Goal: Task Accomplishment & Management: Use online tool/utility

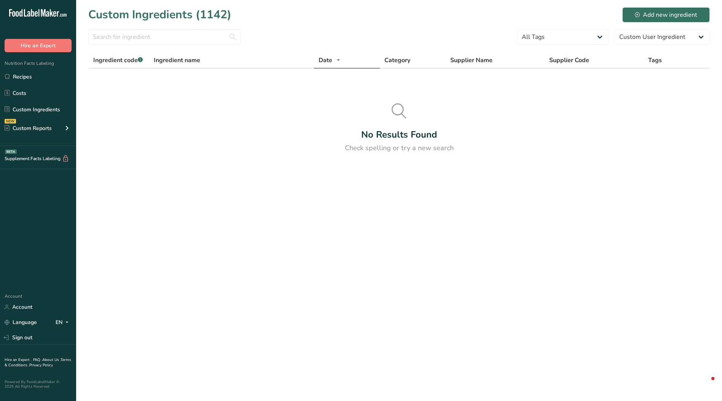
select select "0"
click at [26, 75] on link "Recipes" at bounding box center [38, 76] width 76 height 14
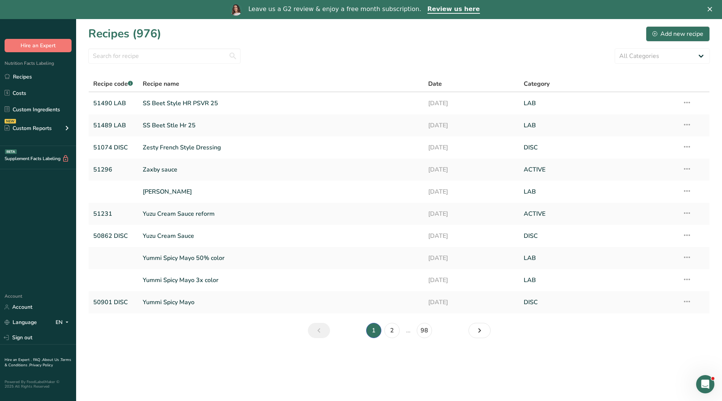
click at [713, 10] on icon "Close" at bounding box center [710, 9] width 5 height 5
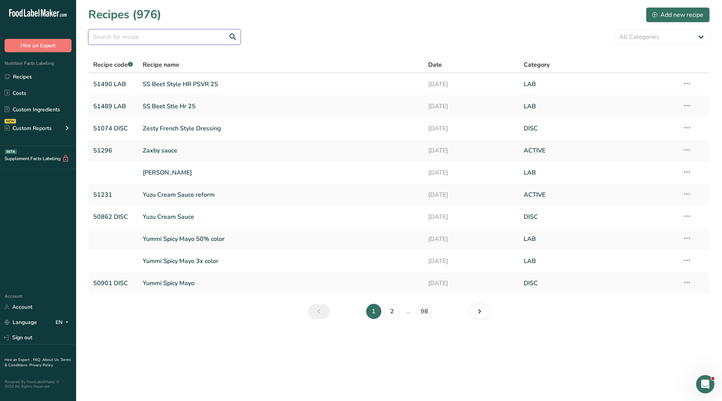
click at [134, 34] on input "text" at bounding box center [164, 36] width 152 height 15
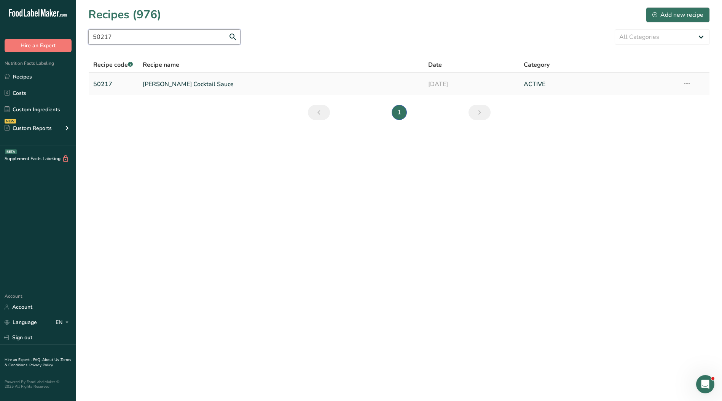
type input "50217"
click at [158, 83] on link "[PERSON_NAME] Cocktail Sauce" at bounding box center [281, 84] width 277 height 16
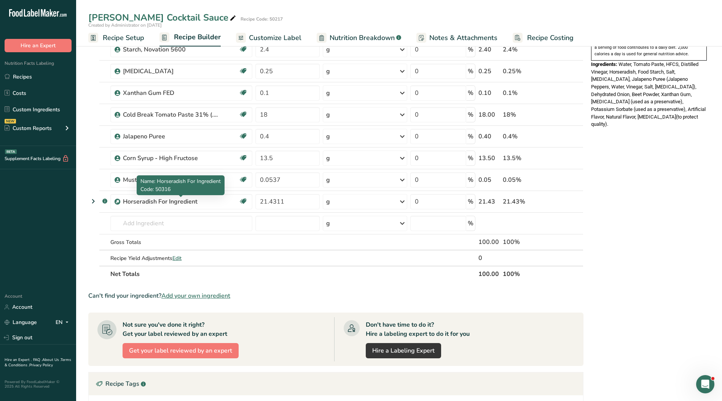
scroll to position [267, 0]
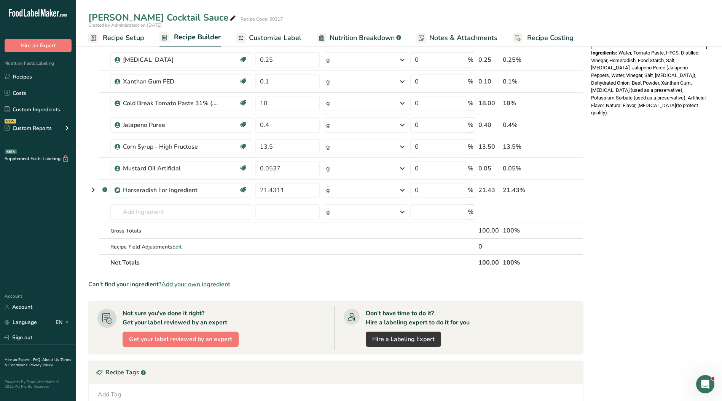
click at [272, 37] on span "Customize Label" at bounding box center [275, 38] width 53 height 10
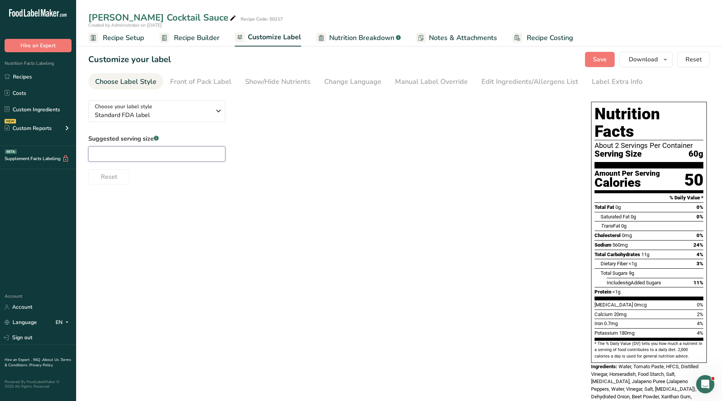
click at [162, 152] on input "text" at bounding box center [156, 153] width 137 height 15
type input "1/4 Cup"
click at [435, 76] on link "Manual Label Override" at bounding box center [431, 81] width 73 height 17
type input "1/4 Cup (60g)"
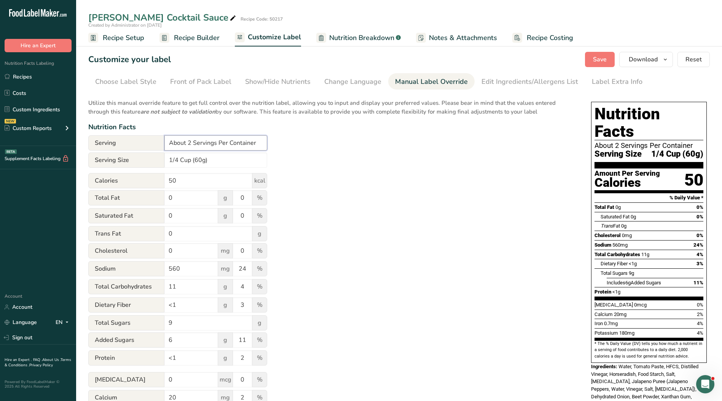
drag, startPoint x: 261, startPoint y: 142, endPoint x: 144, endPoint y: 141, distance: 116.9
click at [140, 141] on div "Serving About 2 Servings Per Container" at bounding box center [177, 142] width 179 height 15
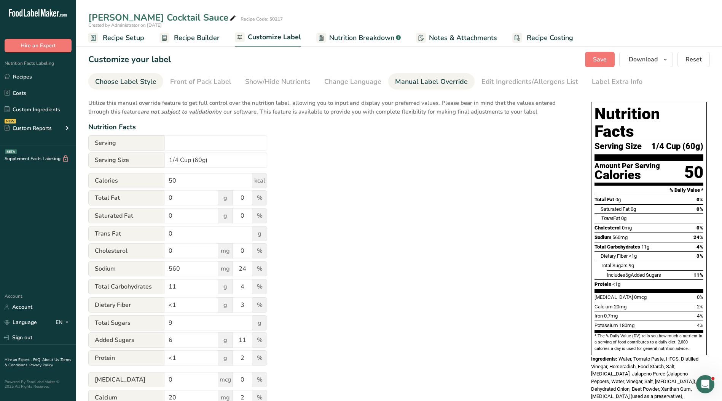
click at [119, 84] on div "Choose Label Style" at bounding box center [125, 82] width 61 height 10
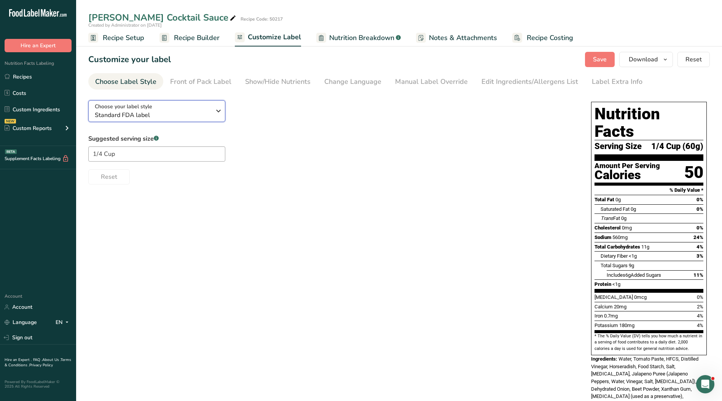
click at [137, 115] on span "Standard FDA label" at bounding box center [153, 114] width 116 height 9
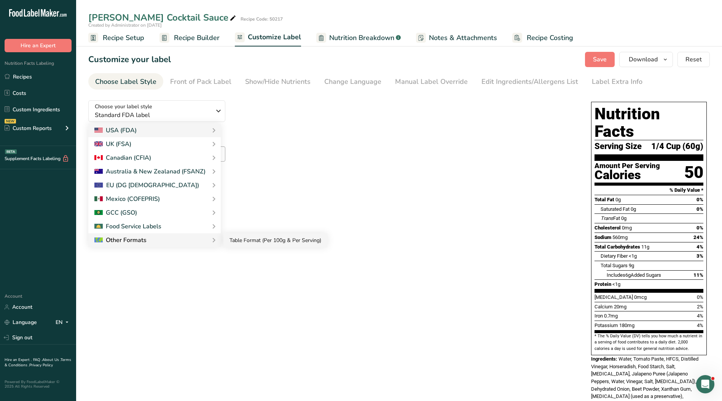
click at [231, 241] on link "Table Format (Per 100g & Per Serving)" at bounding box center [276, 240] width 104 height 14
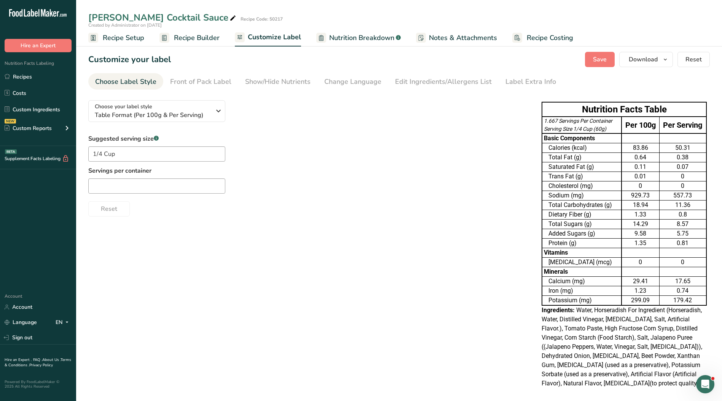
click at [283, 242] on div "Choose your label style Table Format (Per 100g & Per Serving) USA (FDA) Standar…" at bounding box center [399, 244] width 622 height 301
click at [179, 182] on input "text" at bounding box center [156, 185] width 137 height 15
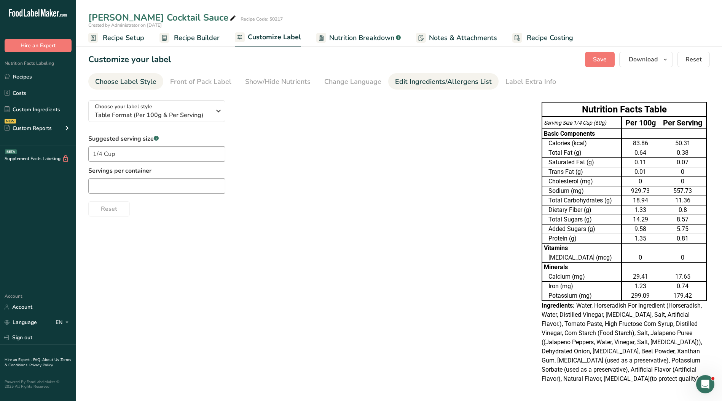
drag, startPoint x: 445, startPoint y: 84, endPoint x: 438, endPoint y: 88, distance: 8.2
click at [444, 84] on div "Edit Ingredients/Allergens List" at bounding box center [443, 82] width 97 height 10
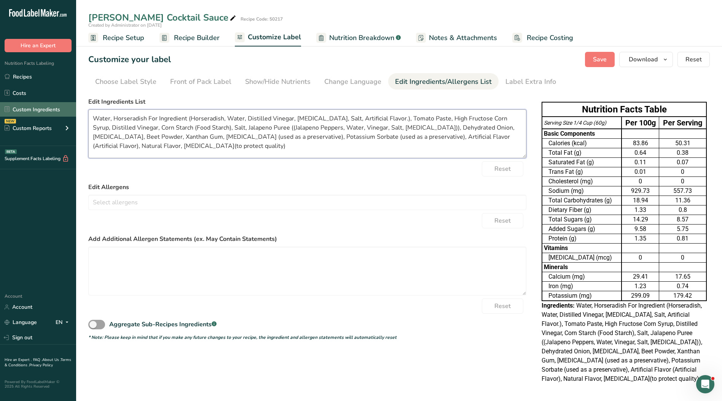
drag, startPoint x: 270, startPoint y: 150, endPoint x: 63, endPoint y: 105, distance: 211.8
click at [63, 105] on div ".a-20{fill:#fff;} Hire an Expert Nutrition Facts Labeling Recipes Costs Custom …" at bounding box center [361, 201] width 722 height 403
paste textarea "Tomato Puree(Tomato Paste, Water), Water, High Fructose Corn Syrup, Distilled V…"
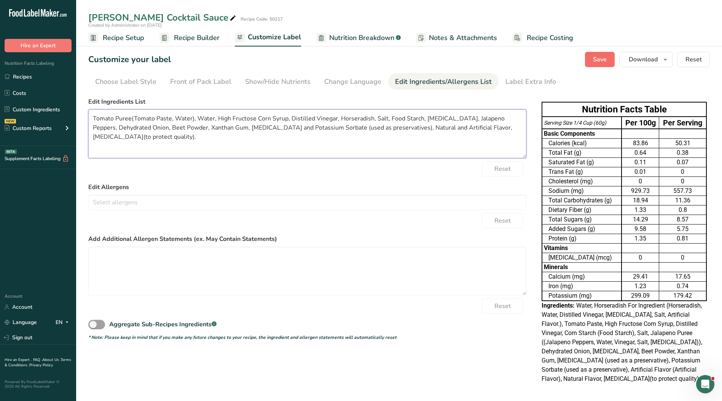
type textarea "Tomato Puree(Tomato Paste, Water), Water, High Fructose Corn Syrup, Distilled V…"
click at [596, 59] on span "Save" at bounding box center [600, 59] width 14 height 9
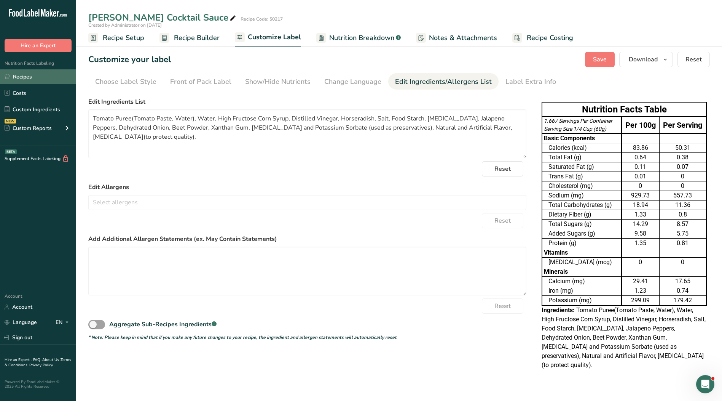
click at [35, 78] on link "Recipes" at bounding box center [38, 76] width 76 height 14
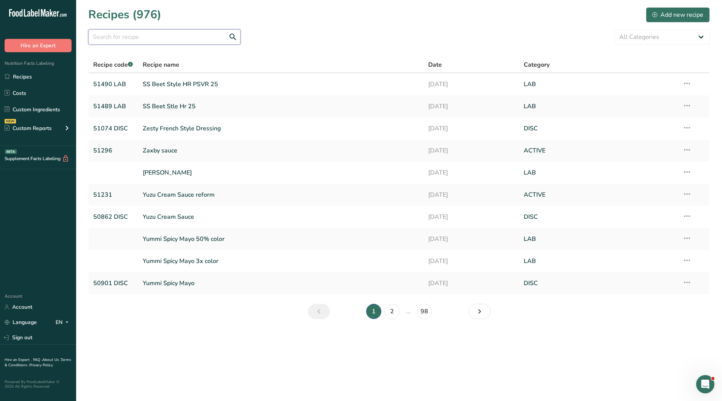
click at [134, 39] on input "text" at bounding box center [164, 36] width 152 height 15
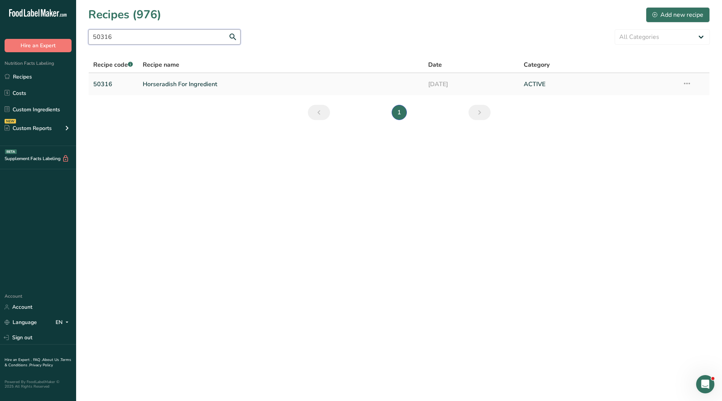
type input "50316"
click at [168, 85] on link "Horseradish For Ingredient" at bounding box center [281, 84] width 277 height 16
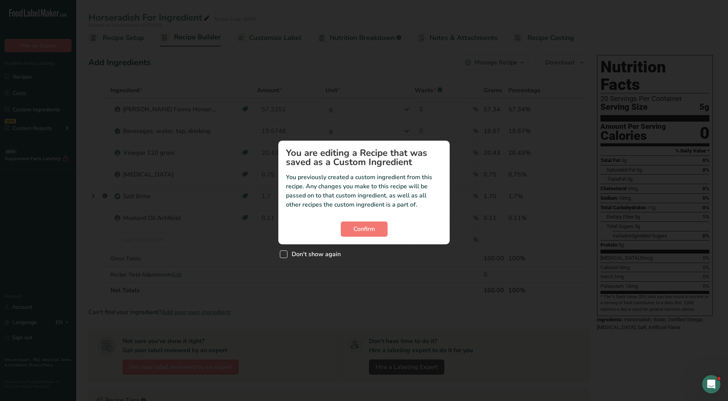
click at [305, 252] on span "Don't show again" at bounding box center [314, 254] width 53 height 8
click at [285, 252] on input "Don't show again" at bounding box center [282, 253] width 5 height 5
checkbox input "true"
click at [344, 234] on button "Confirm" at bounding box center [364, 228] width 47 height 15
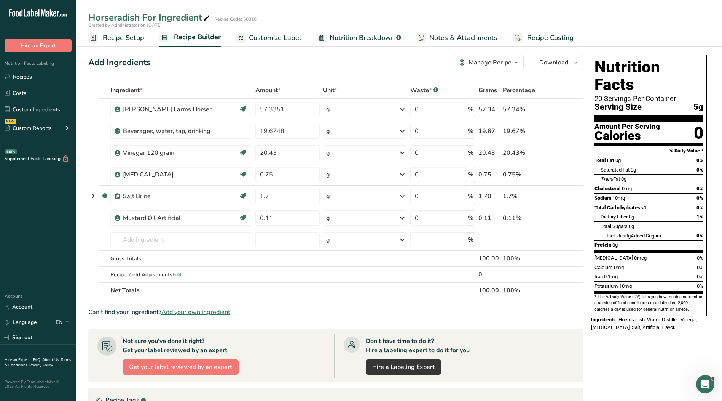
click at [284, 38] on span "Customize Label" at bounding box center [275, 38] width 53 height 10
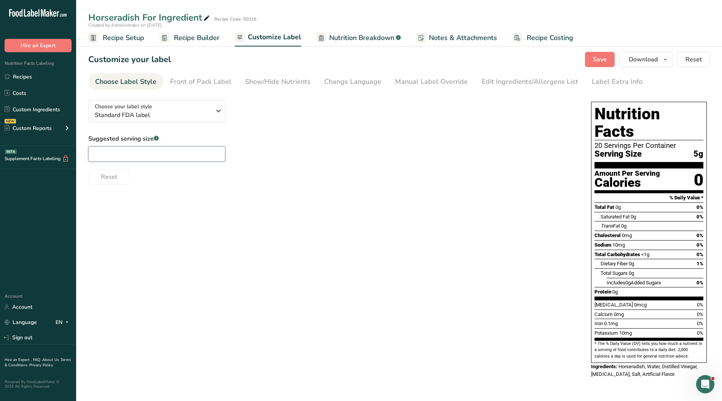
click at [171, 150] on input "text" at bounding box center [156, 153] width 137 height 15
type input "1"
type input "1 tsp."
click at [418, 82] on div "Manual Label Override" at bounding box center [431, 82] width 73 height 10
type input "1 tsp. (5g)"
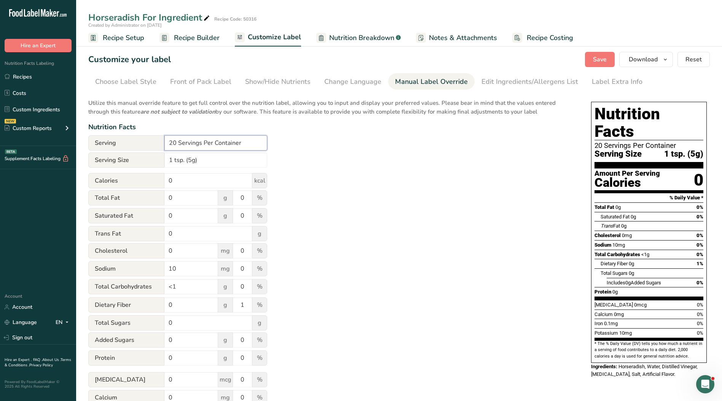
drag, startPoint x: 242, startPoint y: 143, endPoint x: 145, endPoint y: 144, distance: 97.1
click at [145, 144] on div "Serving 20 Servings Per Container" at bounding box center [177, 142] width 179 height 15
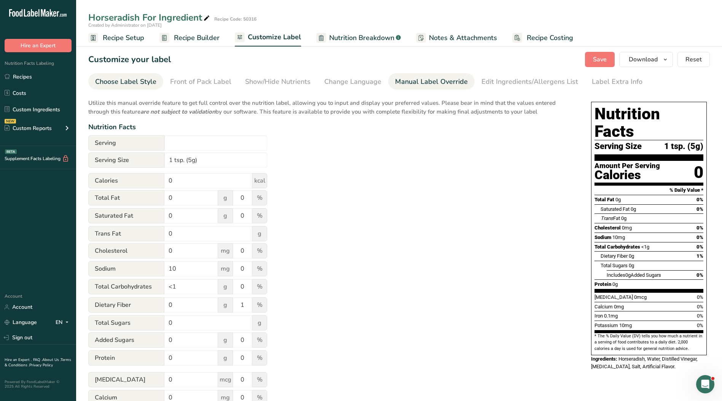
drag, startPoint x: 124, startPoint y: 80, endPoint x: 128, endPoint y: 83, distance: 5.5
click at [124, 80] on div "Choose Label Style" at bounding box center [125, 82] width 61 height 10
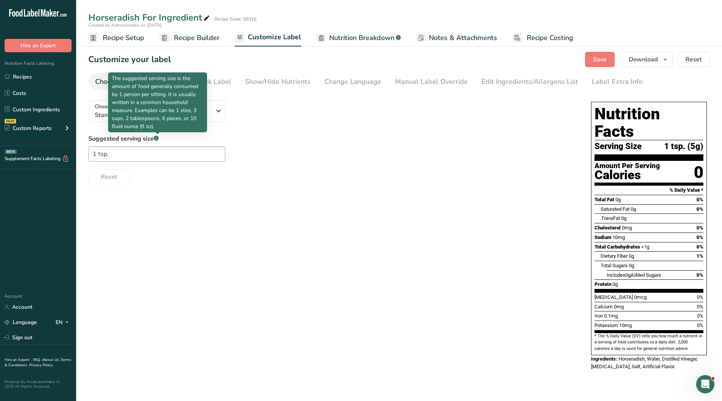
click at [159, 120] on p "The suggested serving size is the amount of food generally consumed by 1 person…" at bounding box center [157, 102] width 91 height 56
click at [216, 115] on icon "button" at bounding box center [218, 111] width 9 height 14
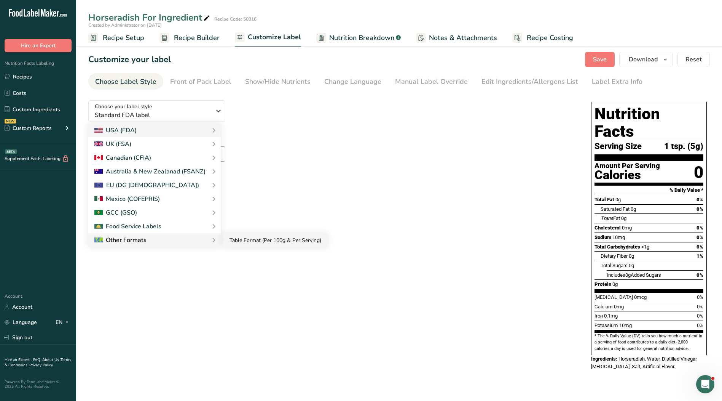
click at [232, 243] on link "Table Format (Per 100g & Per Serving)" at bounding box center [276, 240] width 104 height 14
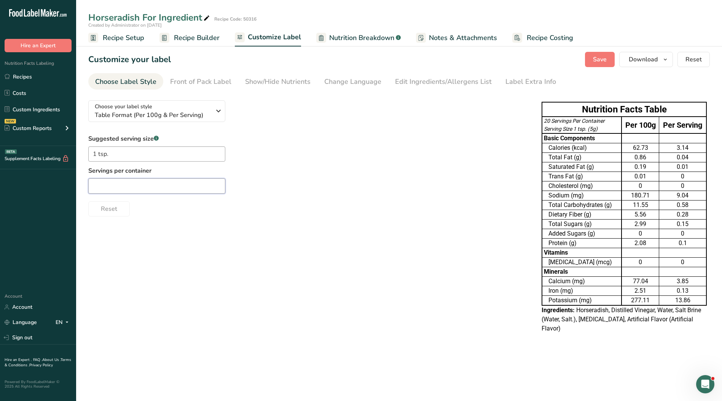
click at [172, 191] on input "text" at bounding box center [156, 185] width 137 height 15
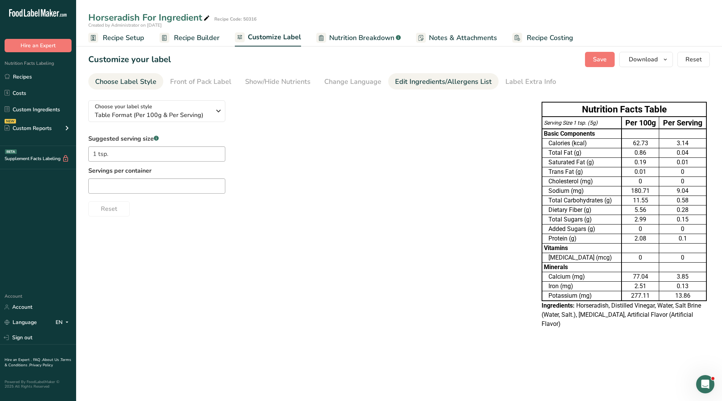
click at [429, 80] on div "Edit Ingredients/Allergens List" at bounding box center [443, 82] width 97 height 10
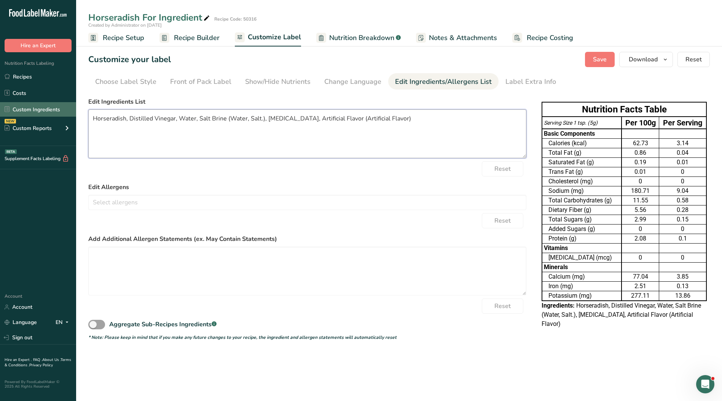
drag, startPoint x: 431, startPoint y: 116, endPoint x: 29, endPoint y: 117, distance: 402.6
click at [5, 113] on div ".a-20{fill:#fff;} Hire an Expert Nutrition Facts Labeling Recipes Costs Custom …" at bounding box center [361, 200] width 722 height 401
paste textarea "Water, Distilled Vinegar, [MEDICAL_DATA], Salt, Artificial Flavor"
type textarea "Horseradish, Water, Distilled Vinegar, [MEDICAL_DATA], Salt, Artificial Flavor"
click at [598, 56] on span "Save" at bounding box center [600, 59] width 14 height 9
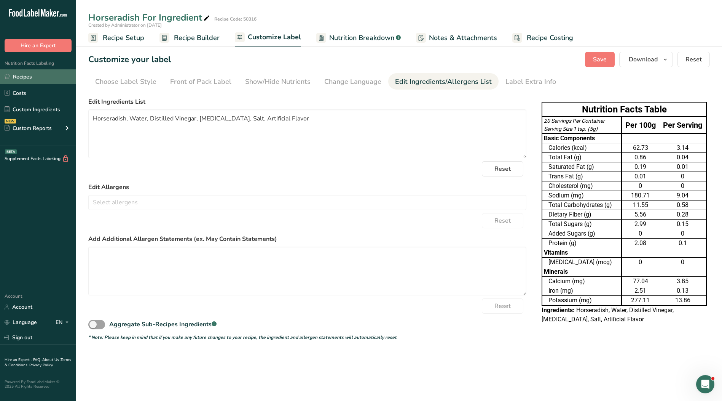
drag, startPoint x: 42, startPoint y: 75, endPoint x: 24, endPoint y: 80, distance: 19.4
click at [42, 75] on link "Recipes" at bounding box center [38, 76] width 76 height 14
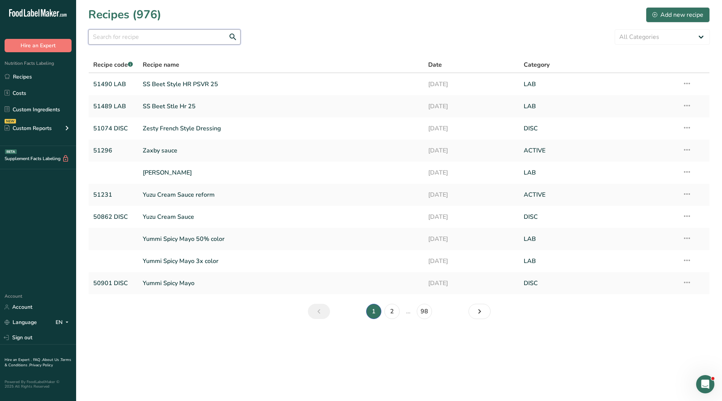
click at [164, 37] on input "text" at bounding box center [164, 36] width 152 height 15
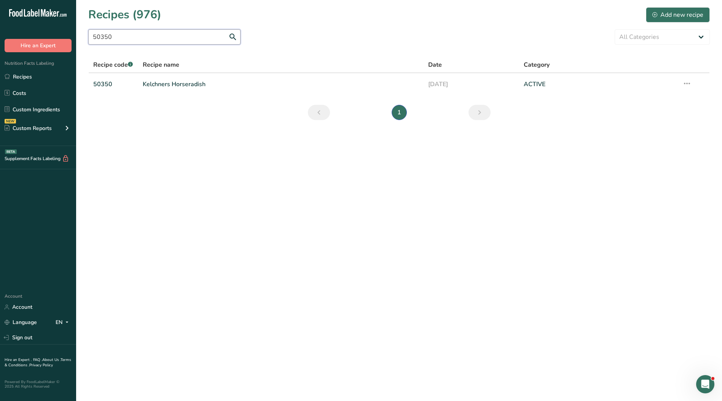
type input "50350"
click at [168, 81] on link "Kelchners Horseradish" at bounding box center [281, 84] width 277 height 16
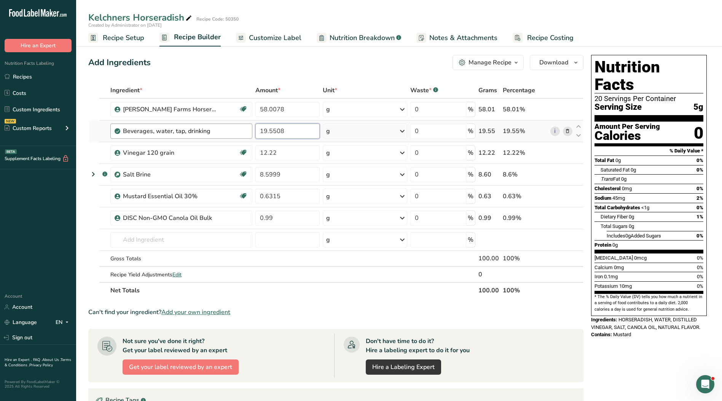
drag, startPoint x: 288, startPoint y: 129, endPoint x: 214, endPoint y: 133, distance: 74.7
click at [214, 133] on tr "Beverages, water, tap, drinking 19.5508 g Portions 1 fl oz 1 serving 8 fl oz 1 …" at bounding box center [336, 131] width 495 height 22
type input "20.0053"
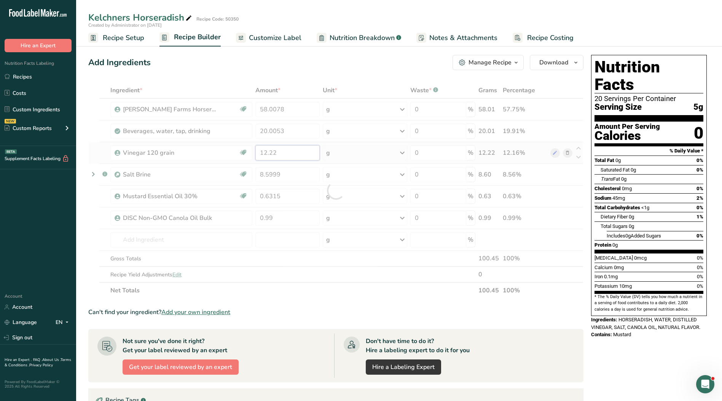
click at [300, 151] on div "Ingredient * Amount * Unit * Waste * .a-a{fill:#347362;}.b-a{fill:#fff;} Grams …" at bounding box center [335, 190] width 495 height 216
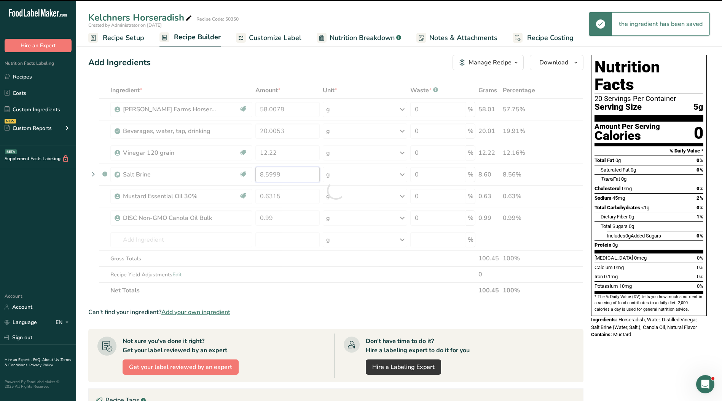
drag, startPoint x: 293, startPoint y: 175, endPoint x: 206, endPoint y: 177, distance: 86.9
click at [206, 177] on div "Ingredient * Amount * Unit * Waste * .a-a{fill:#347362;}.b-a{fill:#fff;} Grams …" at bounding box center [335, 190] width 495 height 216
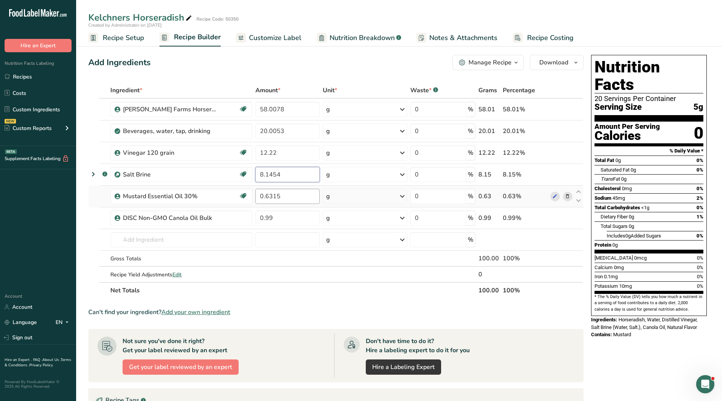
type input "8.1454"
click at [304, 195] on div "Ingredient * Amount * Unit * Waste * .a-a{fill:#347362;}.b-a{fill:#fff;} Grams …" at bounding box center [335, 190] width 495 height 216
click at [188, 240] on div "Ingredient * Amount * Unit * Waste * .a-a{fill:#347362;}.b-a{fill:#fff;} Grams …" at bounding box center [335, 190] width 495 height 216
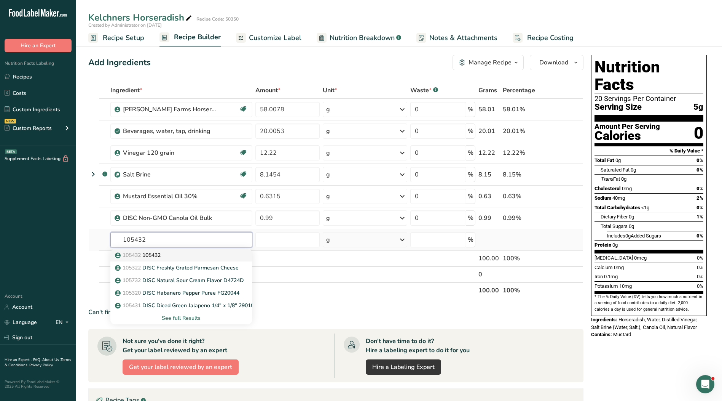
type input "105432"
click at [158, 255] on p "105432 105432" at bounding box center [139, 255] width 44 height 8
type input "105432"
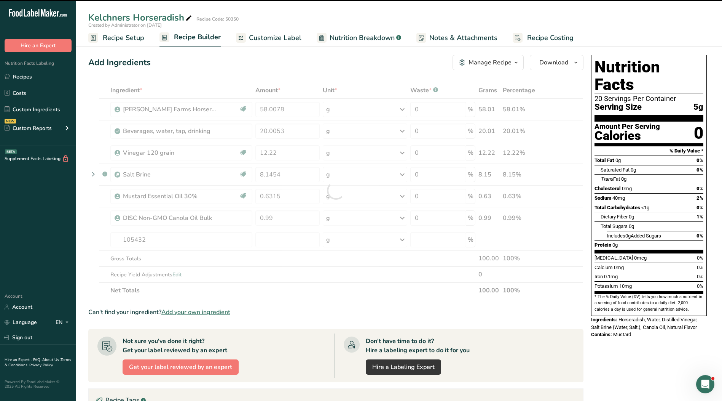
type input "0"
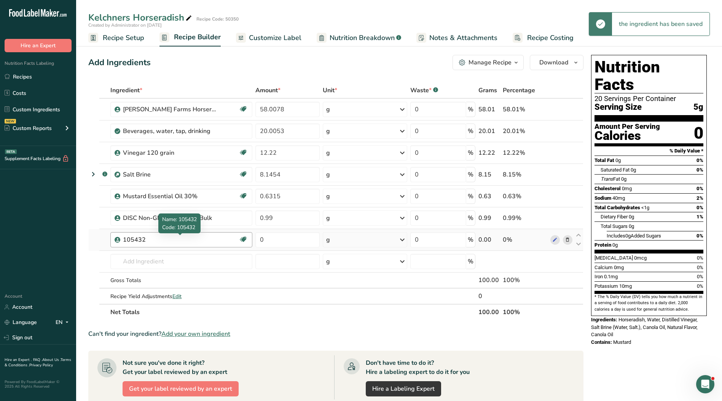
click at [154, 241] on div "105432" at bounding box center [170, 239] width 95 height 9
click at [153, 238] on div "105432" at bounding box center [170, 239] width 95 height 9
click at [147, 237] on div "105432" at bounding box center [170, 239] width 95 height 9
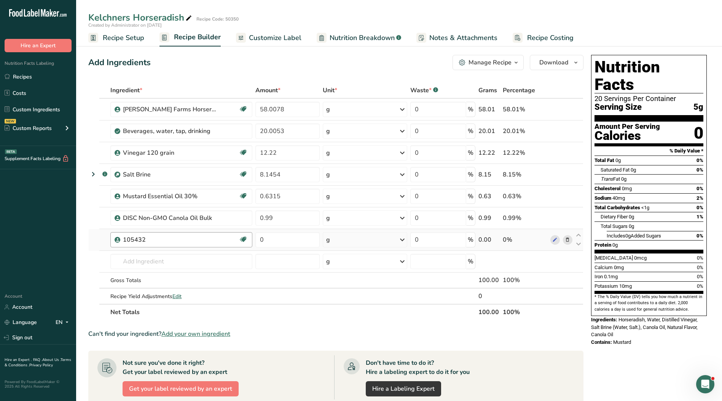
click at [151, 240] on div "105432" at bounding box center [170, 239] width 95 height 9
drag, startPoint x: 276, startPoint y: 243, endPoint x: 242, endPoint y: 243, distance: 33.5
click at [242, 243] on tr "105432 Kosher Ingredient Non GMO Project Verified 0 g Weight Units g kg mg See …" at bounding box center [336, 240] width 495 height 22
type input "0.99"
click at [298, 259] on div "Ingredient * Amount * Unit * Waste * .a-a{fill:#347362;}.b-a{fill:#fff;} Grams …" at bounding box center [335, 201] width 495 height 238
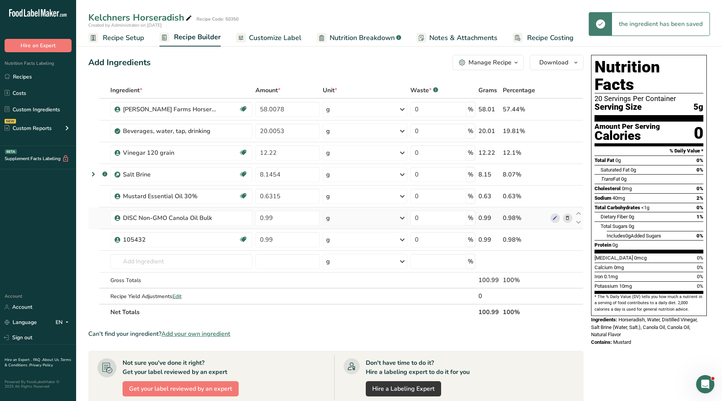
click at [569, 219] on icon at bounding box center [567, 218] width 5 height 8
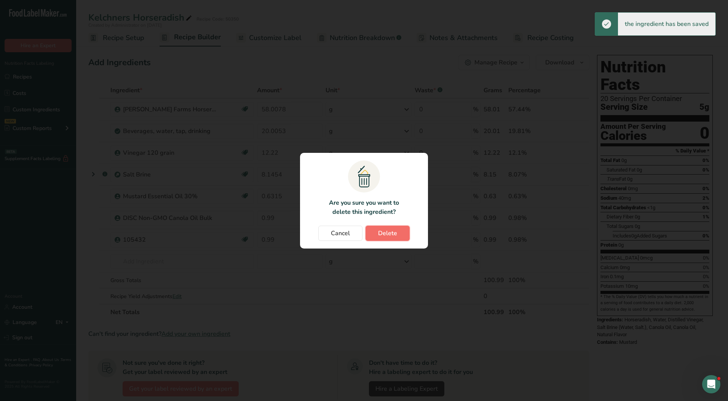
click at [400, 235] on button "Delete" at bounding box center [388, 232] width 44 height 15
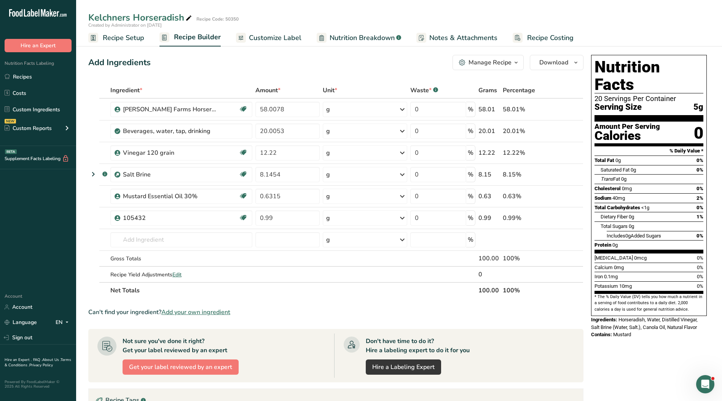
click at [276, 38] on span "Customize Label" at bounding box center [275, 38] width 53 height 10
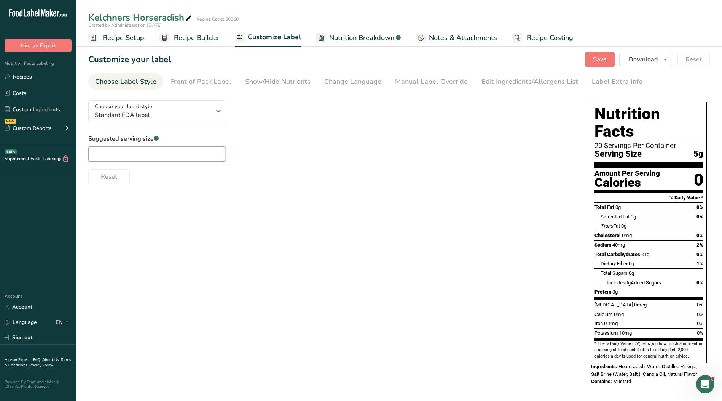
click at [150, 155] on input "text" at bounding box center [156, 153] width 137 height 15
type input "1"
type input "1 tsp."
click at [454, 80] on div "Manual Label Override" at bounding box center [431, 82] width 73 height 10
type input "1 tsp. (5g)"
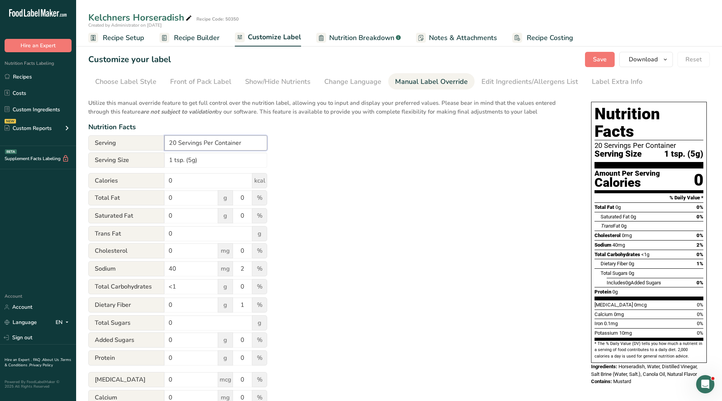
drag, startPoint x: 243, startPoint y: 145, endPoint x: 119, endPoint y: 147, distance: 123.8
click at [115, 147] on div "Serving 20 Servings Per Container" at bounding box center [177, 142] width 179 height 15
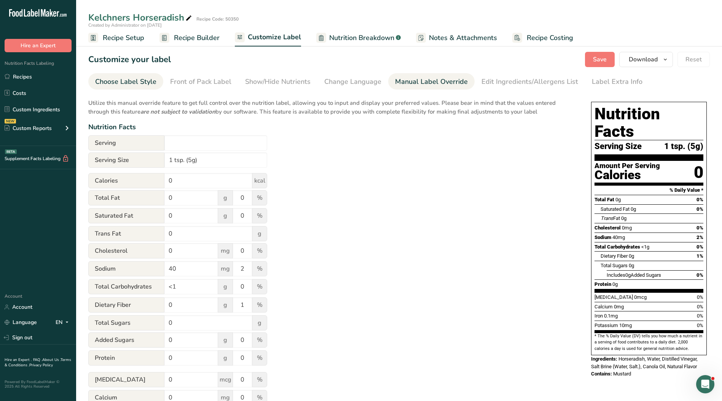
click at [129, 84] on div "Choose Label Style" at bounding box center [125, 82] width 61 height 10
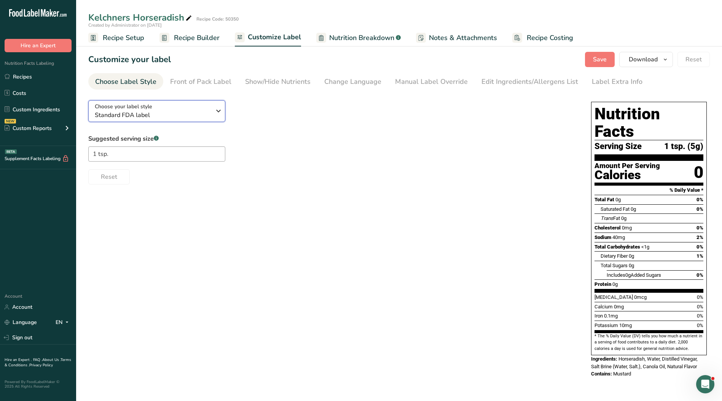
click at [157, 106] on div "Choose your label style Standard FDA label" at bounding box center [153, 110] width 116 height 17
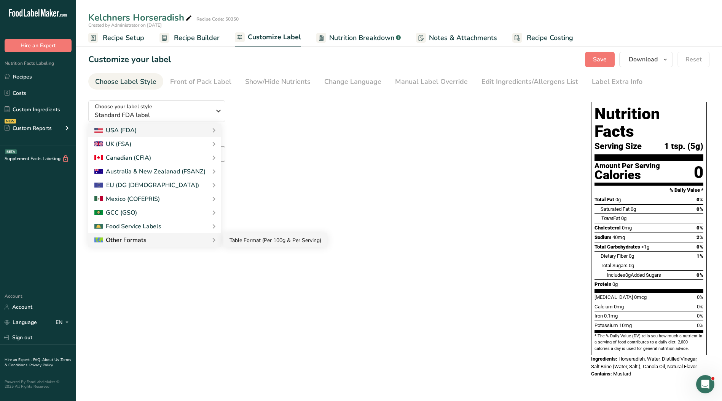
click at [256, 241] on link "Table Format (Per 100g & Per Serving)" at bounding box center [276, 240] width 104 height 14
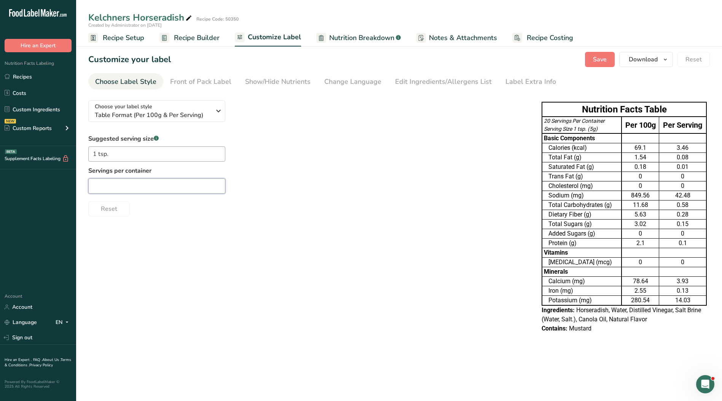
click at [155, 190] on input "text" at bounding box center [156, 185] width 137 height 15
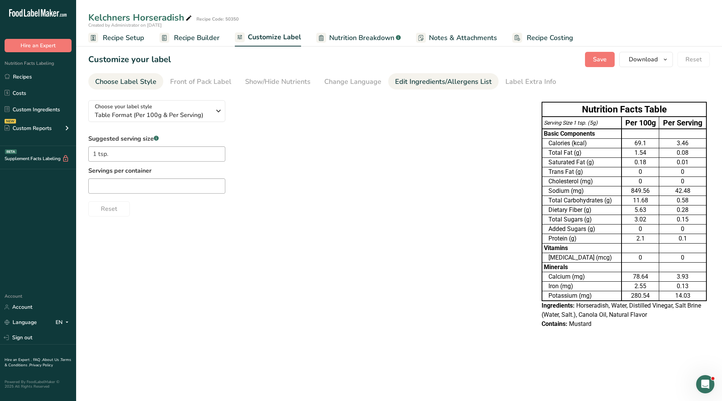
click at [433, 85] on div "Edit Ingredients/Allergens List" at bounding box center [443, 82] width 97 height 10
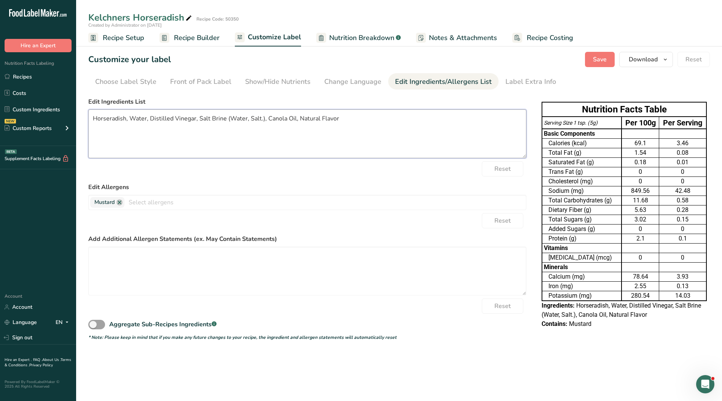
drag, startPoint x: 393, startPoint y: 142, endPoint x: 357, endPoint y: 120, distance: 42.9
click at [391, 140] on textarea "Horseradish, Water, Distilled Vinegar, Salt Brine (Water, Salt.), Canola Oil, N…" at bounding box center [307, 133] width 438 height 49
drag, startPoint x: 349, startPoint y: 115, endPoint x: 45, endPoint y: 130, distance: 304.3
click at [45, 130] on div ".a-20{fill:#fff;} Hire an Expert Nutrition Facts Labeling Recipes Costs Custom …" at bounding box center [361, 200] width 722 height 401
paste textarea
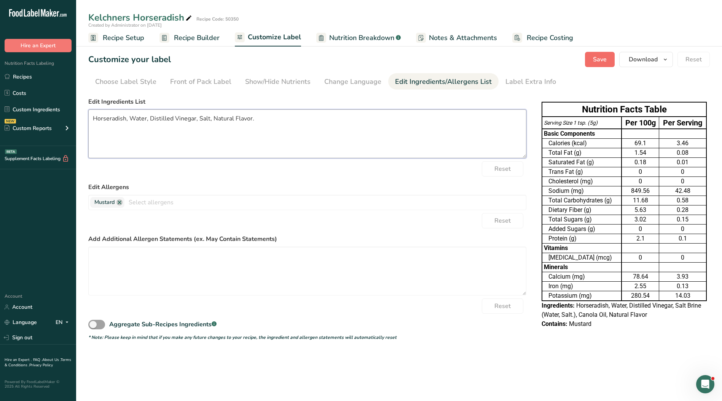
type textarea "Horseradish, Water, Distilled Vinegar, Salt, Natural Flavor."
click at [601, 61] on span "Save" at bounding box center [600, 59] width 14 height 9
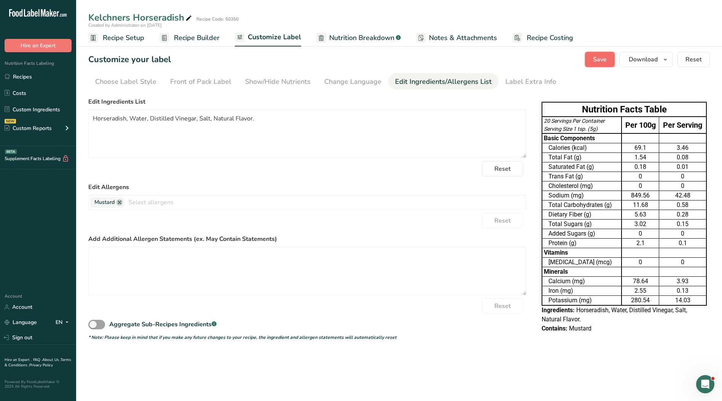
click at [596, 59] on button "Save" at bounding box center [600, 59] width 30 height 15
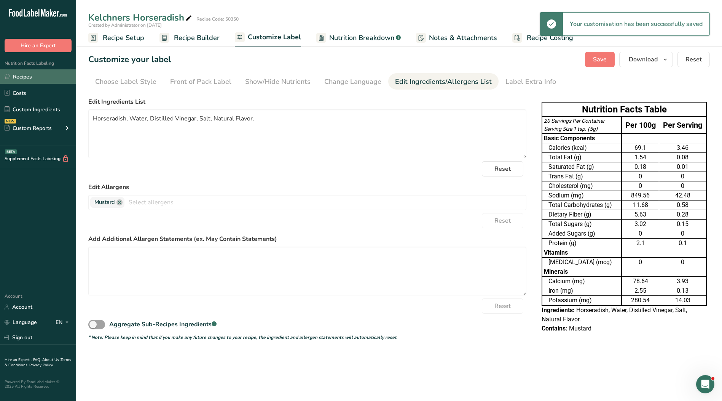
click at [26, 76] on link "Recipes" at bounding box center [38, 76] width 76 height 14
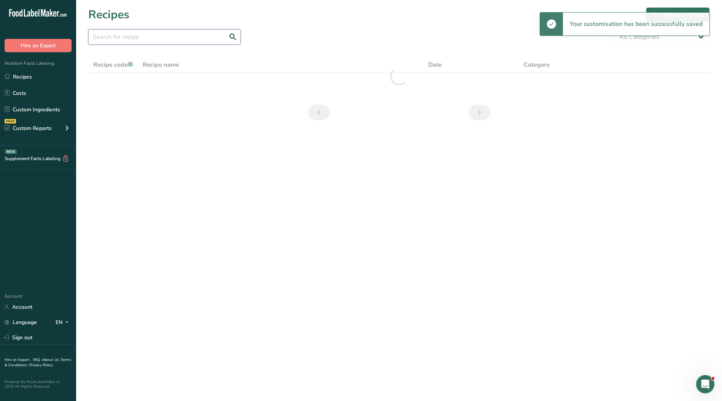
click at [145, 39] on input "text" at bounding box center [164, 36] width 152 height 15
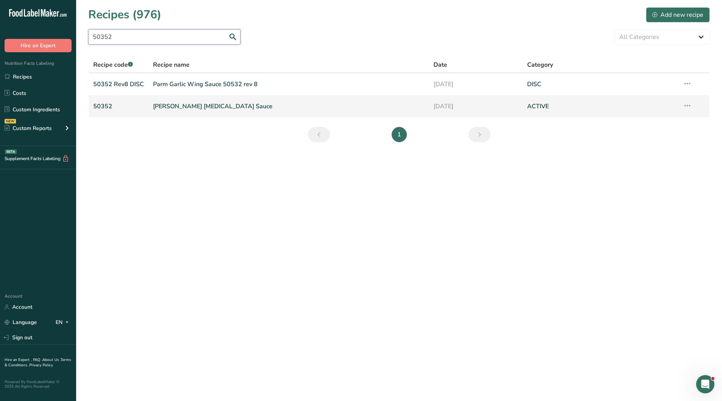
type input "50352"
click at [182, 107] on link "[PERSON_NAME] [MEDICAL_DATA] Sauce" at bounding box center [289, 106] width 272 height 16
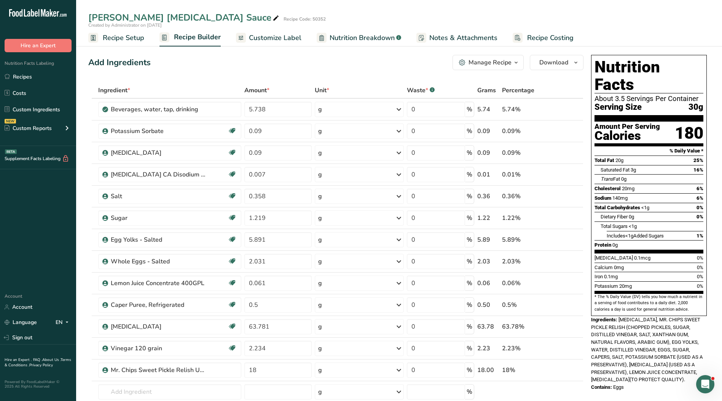
scroll to position [38, 0]
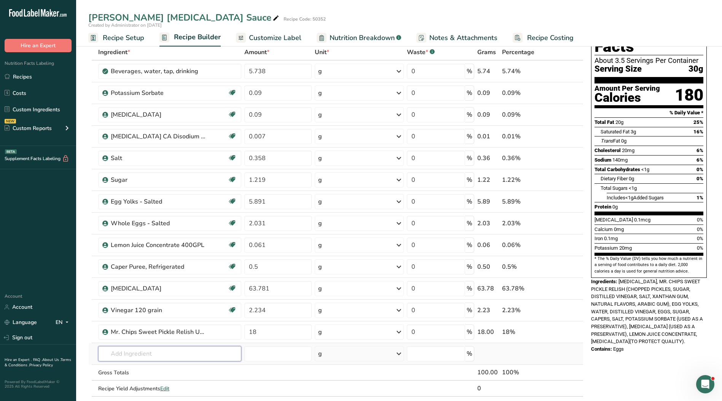
click at [181, 354] on input "text" at bounding box center [169, 353] width 143 height 15
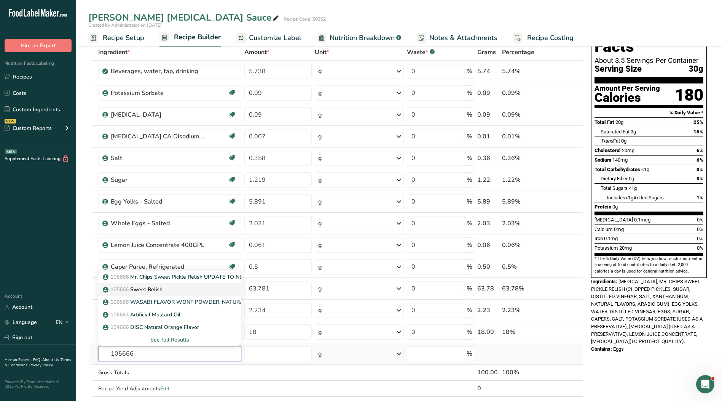
type input "105666"
click at [166, 290] on div "105666 Sweet Relish" at bounding box center [163, 289] width 119 height 8
type input "Sweet Relish"
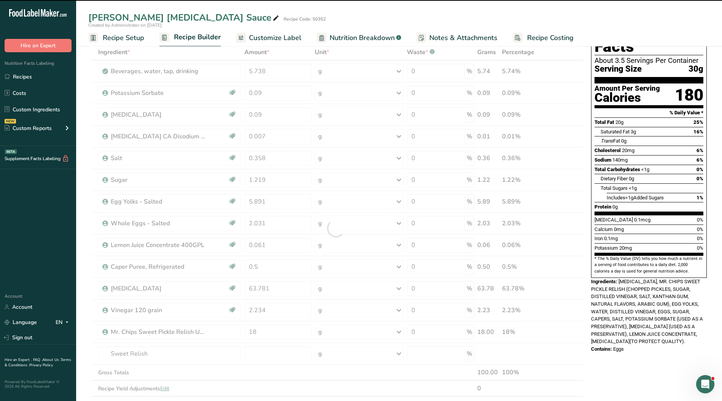
type input "0"
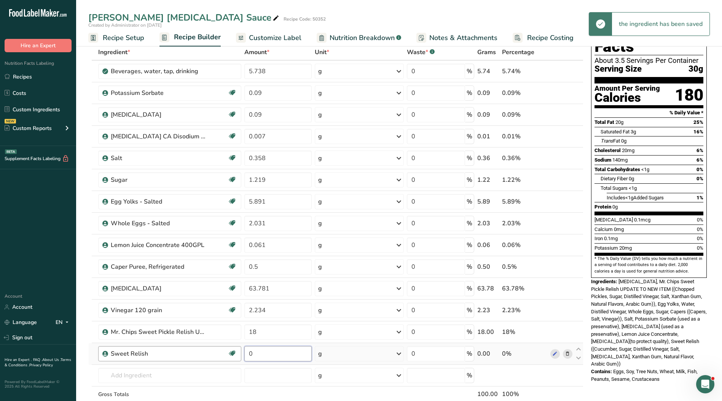
drag, startPoint x: 272, startPoint y: 356, endPoint x: 233, endPoint y: 355, distance: 39.2
click at [232, 355] on tr "Sweet Relish Kosher Ingredient 0 g Weight Units g kg mg See more Volume Units l…" at bounding box center [336, 354] width 495 height 22
type input "18"
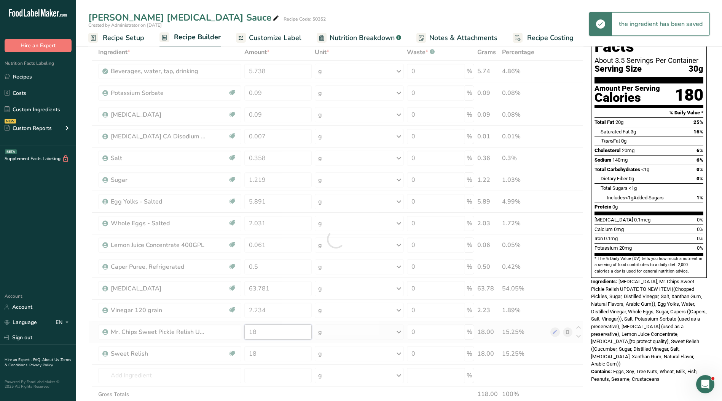
click at [293, 328] on div "Ingredient * Amount * Unit * Waste * .a-a{fill:#347362;}.b-a{fill:#fff;} Grams …" at bounding box center [335, 239] width 495 height 390
click at [566, 333] on div "Ingredient * Amount * Unit * Waste * .a-a{fill:#347362;}.b-a{fill:#fff;} Grams …" at bounding box center [335, 239] width 495 height 390
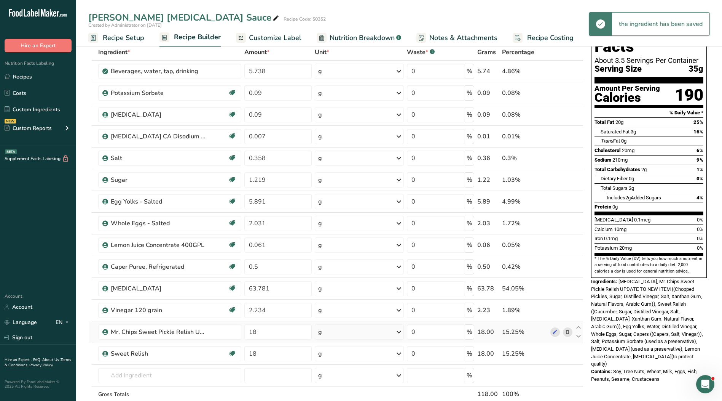
click at [569, 333] on icon at bounding box center [567, 332] width 5 height 8
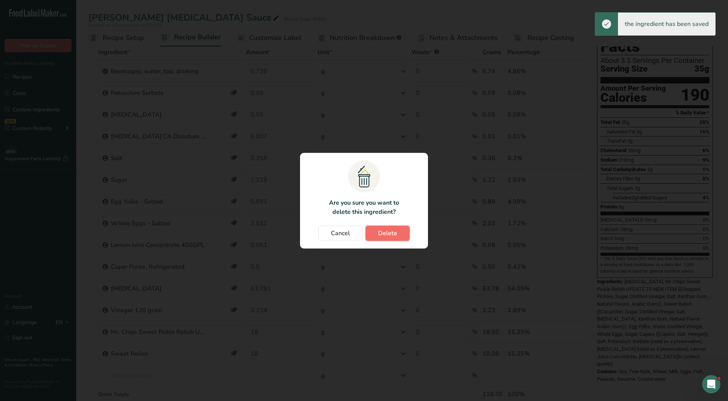
click at [382, 236] on span "Delete" at bounding box center [387, 233] width 19 height 9
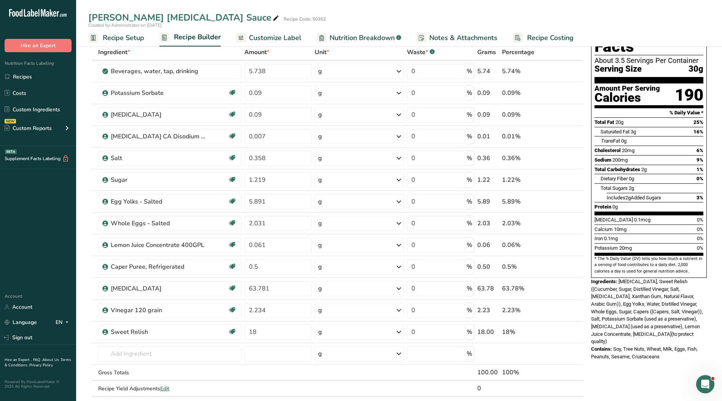
click at [276, 33] on span "Customize Label" at bounding box center [275, 38] width 53 height 10
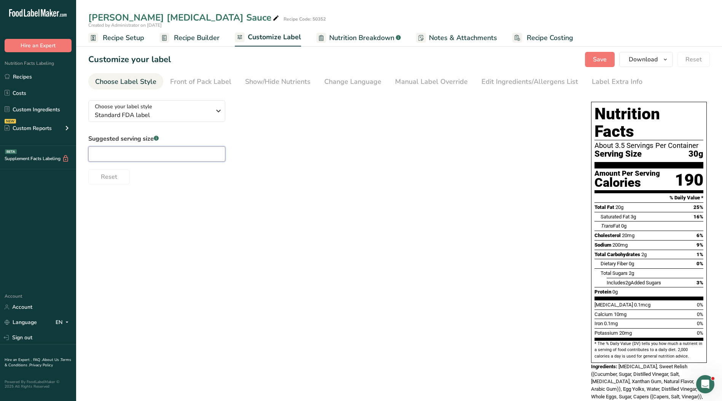
click at [180, 158] on input "text" at bounding box center [156, 153] width 137 height 15
type input "2"
type input "2 Tbsp."
click at [427, 78] on div "Manual Label Override" at bounding box center [431, 82] width 73 height 10
type input "2 Tbsp. (30g)"
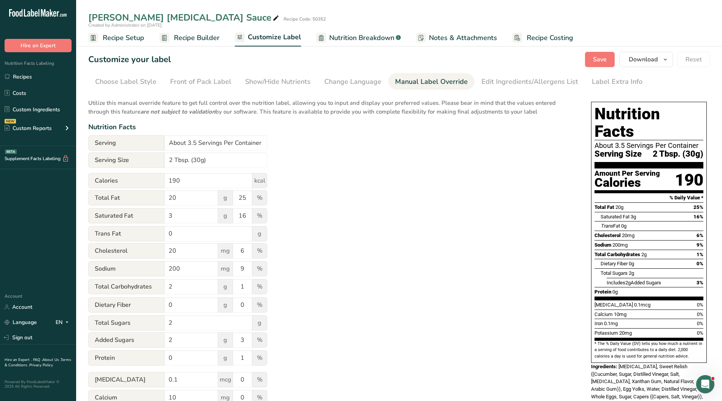
click at [268, 143] on div "Utilize this manual override feature to get full control over the nutrition lab…" at bounding box center [332, 276] width 488 height 364
drag, startPoint x: 264, startPoint y: 143, endPoint x: 73, endPoint y: 142, distance: 190.8
click at [73, 142] on div ".a-20{fill:#fff;} Hire an Expert Nutrition Facts Labeling Recipes Costs Custom …" at bounding box center [361, 235] width 722 height 471
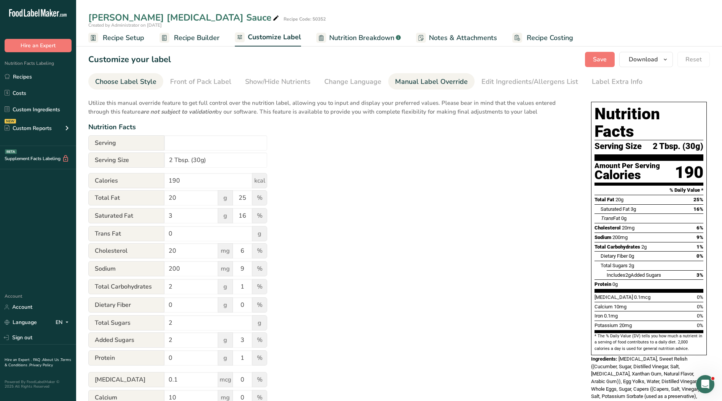
drag, startPoint x: 148, startPoint y: 80, endPoint x: 154, endPoint y: 80, distance: 5.8
click at [148, 80] on div "Choose Label Style" at bounding box center [125, 82] width 61 height 10
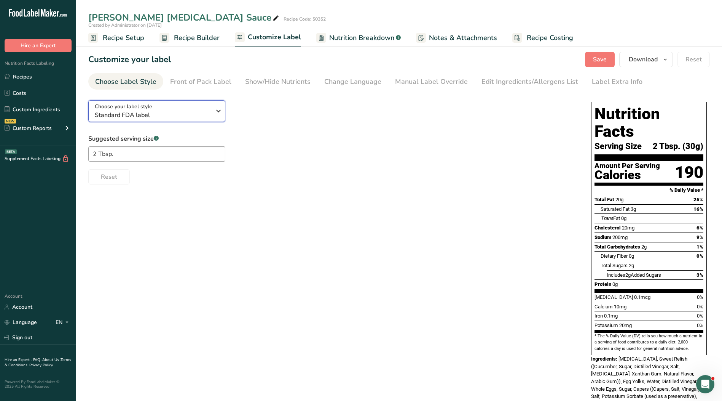
click at [175, 112] on span "Standard FDA label" at bounding box center [153, 114] width 116 height 9
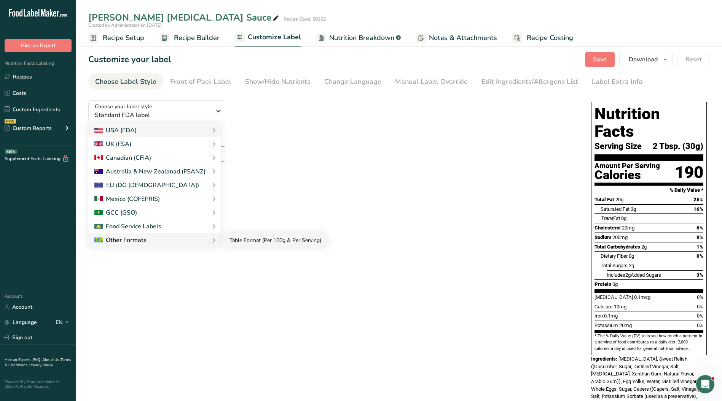
click at [242, 245] on link "Table Format (Per 100g & Per Serving)" at bounding box center [276, 240] width 104 height 14
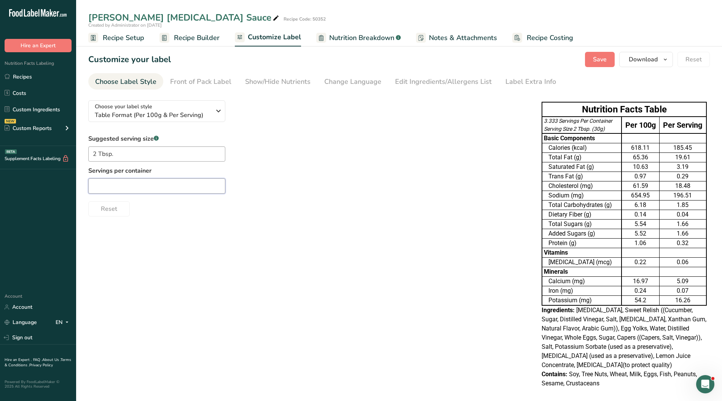
click at [185, 184] on input "text" at bounding box center [156, 185] width 137 height 15
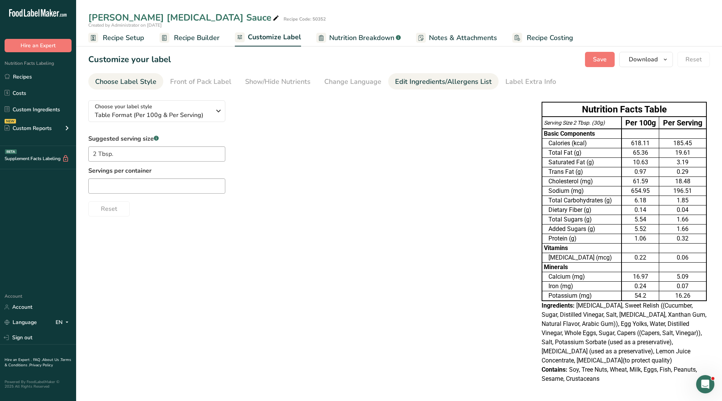
click at [404, 79] on div "Edit Ingredients/Allergens List" at bounding box center [443, 82] width 97 height 10
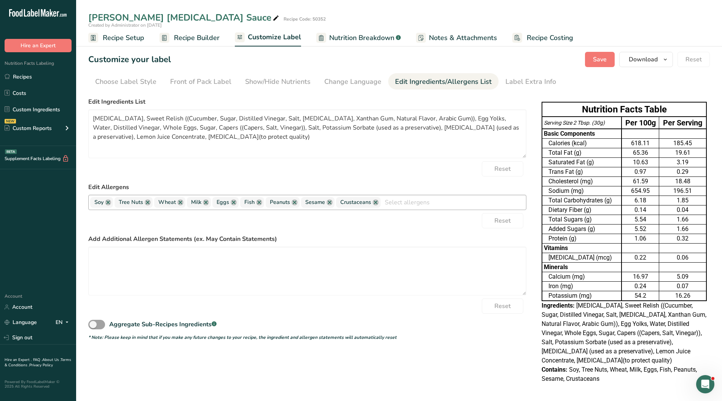
click at [375, 202] on link at bounding box center [376, 202] width 6 height 6
click at [329, 202] on link at bounding box center [330, 202] width 6 height 6
click at [293, 202] on link at bounding box center [295, 202] width 6 height 6
click at [259, 203] on link at bounding box center [259, 202] width 6 height 6
click at [205, 203] on link at bounding box center [206, 202] width 6 height 6
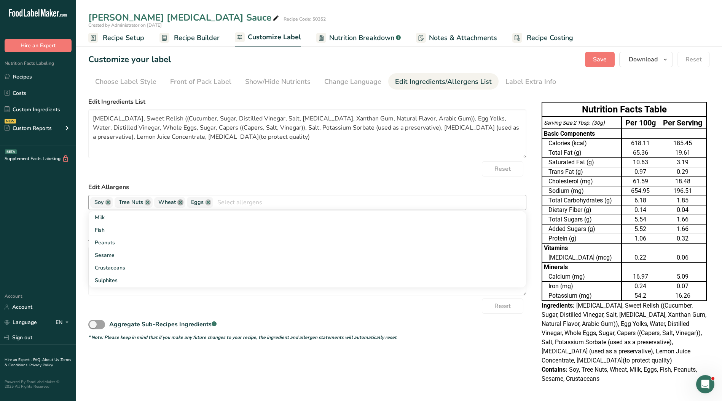
click at [180, 201] on link at bounding box center [180, 202] width 6 height 6
click at [145, 202] on link at bounding box center [148, 202] width 6 height 6
click at [111, 202] on link at bounding box center [108, 202] width 6 height 6
click at [362, 131] on textarea "[MEDICAL_DATA], Sweet Relish ((Cucumber, Sugar, Distilled Vinegar, Salt, [MEDIC…" at bounding box center [307, 133] width 438 height 49
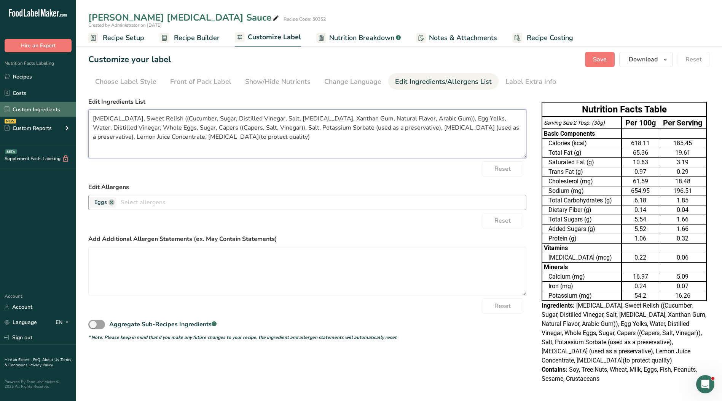
drag, startPoint x: 331, startPoint y: 141, endPoint x: 66, endPoint y: 111, distance: 266.3
click at [66, 111] on div ".a-20{fill:#fff;} Hire an Expert Nutrition Facts Labeling Recipes Costs Custom …" at bounding box center [361, 201] width 722 height 403
paste textarea "Chopped Pickles, Egg Yolks and Whole Eggs, Water, Sugar, Distilled Vinegar, Sal…"
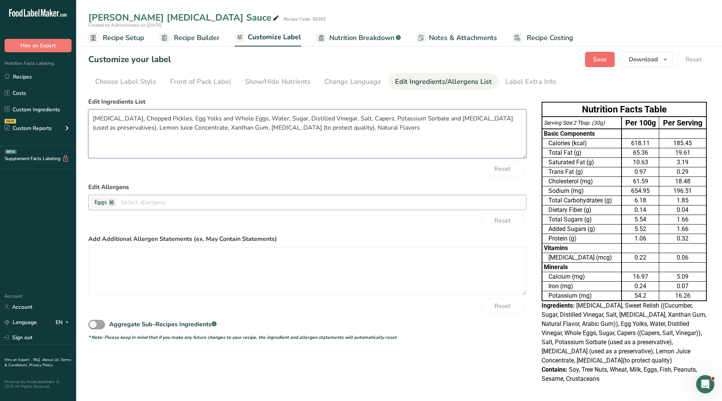
type textarea "[MEDICAL_DATA], Chopped Pickles, Egg Yolks and Whole Eggs, Water, Sugar, Distil…"
click at [591, 56] on button "Save" at bounding box center [600, 59] width 30 height 15
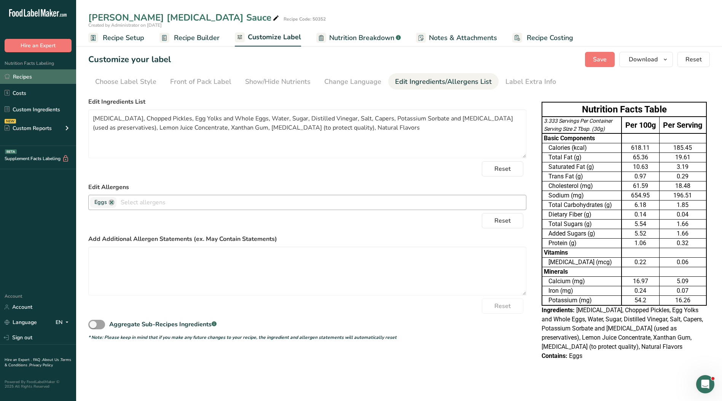
click at [23, 75] on link "Recipes" at bounding box center [38, 76] width 76 height 14
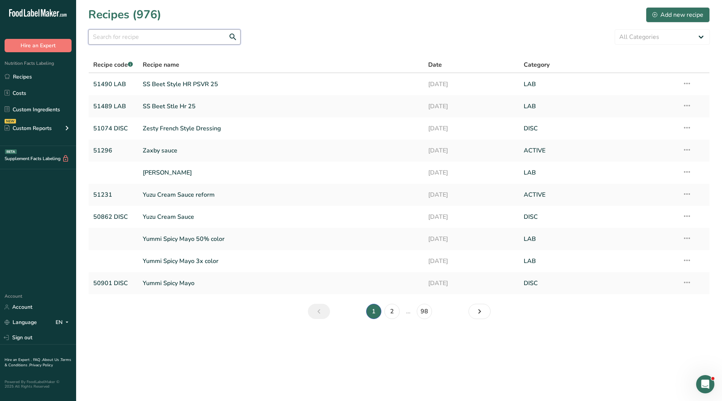
click at [129, 36] on input "text" at bounding box center [164, 36] width 152 height 15
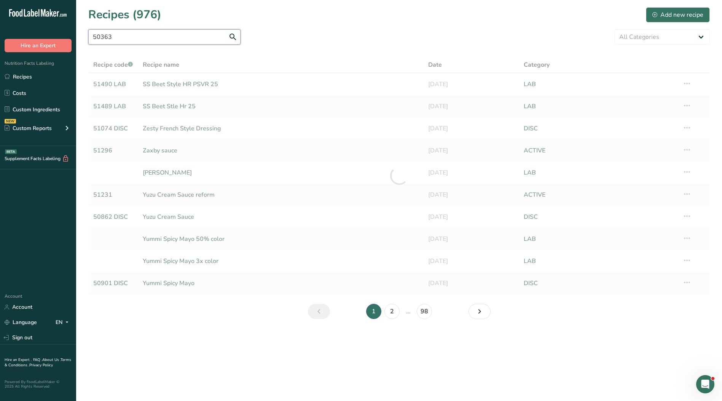
type input "50363"
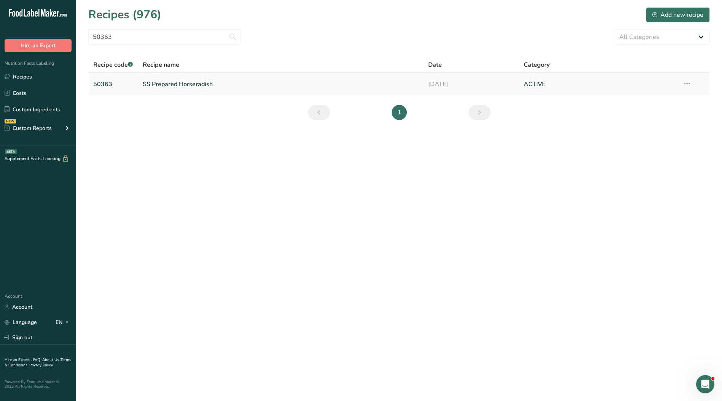
click at [172, 80] on link "SS Prepared Horseradish" at bounding box center [281, 84] width 277 height 16
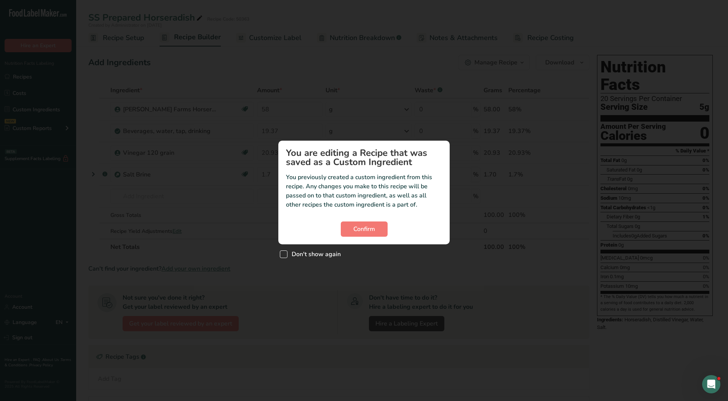
click at [315, 251] on span "Don't show again" at bounding box center [314, 254] width 53 height 8
click at [285, 251] on input "Don't show again" at bounding box center [282, 253] width 5 height 5
checkbox input "true"
click at [382, 223] on button "Confirm" at bounding box center [364, 228] width 47 height 15
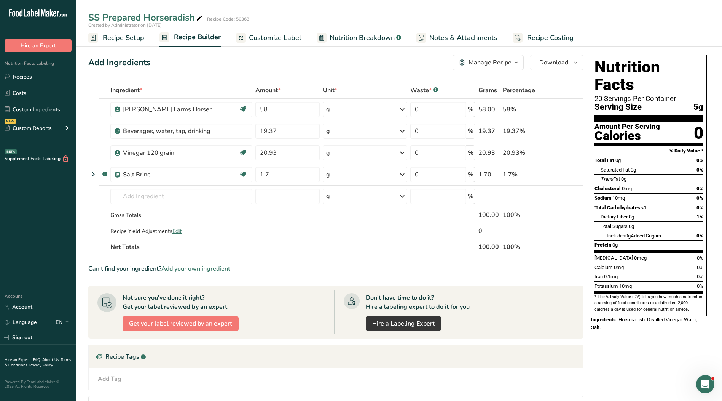
click at [258, 37] on span "Customize Label" at bounding box center [275, 38] width 53 height 10
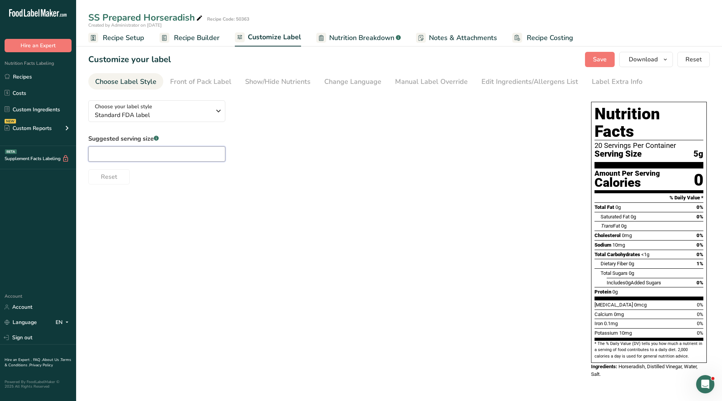
click at [165, 152] on input "text" at bounding box center [156, 153] width 137 height 15
type input "1"
type input "1 tsp."
click at [429, 76] on link "Manual Label Override" at bounding box center [431, 81] width 73 height 17
type input "1 tsp. (5g)"
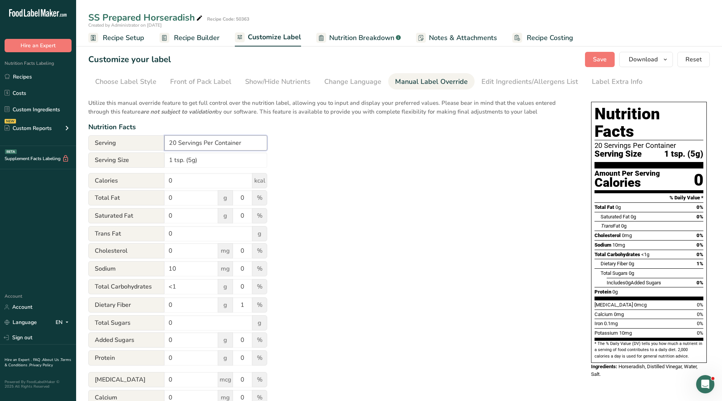
drag, startPoint x: 248, startPoint y: 142, endPoint x: 156, endPoint y: 139, distance: 91.8
click at [159, 140] on div "Serving 20 Servings Per Container" at bounding box center [177, 142] width 179 height 15
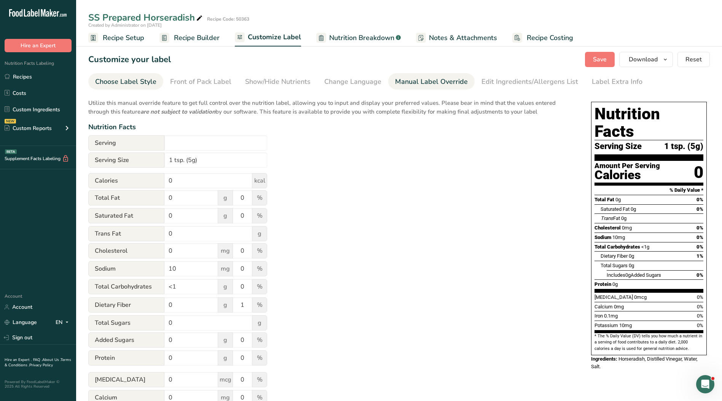
click at [129, 85] on div "Choose Label Style" at bounding box center [125, 82] width 61 height 10
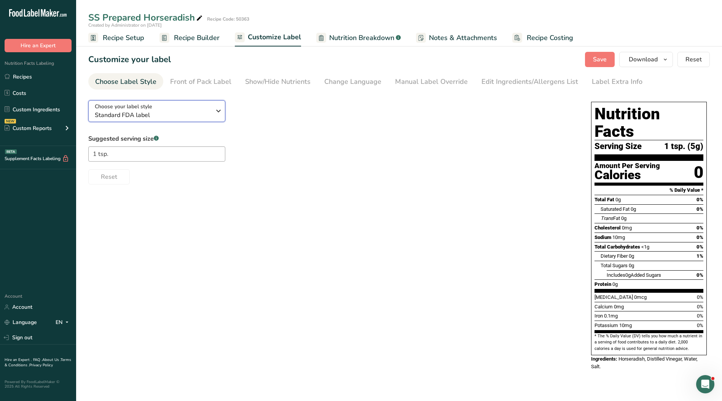
drag, startPoint x: 183, startPoint y: 110, endPoint x: 201, endPoint y: 151, distance: 45.2
click at [183, 110] on div "Choose your label style Standard FDA label" at bounding box center [153, 110] width 116 height 17
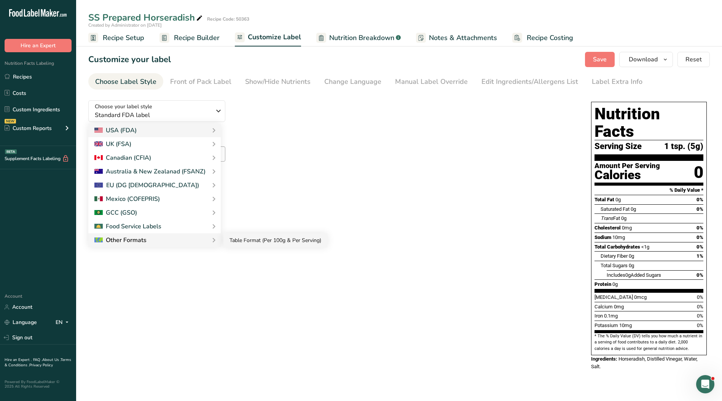
click at [247, 243] on link "Table Format (Per 100g & Per Serving)" at bounding box center [276, 240] width 104 height 14
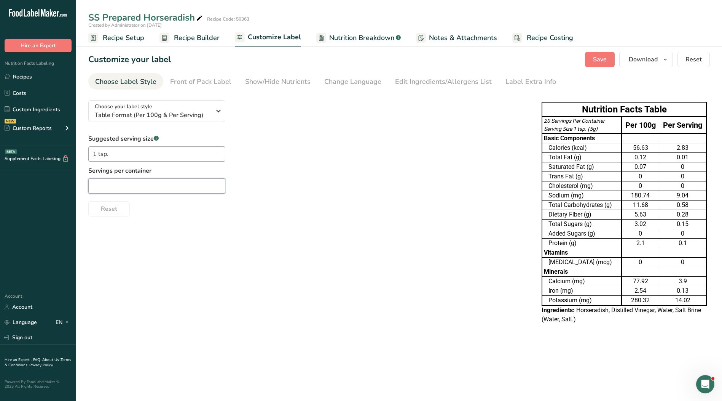
click at [191, 190] on input "text" at bounding box center [156, 185] width 137 height 15
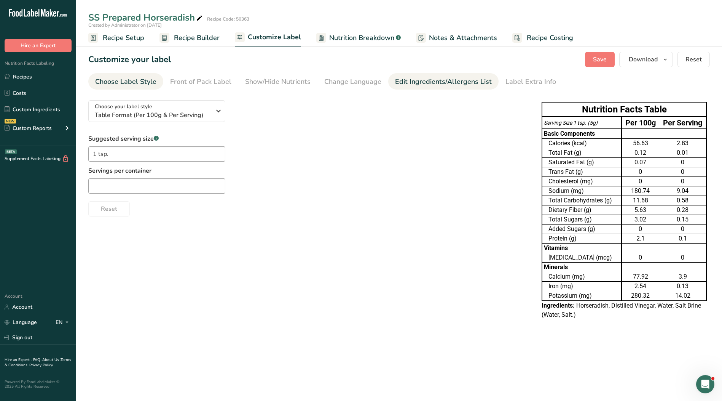
click at [411, 85] on div "Edit Ingredients/Allergens List" at bounding box center [443, 82] width 97 height 10
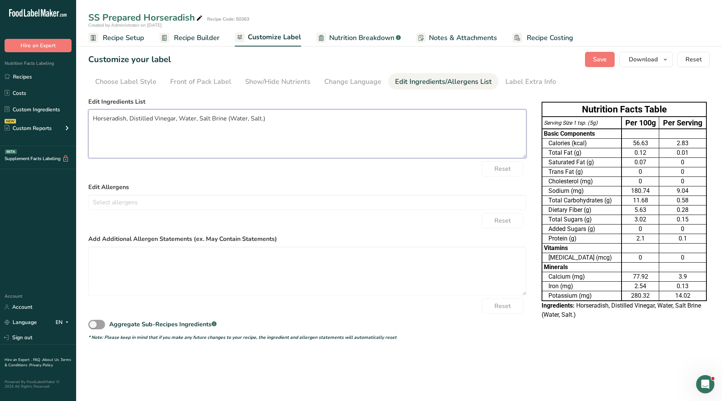
drag, startPoint x: 305, startPoint y: 133, endPoint x: -32, endPoint y: 121, distance: 336.9
click at [0, 121] on html ".a-20{fill:#fff;} Hire an Expert Nutrition Facts Labeling Recipes Costs Custom …" at bounding box center [361, 200] width 722 height 401
click at [260, 129] on textarea "Horseradish, Distilled Vinegar, Water, Salt Brine (Water, Salt.)" at bounding box center [307, 133] width 438 height 49
paste textarea
drag, startPoint x: 342, startPoint y: 122, endPoint x: 428, endPoint y: 104, distance: 88.4
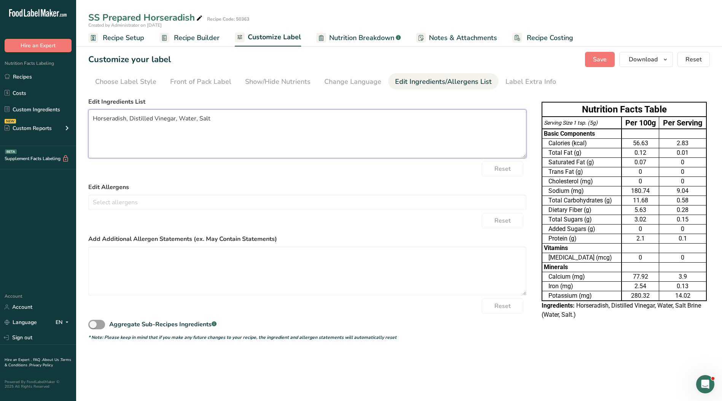
click at [398, 122] on textarea "Horseradish, Distilled Vinegar, Water, Salt" at bounding box center [307, 133] width 438 height 49
type textarea "Horseradish, Distilled Vinegar, Water, Salt"
click at [598, 63] on span "Save" at bounding box center [600, 59] width 14 height 9
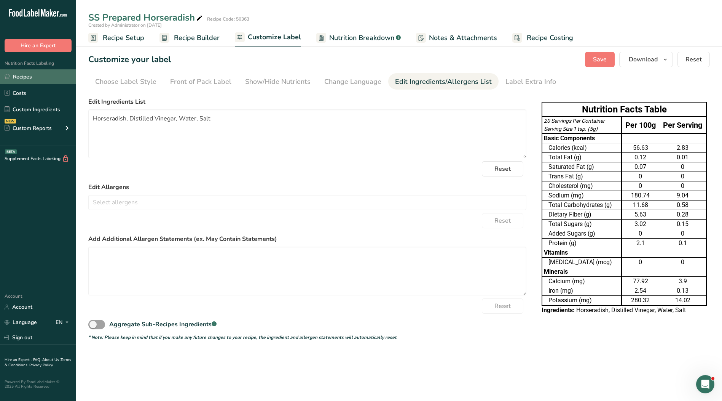
click at [45, 77] on link "Recipes" at bounding box center [38, 76] width 76 height 14
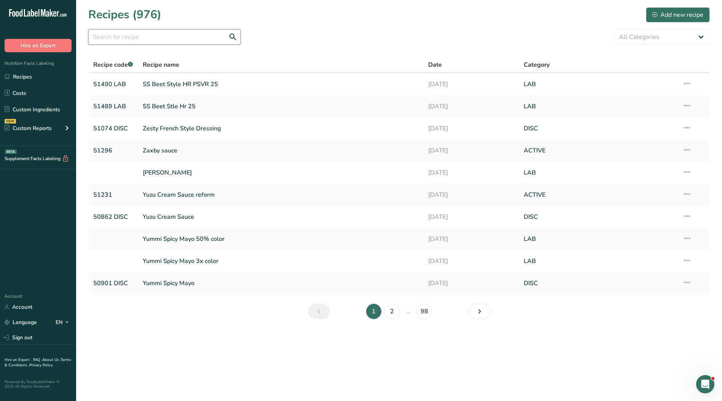
click at [128, 37] on input "text" at bounding box center [164, 36] width 152 height 15
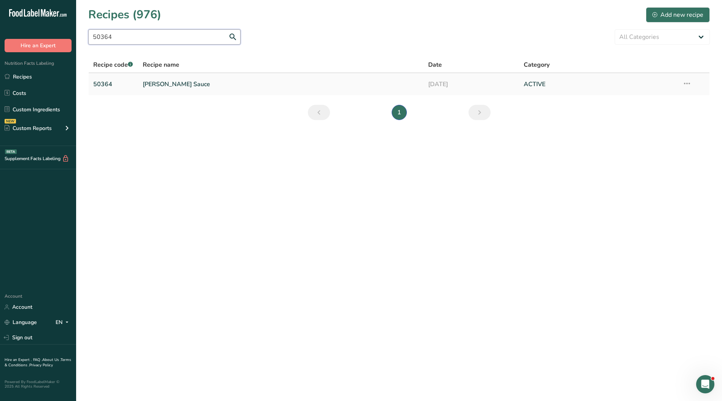
type input "50364"
click at [179, 82] on link "[PERSON_NAME] Sauce" at bounding box center [281, 84] width 277 height 16
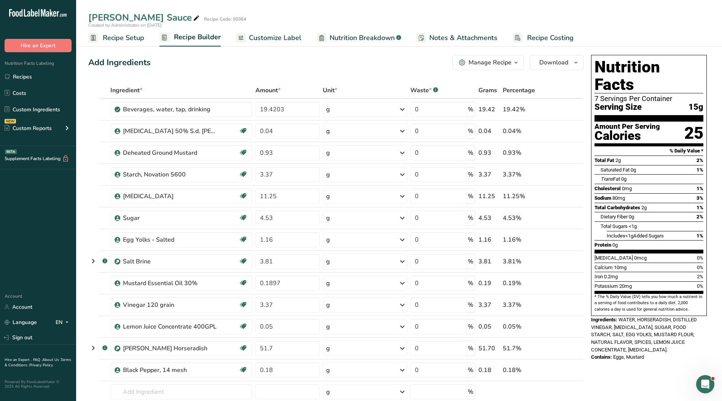
click at [281, 36] on span "Customize Label" at bounding box center [275, 38] width 53 height 10
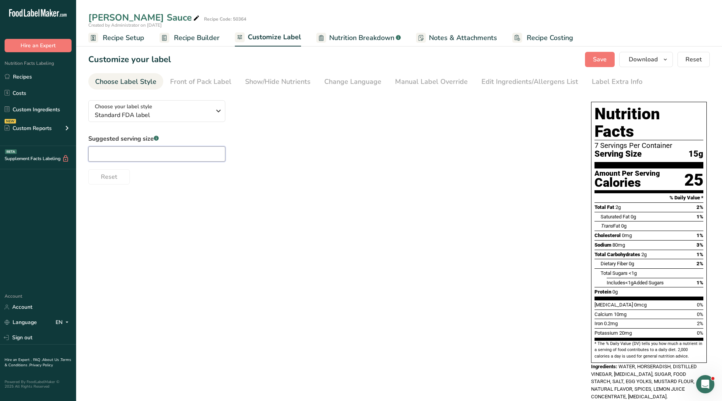
click at [149, 158] on input "text" at bounding box center [156, 153] width 137 height 15
type input "1"
type input "1 Tbsp."
click at [423, 77] on div "Manual Label Override" at bounding box center [431, 82] width 73 height 10
type input "1 Tbsp. (15g)"
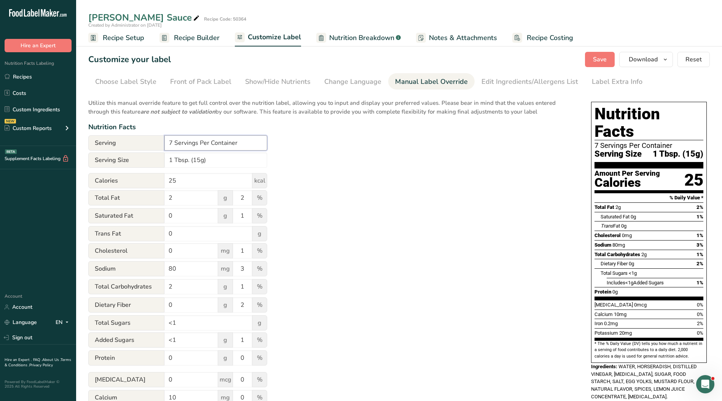
drag, startPoint x: 258, startPoint y: 140, endPoint x: 101, endPoint y: 142, distance: 156.9
click at [101, 142] on div "Serving 7 Servings Per Container" at bounding box center [177, 142] width 179 height 15
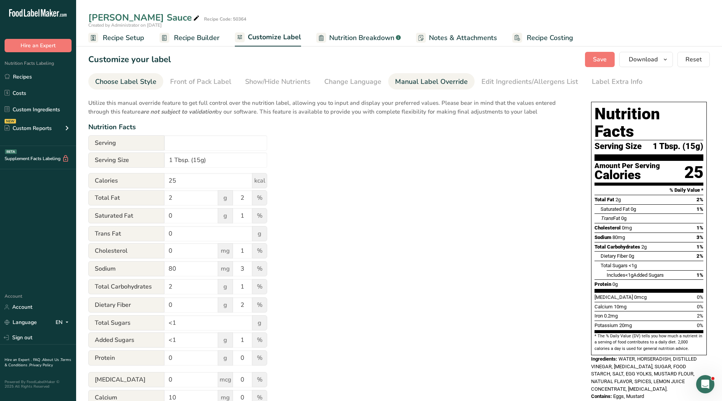
click at [110, 79] on div "Choose Label Style" at bounding box center [125, 82] width 61 height 10
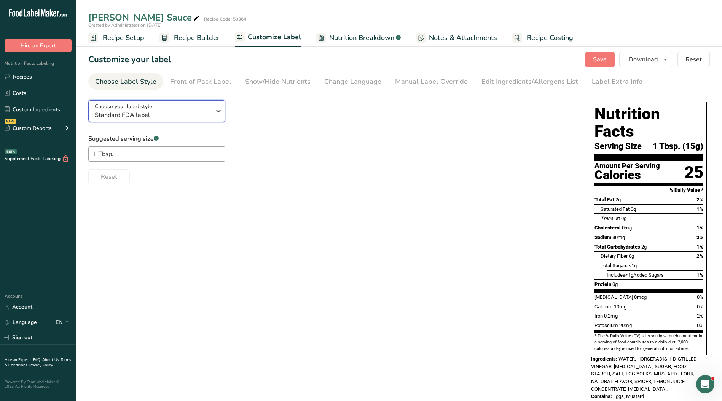
drag, startPoint x: 175, startPoint y: 115, endPoint x: 181, endPoint y: 157, distance: 42.2
click at [175, 115] on span "Standard FDA label" at bounding box center [153, 114] width 116 height 9
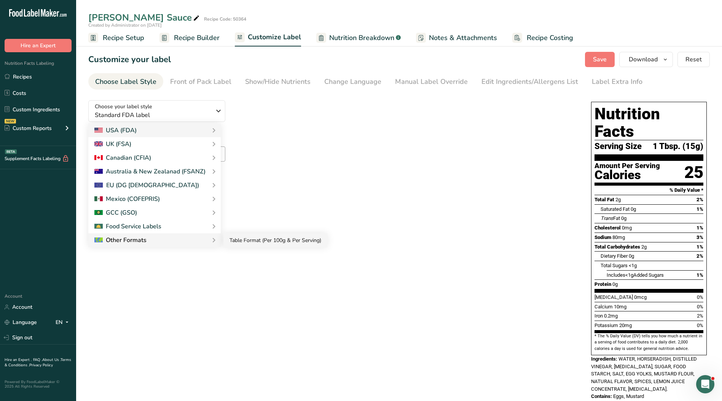
click at [235, 242] on link "Table Format (Per 100g & Per Serving)" at bounding box center [276, 240] width 104 height 14
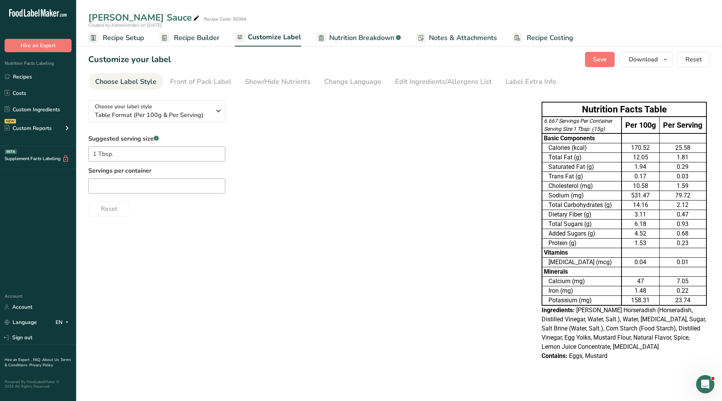
click at [255, 238] on div "Choose your label style Table Format (Per 100g & Per Serving) USA (FDA) Standar…" at bounding box center [399, 231] width 622 height 274
click at [176, 187] on input "text" at bounding box center [156, 185] width 137 height 15
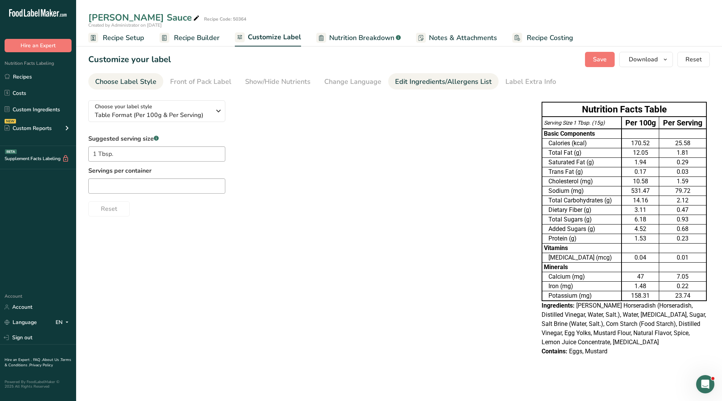
click at [440, 81] on div "Edit Ingredients/Allergens List" at bounding box center [443, 82] width 97 height 10
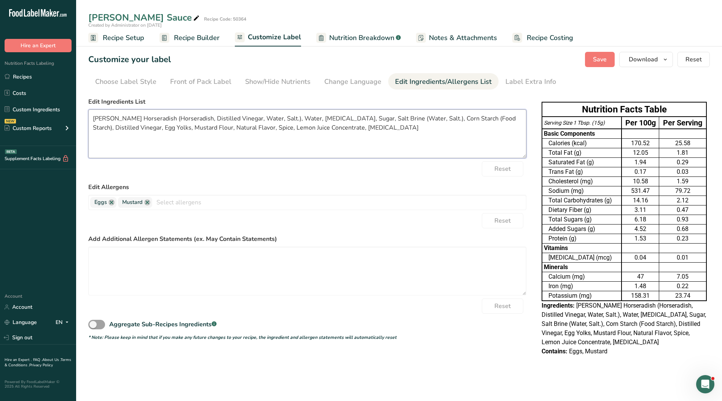
click at [305, 128] on textarea "[PERSON_NAME] Horseradish (Horseradish, Distilled Vinegar, Water, Salt.), Water…" at bounding box center [307, 133] width 438 height 49
drag, startPoint x: 350, startPoint y: 129, endPoint x: 42, endPoint y: 118, distance: 307.5
click at [42, 118] on div ".a-20{fill:#fff;} Hire an Expert Nutrition Facts Labeling Recipes Costs Custom …" at bounding box center [361, 200] width 722 height 401
paste textarea "Water, Horseradish, Distilled Vinegar, [MEDICAL_DATA], Sugar, Food Starch, Salt…"
type textarea "Water, Horseradish, Distilled Vinegar, [MEDICAL_DATA], Sugar, Food Starch, Salt…"
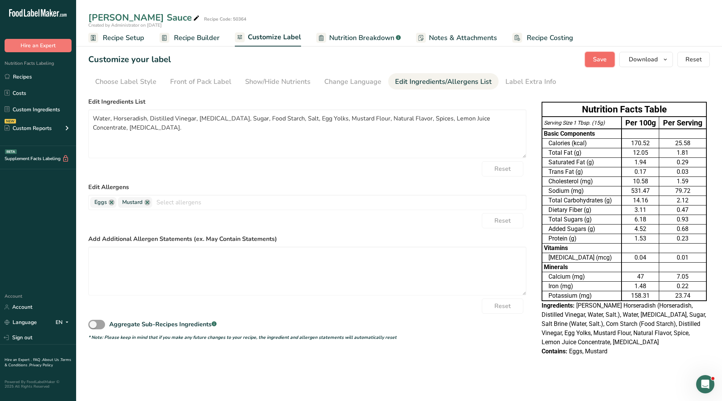
click at [601, 60] on span "Save" at bounding box center [600, 59] width 14 height 9
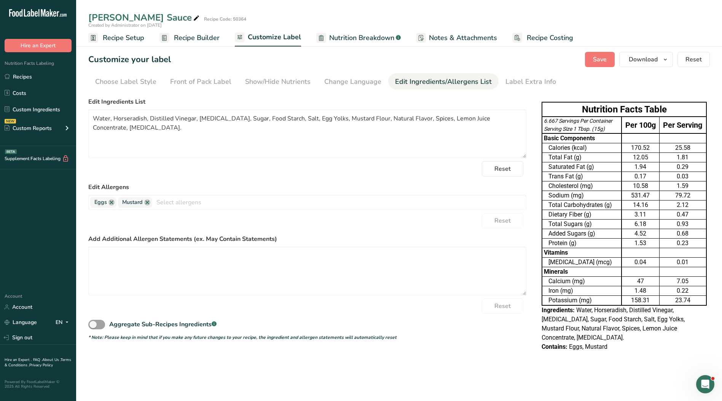
drag, startPoint x: 29, startPoint y: 76, endPoint x: 217, endPoint y: 241, distance: 250.4
click at [29, 76] on link "Recipes" at bounding box center [38, 76] width 76 height 14
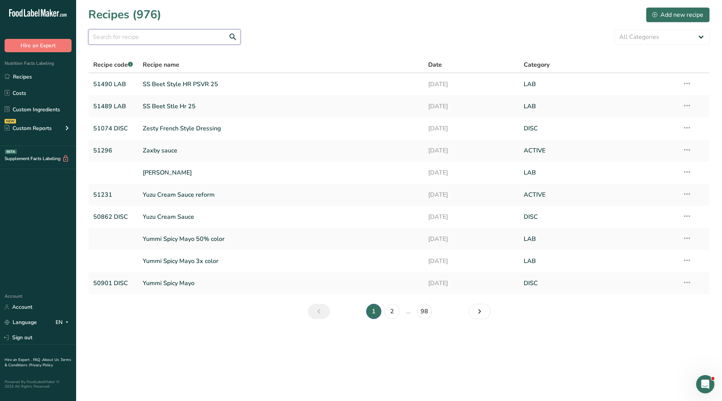
click at [197, 35] on input "text" at bounding box center [164, 36] width 152 height 15
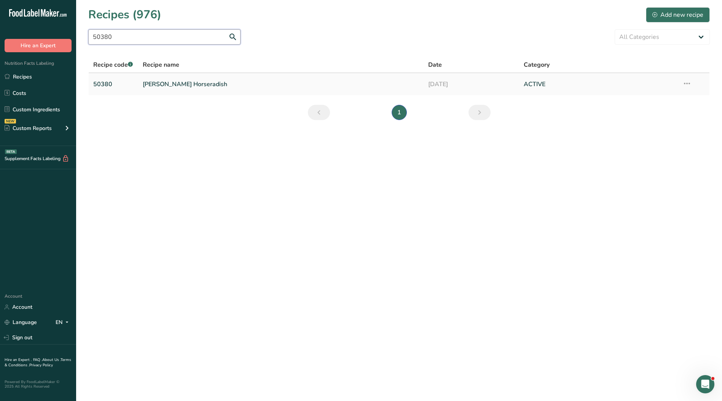
type input "50380"
click at [193, 85] on link "[PERSON_NAME] Horseradish" at bounding box center [281, 84] width 277 height 16
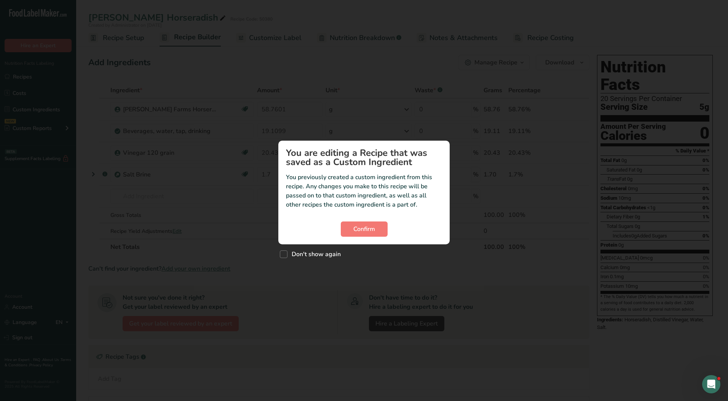
click at [297, 260] on div "Don't show again" at bounding box center [363, 252] width 171 height 16
click at [312, 250] on span "Don't show again" at bounding box center [314, 254] width 53 height 8
click at [285, 251] on input "Don't show again" at bounding box center [282, 253] width 5 height 5
checkbox input "true"
click at [364, 234] on button "Confirm" at bounding box center [364, 228] width 47 height 15
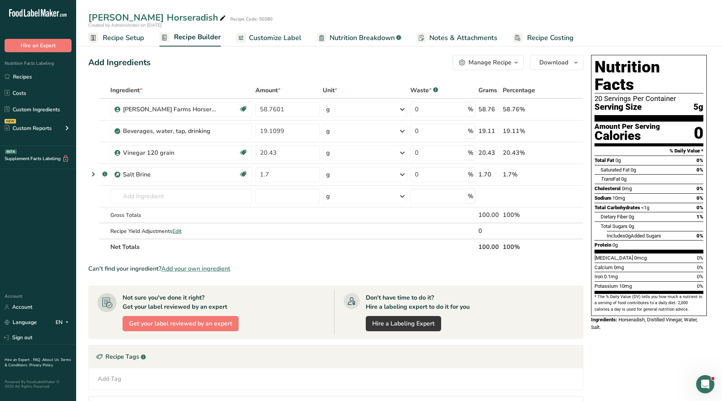
click at [282, 36] on span "Customize Label" at bounding box center [275, 38] width 53 height 10
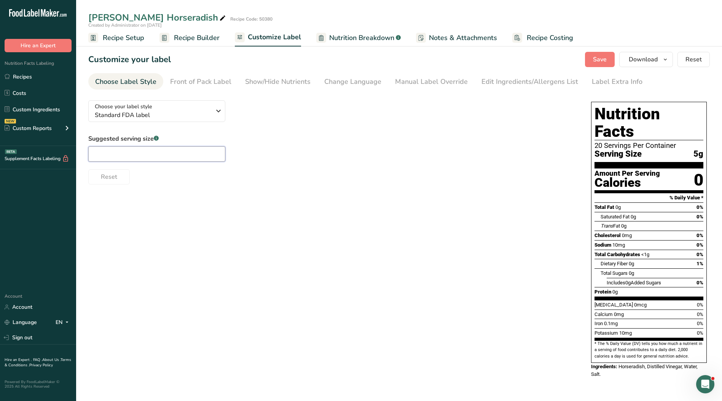
click at [179, 157] on input "text" at bounding box center [156, 153] width 137 height 15
type input "1"
type input "1 tsp."
click at [428, 77] on div "Manual Label Override" at bounding box center [431, 82] width 73 height 10
type input "1 tsp. (5g)"
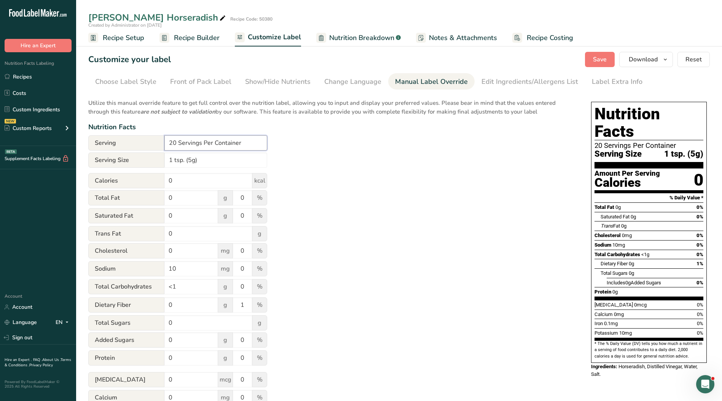
drag, startPoint x: 262, startPoint y: 142, endPoint x: 101, endPoint y: 145, distance: 160.7
click at [101, 145] on div "Serving 20 Servings Per Container" at bounding box center [177, 142] width 179 height 15
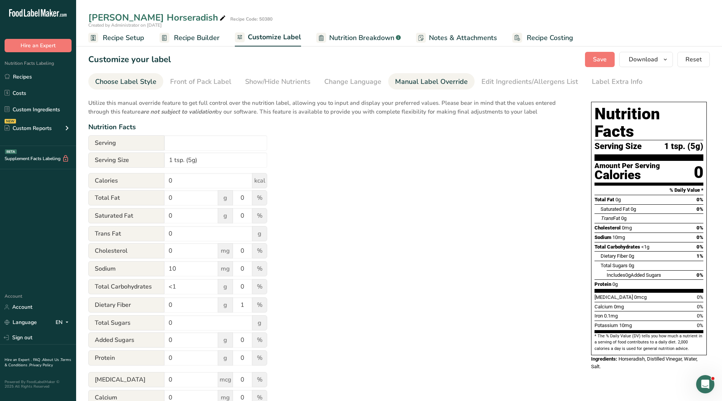
click at [114, 82] on div "Choose Label Style" at bounding box center [125, 82] width 61 height 10
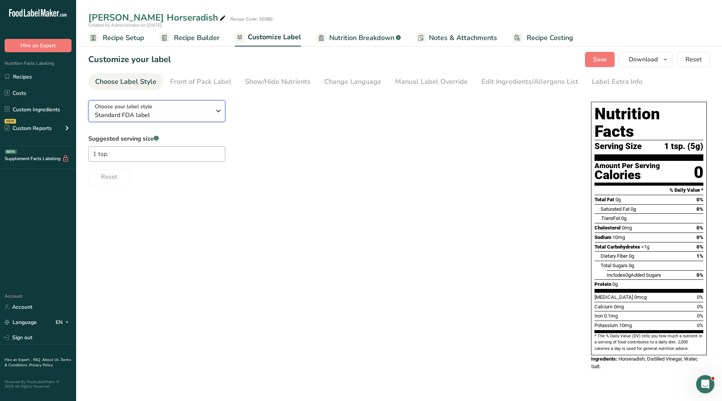
click at [221, 108] on icon "button" at bounding box center [218, 111] width 9 height 14
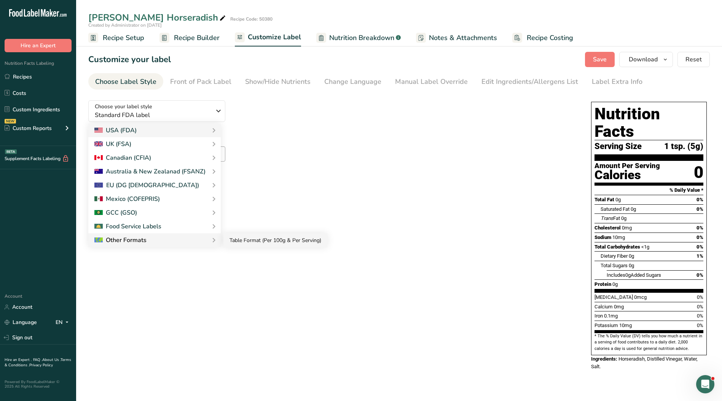
click at [236, 241] on link "Table Format (Per 100g & Per Serving)" at bounding box center [276, 240] width 104 height 14
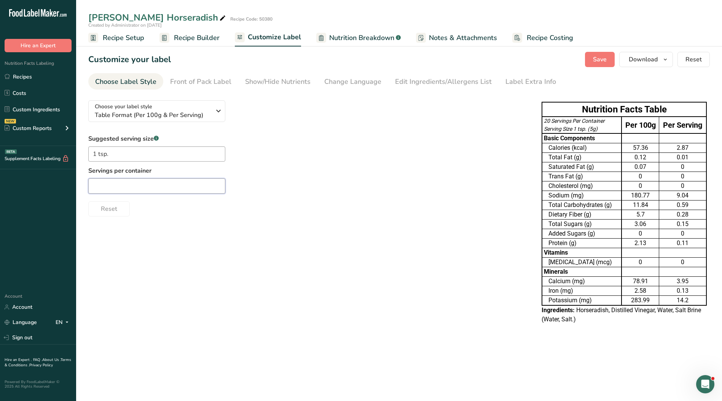
drag, startPoint x: 171, startPoint y: 182, endPoint x: 172, endPoint y: 174, distance: 7.3
click at [171, 182] on input "text" at bounding box center [156, 185] width 137 height 15
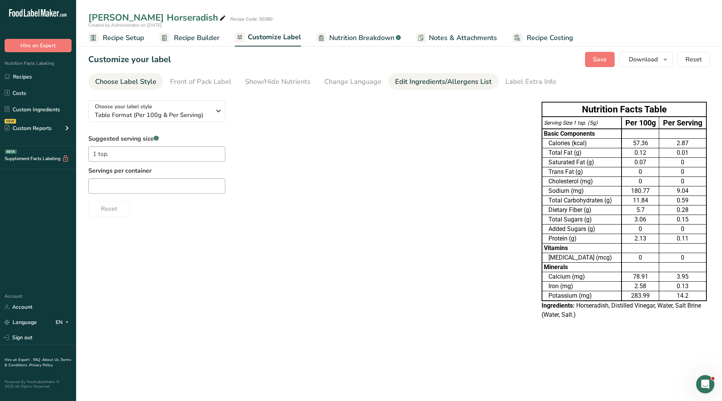
click at [435, 79] on div "Edit Ingredients/Allergens List" at bounding box center [443, 82] width 97 height 10
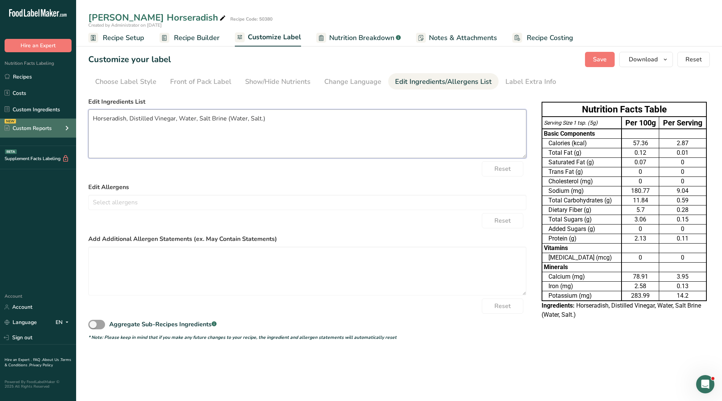
drag, startPoint x: 286, startPoint y: 123, endPoint x: 27, endPoint y: 121, distance: 258.6
click at [27, 121] on div ".a-20{fill:#fff;} Hire an Expert Nutrition Facts Labeling Recipes Costs Custom …" at bounding box center [361, 200] width 722 height 401
paste textarea "."
type textarea "Horseradish, Distilled Vinegar, Water, Salt."
click at [606, 59] on span "Save" at bounding box center [600, 59] width 14 height 9
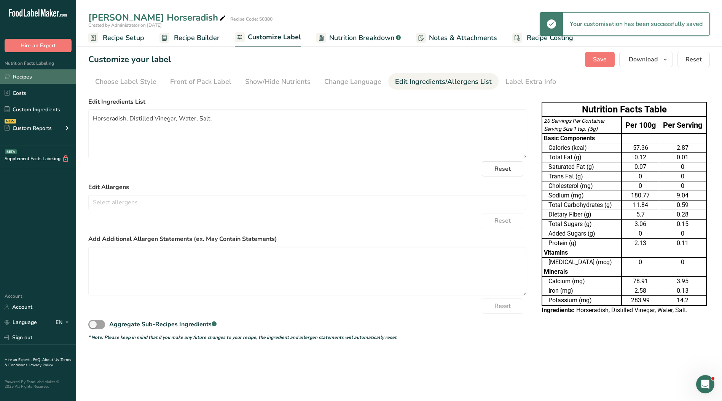
click at [47, 75] on link "Recipes" at bounding box center [38, 76] width 76 height 14
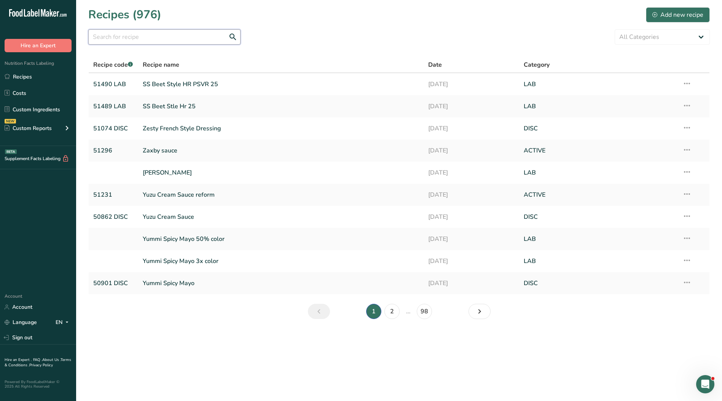
click at [149, 40] on input "text" at bounding box center [164, 36] width 152 height 15
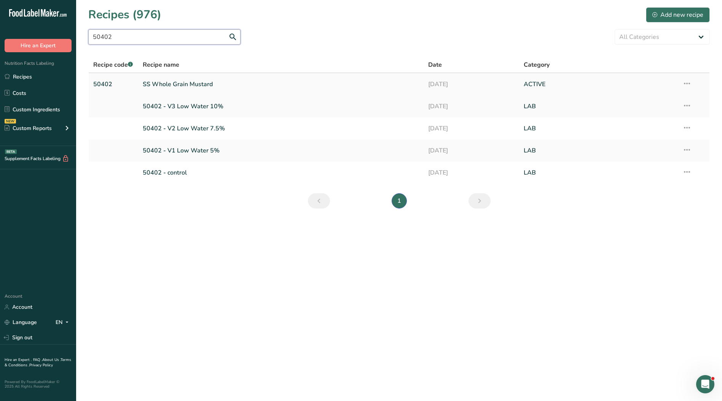
type input "50402"
click at [168, 85] on link "SS Whole Grain Mustard" at bounding box center [281, 84] width 277 height 16
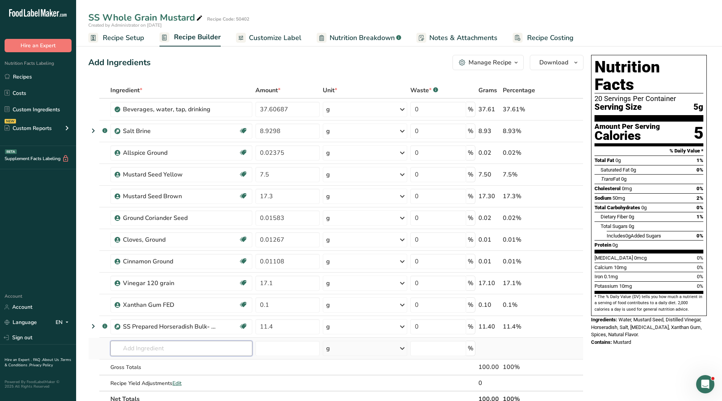
click at [155, 350] on input "text" at bounding box center [181, 347] width 142 height 15
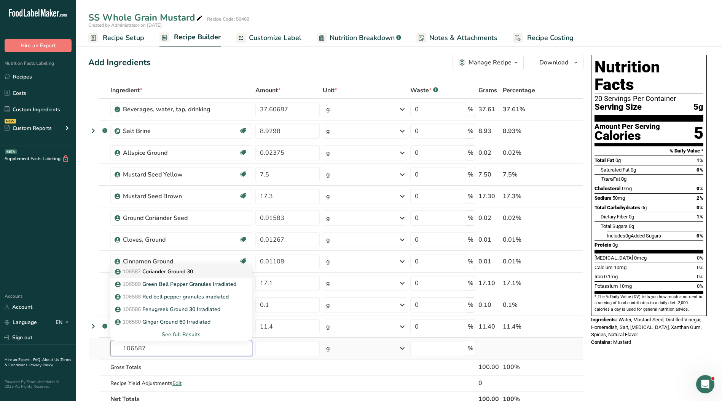
type input "106587"
click at [188, 273] on p "106587 [GEOGRAPHIC_DATA] 30" at bounding box center [155, 271] width 77 height 8
type input "Coriander Ground 30"
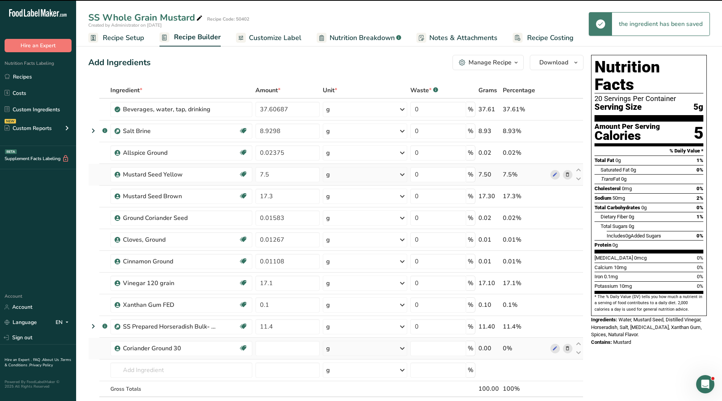
type input "0"
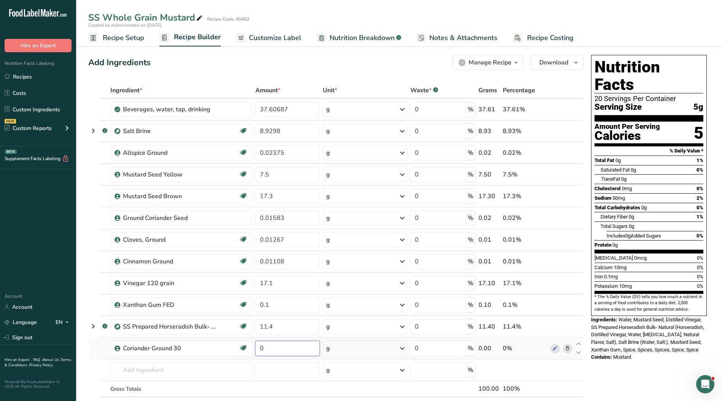
drag, startPoint x: 283, startPoint y: 351, endPoint x: 259, endPoint y: 348, distance: 23.8
click at [259, 348] on input "0" at bounding box center [288, 347] width 65 height 15
type input "0.01583"
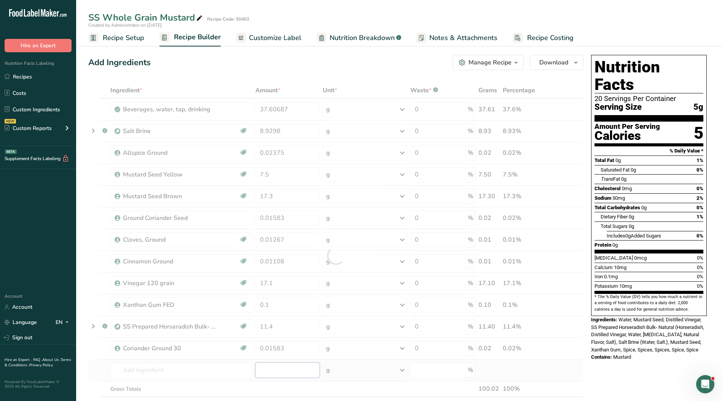
click at [302, 368] on div "Ingredient * Amount * Unit * Waste * .a-a{fill:#347362;}.b-a{fill:#fff;} Grams …" at bounding box center [335, 255] width 495 height 346
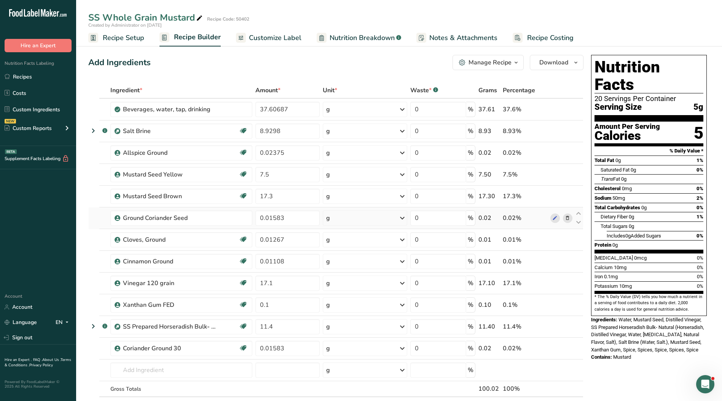
click at [567, 219] on icon at bounding box center [567, 218] width 5 height 8
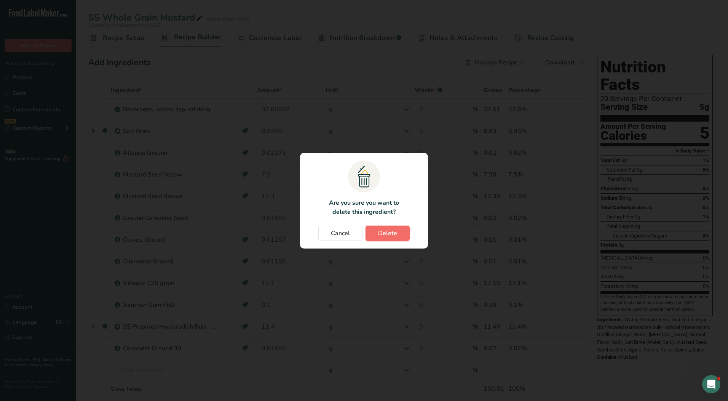
click at [401, 233] on button "Delete" at bounding box center [388, 232] width 44 height 15
type input "0.01267"
type input "0.01108"
type input "17.1"
type input "0.1"
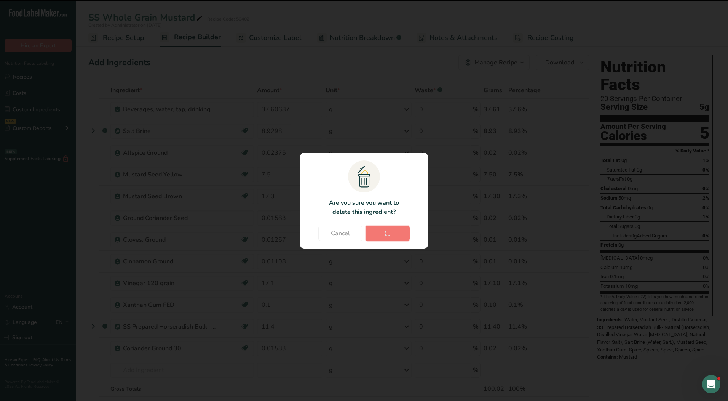
type input "11.4"
type input "0.01583"
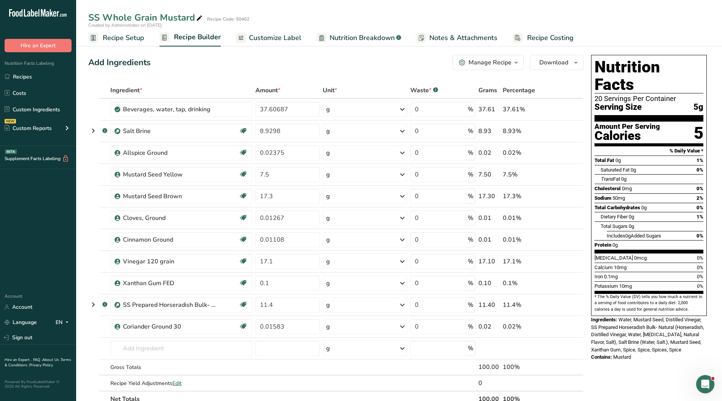
click at [268, 37] on span "Customize Label" at bounding box center [275, 38] width 53 height 10
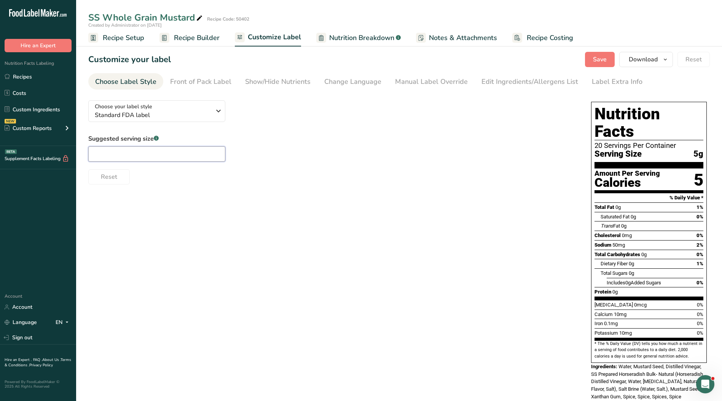
click at [154, 149] on input "text" at bounding box center [156, 153] width 137 height 15
type input "1"
type input "1 tsp."
click at [426, 75] on link "Manual Label Override" at bounding box center [431, 81] width 73 height 17
type input "1 tsp. (5g)"
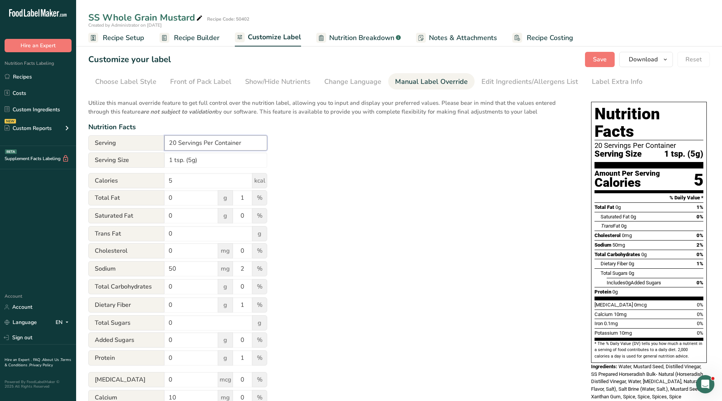
drag, startPoint x: 205, startPoint y: 143, endPoint x: 120, endPoint y: 142, distance: 85.7
click at [120, 142] on div "Serving 20 Servings Per Container" at bounding box center [177, 142] width 179 height 15
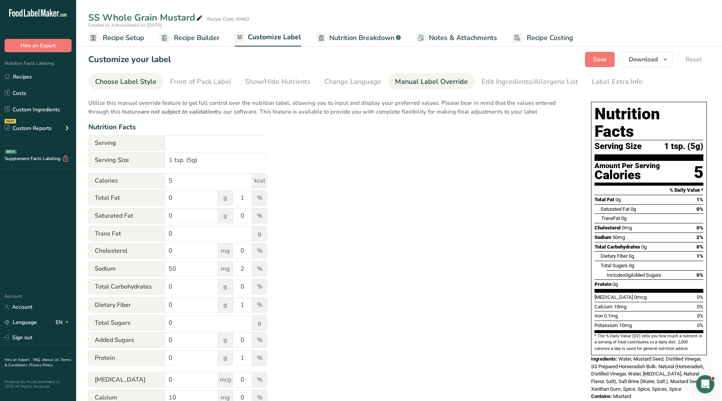
click at [143, 82] on div "Choose Label Style" at bounding box center [125, 82] width 61 height 10
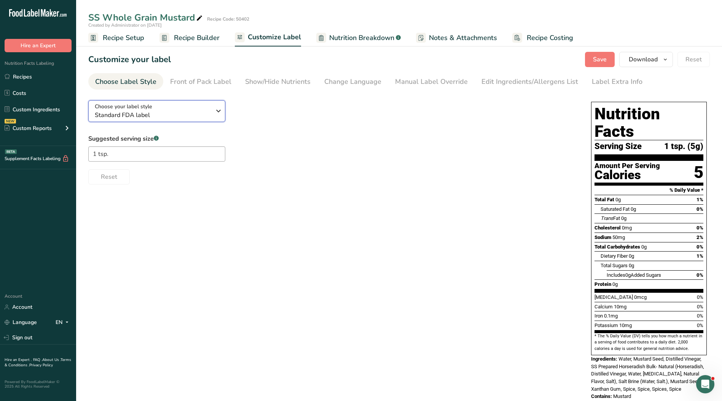
drag, startPoint x: 144, startPoint y: 112, endPoint x: 144, endPoint y: 116, distance: 3.9
click at [144, 113] on span "Standard FDA label" at bounding box center [153, 114] width 116 height 9
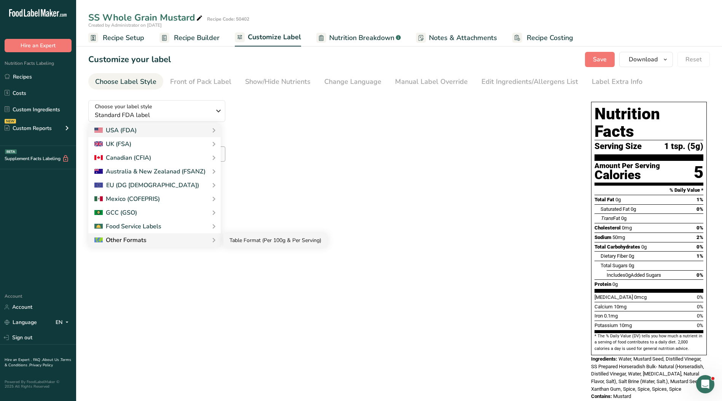
click at [227, 243] on link "Table Format (Per 100g & Per Serving)" at bounding box center [276, 240] width 104 height 14
click at [0, 0] on link "Table Format (Per 100g & Per Serving)" at bounding box center [0, 0] width 0 height 0
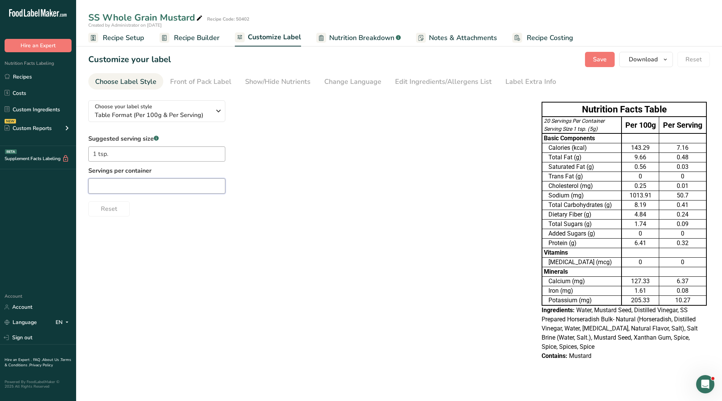
click at [166, 181] on input "text" at bounding box center [156, 185] width 137 height 15
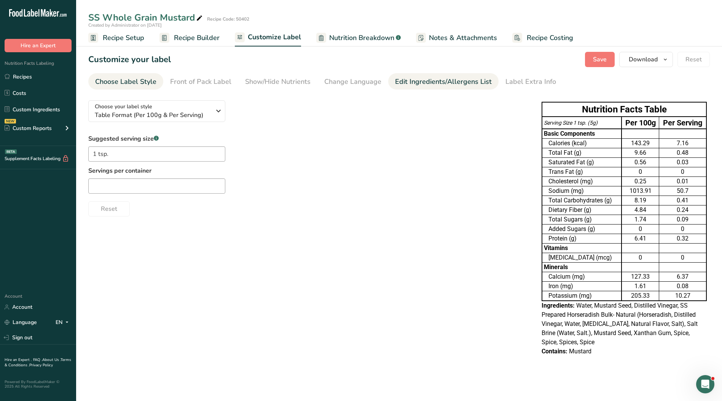
click at [473, 82] on div "Edit Ingredients/Allergens List" at bounding box center [443, 82] width 97 height 10
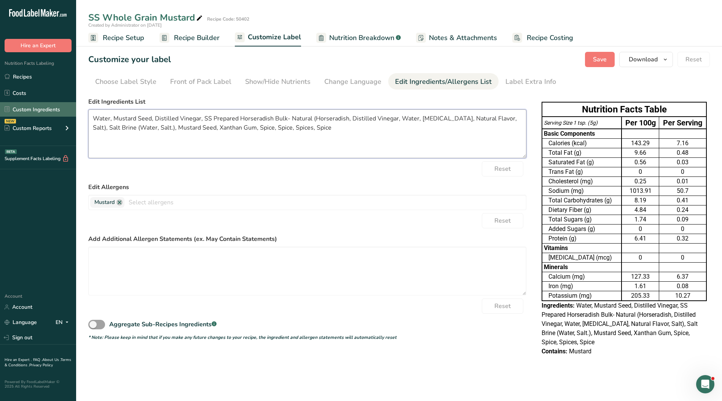
drag, startPoint x: 279, startPoint y: 129, endPoint x: 58, endPoint y: 111, distance: 222.0
click at [58, 111] on div ".a-20{fill:#fff;} Hire an Expert Nutrition Facts Labeling Recipes Costs Custom …" at bounding box center [361, 200] width 722 height 401
paste textarea "Horseradish, Salt, [MEDICAL_DATA], Xanthan Gum, Spices, Natural Flavor."
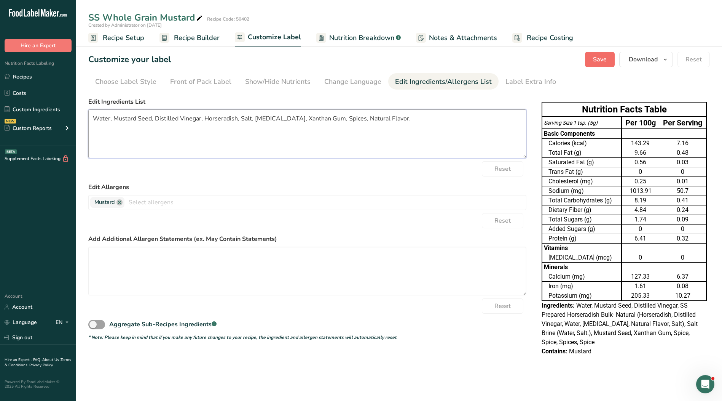
type textarea "Water, Mustard Seed, Distilled Vinegar, Horseradish, Salt, [MEDICAL_DATA], Xant…"
click at [602, 58] on span "Save" at bounding box center [600, 59] width 14 height 9
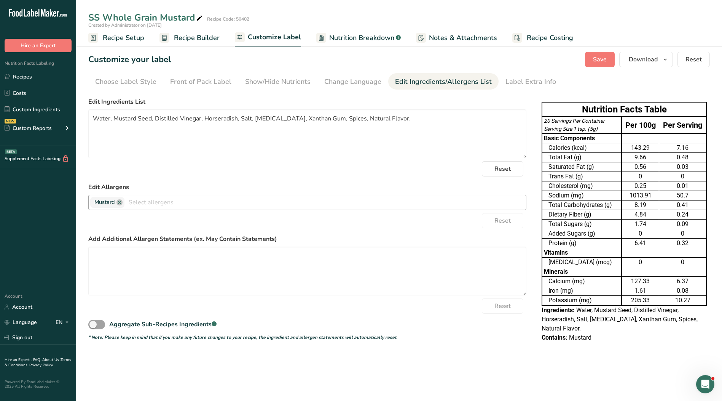
drag, startPoint x: 53, startPoint y: 78, endPoint x: 153, endPoint y: 209, distance: 164.7
click at [53, 78] on link "Recipes" at bounding box center [38, 76] width 76 height 14
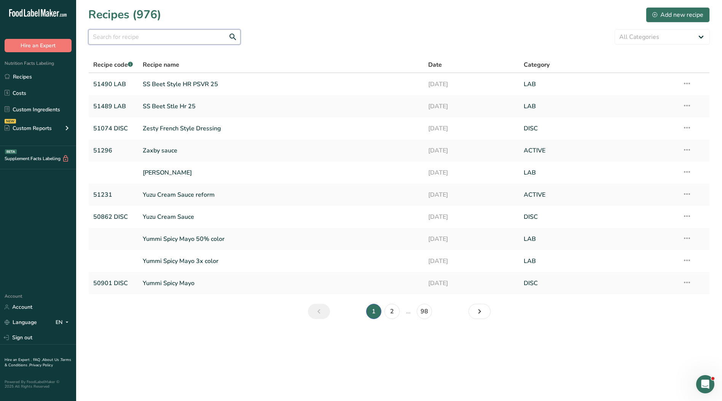
click at [158, 37] on input "text" at bounding box center [164, 36] width 152 height 15
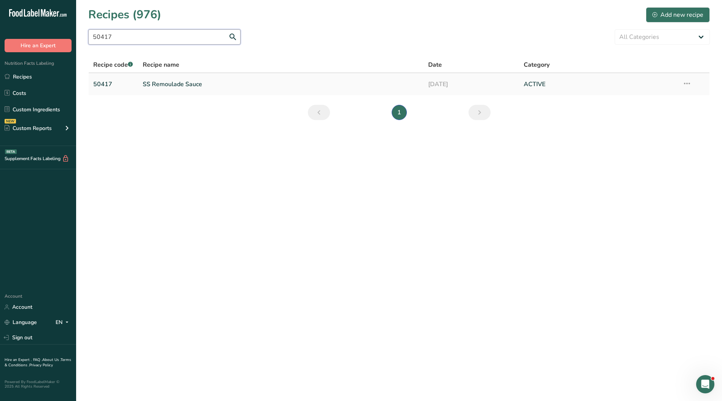
type input "50417"
click at [179, 86] on link "SS Remoulade Sauce" at bounding box center [281, 84] width 277 height 16
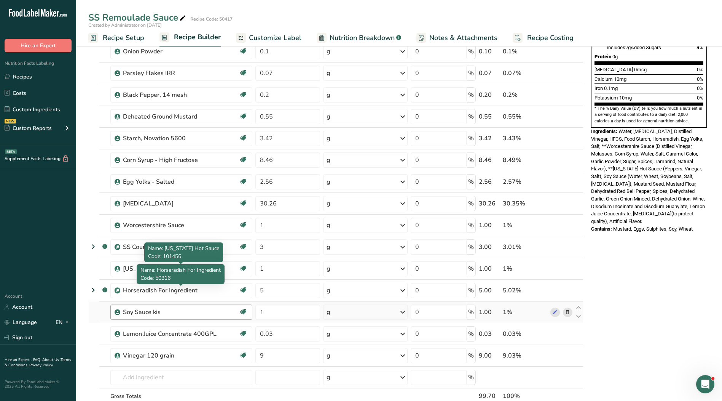
scroll to position [267, 0]
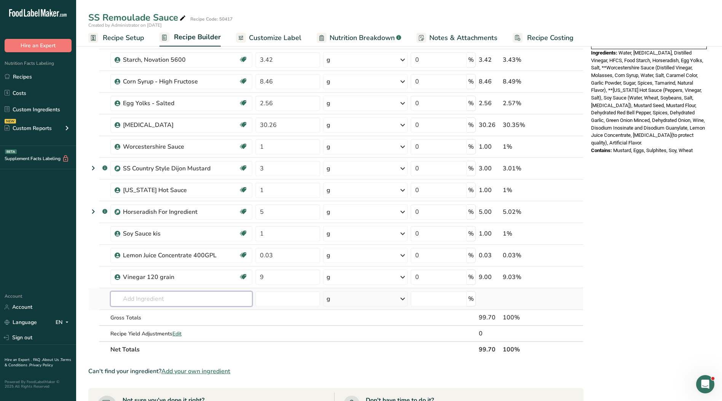
click at [178, 301] on input "text" at bounding box center [181, 298] width 142 height 15
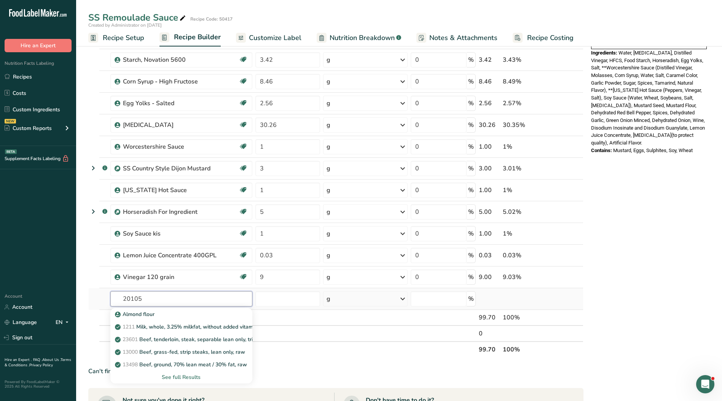
type input "201059"
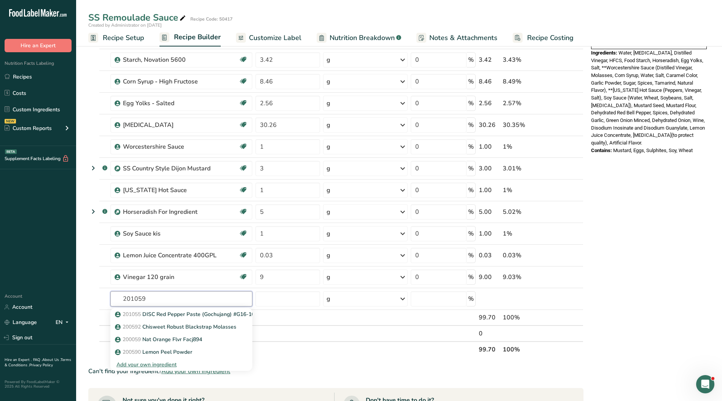
drag, startPoint x: 175, startPoint y: 294, endPoint x: 78, endPoint y: 289, distance: 96.8
click at [78, 289] on section "Add Ingredients Manage Recipe Delete Recipe Duplicate Recipe Scale Recipe Save …" at bounding box center [399, 206] width 646 height 866
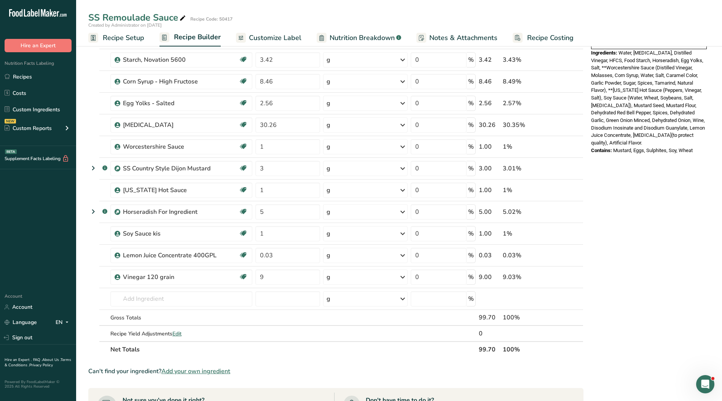
click at [265, 37] on span "Customize Label" at bounding box center [275, 38] width 53 height 10
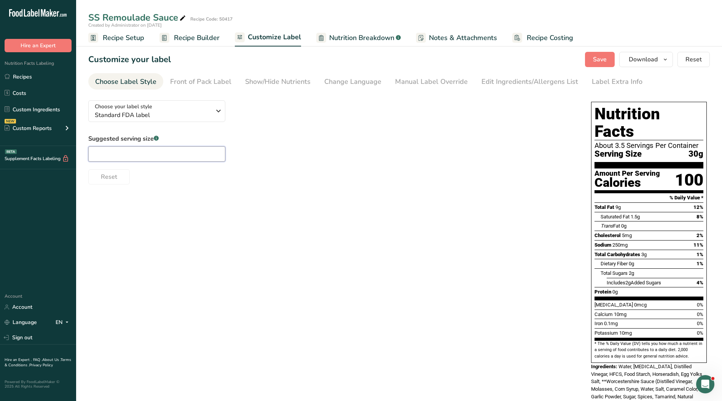
click at [169, 156] on input "text" at bounding box center [156, 153] width 137 height 15
type input "2"
type input "2 Tbsp."
click at [438, 75] on link "Manual Label Override" at bounding box center [431, 81] width 73 height 17
type input "2 Tbsp. (30g)"
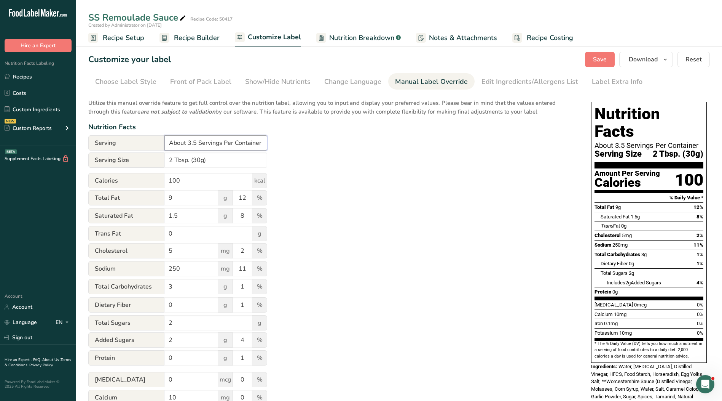
drag, startPoint x: 262, startPoint y: 146, endPoint x: 108, endPoint y: 144, distance: 153.9
click at [108, 144] on div "Serving About 3.5 Servings Per Container" at bounding box center [177, 142] width 179 height 15
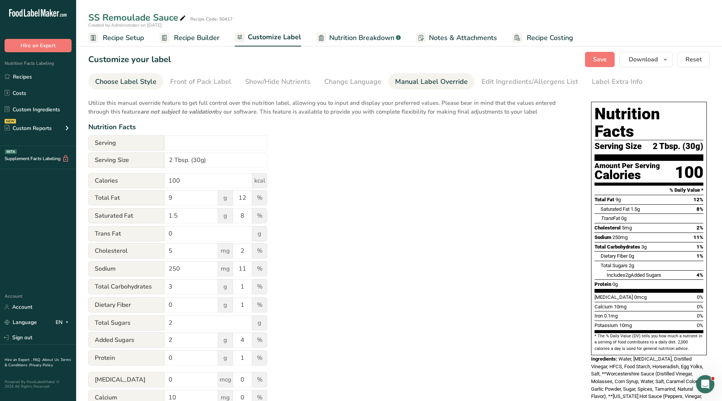
click at [105, 82] on div "Choose Label Style" at bounding box center [125, 82] width 61 height 10
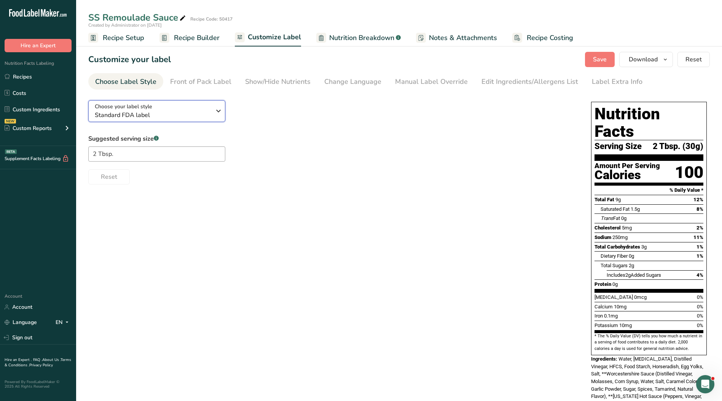
click at [186, 118] on span "Standard FDA label" at bounding box center [153, 114] width 116 height 9
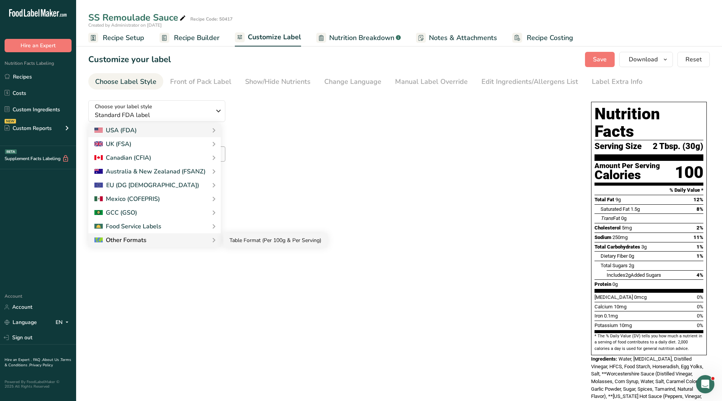
click at [239, 239] on link "Table Format (Per 100g & Per Serving)" at bounding box center [276, 240] width 104 height 14
click at [292, 244] on link "Table Format (Per 100g & Per Serving)" at bounding box center [276, 240] width 104 height 14
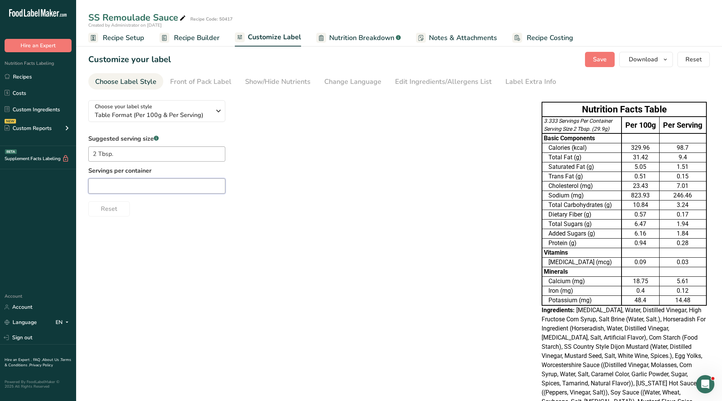
click at [144, 184] on input "text" at bounding box center [156, 185] width 137 height 15
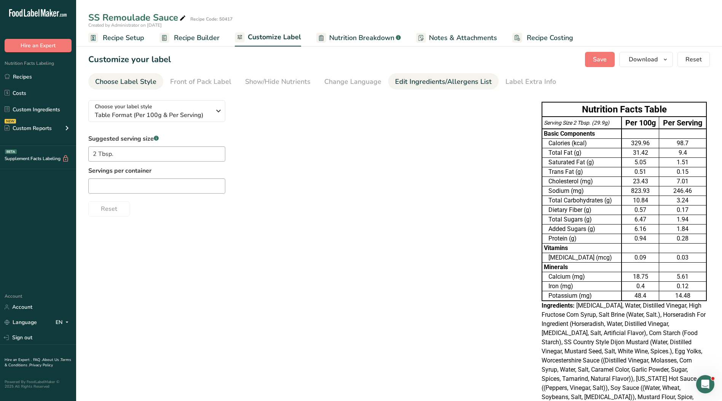
click at [415, 82] on div "Edit Ingredients/Allergens List" at bounding box center [443, 82] width 97 height 10
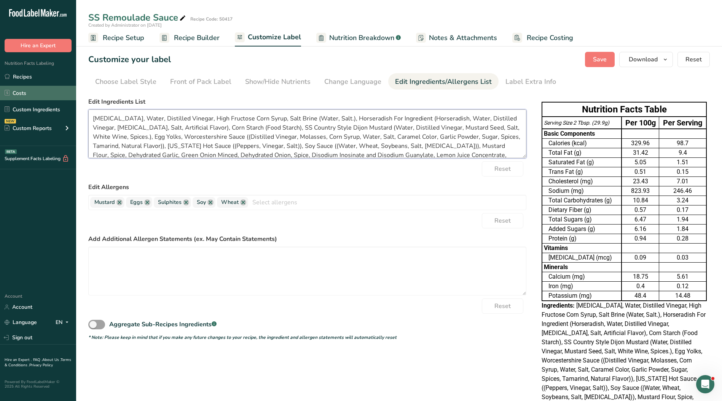
drag, startPoint x: 197, startPoint y: 146, endPoint x: 58, endPoint y: 89, distance: 150.3
click at [58, 89] on div ".a-20{fill:#fff;} Hire an Expert Nutrition Facts Labeling Recipes Costs Custom …" at bounding box center [361, 229] width 722 height 458
paste textarea "Water, [MEDICAL_DATA], Distilled Vinegar, High Fructose Corn Syrup, Food Starch…"
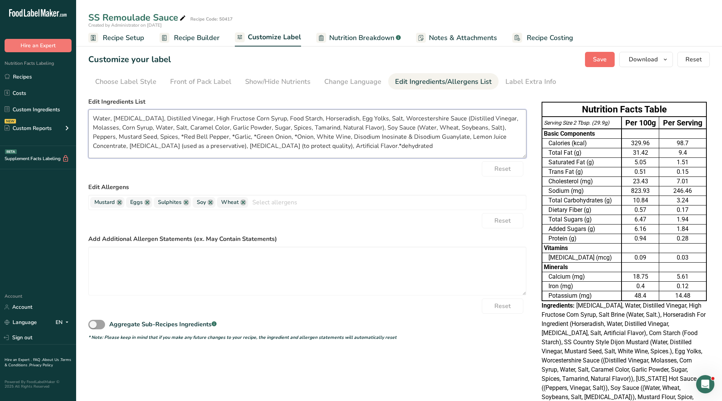
type textarea "Water, [MEDICAL_DATA], Distilled Vinegar, High Fructose Corn Syrup, Food Starch…"
click at [609, 59] on button "Save" at bounding box center [600, 59] width 30 height 15
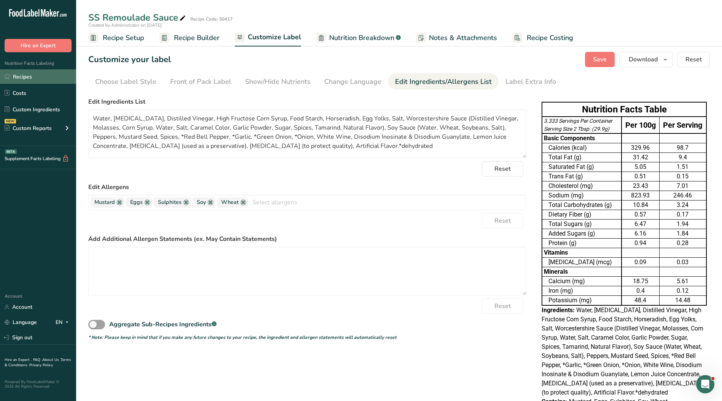
click at [40, 73] on link "Recipes" at bounding box center [38, 76] width 76 height 14
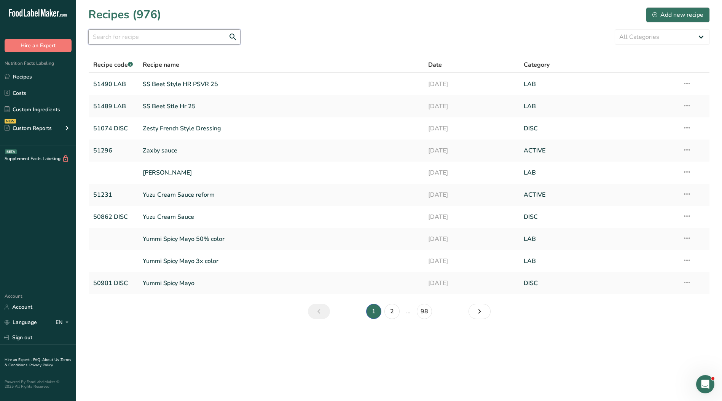
click at [136, 40] on input "text" at bounding box center [164, 36] width 152 height 15
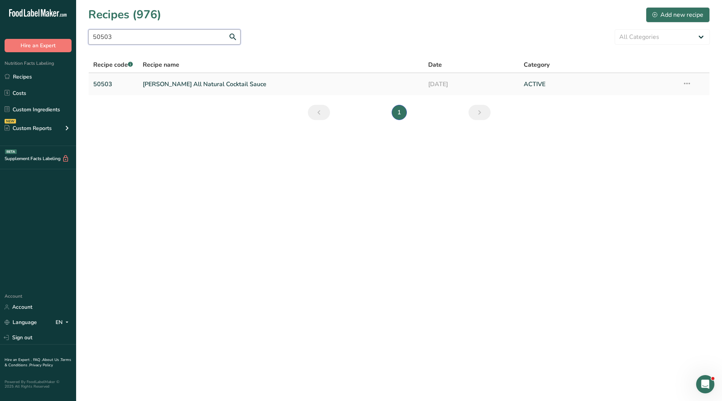
type input "50503"
click at [175, 83] on link "[PERSON_NAME] All Natural Cocktail Sauce" at bounding box center [281, 84] width 277 height 16
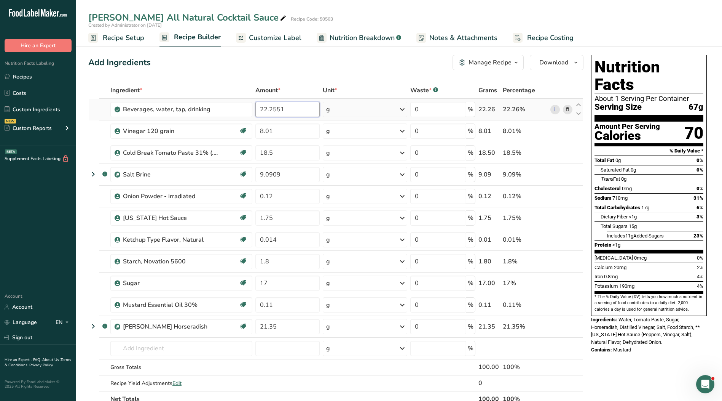
click at [297, 110] on input "22.2551" at bounding box center [288, 109] width 65 height 15
click at [284, 106] on input "22.2551" at bounding box center [288, 109] width 65 height 15
type input "22.6339"
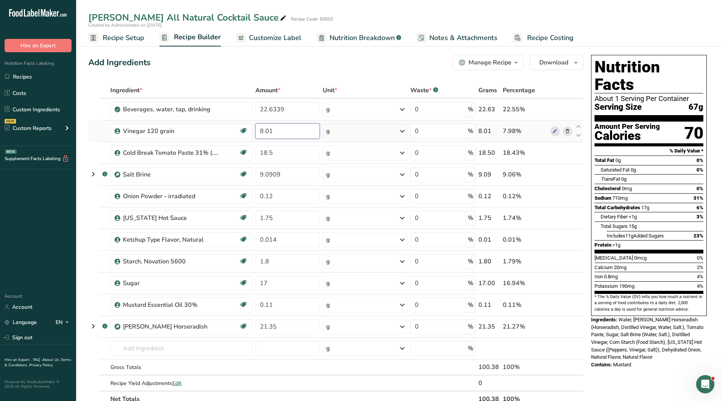
click at [294, 128] on div "Ingredient * Amount * Unit * Waste * .a-a{fill:#347362;}.b-a{fill:#fff;} Grams …" at bounding box center [335, 244] width 495 height 324
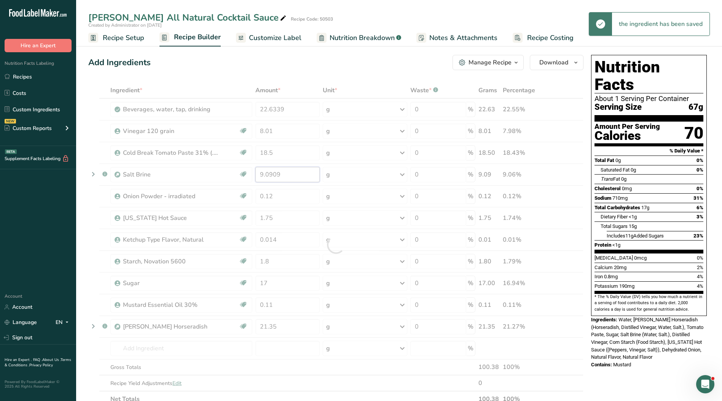
drag, startPoint x: 291, startPoint y: 174, endPoint x: 241, endPoint y: 174, distance: 49.1
click at [241, 174] on div "Ingredient * Amount * Unit * Waste * .a-a{fill:#347362;}.b-a{fill:#fff;} Grams …" at bounding box center [335, 244] width 495 height 324
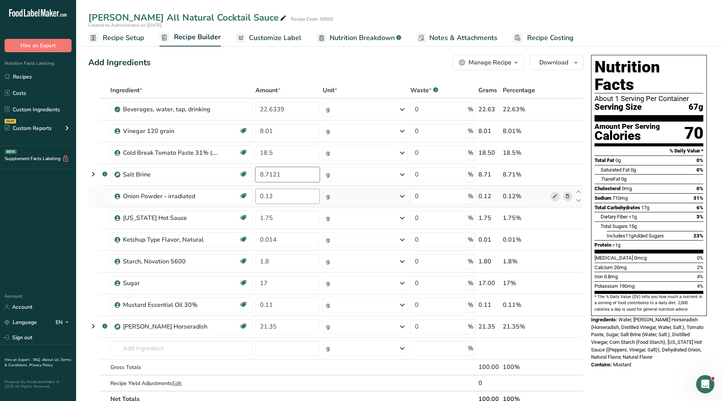
type input "8.7121"
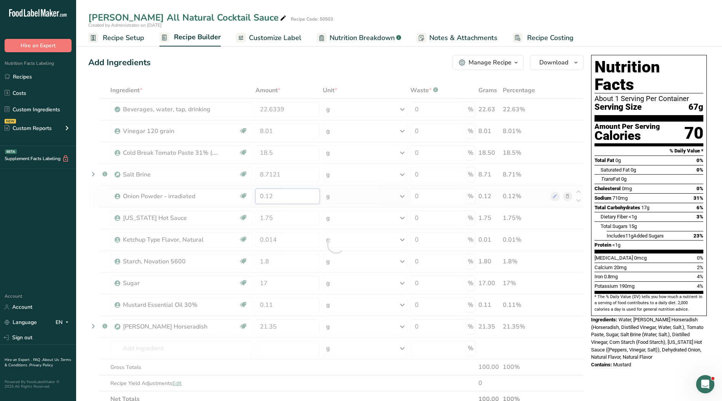
click at [286, 202] on div "Ingredient * Amount * Unit * Waste * .a-a{fill:#347362;}.b-a{fill:#fff;} Grams …" at bounding box center [335, 244] width 495 height 324
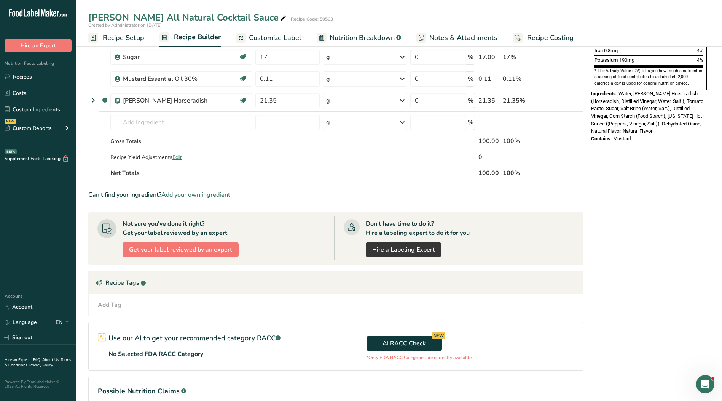
scroll to position [229, 0]
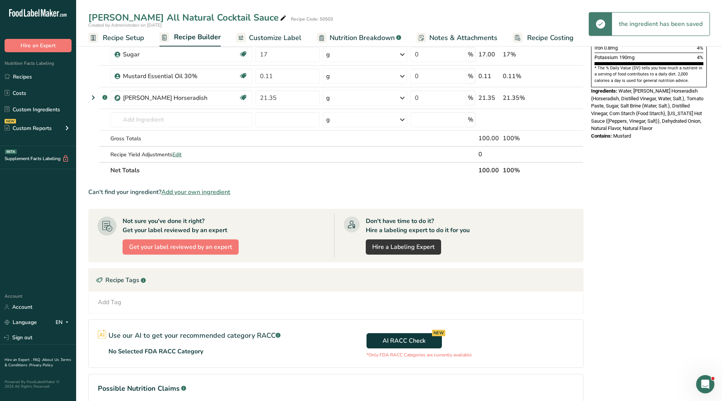
click at [254, 38] on div "[PERSON_NAME] All Natural Cocktail Sauce Recipe Code: 50503 Created by Administ…" at bounding box center [399, 135] width 646 height 649
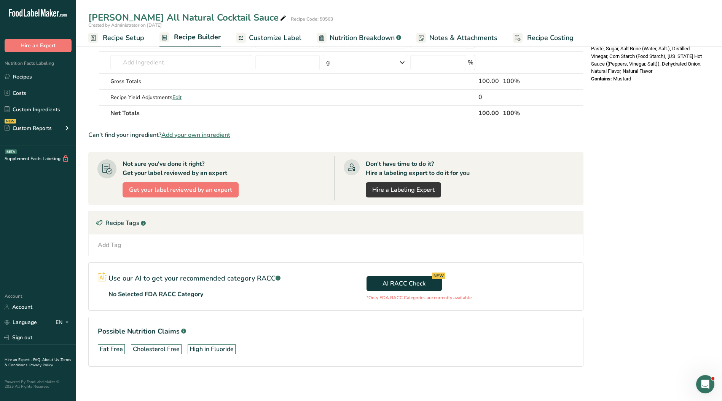
scroll to position [21, 0]
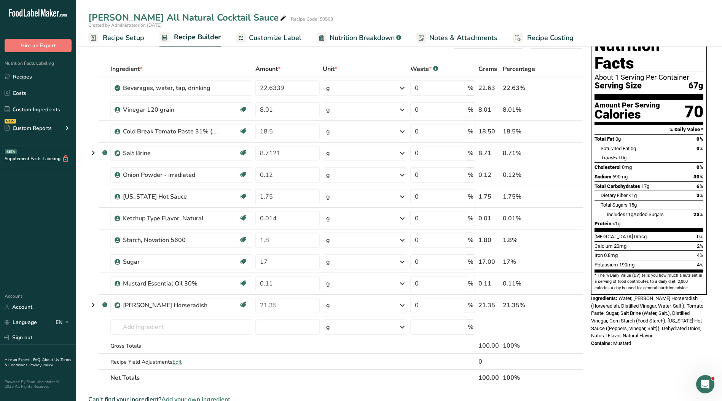
click at [272, 36] on span "Customize Label" at bounding box center [275, 38] width 53 height 10
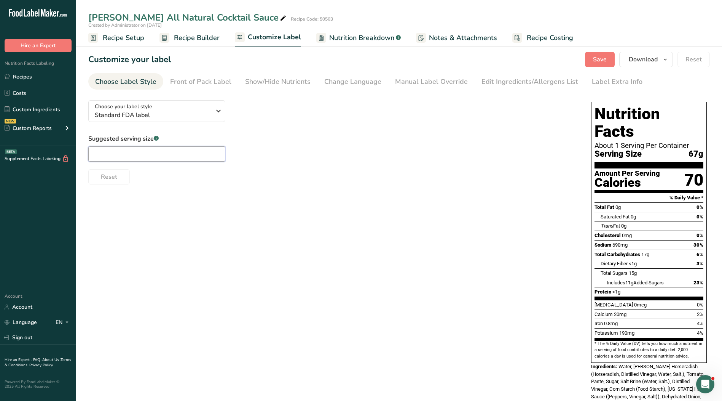
click at [132, 154] on input "text" at bounding box center [156, 153] width 137 height 15
type input "1"
type input "1/4 Cup"
click at [443, 80] on div "Manual Label Override" at bounding box center [431, 82] width 73 height 10
type input "1/4 Cup (67g)"
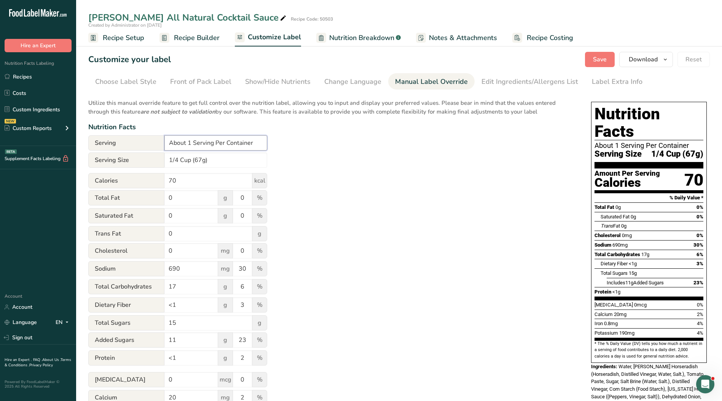
drag, startPoint x: 261, startPoint y: 141, endPoint x: 123, endPoint y: 140, distance: 137.5
click at [124, 140] on div "Serving About 1 Serving Per Container" at bounding box center [177, 142] width 179 height 15
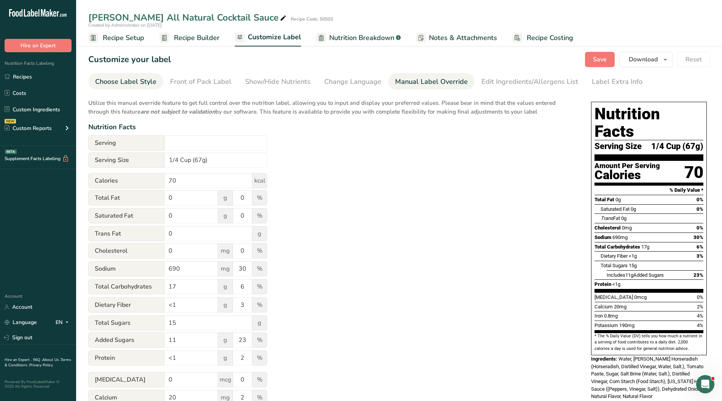
click at [126, 84] on div "Choose Label Style" at bounding box center [125, 82] width 61 height 10
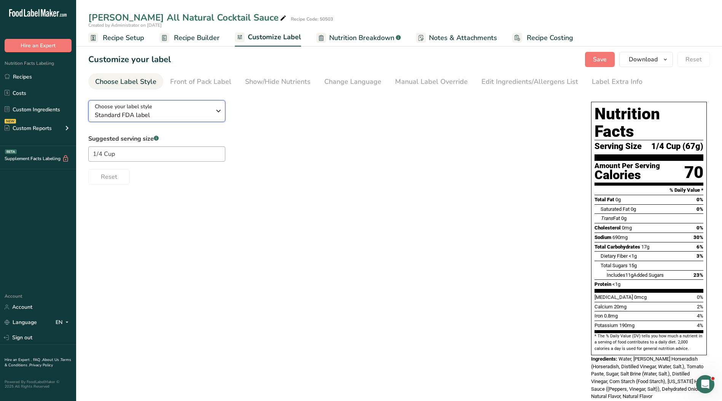
click at [187, 121] on button "Choose your label style Standard FDA label" at bounding box center [156, 111] width 137 height 22
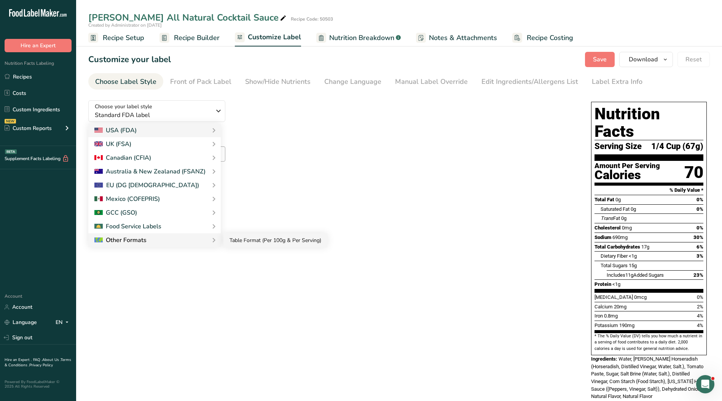
click at [228, 242] on link "Table Format (Per 100g & Per Serving)" at bounding box center [276, 240] width 104 height 14
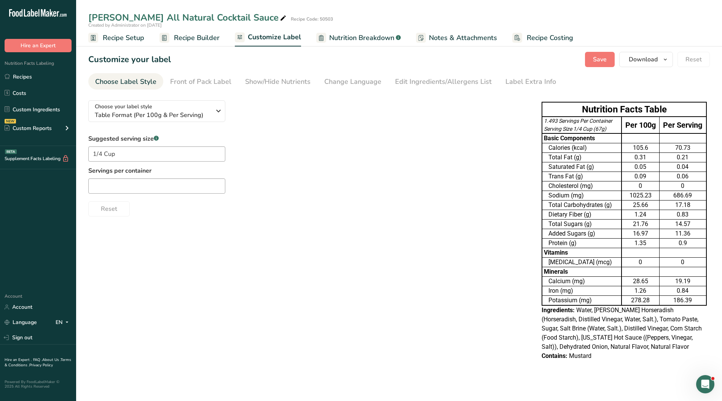
click at [233, 241] on link "Table Format (Per 100g & Per Serving)" at bounding box center [276, 240] width 104 height 14
click at [197, 187] on div "EU (DG [DEMOGRAPHIC_DATA])" at bounding box center [154, 185] width 120 height 9
click at [165, 185] on input "text" at bounding box center [156, 185] width 137 height 15
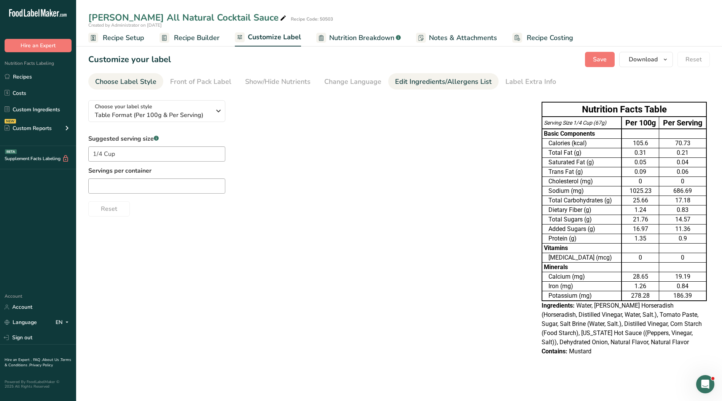
click at [399, 79] on div "Edit Ingredients/Allergens List" at bounding box center [443, 82] width 97 height 10
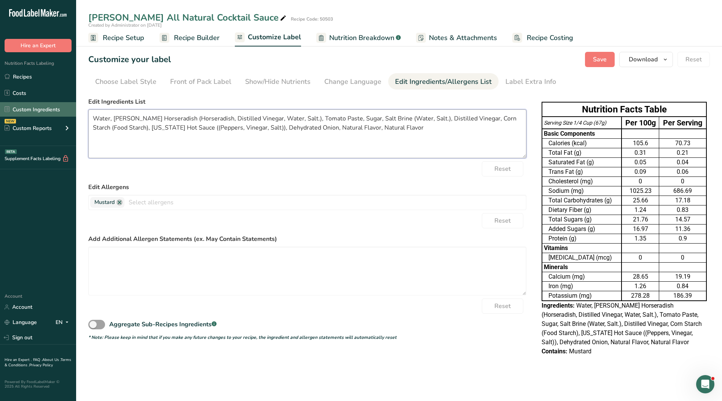
drag, startPoint x: 413, startPoint y: 131, endPoint x: 61, endPoint y: 112, distance: 352.4
click at [61, 112] on div ".a-20{fill:#fff;} Hire an Expert Nutrition Facts Labeling Recipes Costs Custom …" at bounding box center [361, 200] width 722 height 401
paste textarea "Tomato Puree (Tomato Paste, Water), Water, Sugar, Horseradish, Distilled Vinega…"
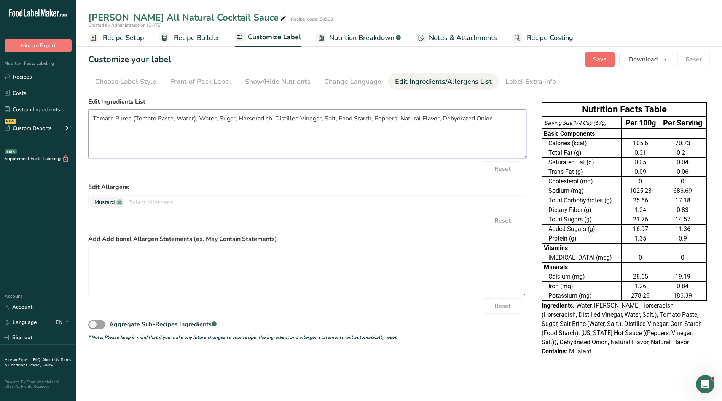
type textarea "Tomato Puree (Tomato Paste, Water), Water, Sugar, Horseradish, Distilled Vinega…"
click at [599, 62] on span "Save" at bounding box center [600, 59] width 14 height 9
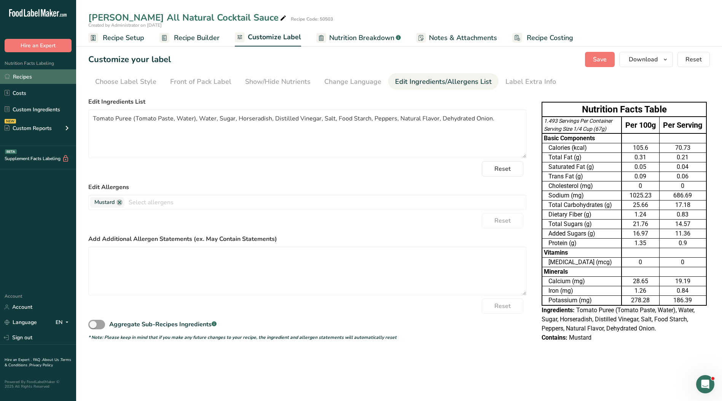
click at [26, 77] on link "Recipes" at bounding box center [38, 76] width 76 height 14
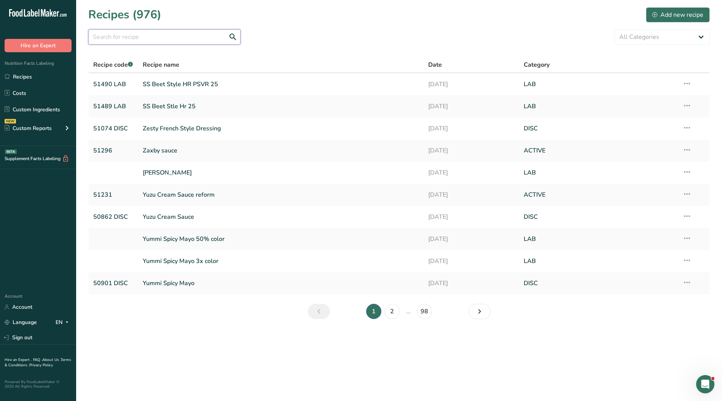
click at [129, 42] on input "text" at bounding box center [164, 36] width 152 height 15
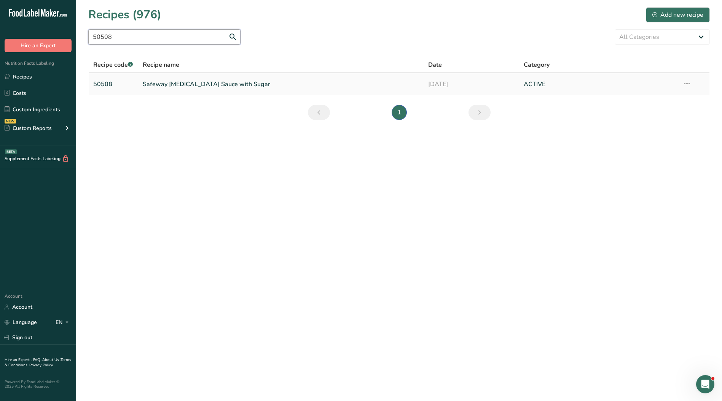
type input "50508"
click at [200, 86] on link "Safeway [MEDICAL_DATA] Sauce with Sugar" at bounding box center [281, 84] width 277 height 16
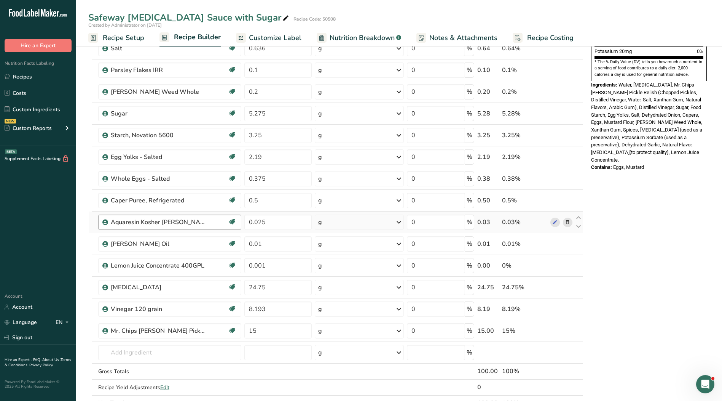
scroll to position [267, 0]
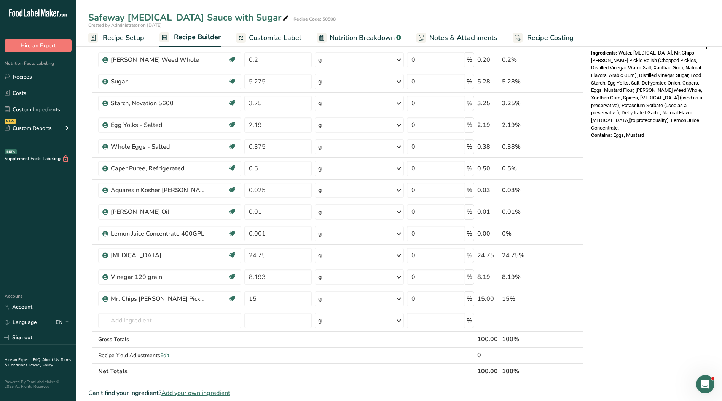
click at [263, 37] on span "Customize Label" at bounding box center [275, 38] width 53 height 10
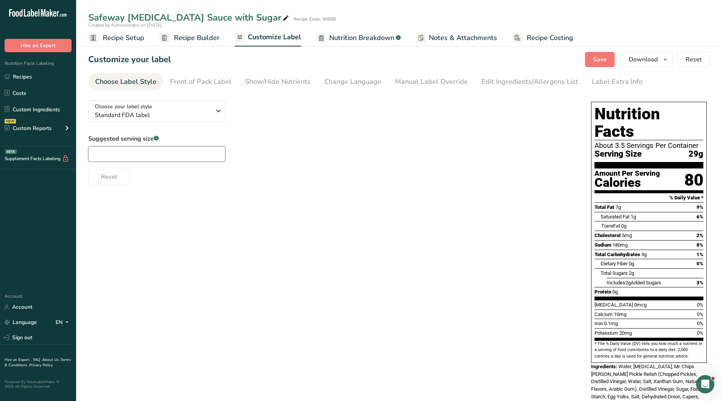
click at [188, 155] on input "text" at bounding box center [156, 153] width 137 height 15
type input "2 Tbsp."
click at [411, 77] on div "Manual Label Override" at bounding box center [431, 82] width 73 height 10
type input "2 Tbsp. (29g)"
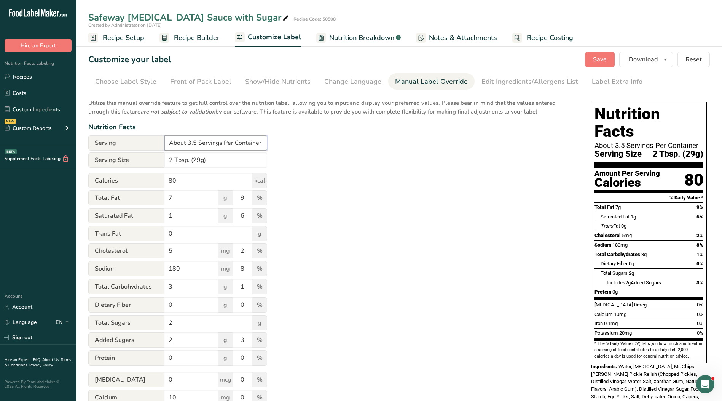
drag, startPoint x: 260, startPoint y: 142, endPoint x: 151, endPoint y: 142, distance: 109.7
click at [151, 142] on div "Serving About 3.5 Servings Per Container" at bounding box center [177, 142] width 179 height 15
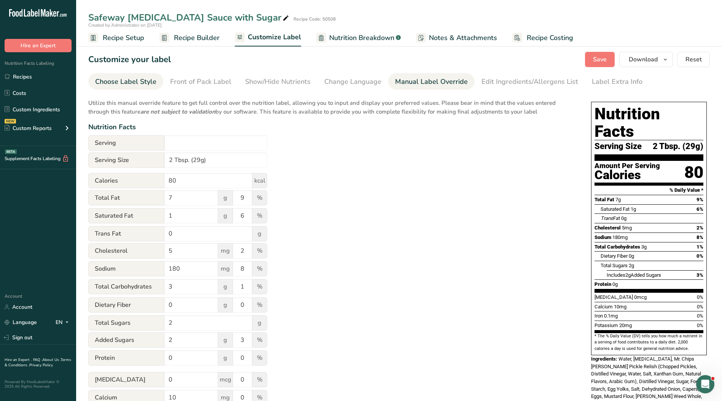
click at [101, 79] on div "Choose Label Style" at bounding box center [125, 82] width 61 height 10
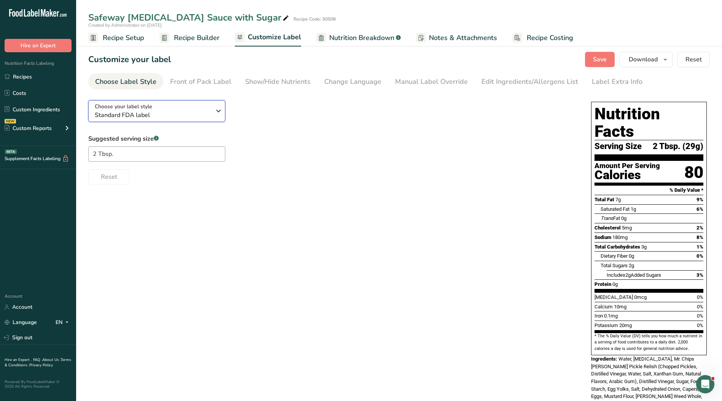
click at [136, 113] on span "Standard FDA label" at bounding box center [153, 114] width 116 height 9
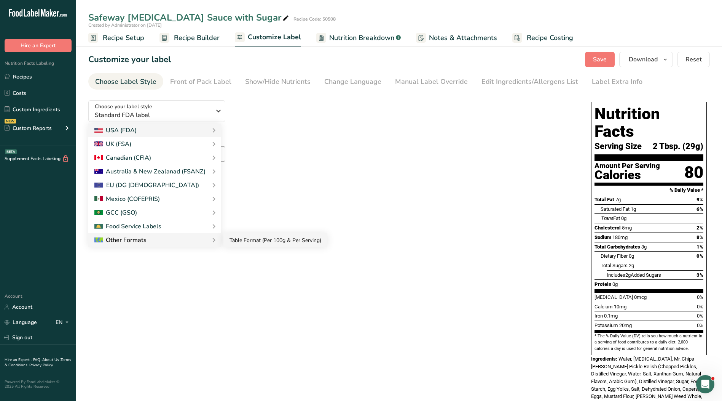
click at [246, 241] on link "Table Format (Per 100g & Per Serving)" at bounding box center [276, 240] width 104 height 14
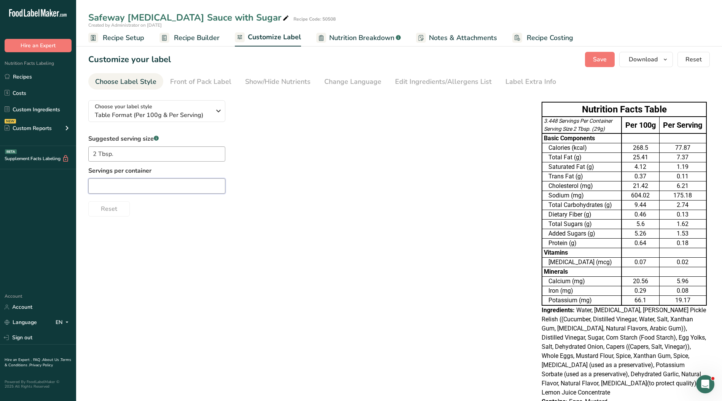
click at [171, 191] on input "text" at bounding box center [156, 185] width 137 height 15
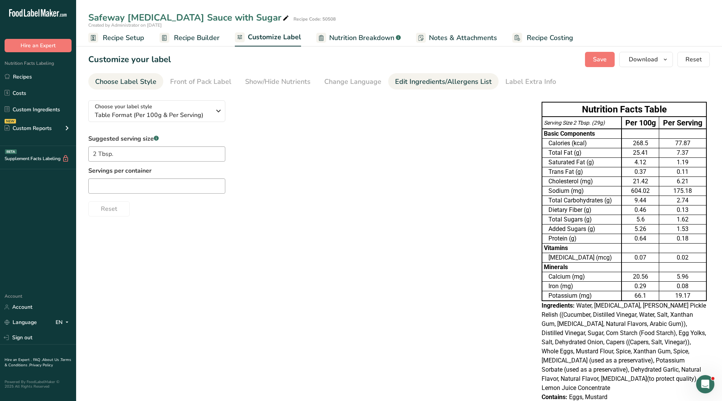
drag, startPoint x: 458, startPoint y: 90, endPoint x: 455, endPoint y: 85, distance: 5.1
click at [458, 90] on section "Customize your label Save Download Choose what to show on your downloaded label…" at bounding box center [399, 231] width 646 height 382
click at [454, 83] on div "Edit Ingredients/Allergens List" at bounding box center [443, 82] width 97 height 10
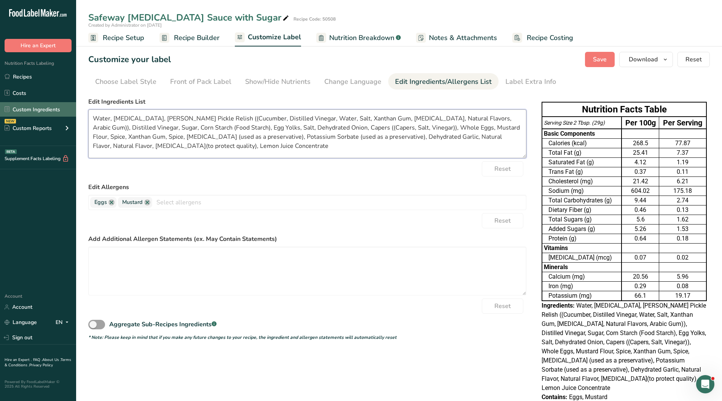
drag, startPoint x: 302, startPoint y: 149, endPoint x: 72, endPoint y: 115, distance: 232.6
click at [72, 115] on div ".a-20{fill:#fff;} Hire an Expert Nutrition Facts Labeling Recipes Costs Custom …" at bounding box center [361, 210] width 722 height 421
paste textarea "Chopped Pickles, Distilled Vinegar, Water, Salt, Xanthan Gum, [MEDICAL_DATA], N…"
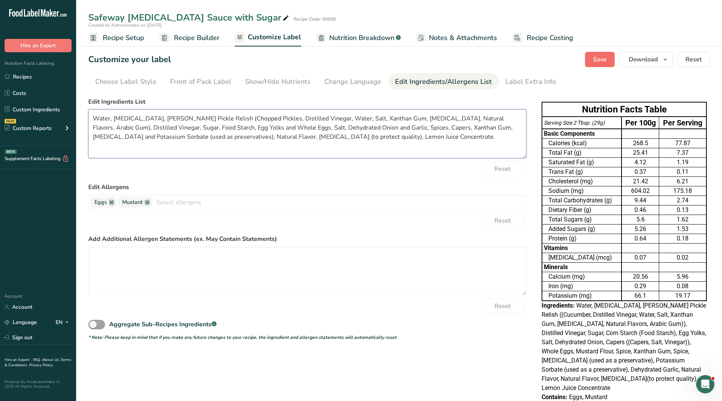
type textarea "Water, [MEDICAL_DATA], [PERSON_NAME] Pickle Relish (Chopped Pickles, Distilled …"
click at [604, 60] on span "Save" at bounding box center [600, 59] width 14 height 9
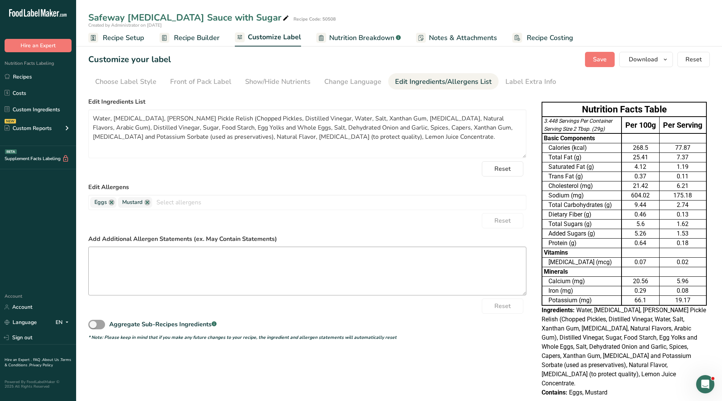
drag, startPoint x: 26, startPoint y: 77, endPoint x: 144, endPoint y: 249, distance: 208.5
click at [26, 77] on link "Recipes" at bounding box center [38, 76] width 76 height 14
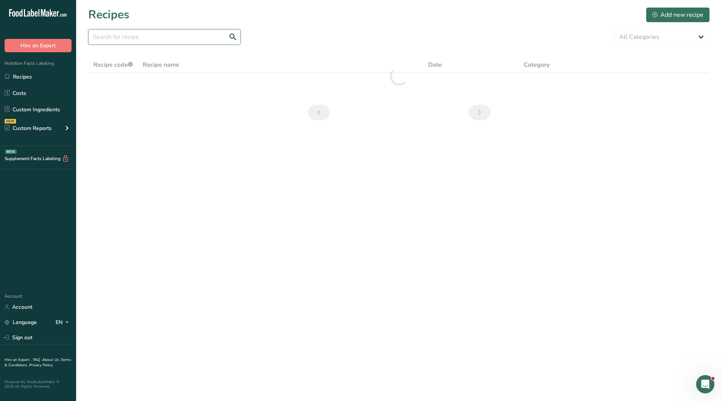
click at [166, 39] on input "text" at bounding box center [164, 36] width 152 height 15
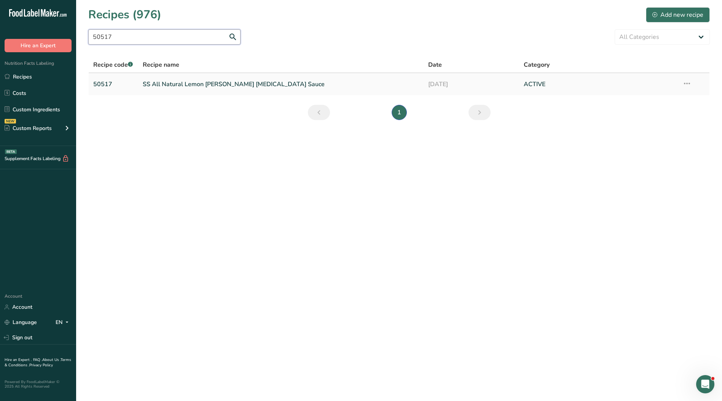
type input "50517"
click at [184, 82] on link "SS All Natural Lemon [PERSON_NAME] [MEDICAL_DATA] Sauce" at bounding box center [281, 84] width 277 height 16
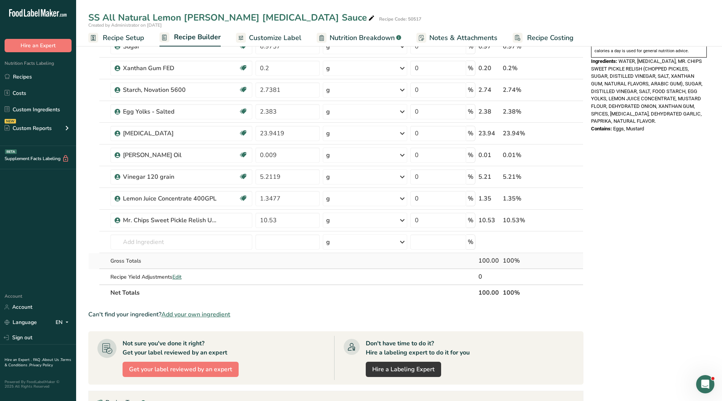
scroll to position [267, 0]
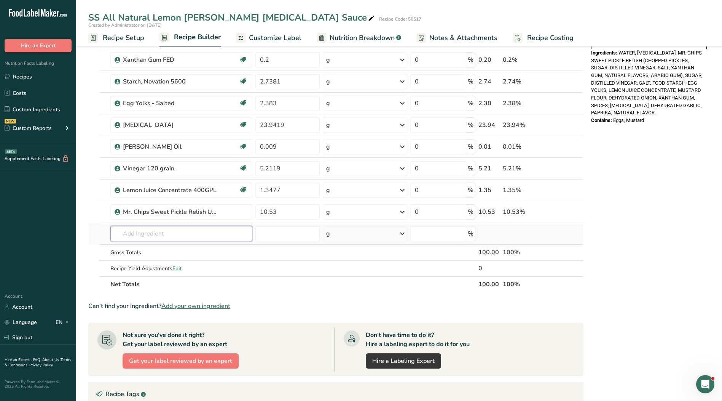
click at [154, 238] on input "text" at bounding box center [181, 233] width 142 height 15
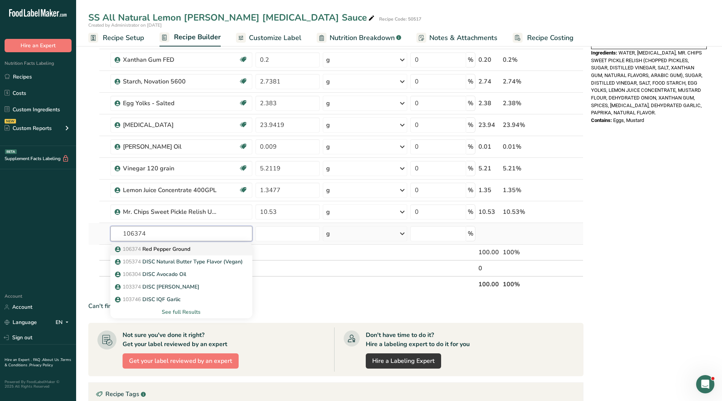
type input "106374"
click at [164, 249] on p "106374 Red Pepper Ground" at bounding box center [154, 249] width 74 height 8
type input "Red Pepper Ground"
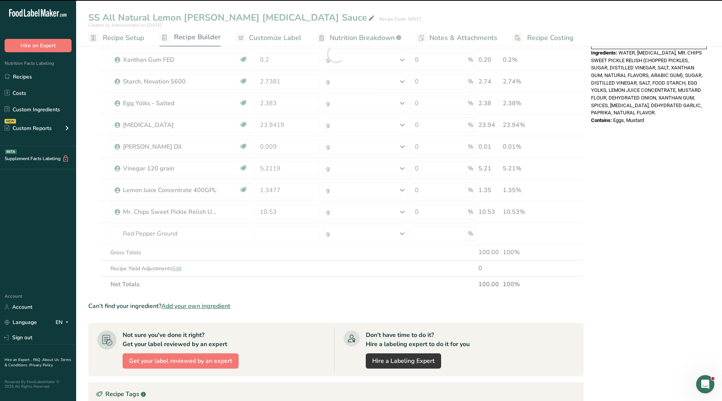
type input "0"
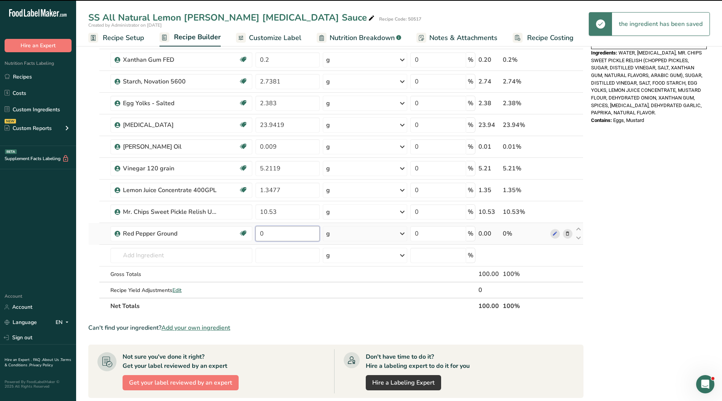
click at [273, 233] on input "0" at bounding box center [288, 233] width 65 height 15
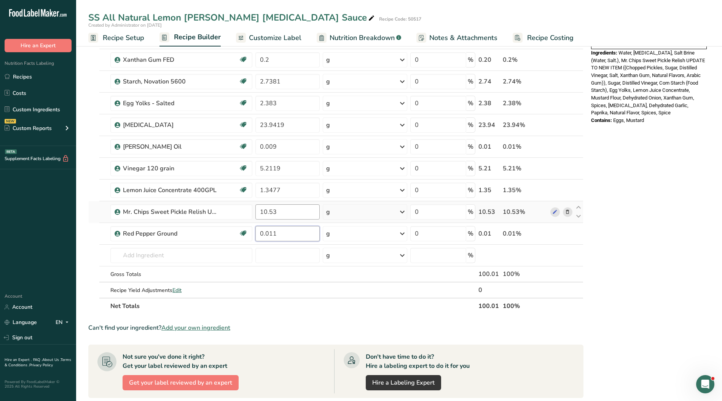
type input "0.011"
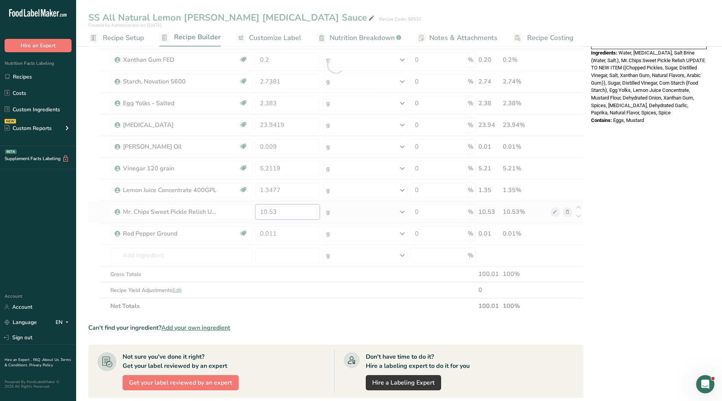
click at [298, 212] on div "Ingredient * Amount * Unit * Waste * .a-a{fill:#347362;}.b-a{fill:#fff;} Grams …" at bounding box center [335, 65] width 495 height 498
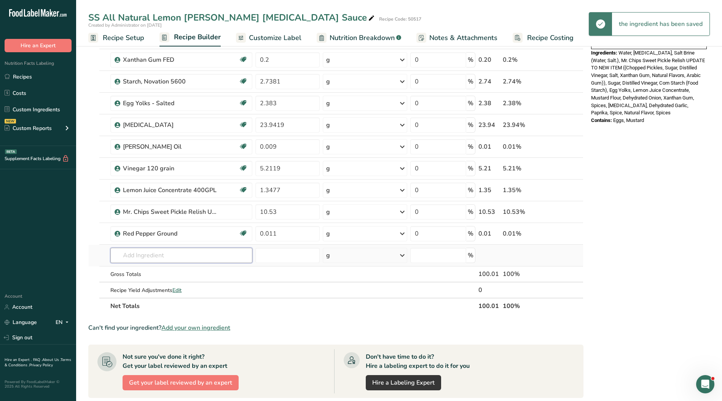
click at [159, 259] on div "Ingredient * Amount * Unit * Waste * .a-a{fill:#347362;}.b-a{fill:#fff;} Grams …" at bounding box center [335, 65] width 495 height 498
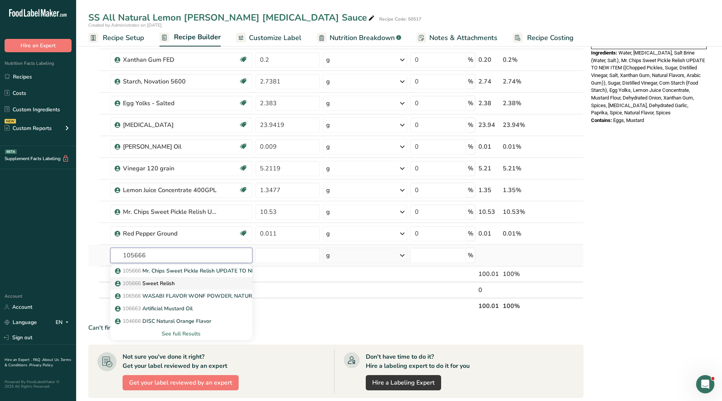
type input "105666"
click at [186, 286] on div "105666 Sweet Relish" at bounding box center [176, 283] width 118 height 8
type input "Sweet Relish"
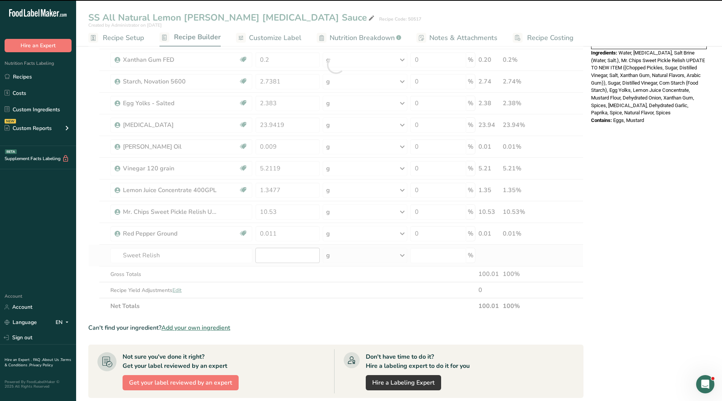
type input "0"
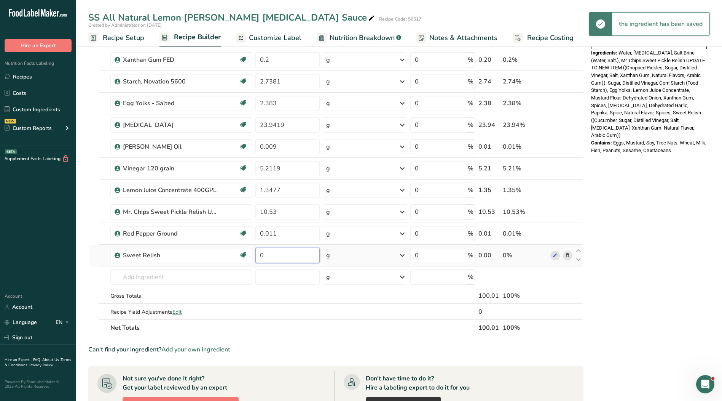
click at [284, 254] on input "0" at bounding box center [288, 255] width 65 height 15
type input "10.53"
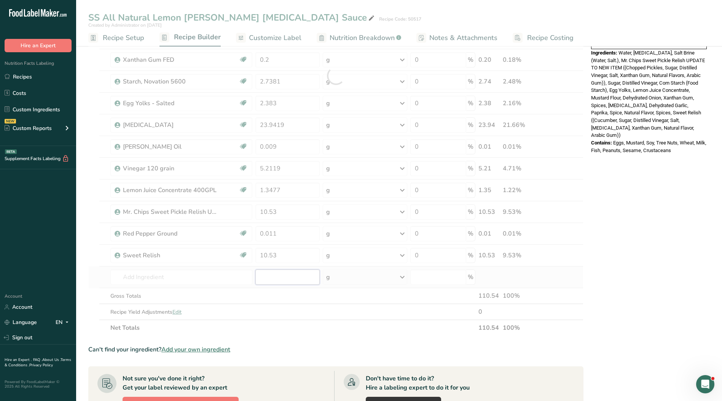
click at [285, 279] on div "Ingredient * Amount * Unit * Waste * .a-a{fill:#347362;}.b-a{fill:#fff;} Grams …" at bounding box center [335, 76] width 495 height 520
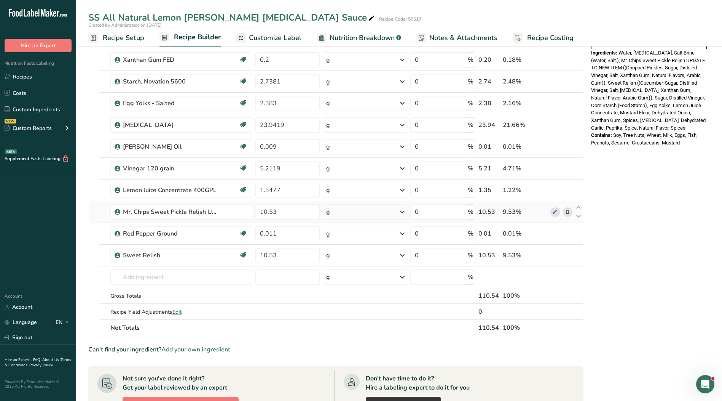
click at [570, 212] on icon at bounding box center [567, 212] width 5 height 8
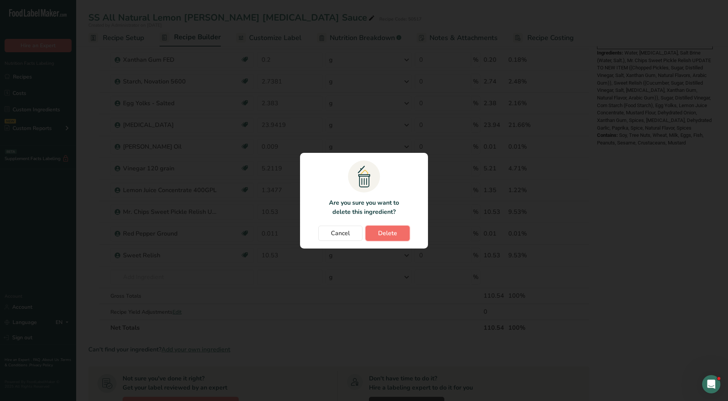
click at [379, 231] on span "Delete" at bounding box center [387, 233] width 19 height 9
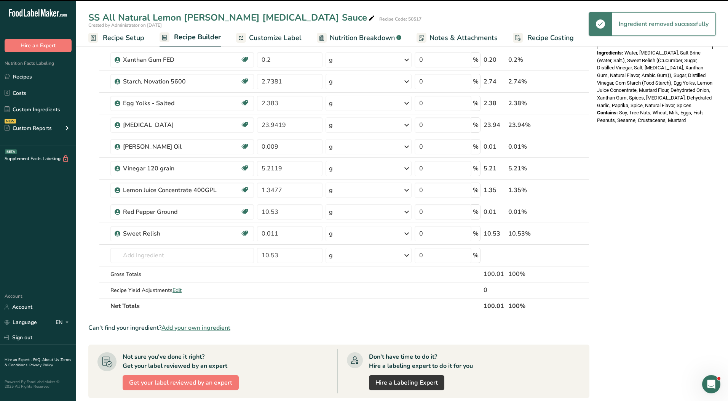
type input "0.011"
type input "10.53"
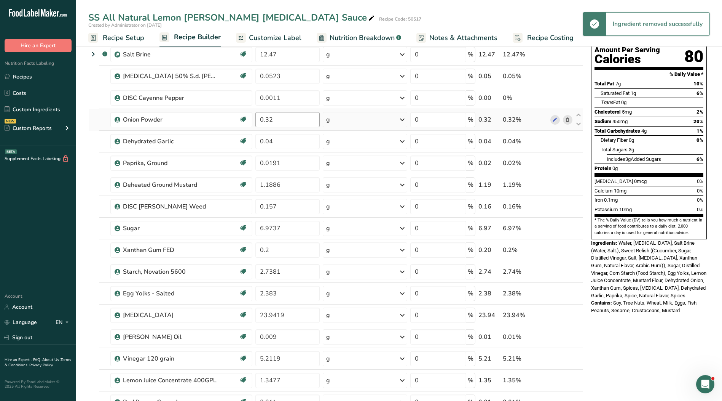
scroll to position [76, 0]
click at [570, 99] on icon at bounding box center [567, 98] width 5 height 8
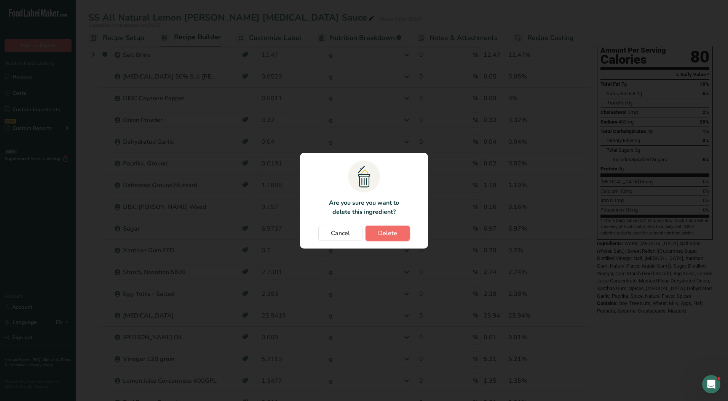
click at [390, 233] on span "Delete" at bounding box center [387, 233] width 19 height 9
type input "0.32"
type input "0.04"
type input "0.0191"
type input "1.1886"
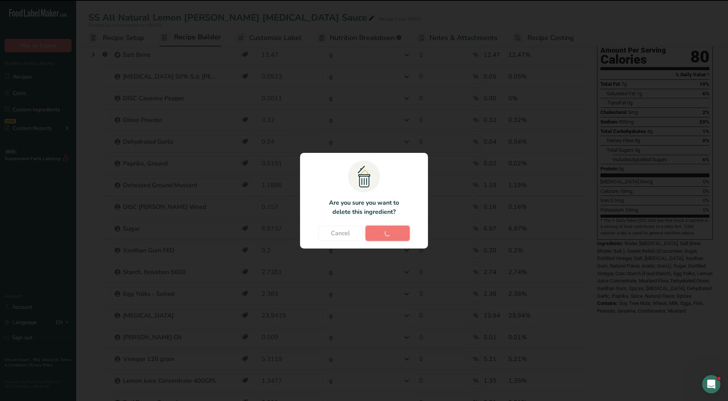
type input "0.157"
type input "6.9737"
type input "0.2"
type input "2.7381"
type input "2.383"
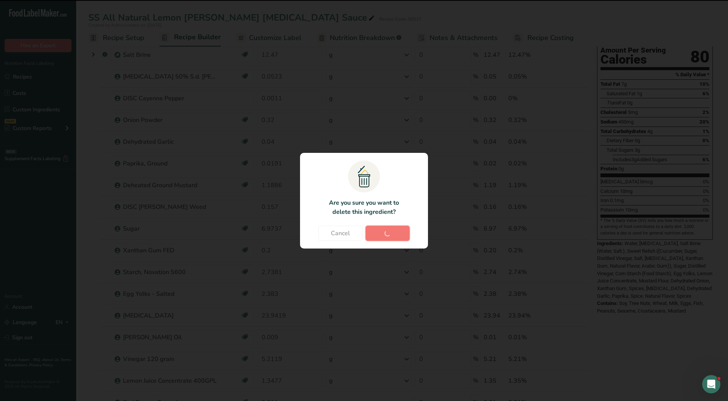
type input "23.9419"
type input "0.009"
type input "5.2119"
type input "1.3477"
type input "0.011"
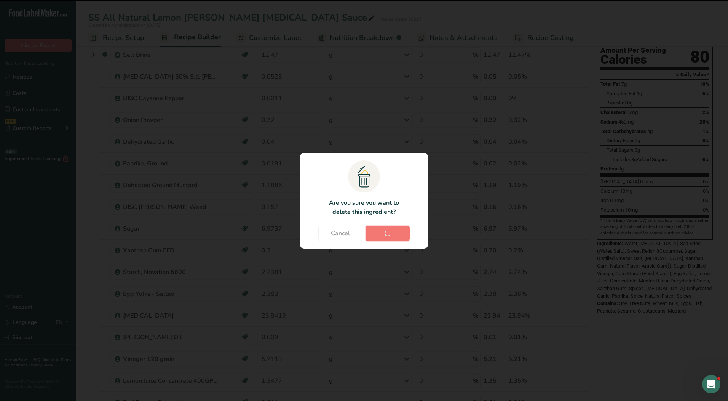
type input "10.53"
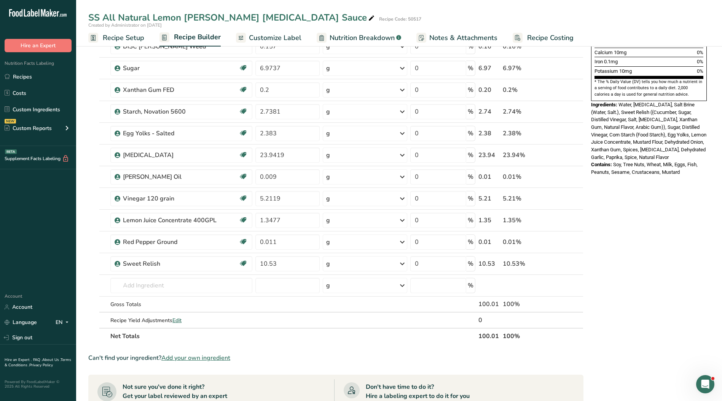
scroll to position [229, 0]
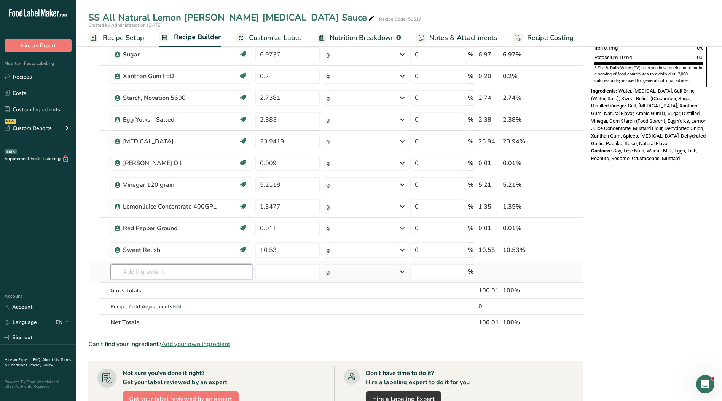
click at [161, 273] on input "text" at bounding box center [181, 271] width 142 height 15
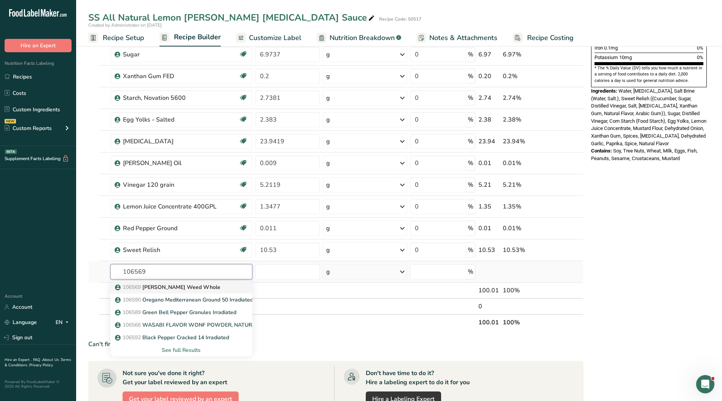
type input "106569"
click at [167, 289] on p "106569 [PERSON_NAME] Weed Whole" at bounding box center [169, 287] width 104 height 8
type input "[PERSON_NAME] Weed Whole"
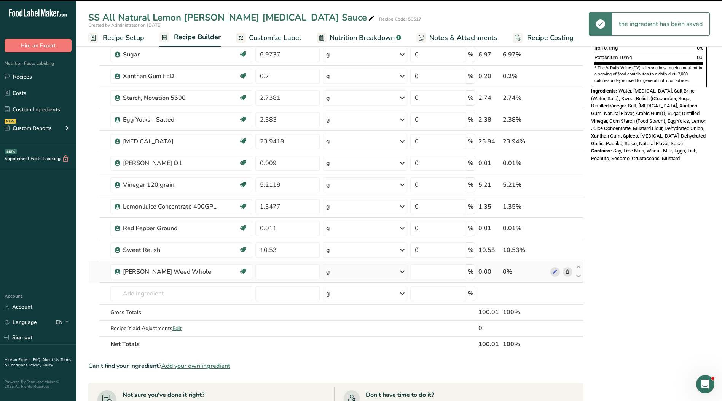
type input "0"
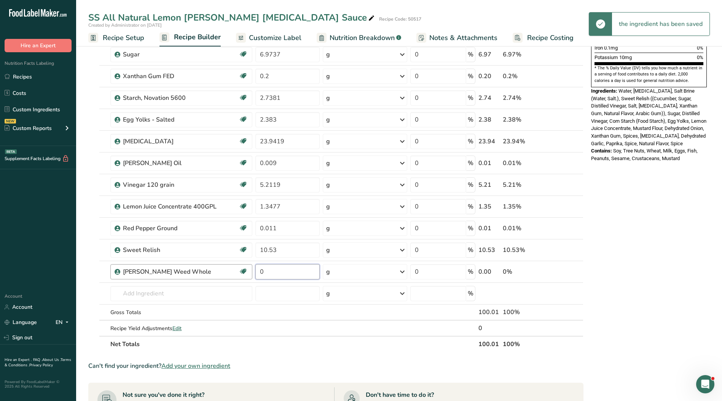
drag, startPoint x: 274, startPoint y: 273, endPoint x: 251, endPoint y: 272, distance: 22.9
click at [251, 272] on tr "[PERSON_NAME] Weed Whole Irradiated Kosher Ingredient 0 g Weight Units g kg mg …" at bounding box center [336, 272] width 495 height 22
type input "0.000002"
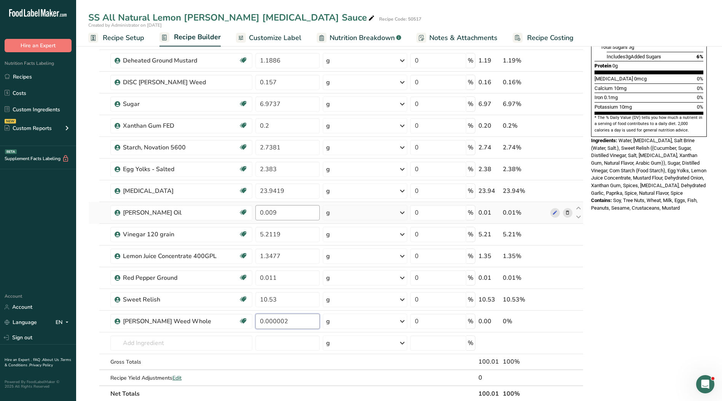
scroll to position [190, 0]
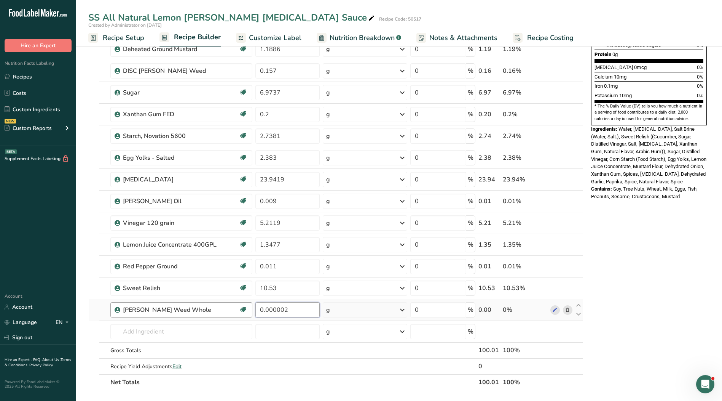
drag, startPoint x: 243, startPoint y: 307, endPoint x: 221, endPoint y: 308, distance: 21.4
click at [221, 308] on tr "[PERSON_NAME] Weed Whole Irradiated Kosher Ingredient 0.000002 g Weight Units g…" at bounding box center [336, 310] width 495 height 22
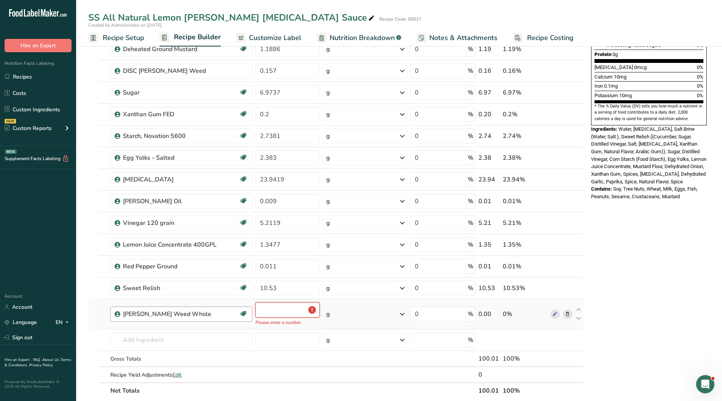
type input "0"
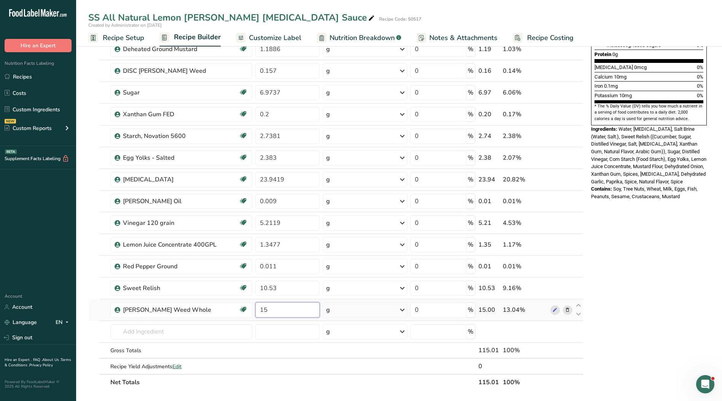
type input "1"
type input "0.157"
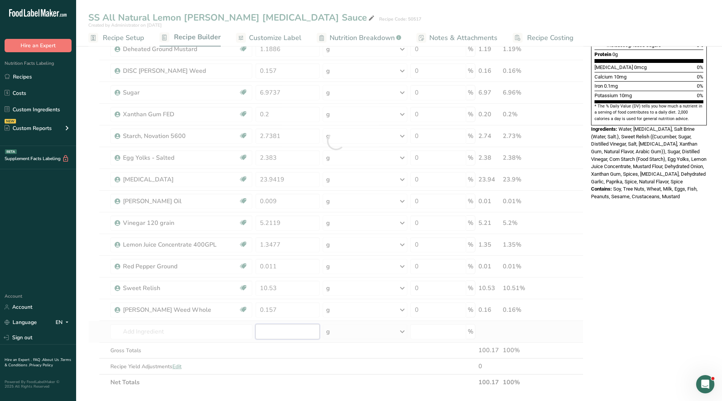
click at [276, 328] on div "Ingredient * Amount * Unit * Waste * .a-a{fill:#347362;}.b-a{fill:#fff;} Grams …" at bounding box center [335, 141] width 495 height 498
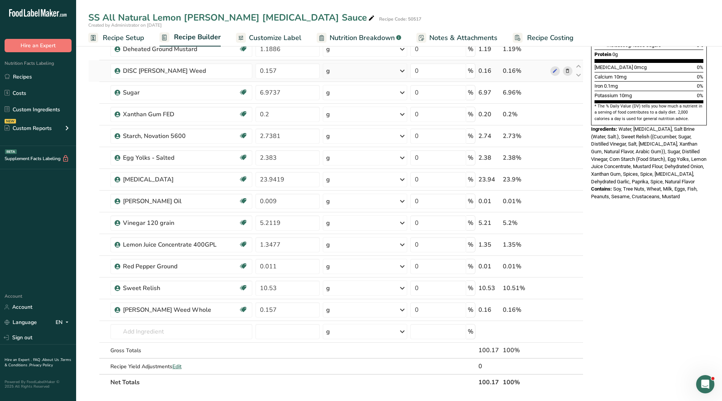
click at [567, 71] on icon at bounding box center [567, 71] width 5 height 8
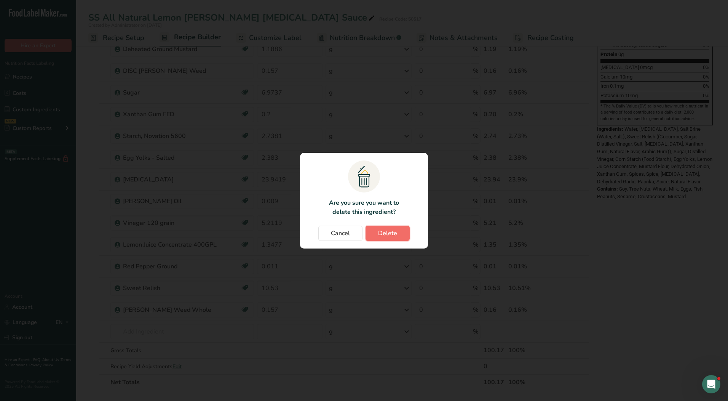
click at [406, 232] on button "Delete" at bounding box center [388, 232] width 44 height 15
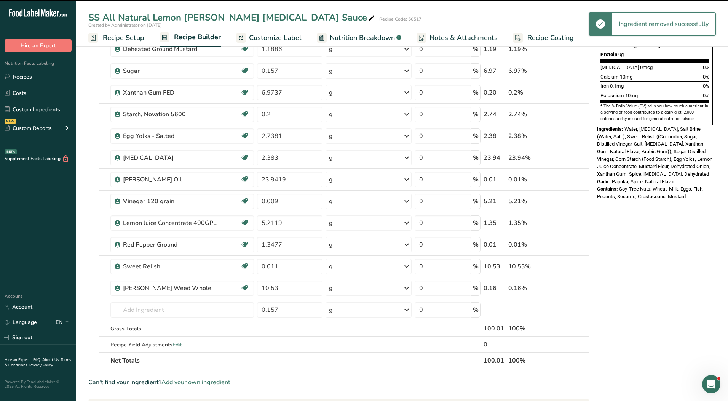
type input "6.9737"
type input "0.2"
type input "2.7381"
type input "2.383"
type input "23.9419"
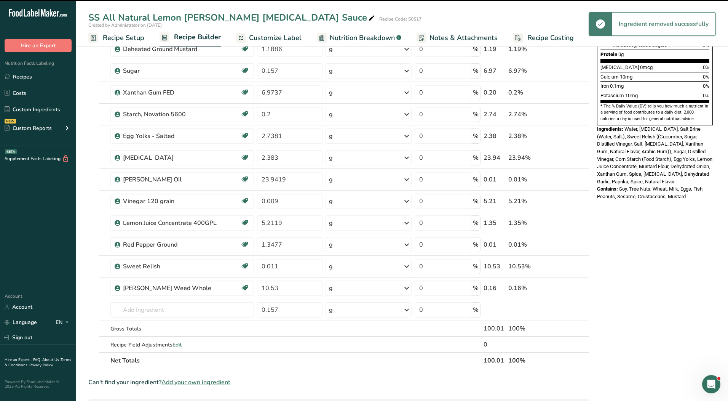
type input "0.009"
type input "5.2119"
type input "1.3477"
type input "0.011"
type input "10.53"
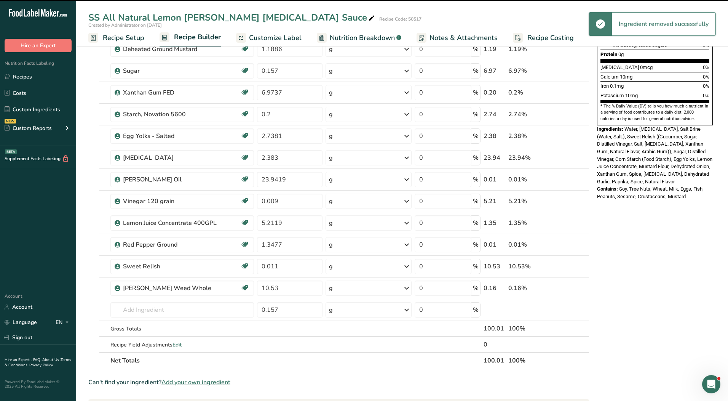
type input "0.157"
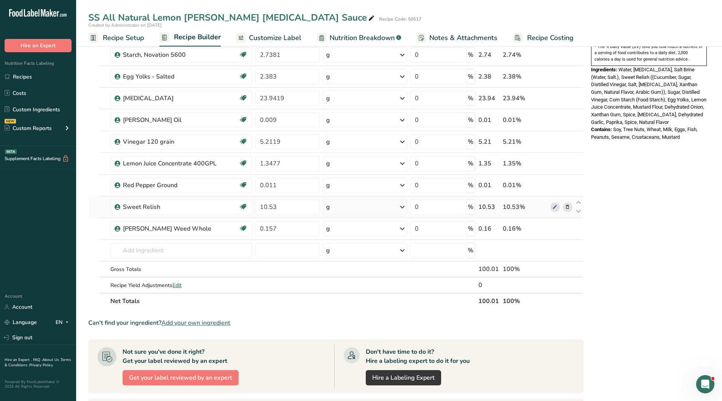
scroll to position [267, 0]
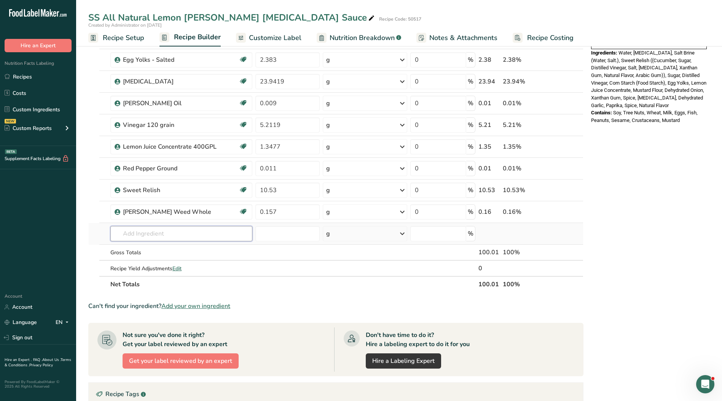
click at [182, 234] on input "text" at bounding box center [181, 233] width 142 height 15
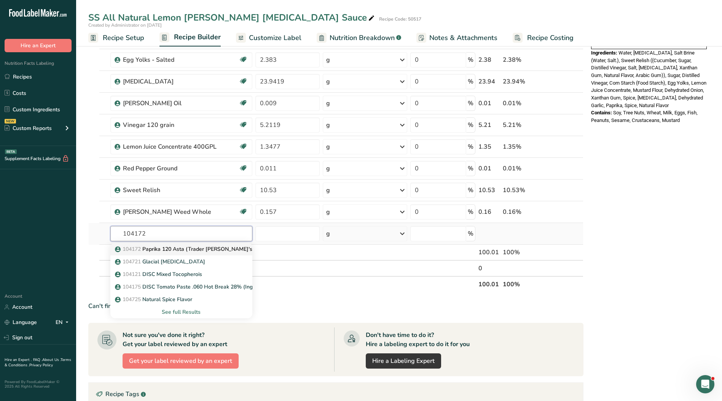
type input "104172"
click at [183, 249] on p "104172 Paprika 120 Asta (Trader [PERSON_NAME]'s Compliant)" at bounding box center [199, 249] width 165 height 8
type input "Paprika 120 Asta (Trader [PERSON_NAME]'s Compliant)"
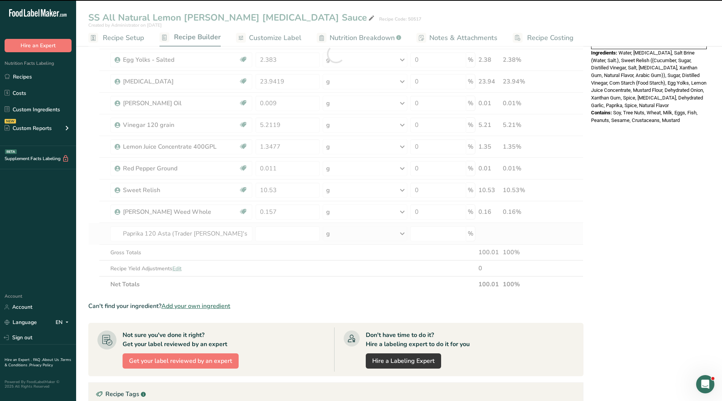
type input "0"
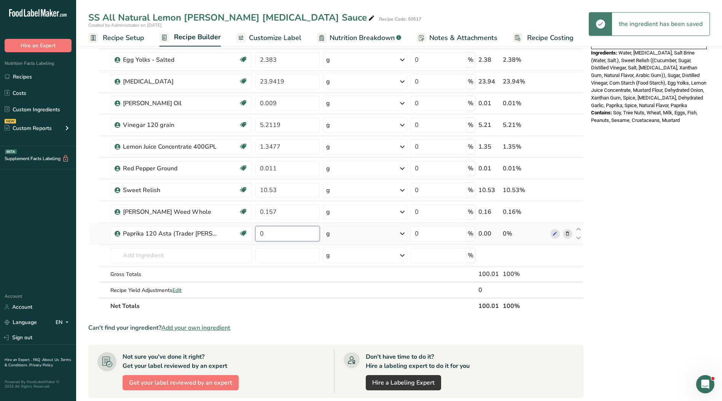
click at [269, 233] on input "0" at bounding box center [288, 233] width 65 height 15
type input "0.0191"
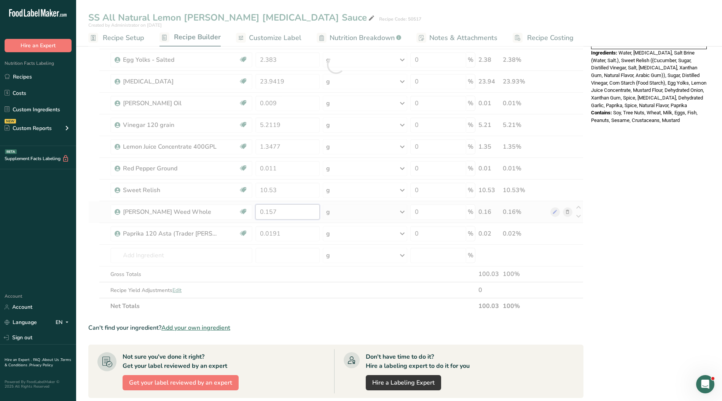
click at [279, 212] on div "Ingredient * Amount * Unit * Waste * .a-a{fill:#347362;}.b-a{fill:#fff;} Grams …" at bounding box center [335, 65] width 495 height 498
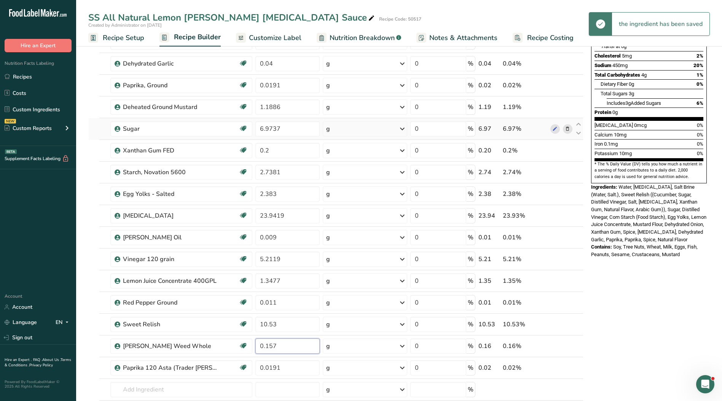
scroll to position [114, 0]
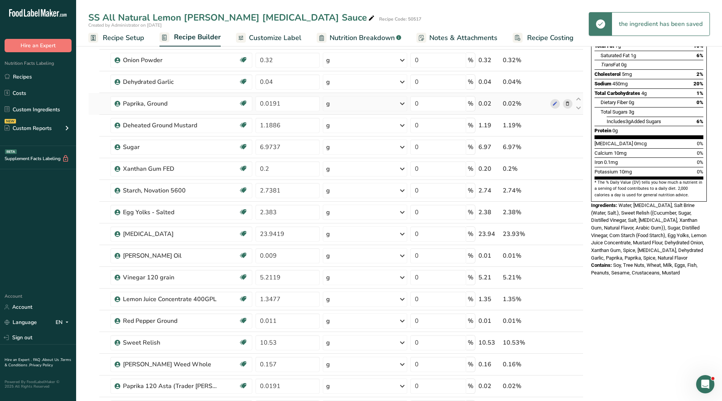
click at [565, 104] on div "Ingredient * Amount * Unit * Waste * .a-a{fill:#347362;}.b-a{fill:#fff;} Grams …" at bounding box center [335, 217] width 495 height 498
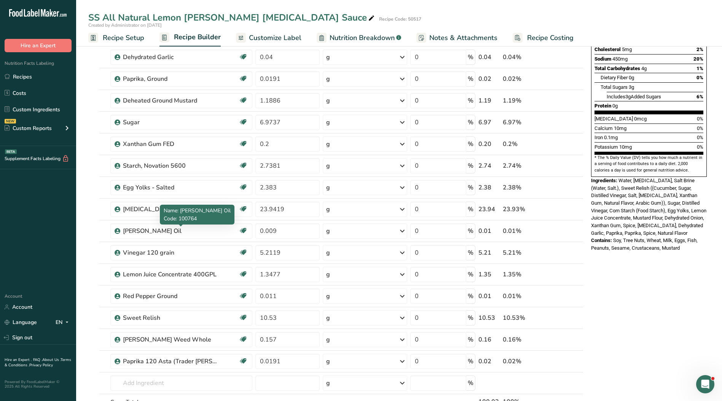
scroll to position [152, 0]
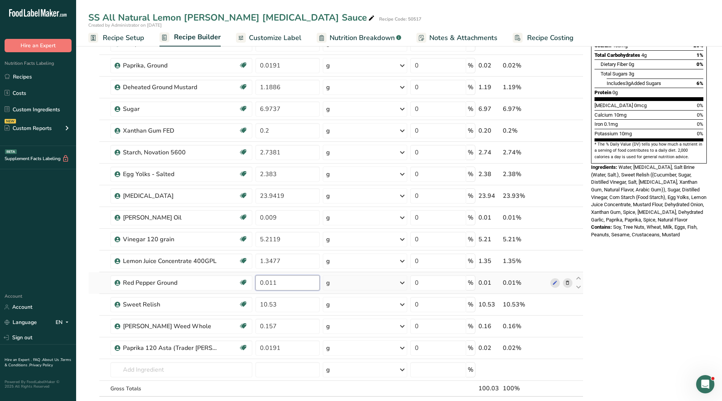
click at [270, 284] on input "0.011" at bounding box center [288, 282] width 65 height 15
type input "0.0011"
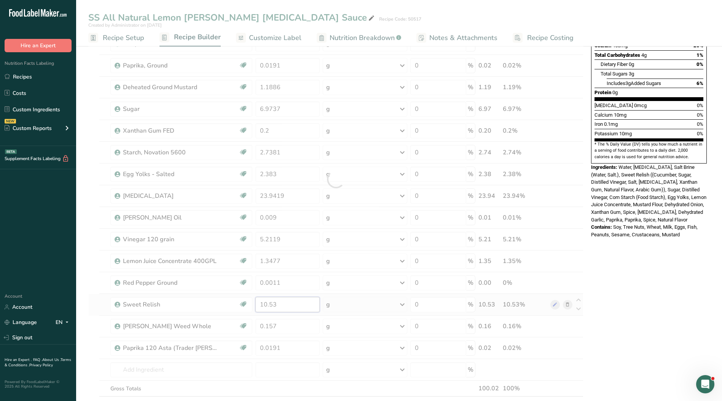
click at [292, 297] on div "Ingredient * Amount * Unit * Waste * .a-a{fill:#347362;}.b-a{fill:#fff;} Grams …" at bounding box center [335, 179] width 495 height 498
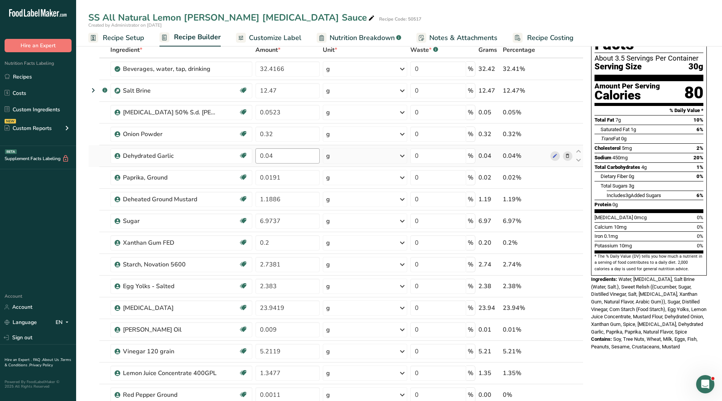
scroll to position [38, 0]
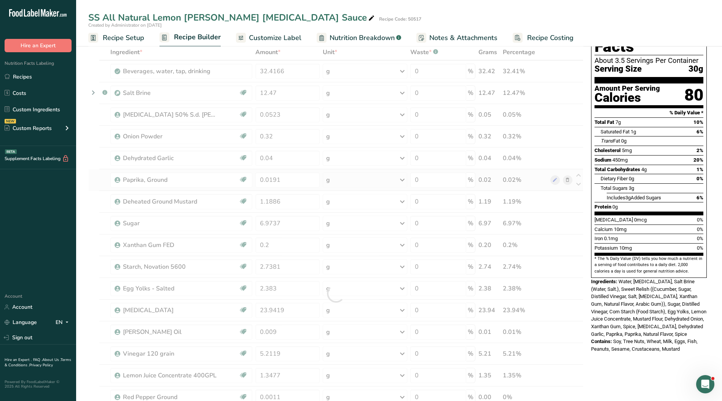
click at [569, 180] on div "Ingredient * Amount * Unit * Waste * .a-a{fill:#347362;}.b-a{fill:#fff;} Grams …" at bounding box center [335, 293] width 495 height 498
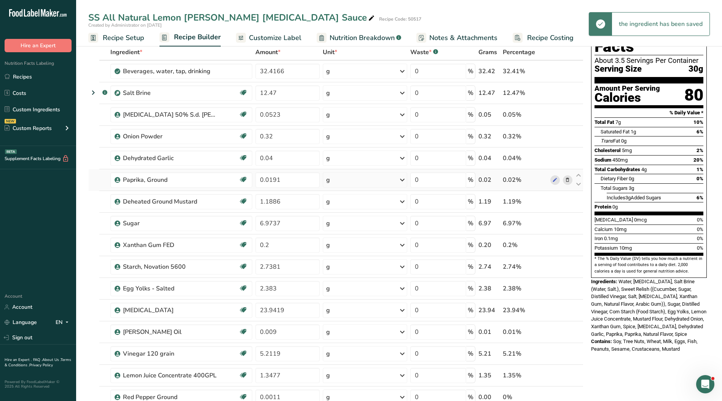
click at [568, 180] on icon at bounding box center [567, 180] width 5 height 8
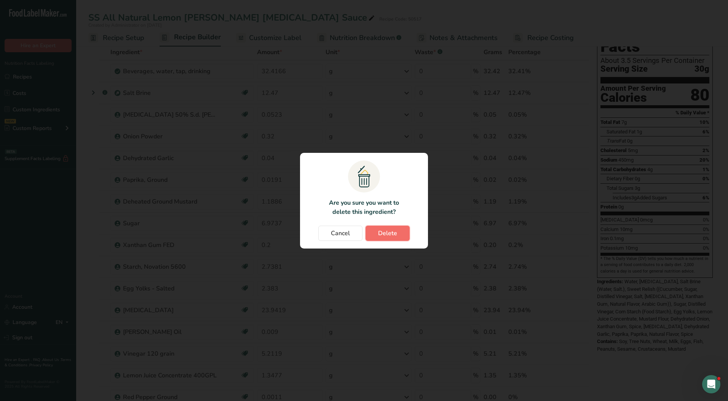
click at [393, 229] on span "Delete" at bounding box center [387, 233] width 19 height 9
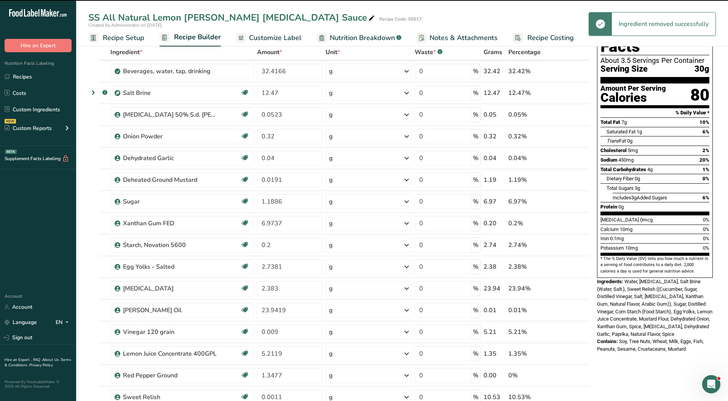
type input "1.1886"
type input "6.9737"
type input "0.2"
type input "2.7381"
type input "2.383"
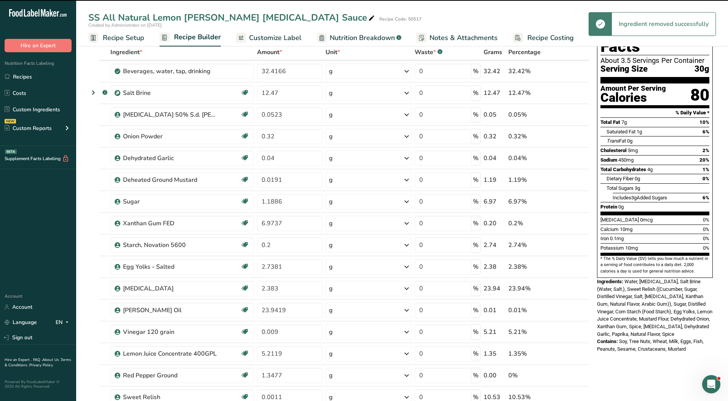
type input "23.9419"
type input "0.009"
type input "5.2119"
type input "1.3477"
type input "0.0011"
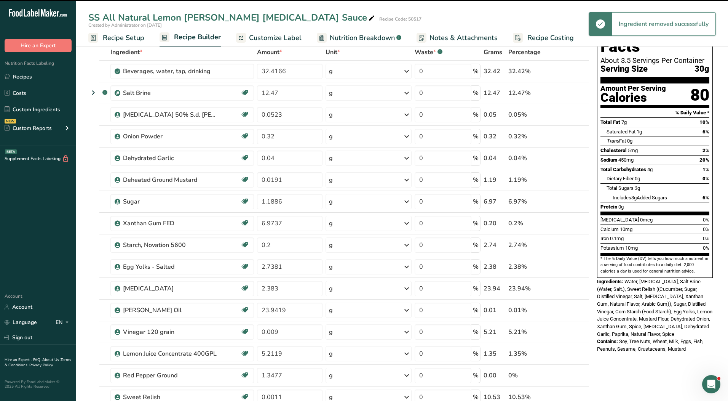
type input "10.53"
type input "0.157"
type input "0.0191"
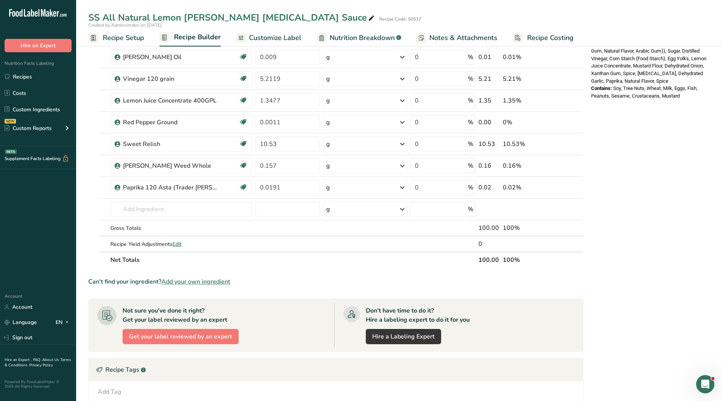
scroll to position [305, 0]
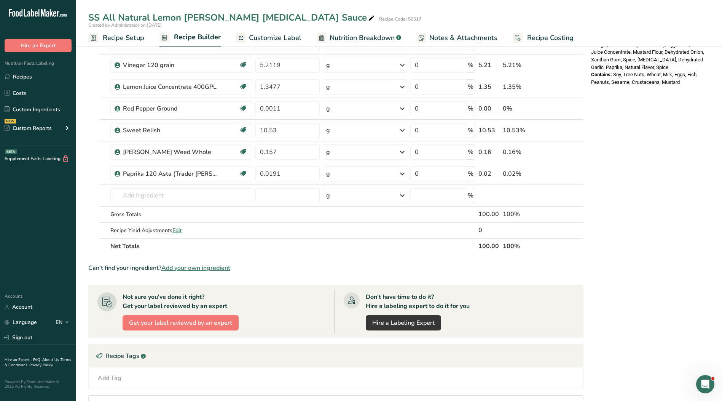
click at [260, 39] on span "Customize Label" at bounding box center [275, 38] width 53 height 10
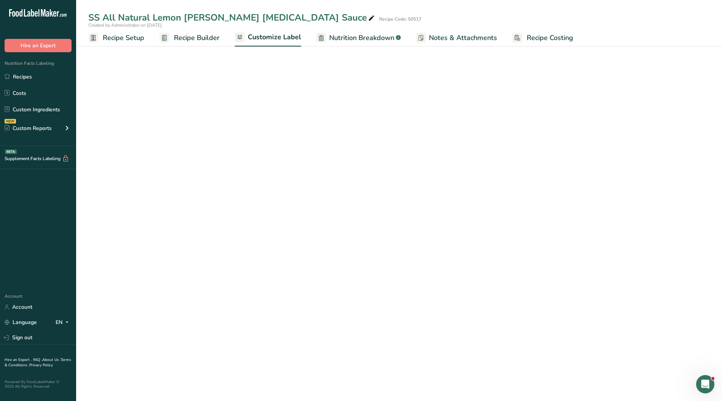
scroll to position [39, 0]
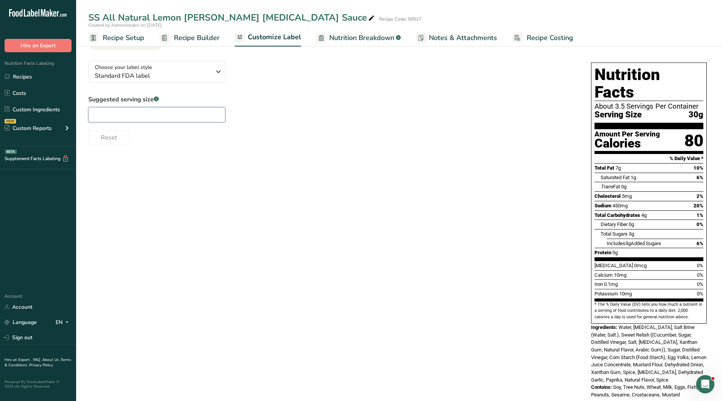
click at [109, 116] on input "text" at bounding box center [156, 114] width 137 height 15
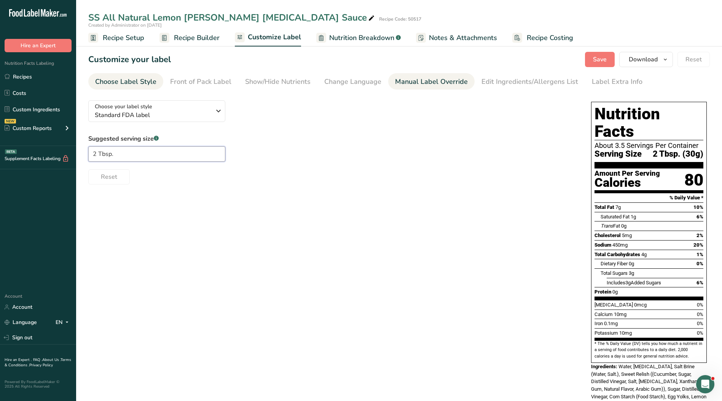
type input "2 Tbsp."
click at [429, 82] on div "Manual Label Override" at bounding box center [431, 82] width 73 height 10
type input "2 Tbsp. (30g)"
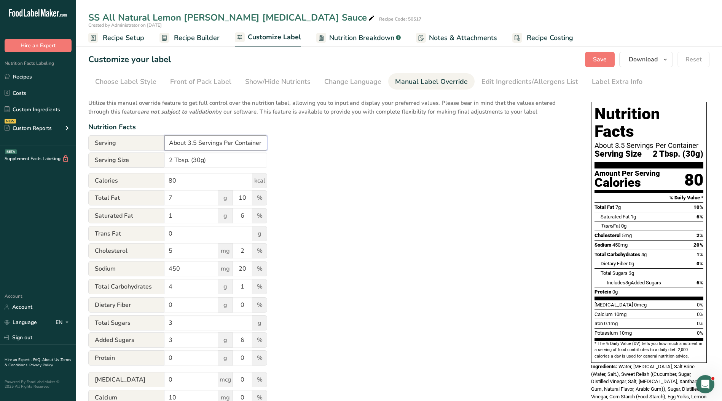
drag, startPoint x: 265, startPoint y: 142, endPoint x: 107, endPoint y: 144, distance: 157.7
click at [107, 144] on div "Serving About 3.5 Servings Per Container" at bounding box center [177, 142] width 179 height 15
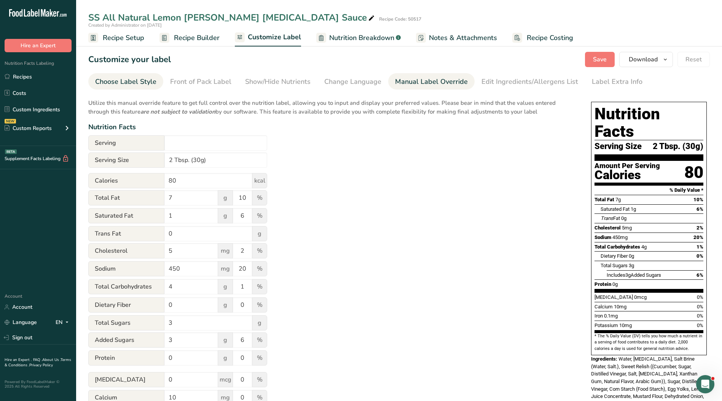
click at [144, 80] on div "Choose Label Style" at bounding box center [125, 82] width 61 height 10
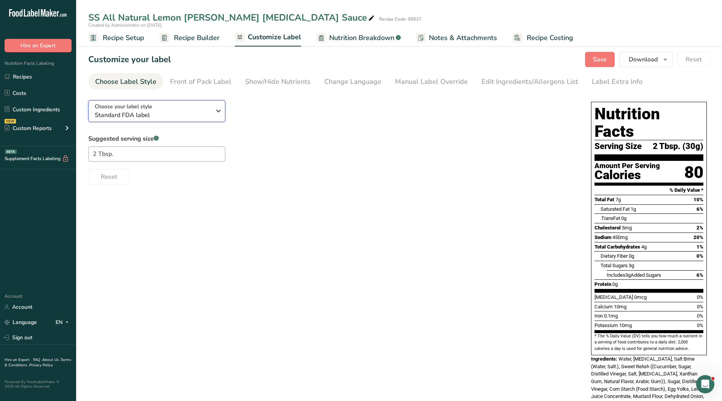
click at [142, 112] on span "Standard FDA label" at bounding box center [153, 114] width 116 height 9
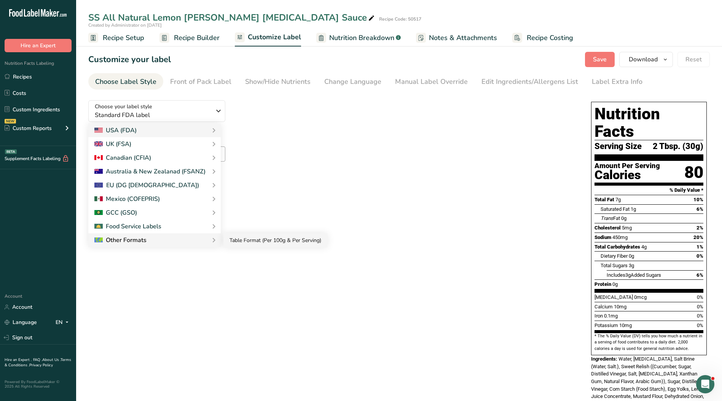
click at [258, 243] on link "Table Format (Per 100g & Per Serving)" at bounding box center [276, 240] width 104 height 14
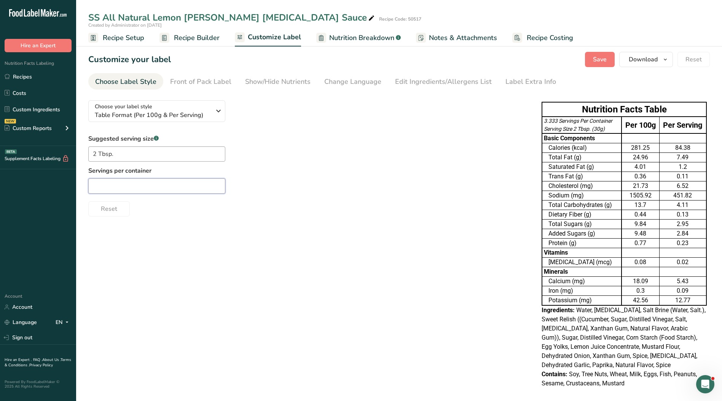
click at [200, 184] on input "text" at bounding box center [156, 185] width 137 height 15
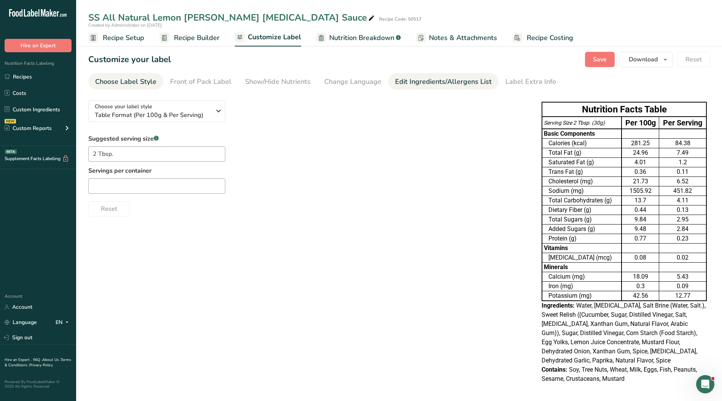
click at [401, 81] on div "Edit Ingredients/Allergens List" at bounding box center [443, 82] width 97 height 10
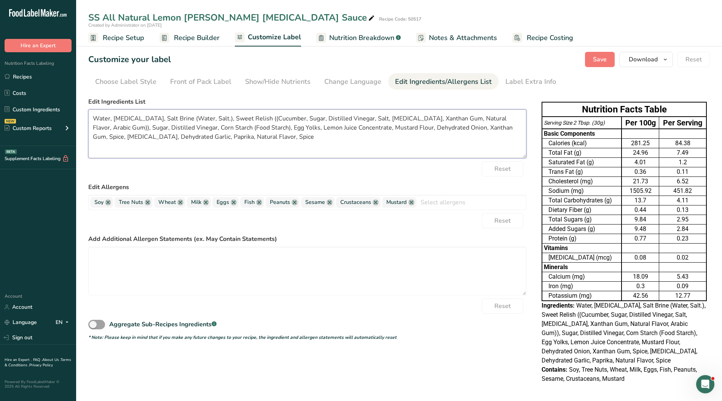
drag, startPoint x: 299, startPoint y: 143, endPoint x: 76, endPoint y: 106, distance: 225.8
click at [76, 106] on section "Customize your label Save Download Choose what to show on your downloaded label…" at bounding box center [399, 221] width 646 height 363
paste textarea "Chopped Pickles, Sugar, Distilled Vinegar, Salt, Food Starch, Egg Yolks, Lemon …"
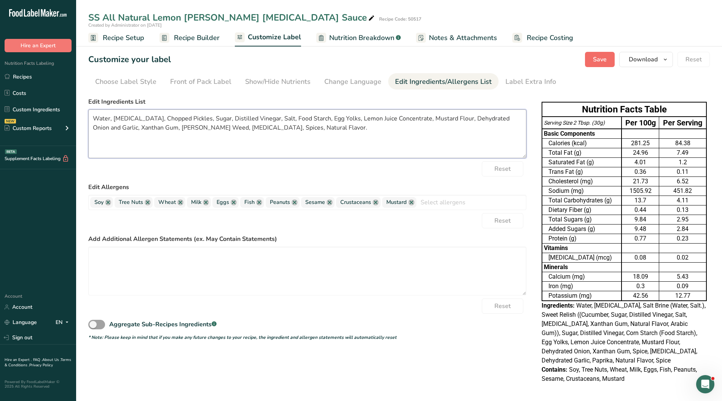
type textarea "Water, [MEDICAL_DATA], Chopped Pickles, Sugar, Distilled Vinegar, Salt, Food St…"
click at [605, 59] on span "Save" at bounding box center [600, 59] width 14 height 9
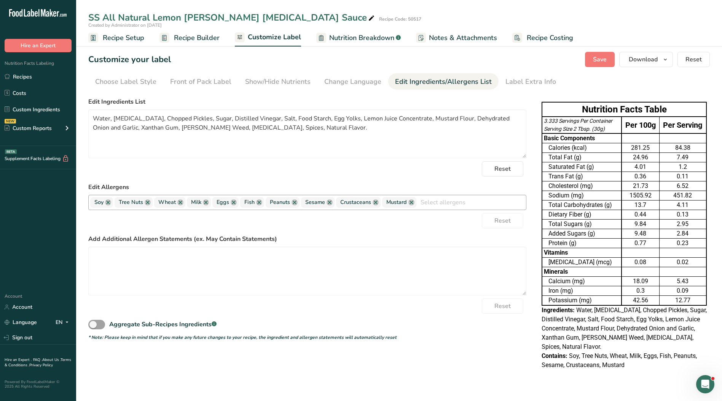
drag, startPoint x: 412, startPoint y: 203, endPoint x: 386, endPoint y: 203, distance: 25.5
click at [411, 203] on link at bounding box center [412, 202] width 6 height 6
click at [377, 203] on link at bounding box center [376, 202] width 6 height 6
click at [329, 203] on link at bounding box center [330, 202] width 6 height 6
click at [297, 203] on link at bounding box center [295, 202] width 6 height 6
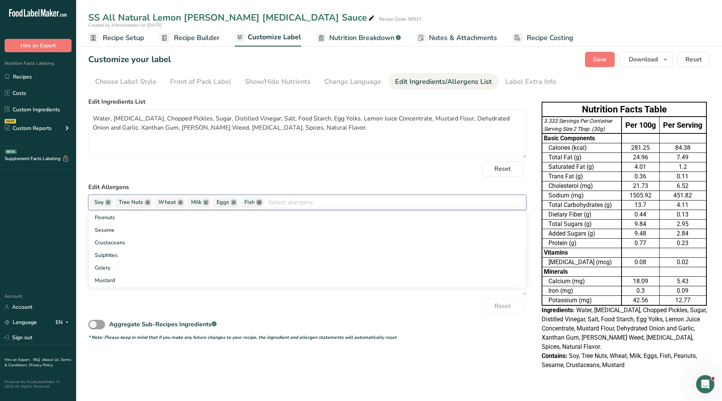
click at [257, 204] on link at bounding box center [259, 202] width 6 height 6
click at [203, 201] on span "Milk" at bounding box center [199, 202] width 24 height 11
drag, startPoint x: 205, startPoint y: 201, endPoint x: 184, endPoint y: 203, distance: 20.3
click at [203, 202] on link at bounding box center [206, 202] width 6 height 6
click at [179, 203] on link at bounding box center [180, 202] width 6 height 6
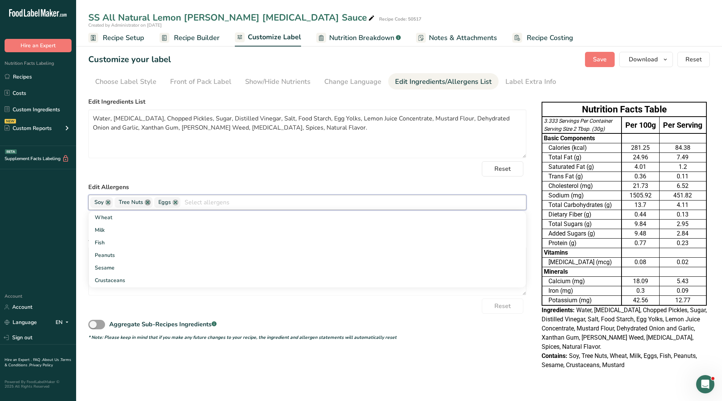
click at [145, 203] on link at bounding box center [148, 202] width 6 height 6
click at [107, 202] on link at bounding box center [108, 202] width 6 height 6
click at [609, 62] on button "Save" at bounding box center [600, 59] width 30 height 15
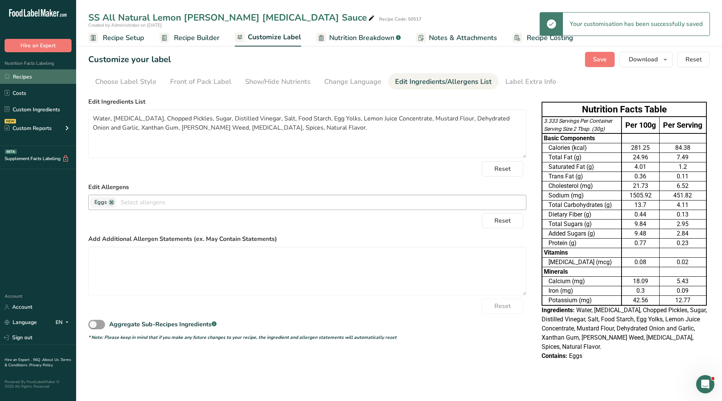
click at [27, 72] on link "Recipes" at bounding box center [38, 76] width 76 height 14
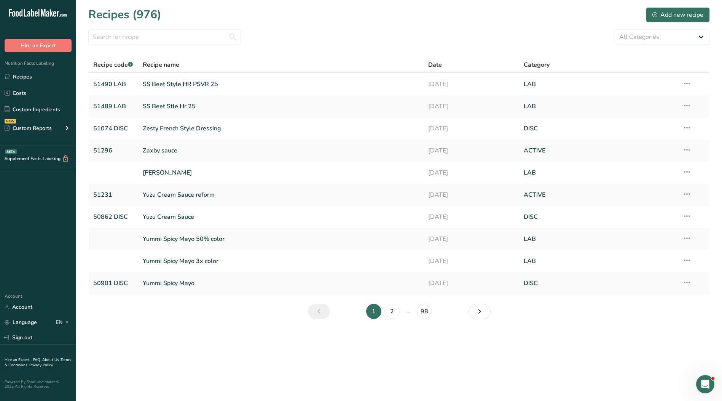
click at [184, 27] on section "Recipes (976) Add new recipe All Categories ACTIVE Baked Goods [GEOGRAPHIC_DATA…" at bounding box center [399, 165] width 646 height 331
click at [166, 38] on input "text" at bounding box center [164, 36] width 152 height 15
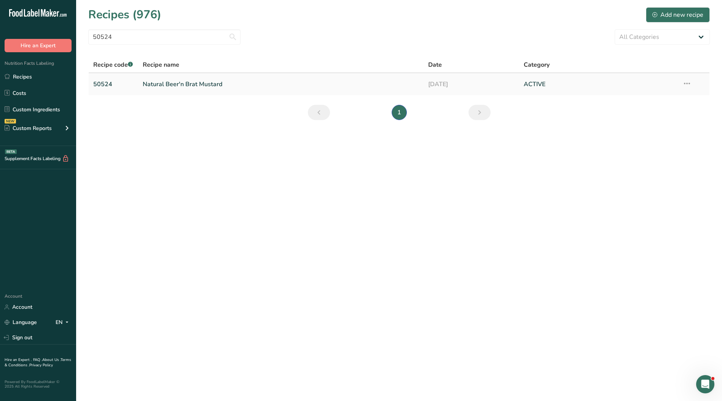
click at [208, 81] on link "Natural Beer'n Brat Mustard" at bounding box center [281, 84] width 277 height 16
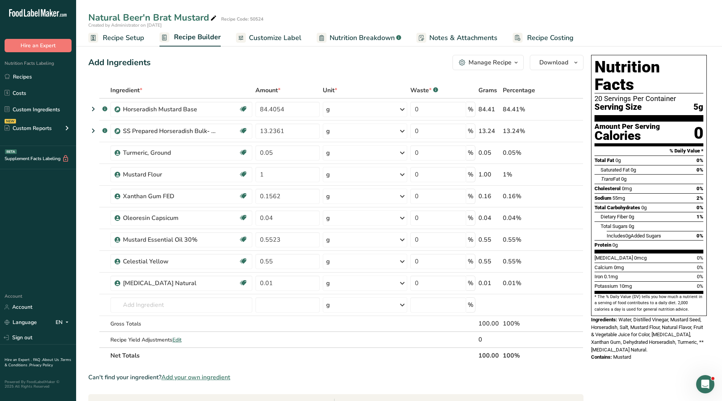
click at [279, 35] on span "Customize Label" at bounding box center [275, 38] width 53 height 10
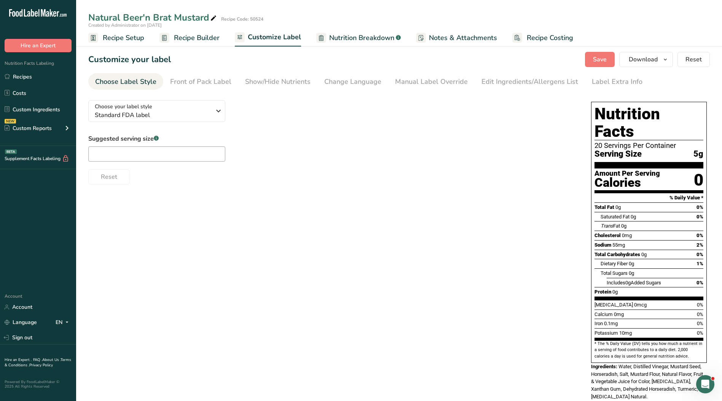
click at [152, 158] on div "Suggested serving size .a-a{fill:#347362;}.b-a{fill:#fff;} Reset" at bounding box center [332, 159] width 488 height 50
click at [152, 155] on input "text" at bounding box center [156, 153] width 137 height 15
drag, startPoint x: 464, startPoint y: 75, endPoint x: 475, endPoint y: 77, distance: 11.2
click at [468, 75] on li "Manual Label Override" at bounding box center [431, 81] width 86 height 16
drag, startPoint x: 428, startPoint y: 78, endPoint x: 310, endPoint y: 98, distance: 119.7
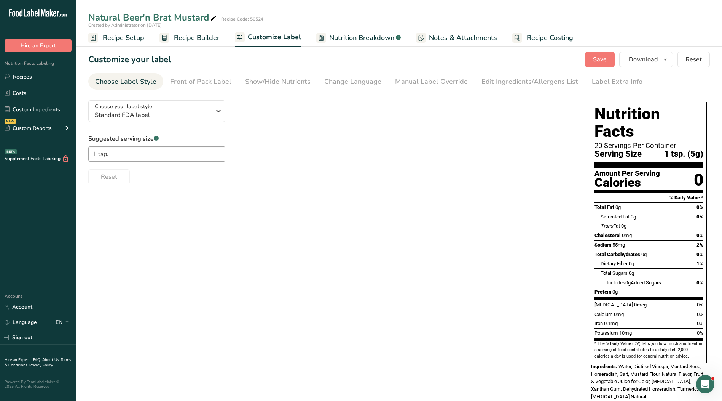
click at [426, 79] on div "Manual Label Override" at bounding box center [431, 82] width 73 height 10
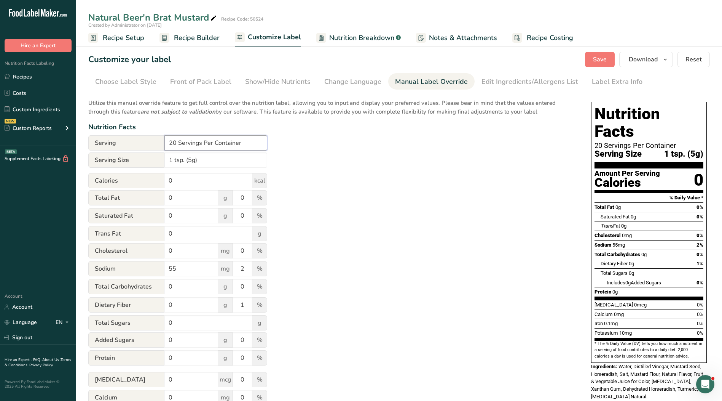
drag, startPoint x: 251, startPoint y: 141, endPoint x: 96, endPoint y: 138, distance: 155.0
click at [94, 139] on div "Serving 20 Servings Per Container" at bounding box center [177, 142] width 179 height 15
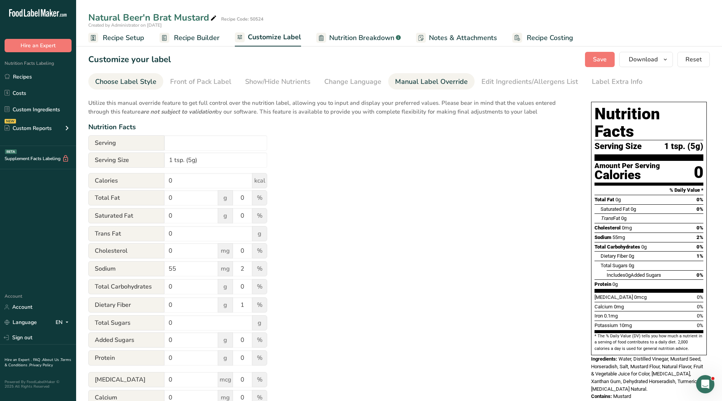
click at [122, 83] on div "Choose Label Style" at bounding box center [125, 82] width 61 height 10
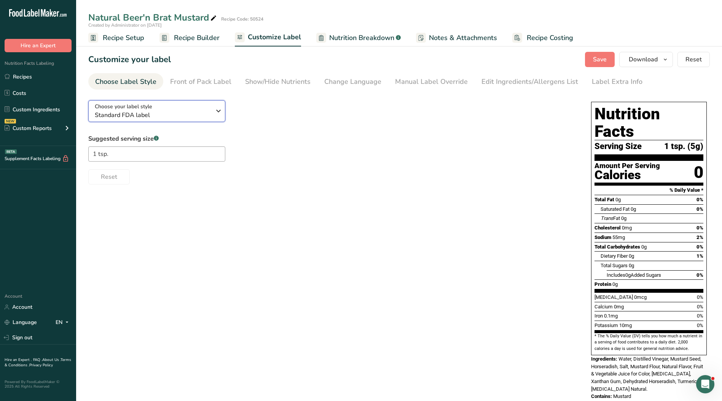
click at [141, 113] on span "Standard FDA label" at bounding box center [153, 114] width 116 height 9
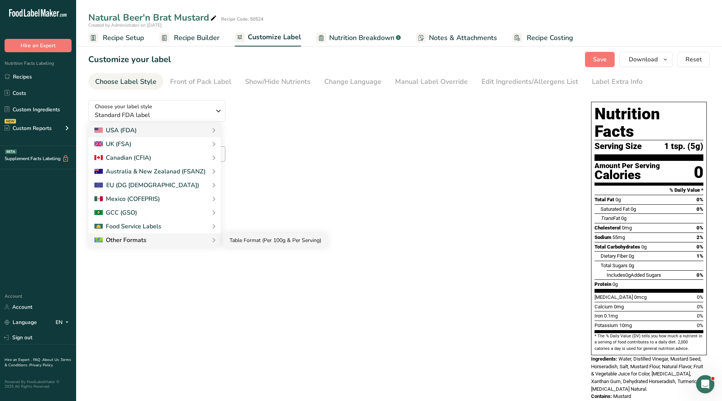
click at [241, 243] on link "Table Format (Per 100g & Per Serving)" at bounding box center [276, 240] width 104 height 14
click at [242, 247] on div "Choose your label style Standard FDA label USA (FDA) Standard FDA label Tabular…" at bounding box center [399, 250] width 622 height 313
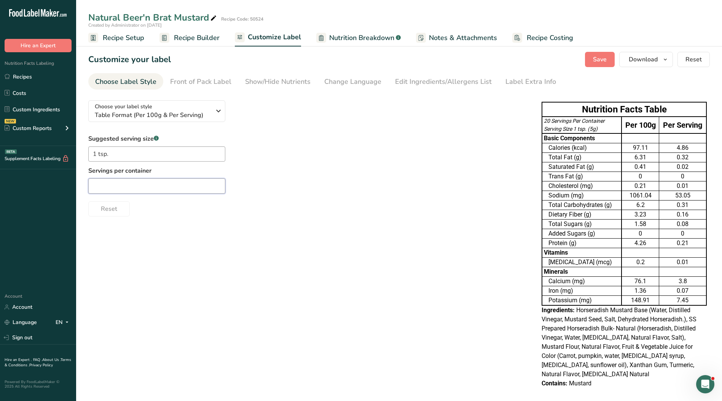
drag, startPoint x: 164, startPoint y: 179, endPoint x: 168, endPoint y: 182, distance: 5.1
click at [164, 180] on input "text" at bounding box center [156, 185] width 137 height 15
drag, startPoint x: 147, startPoint y: 184, endPoint x: 64, endPoint y: 180, distance: 83.1
click at [65, 181] on div ".a-20{fill:#fff;} Hire an Expert Nutrition Facts Labeling Recipes Costs Custom …" at bounding box center [361, 204] width 722 height 408
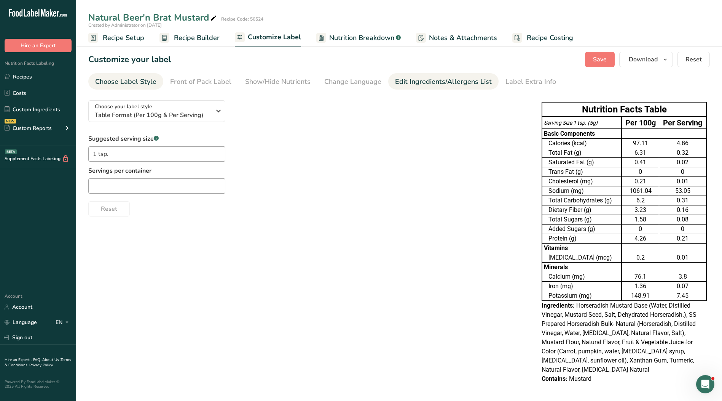
click at [423, 79] on div "Edit Ingredients/Allergens List" at bounding box center [443, 82] width 97 height 10
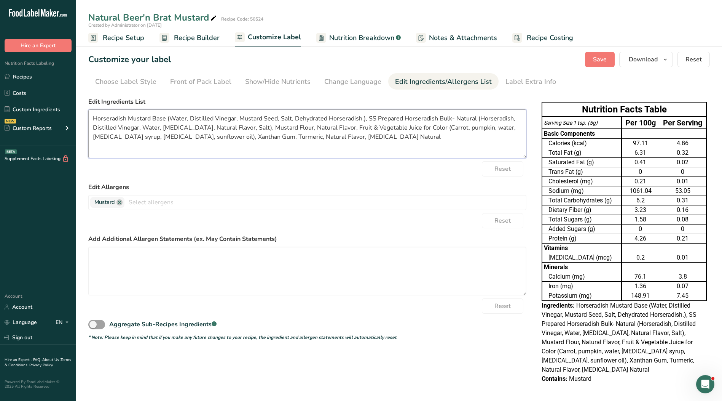
drag, startPoint x: 373, startPoint y: 141, endPoint x: 70, endPoint y: 117, distance: 304.5
click at [70, 117] on div ".a-20{fill:#fff;} Hire an Expert Nutrition Facts Labeling Recipes Costs Custom …" at bounding box center [361, 201] width 722 height 403
paste textarea "Water, Distilled Vinegar, Mustard Seed, Horseradish, Salt, Mustard Flour, Natur…"
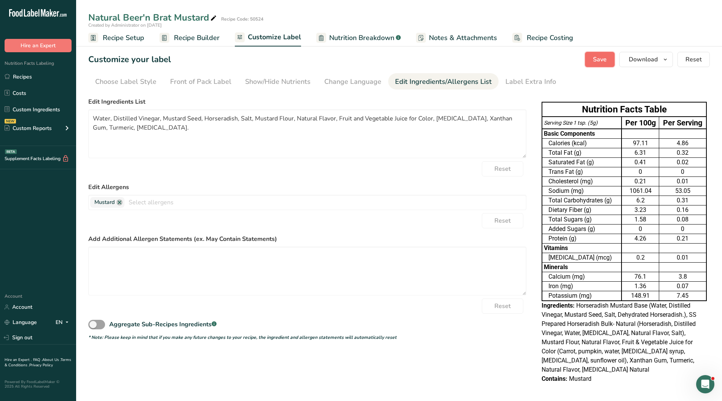
click at [607, 57] on span "Save" at bounding box center [600, 59] width 14 height 9
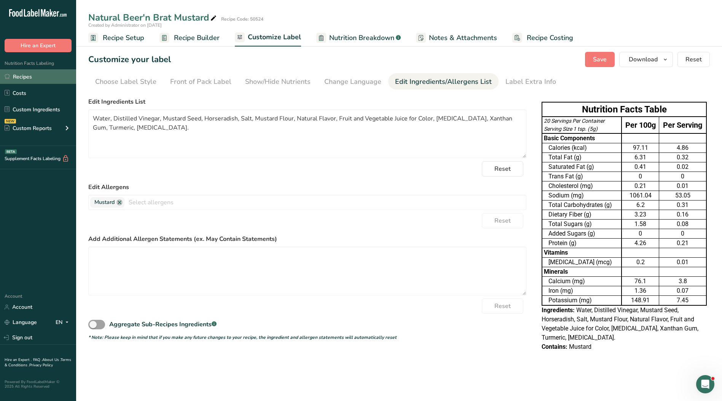
click at [36, 74] on link "Recipes" at bounding box center [38, 76] width 76 height 14
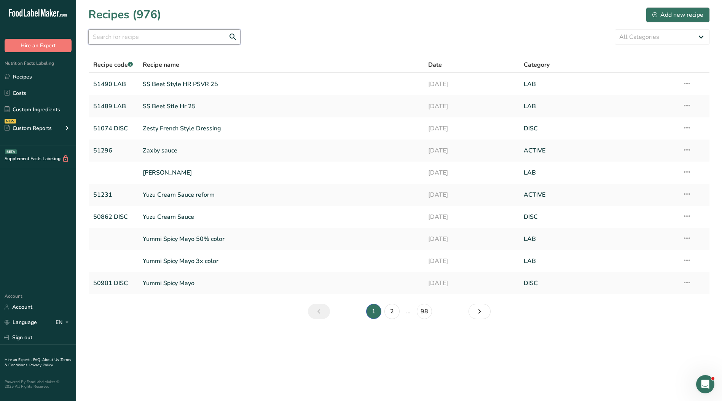
click at [120, 35] on input "text" at bounding box center [164, 36] width 152 height 15
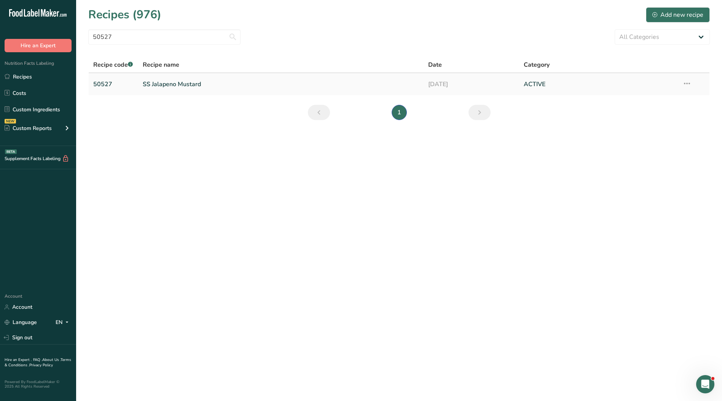
click at [177, 84] on link "SS Jalapeno Mustard" at bounding box center [281, 84] width 277 height 16
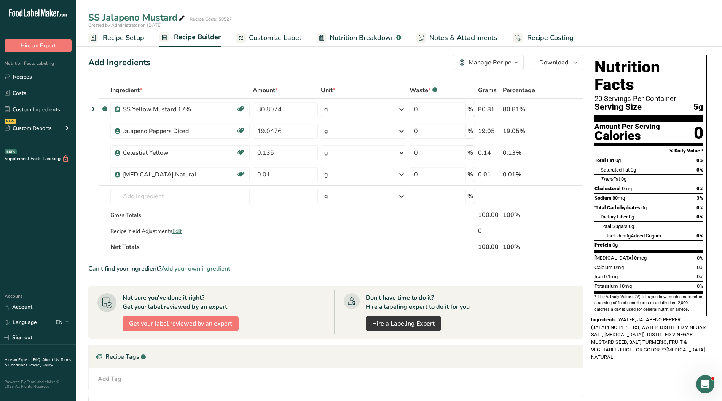
click at [272, 40] on span "Customize Label" at bounding box center [275, 38] width 53 height 10
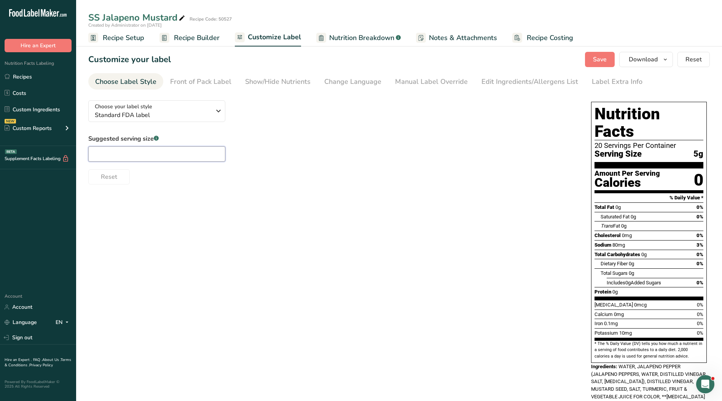
click at [177, 157] on input "text" at bounding box center [156, 153] width 137 height 15
click at [407, 82] on div "Manual Label Override" at bounding box center [431, 82] width 73 height 10
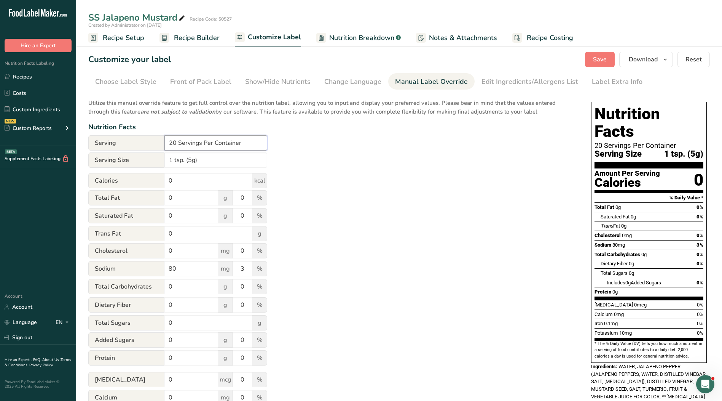
drag, startPoint x: 252, startPoint y: 144, endPoint x: 124, endPoint y: 145, distance: 128.3
click at [124, 145] on div "Serving 20 Servings Per Container" at bounding box center [177, 142] width 179 height 15
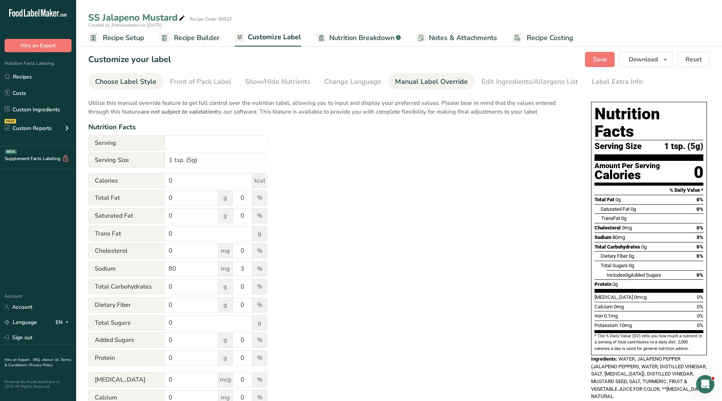
click at [142, 78] on div "Choose Label Style" at bounding box center [125, 82] width 61 height 10
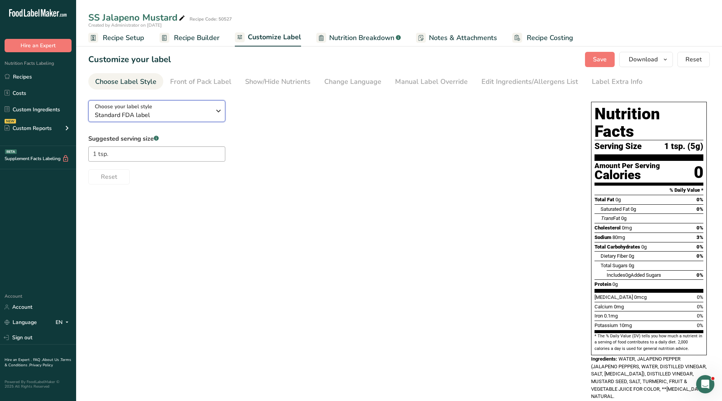
click at [147, 117] on span "Standard FDA label" at bounding box center [153, 114] width 116 height 9
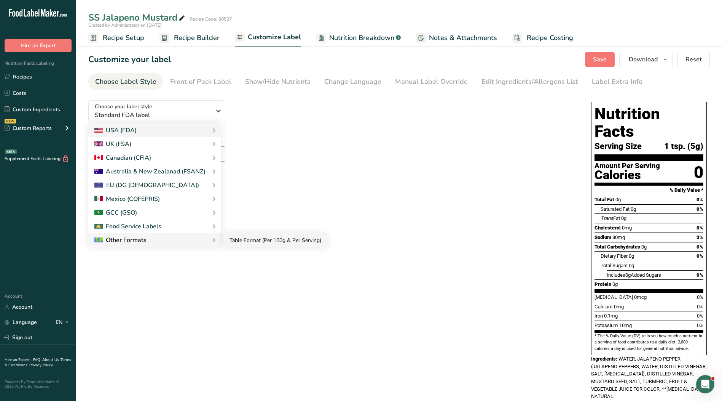
click at [233, 243] on link "Table Format (Per 100g & Per Serving)" at bounding box center [276, 240] width 104 height 14
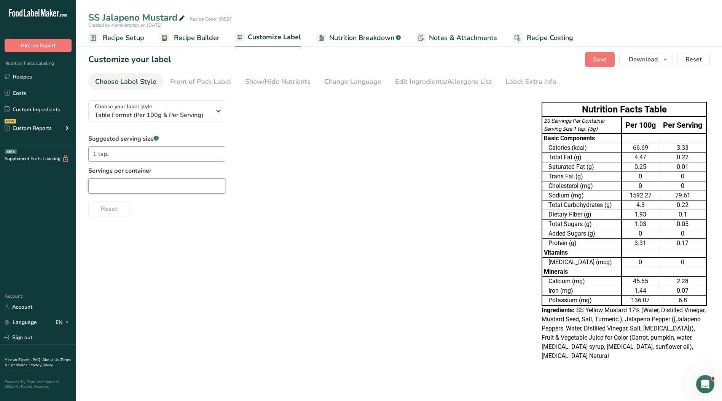
click at [188, 192] on input "text" at bounding box center [156, 185] width 137 height 15
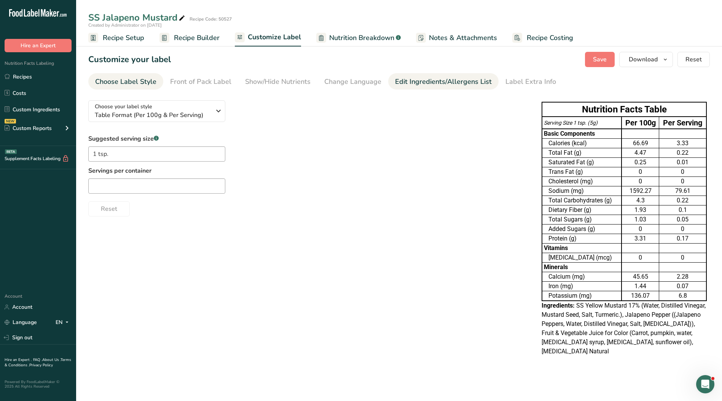
click at [443, 85] on div "Edit Ingredients/Allergens List" at bounding box center [443, 82] width 97 height 10
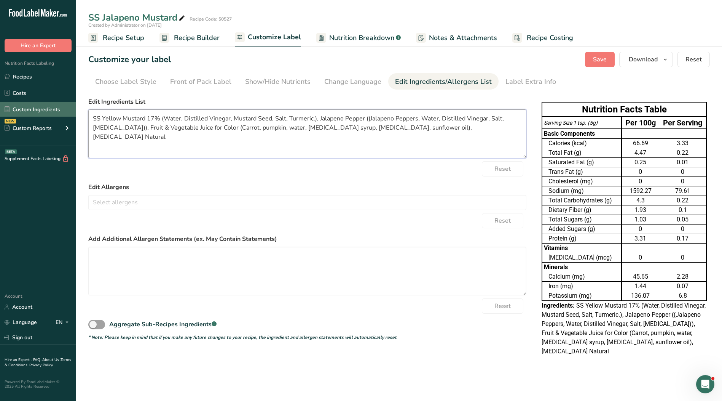
drag, startPoint x: 466, startPoint y: 130, endPoint x: 72, endPoint y: 107, distance: 394.8
click at [72, 107] on div ".a-20{fill:#fff;} Hire an Expert Nutrition Facts Labeling Recipes Costs Custom …" at bounding box center [361, 200] width 722 height 401
paste textarea "Water, Jalapeno Peppers, Distilled Vinegar, Mustard Seed, Salt, Turmeric, Fruit…"
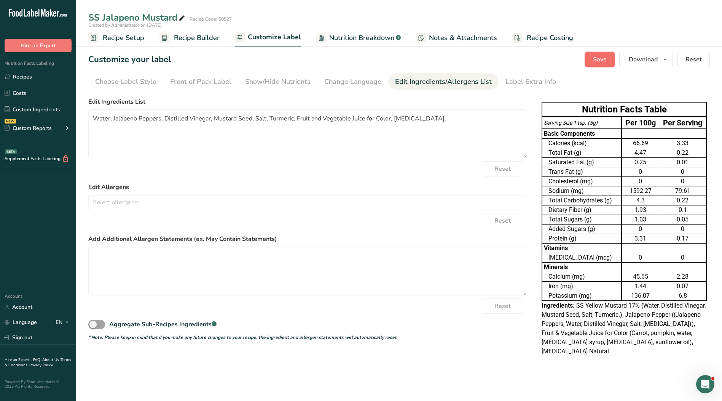
click at [602, 62] on span "Save" at bounding box center [600, 59] width 14 height 9
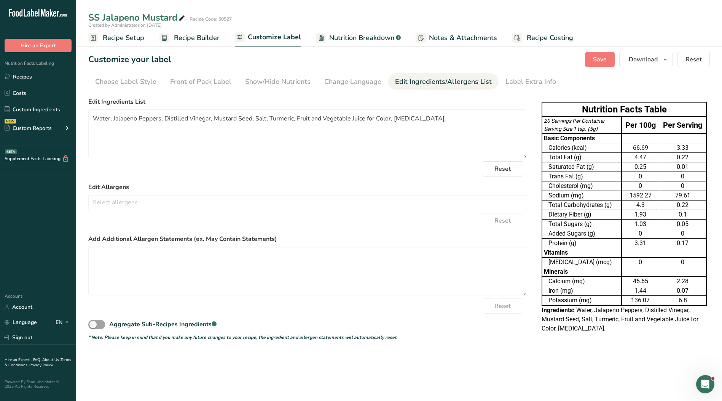
drag, startPoint x: 31, startPoint y: 78, endPoint x: 157, endPoint y: 93, distance: 126.8
click at [31, 78] on link "Recipes" at bounding box center [38, 76] width 76 height 14
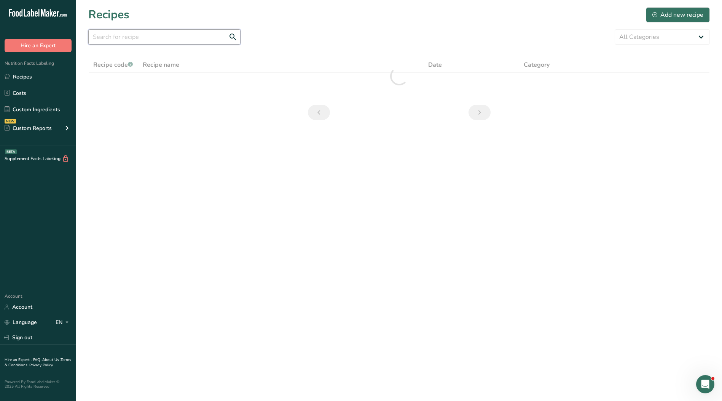
click at [145, 37] on input "text" at bounding box center [164, 36] width 152 height 15
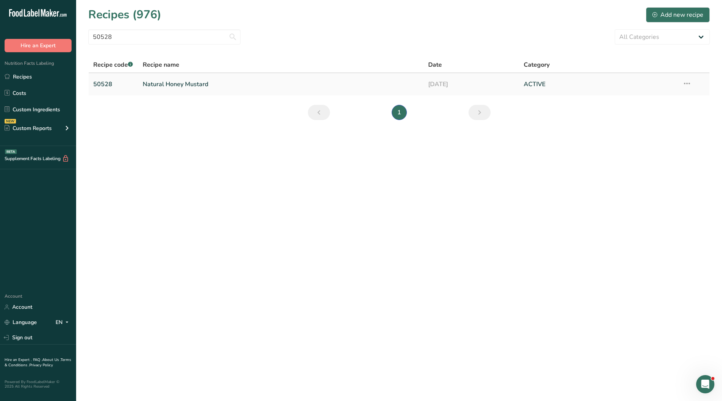
click at [174, 86] on link "Natural Honey Mustard" at bounding box center [281, 84] width 277 height 16
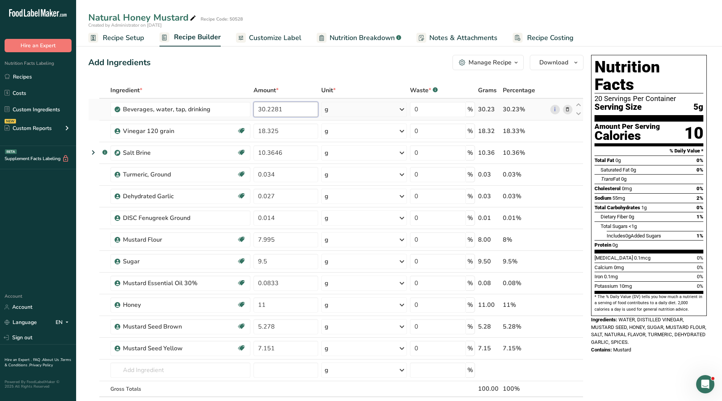
drag, startPoint x: 288, startPoint y: 108, endPoint x: 282, endPoint y: 107, distance: 5.9
click at [288, 108] on input "30.2281" at bounding box center [286, 109] width 65 height 15
click at [279, 127] on div "Ingredient * Amount * Unit * Waste * .a-a{fill:#347362;}.b-a{fill:#fff;} Grams …" at bounding box center [335, 255] width 495 height 346
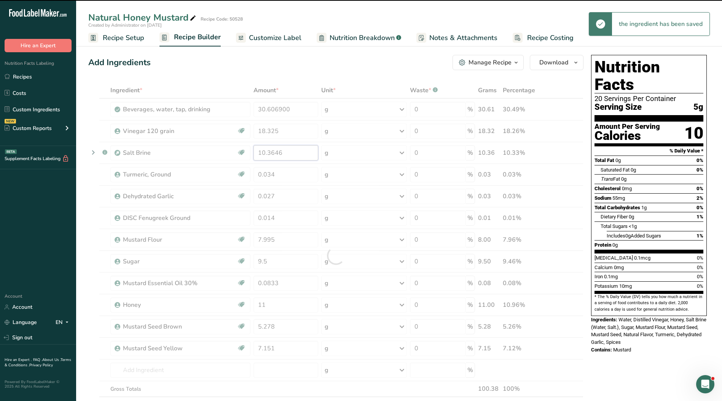
drag, startPoint x: 304, startPoint y: 149, endPoint x: 229, endPoint y: 153, distance: 74.4
click at [229, 153] on div "Ingredient * Amount * Unit * Waste * .a-a{fill:#347362;}.b-a{fill:#fff;} Grams …" at bounding box center [335, 255] width 495 height 346
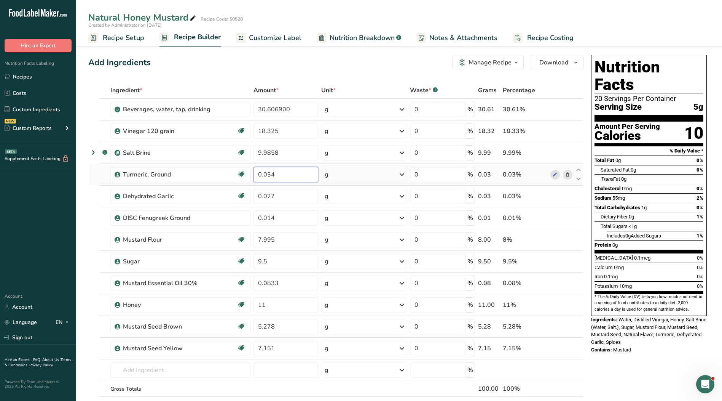
click at [289, 177] on div "Ingredient * Amount * Unit * Waste * .a-a{fill:#347362;}.b-a{fill:#fff;} Grams …" at bounding box center [335, 255] width 495 height 346
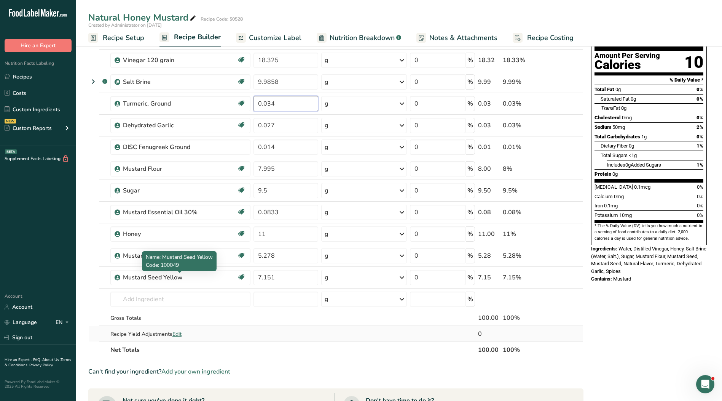
scroll to position [76, 0]
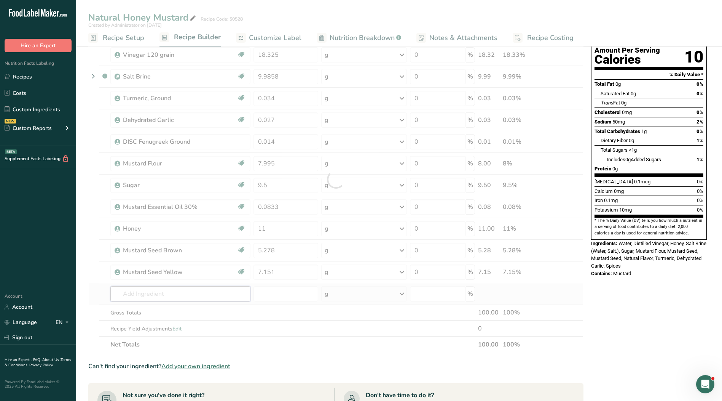
click at [150, 291] on div "Ingredient * Amount * Unit * Waste * .a-a{fill:#347362;}.b-a{fill:#fff;} Grams …" at bounding box center [335, 179] width 495 height 346
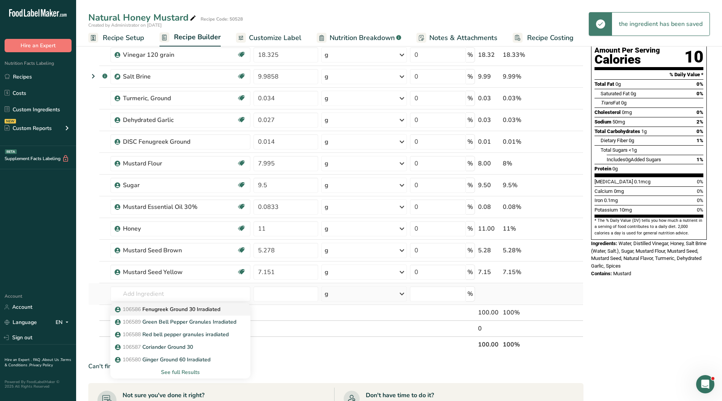
click at [152, 311] on p "106586 Fenugreek Ground 30 Irradiated" at bounding box center [169, 309] width 104 height 8
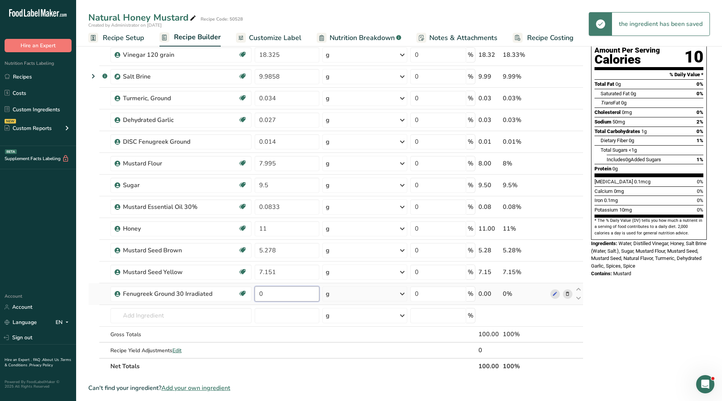
click at [271, 295] on input "0" at bounding box center [287, 293] width 65 height 15
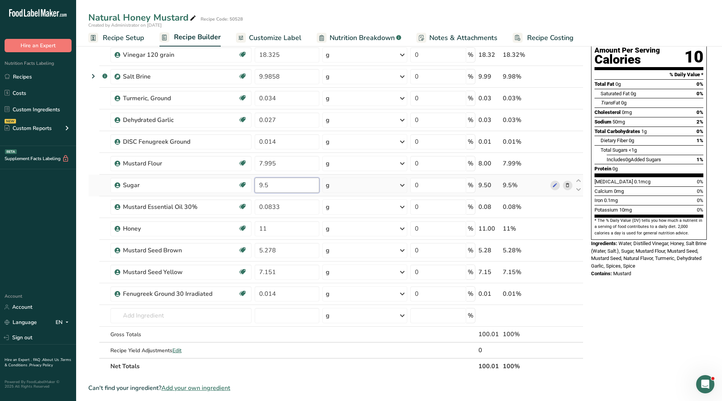
click at [295, 188] on div "Ingredient * Amount * Unit * Waste * .a-a{fill:#347362;}.b-a{fill:#fff;} Grams …" at bounding box center [335, 190] width 495 height 368
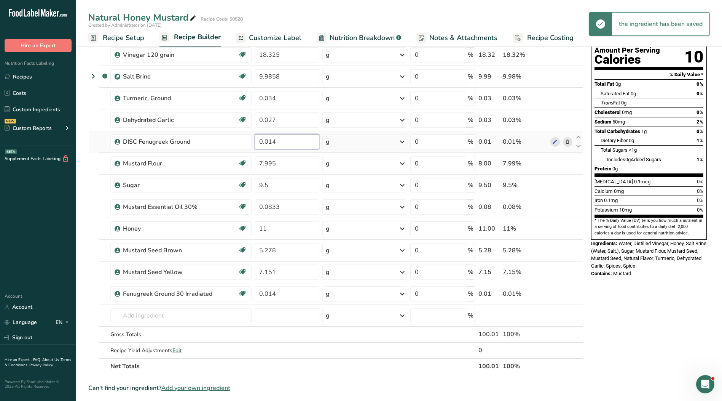
click at [285, 145] on div "Ingredient * Amount * Unit * Waste * .a-a{fill:#347362;}.b-a{fill:#fff;} Grams …" at bounding box center [335, 190] width 495 height 368
click at [569, 142] on div "Ingredient * Amount * Unit * Waste * .a-a{fill:#347362;}.b-a{fill:#fff;} Grams …" at bounding box center [335, 190] width 495 height 368
click at [565, 144] on icon at bounding box center [567, 142] width 5 height 8
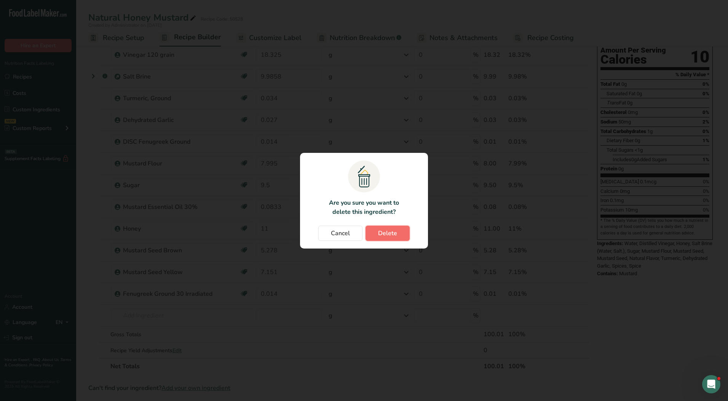
click at [396, 228] on button "Delete" at bounding box center [388, 232] width 44 height 15
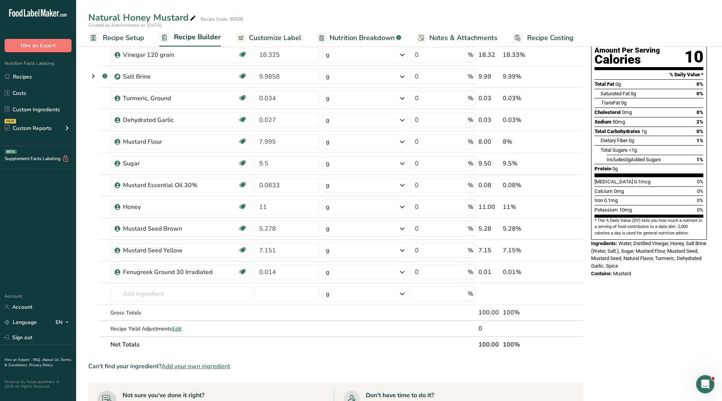
click at [268, 38] on span "Customize Label" at bounding box center [275, 38] width 53 height 10
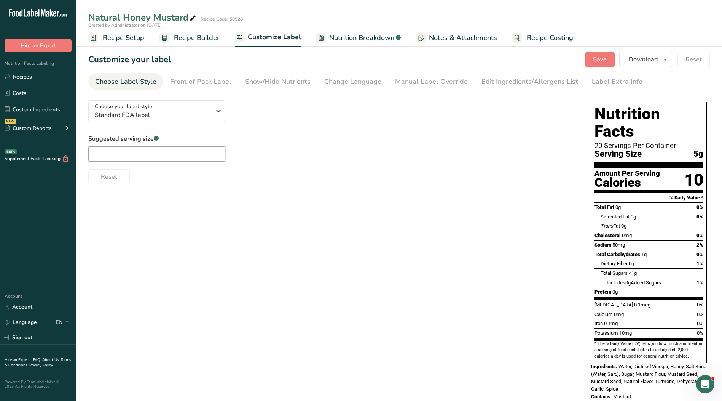
click at [190, 158] on input "text" at bounding box center [156, 153] width 137 height 15
click at [437, 85] on div "Manual Label Override" at bounding box center [431, 82] width 73 height 10
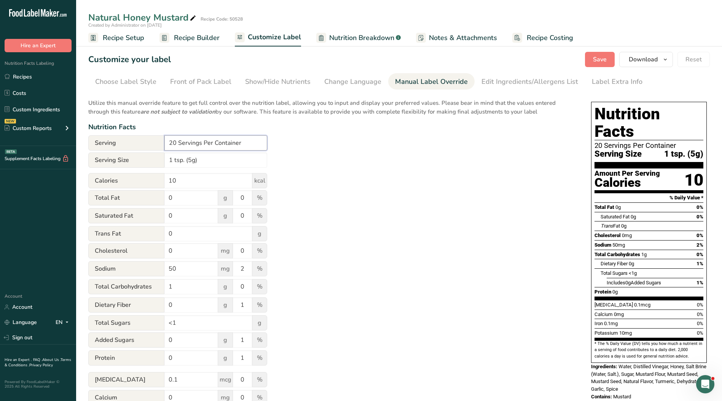
drag, startPoint x: 249, startPoint y: 144, endPoint x: 135, endPoint y: 145, distance: 113.9
click at [135, 145] on div "Serving 20 Servings Per Container" at bounding box center [177, 142] width 179 height 15
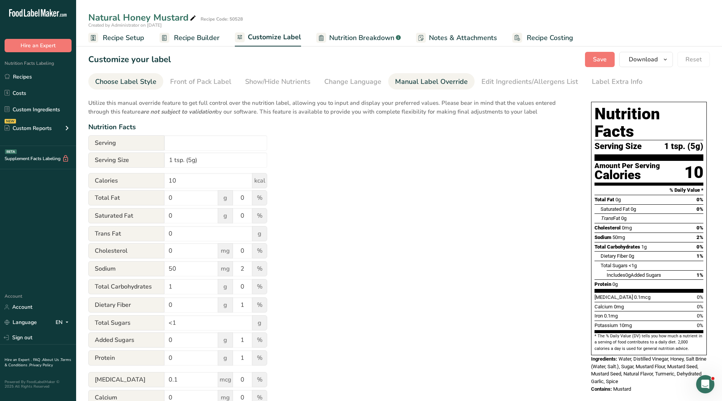
click at [147, 82] on div "Choose Label Style" at bounding box center [125, 82] width 61 height 10
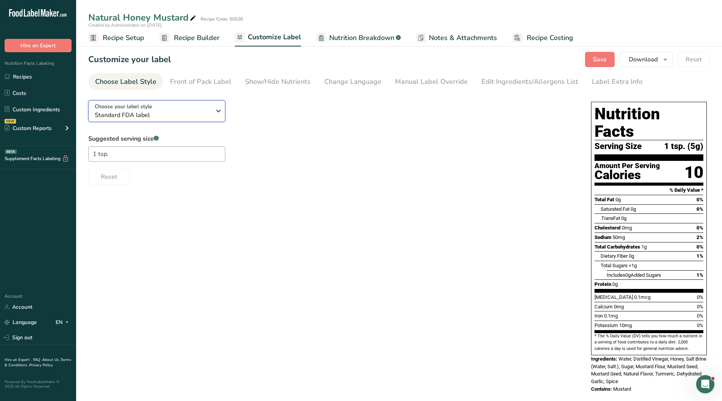
click at [167, 105] on div "Choose your label style Standard FDA label" at bounding box center [153, 110] width 116 height 17
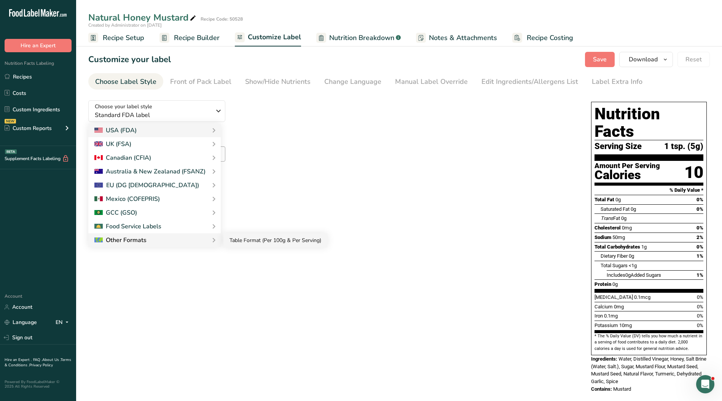
click at [252, 240] on link "Table Format (Per 100g & Per Serving)" at bounding box center [276, 240] width 104 height 14
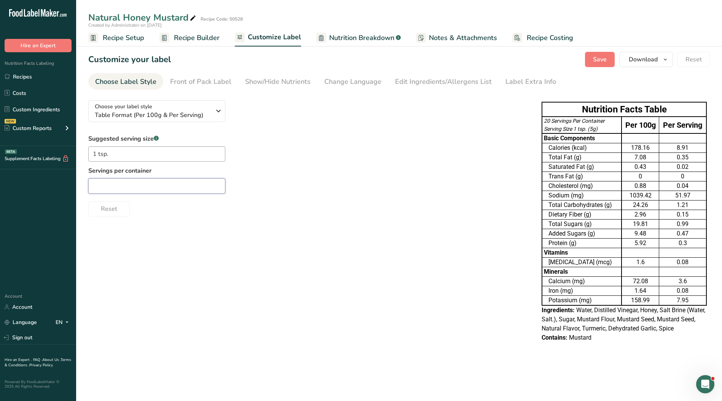
click at [202, 189] on input "text" at bounding box center [156, 185] width 137 height 15
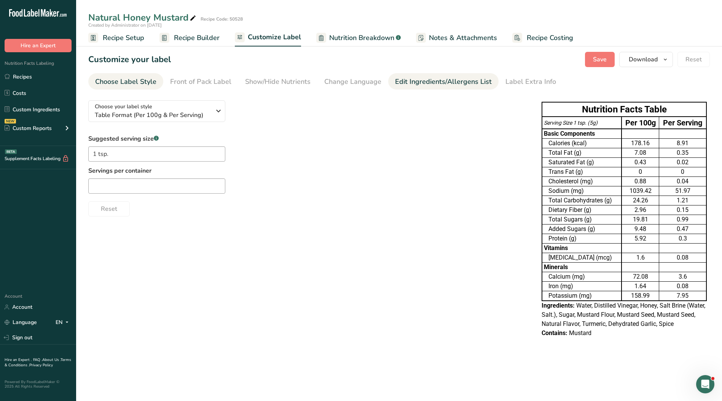
click at [432, 78] on div "Edit Ingredients/Allergens List" at bounding box center [443, 82] width 97 height 10
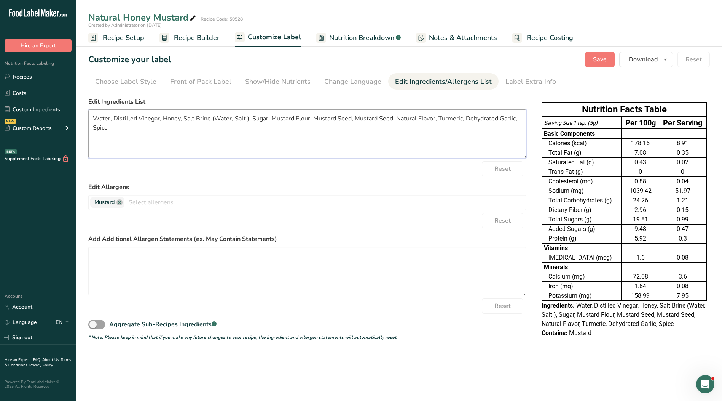
drag, startPoint x: 305, startPoint y: 142, endPoint x: 294, endPoint y: 138, distance: 11.8
click at [302, 142] on textarea "Water, Distilled Vinegar, Honey, Salt Brine (Water, Salt.), Sugar, Mustard Flou…" at bounding box center [307, 133] width 438 height 49
drag, startPoint x: 118, startPoint y: 131, endPoint x: 71, endPoint y: 109, distance: 52.3
click at [71, 109] on div ".a-20{fill:#fff;} Hire an Expert Nutrition Facts Labeling Recipes Costs Custom …" at bounding box center [361, 200] width 722 height 401
paste textarea "Distilled Vinegar, Water, Mustard Seed, Honey, Sugar, Mustard Flour, Salt, Natu…"
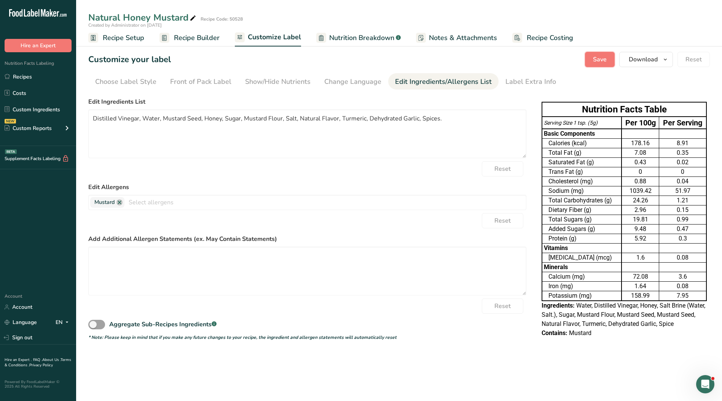
click at [604, 57] on span "Save" at bounding box center [600, 59] width 14 height 9
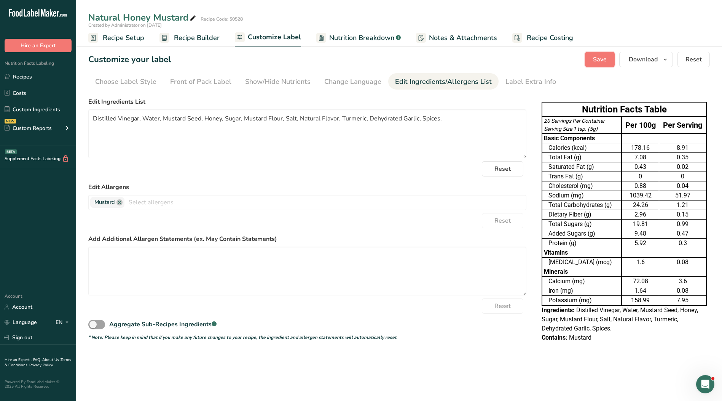
drag, startPoint x: 593, startPoint y: 59, endPoint x: 587, endPoint y: 67, distance: 9.2
click at [593, 60] on button "Save" at bounding box center [600, 59] width 30 height 15
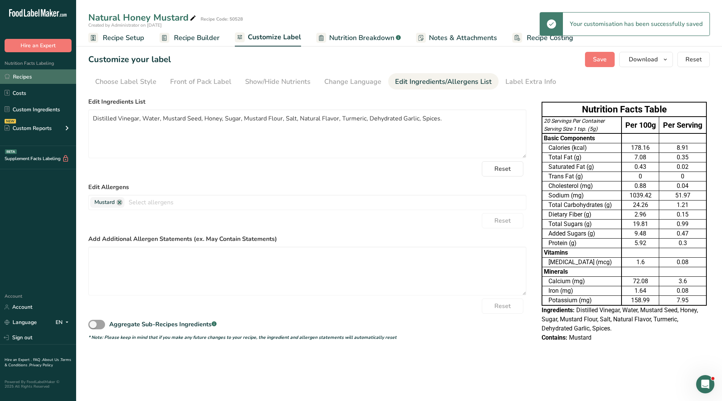
drag, startPoint x: 26, startPoint y: 78, endPoint x: 43, endPoint y: 80, distance: 16.9
click at [27, 78] on link "Recipes" at bounding box center [38, 76] width 76 height 14
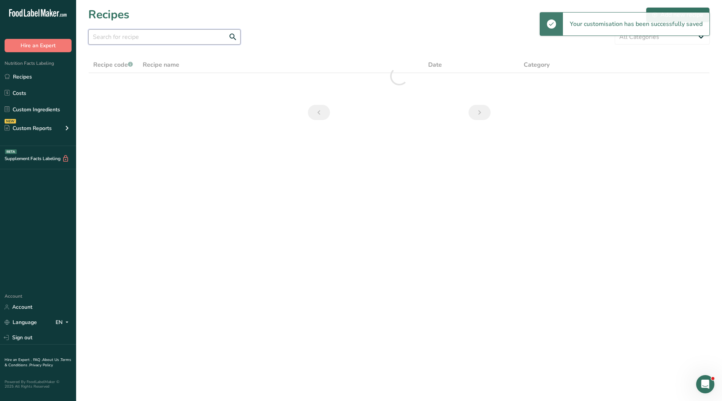
click at [169, 35] on input "text" at bounding box center [164, 36] width 152 height 15
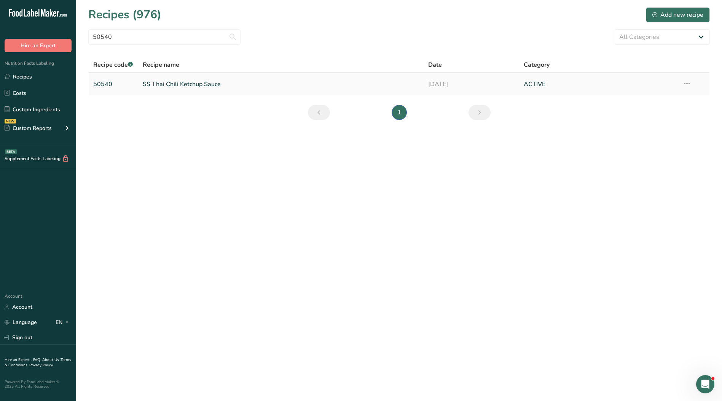
click at [178, 85] on link "SS Thai Chili Ketchup Sauce" at bounding box center [281, 84] width 277 height 16
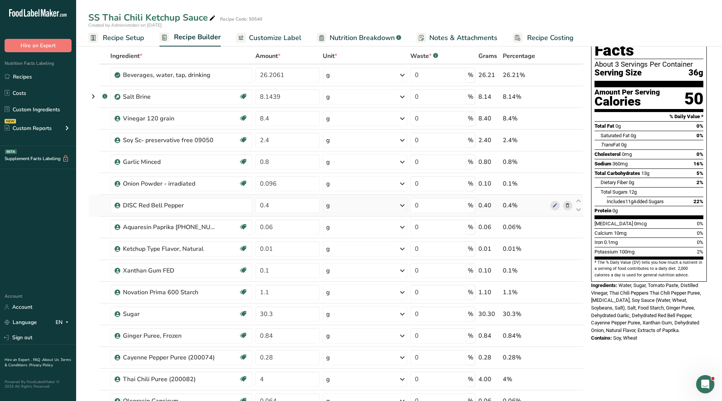
scroll to position [114, 0]
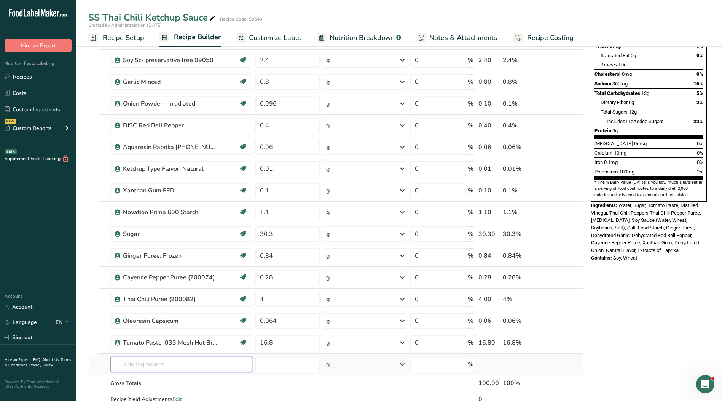
click at [144, 362] on input "text" at bounding box center [181, 363] width 142 height 15
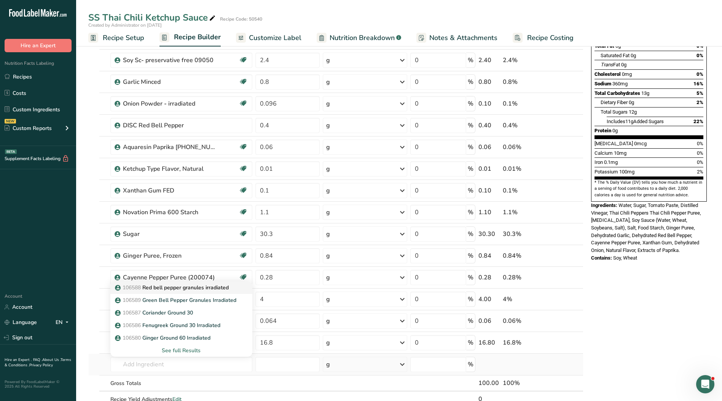
click at [158, 288] on p "106588 Red bell pepper granules irradiated" at bounding box center [173, 287] width 112 height 8
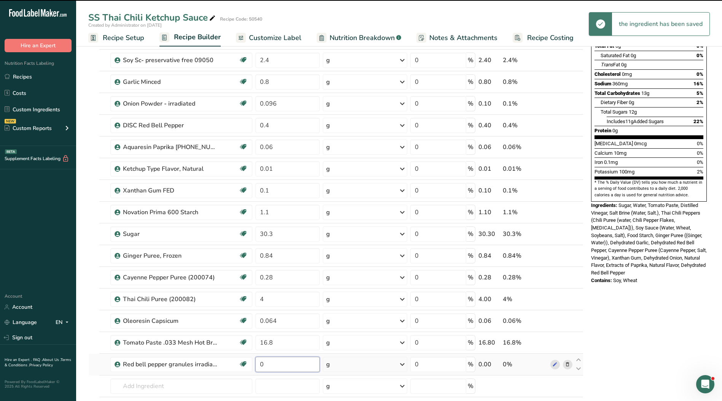
click at [286, 363] on input "0" at bounding box center [288, 363] width 65 height 15
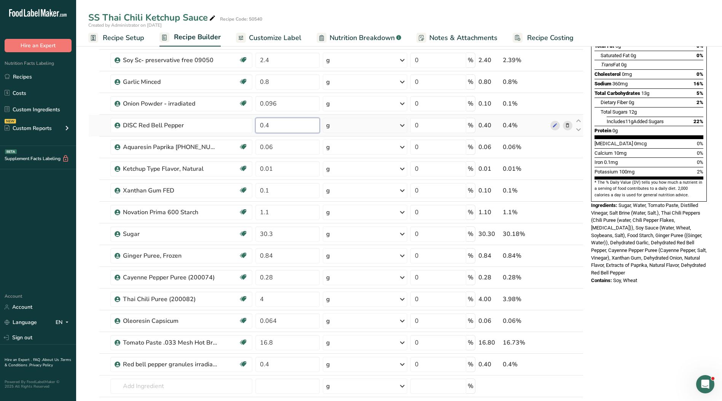
click at [301, 125] on div "Ingredient * Amount * Unit * Waste * .a-a{fill:#347362;}.b-a{fill:#fff;} Grams …" at bounding box center [335, 206] width 495 height 476
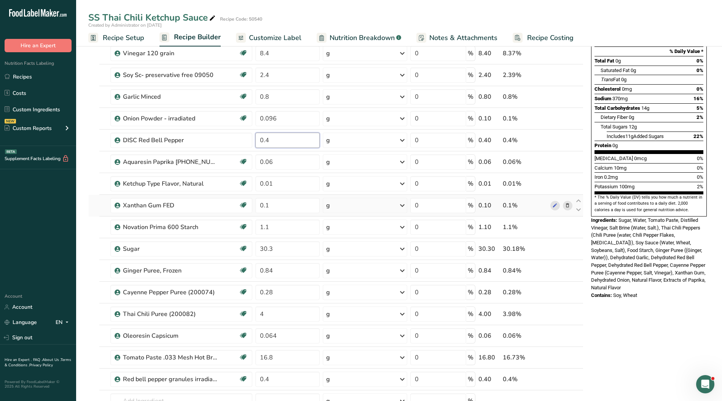
scroll to position [76, 0]
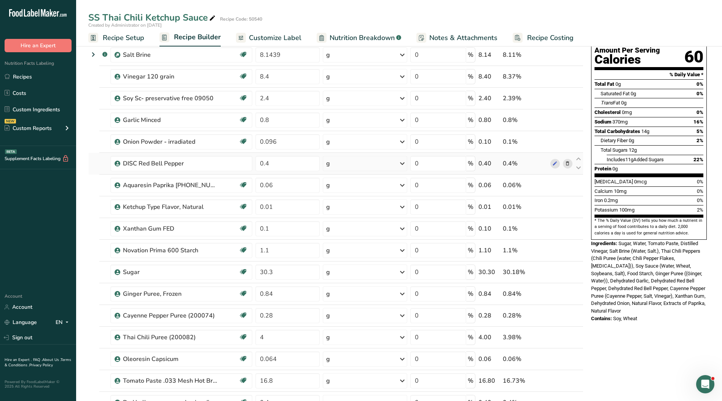
click at [569, 166] on div "Ingredient * Amount * Unit * Waste * .a-a{fill:#347362;}.b-a{fill:#fff;} Grams …" at bounding box center [335, 244] width 495 height 476
click at [567, 163] on icon at bounding box center [567, 164] width 5 height 8
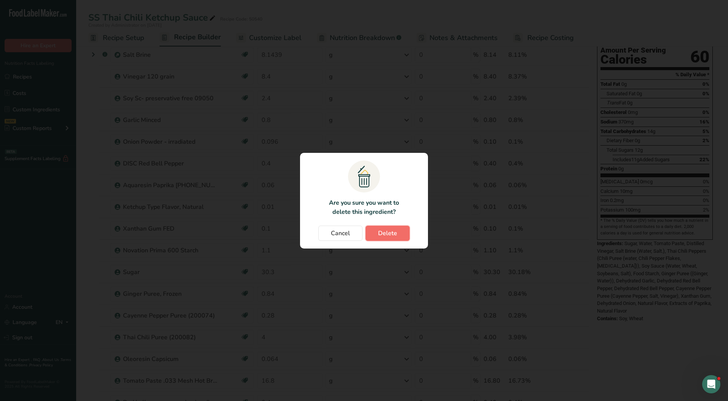
click at [386, 235] on span "Delete" at bounding box center [387, 233] width 19 height 9
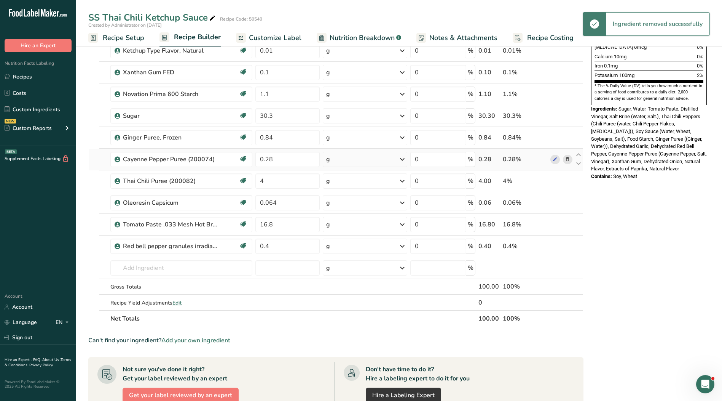
scroll to position [229, 0]
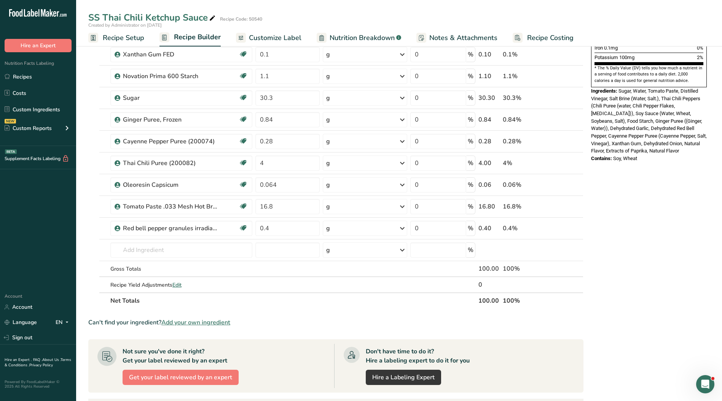
click at [280, 35] on span "Customize Label" at bounding box center [275, 38] width 53 height 10
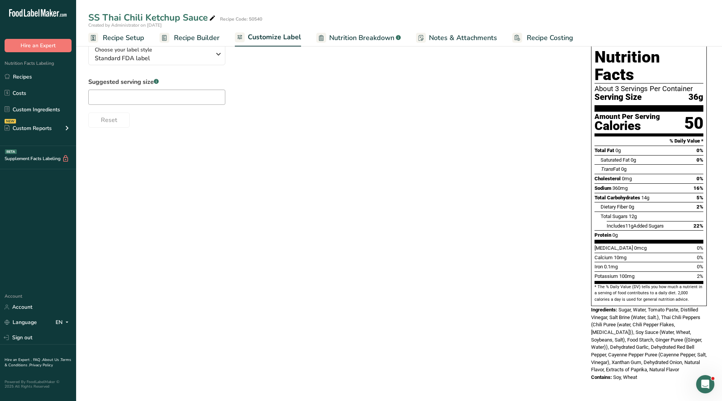
scroll to position [39, 0]
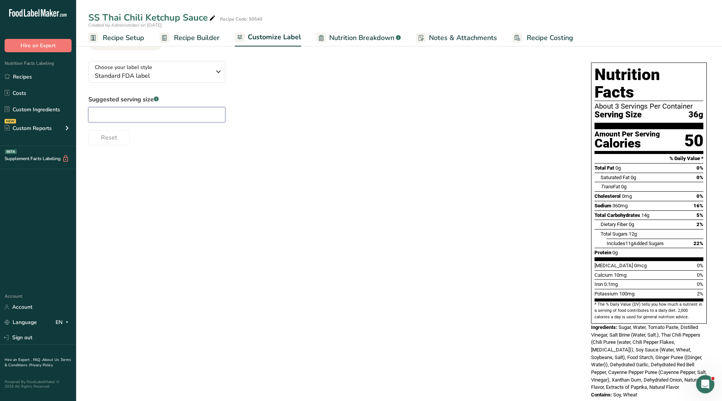
click at [139, 118] on input "text" at bounding box center [156, 114] width 137 height 15
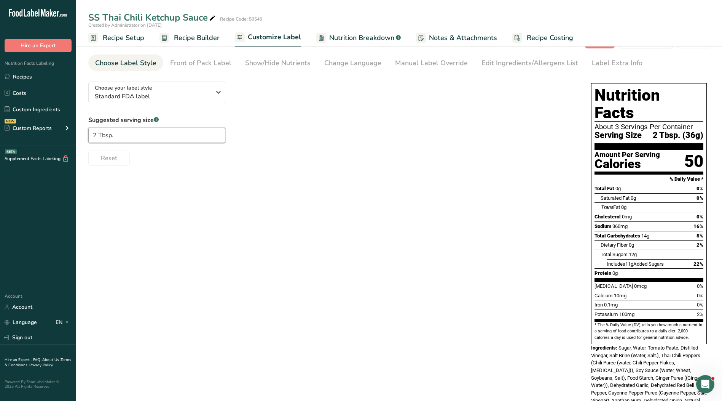
scroll to position [0, 0]
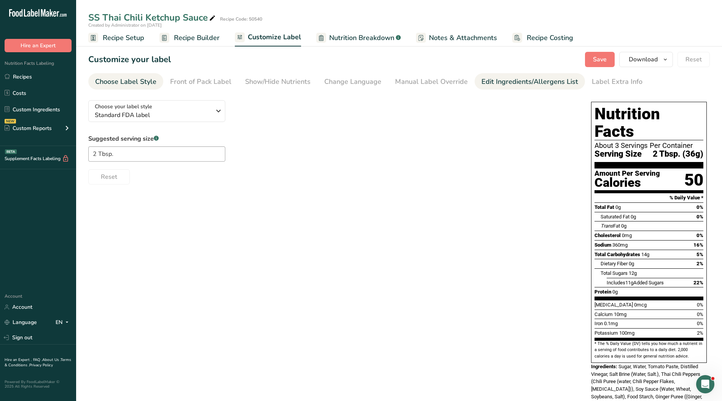
drag, startPoint x: 505, startPoint y: 79, endPoint x: 479, endPoint y: 84, distance: 25.9
click at [497, 79] on div "Edit Ingredients/Allergens List" at bounding box center [530, 82] width 97 height 10
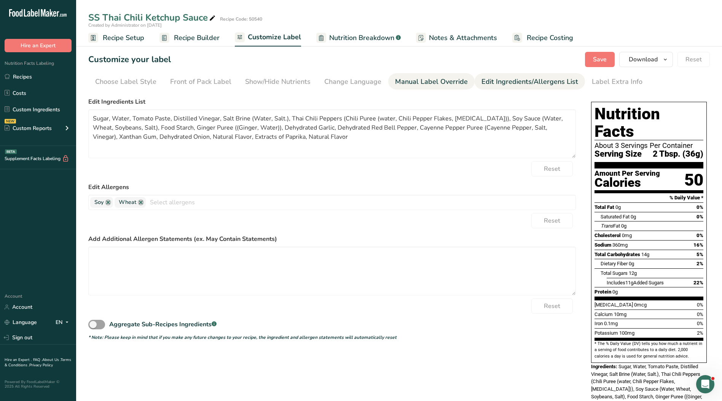
click at [444, 84] on div "Manual Label Override" at bounding box center [431, 82] width 73 height 10
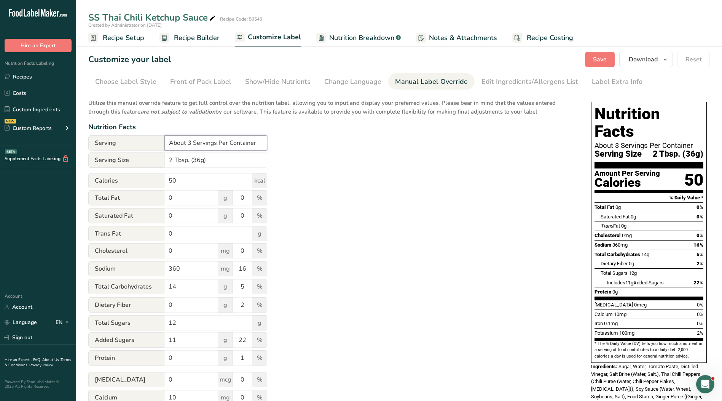
drag, startPoint x: 259, startPoint y: 142, endPoint x: 125, endPoint y: 138, distance: 134.1
click at [125, 138] on div "Serving About 3 Servings Per Container" at bounding box center [177, 142] width 179 height 15
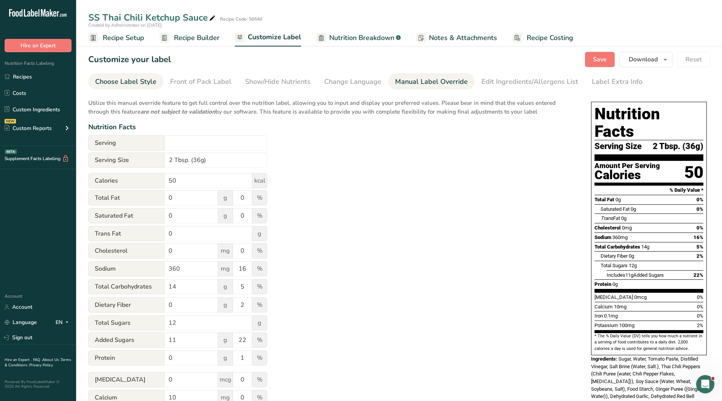
click at [134, 77] on div "Choose Label Style" at bounding box center [125, 82] width 61 height 10
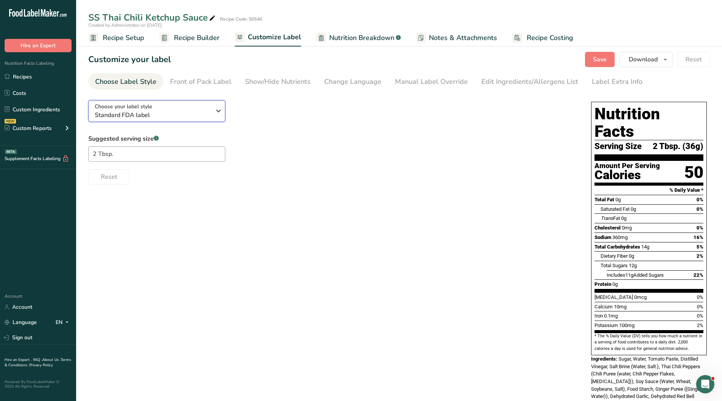
drag, startPoint x: 165, startPoint y: 113, endPoint x: 195, endPoint y: 177, distance: 70.5
click at [165, 113] on span "Standard FDA label" at bounding box center [153, 114] width 116 height 9
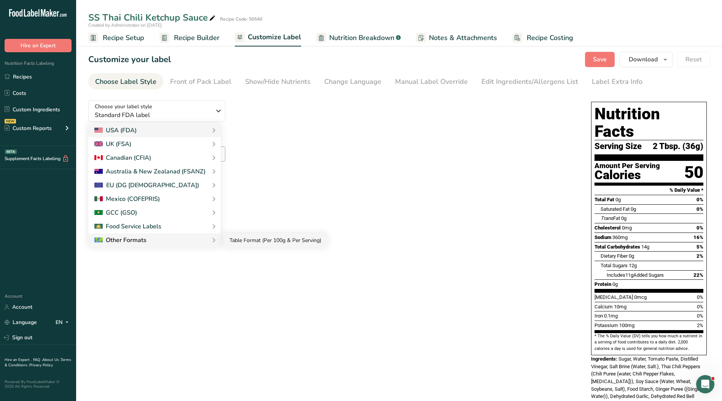
click at [252, 240] on link "Table Format (Per 100g & Per Serving)" at bounding box center [276, 240] width 104 height 14
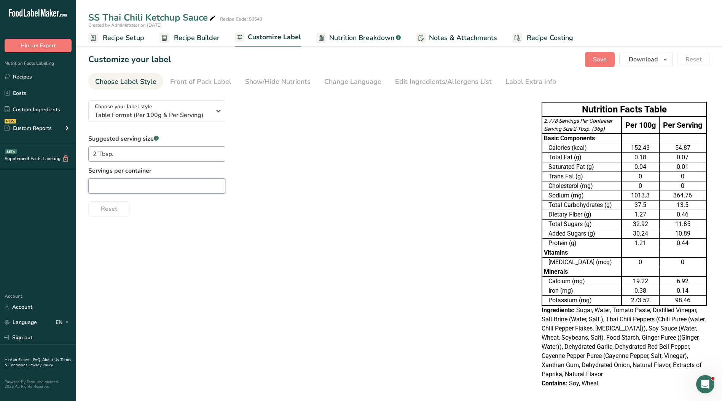
click at [140, 185] on input "text" at bounding box center [156, 185] width 137 height 15
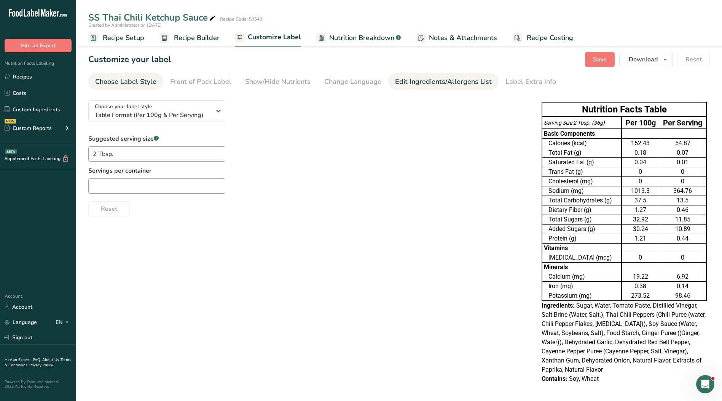
click at [410, 80] on div "Edit Ingredients/Allergens List" at bounding box center [443, 82] width 97 height 10
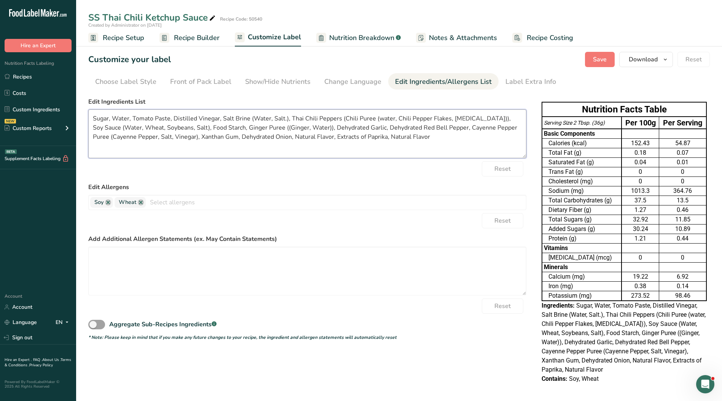
drag, startPoint x: 328, startPoint y: 149, endPoint x: 401, endPoint y: 138, distance: 74.0
click at [329, 149] on textarea "Sugar, Water, Tomato Paste, Distilled Vinegar, Salt Brine (Water, Salt.), Thai …" at bounding box center [307, 133] width 438 height 49
drag, startPoint x: 418, startPoint y: 138, endPoint x: 64, endPoint y: 109, distance: 355.8
click at [64, 109] on div ".a-20{fill:#fff;} Hire an Expert Nutrition Facts Labeling Recipes Costs Custom …" at bounding box center [361, 201] width 722 height 403
paste textarea "Water, Sugar, Tomato Paste, Distilled Vinegar, Thai Chili Peppers, Soy Sauce (W…"
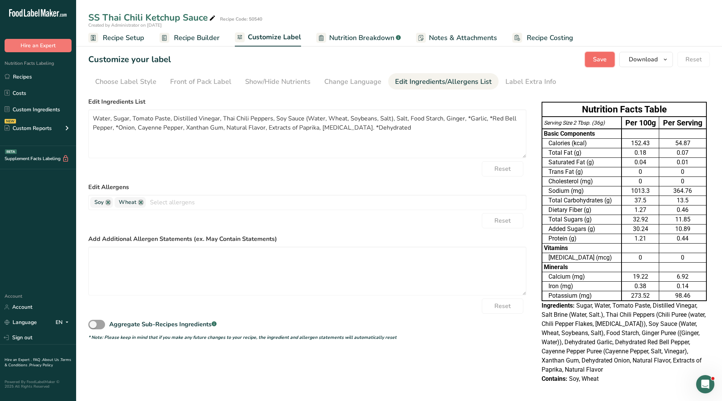
click at [603, 61] on span "Save" at bounding box center [600, 59] width 14 height 9
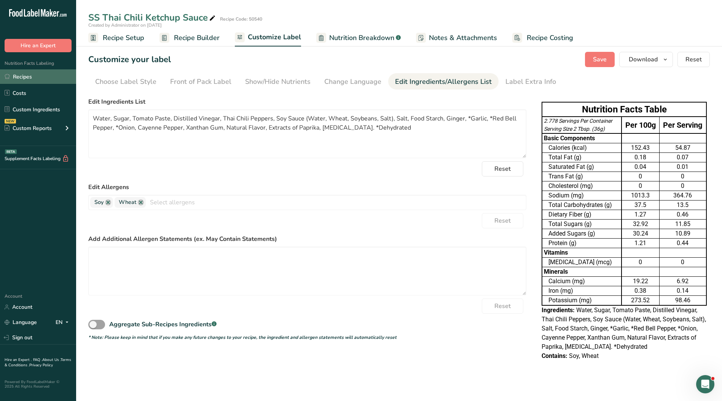
click at [54, 74] on link "Recipes" at bounding box center [38, 76] width 76 height 14
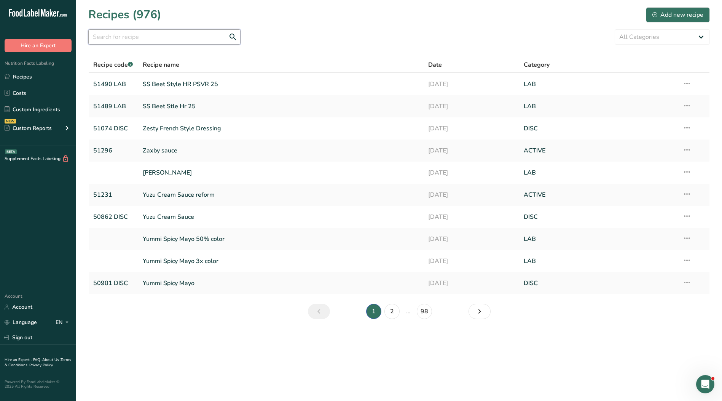
click at [125, 37] on input "text" at bounding box center [164, 36] width 152 height 15
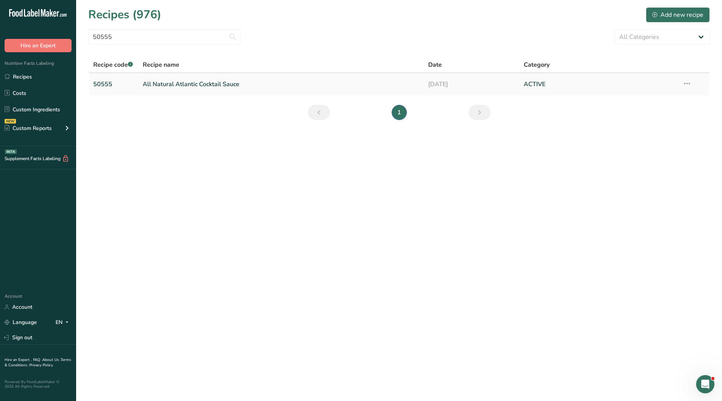
click at [178, 82] on link "All Natural Atlantic Cocktail Sauce" at bounding box center [281, 84] width 277 height 16
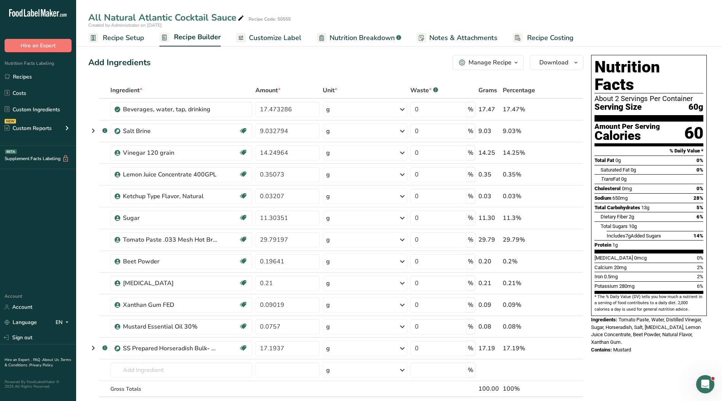
click at [283, 39] on span "Customize Label" at bounding box center [275, 38] width 53 height 10
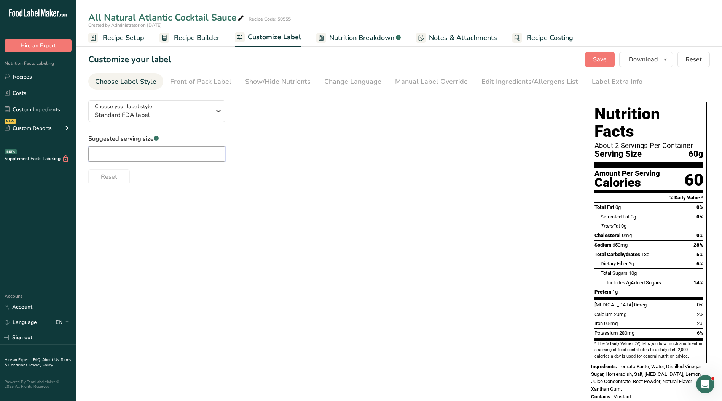
click at [124, 158] on input "text" at bounding box center [156, 153] width 137 height 15
click at [427, 81] on div "Manual Label Override" at bounding box center [431, 82] width 73 height 10
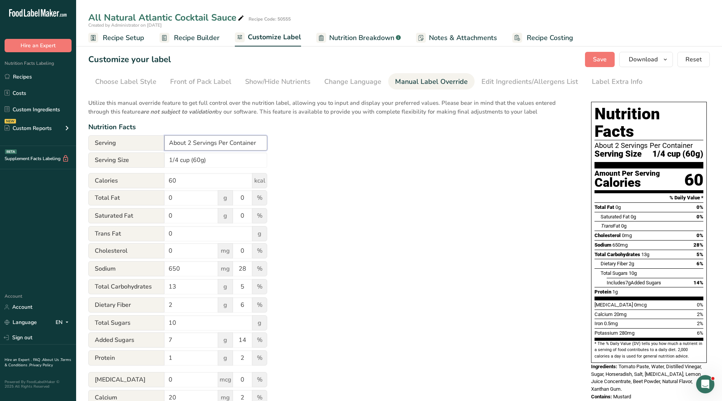
drag, startPoint x: 263, startPoint y: 141, endPoint x: 125, endPoint y: 139, distance: 138.3
click at [125, 139] on div "Serving About 2 Servings Per Container" at bounding box center [177, 142] width 179 height 15
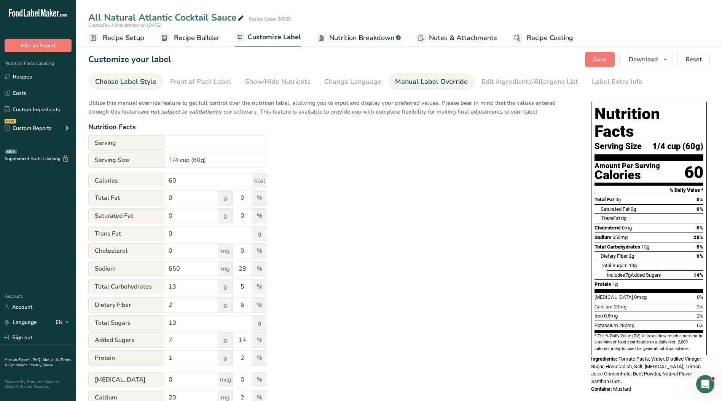
click at [126, 78] on div "Choose Label Style" at bounding box center [125, 82] width 61 height 10
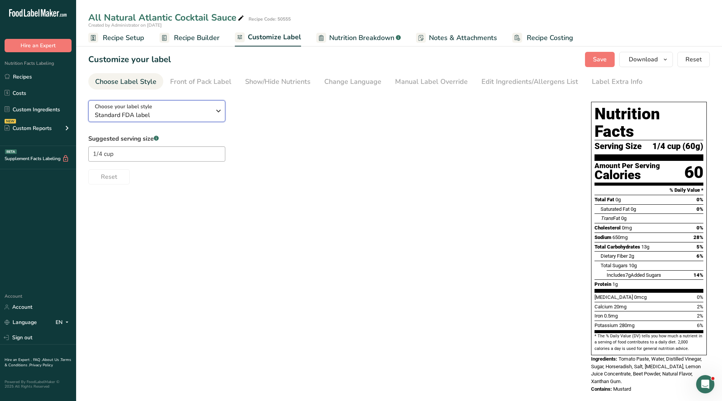
click at [191, 116] on span "Standard FDA label" at bounding box center [153, 114] width 116 height 9
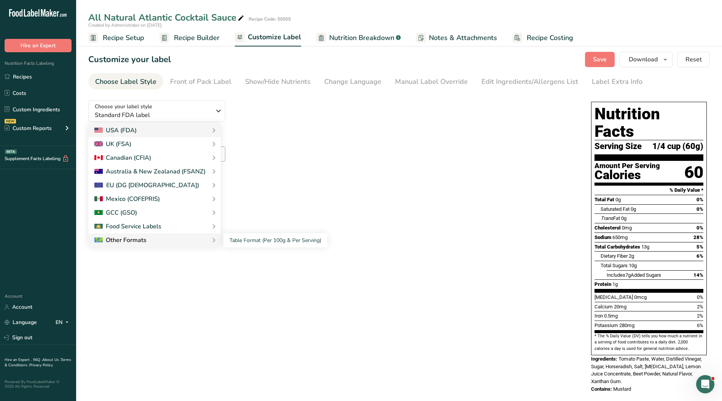
click at [214, 244] on div "Table Format (Per 100g & Per Serving)" at bounding box center [270, 240] width 113 height 14
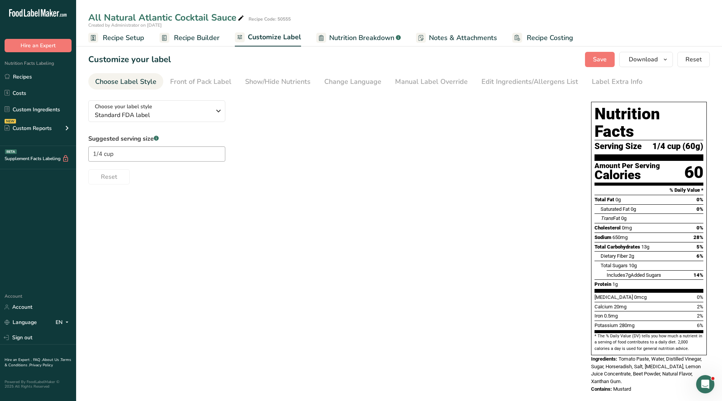
click at [248, 240] on div "Choose your label style Standard FDA label USA (FDA) Standard FDA label Tabular…" at bounding box center [399, 247] width 622 height 306
click at [171, 108] on div "Choose your label style Standard FDA label" at bounding box center [153, 110] width 116 height 17
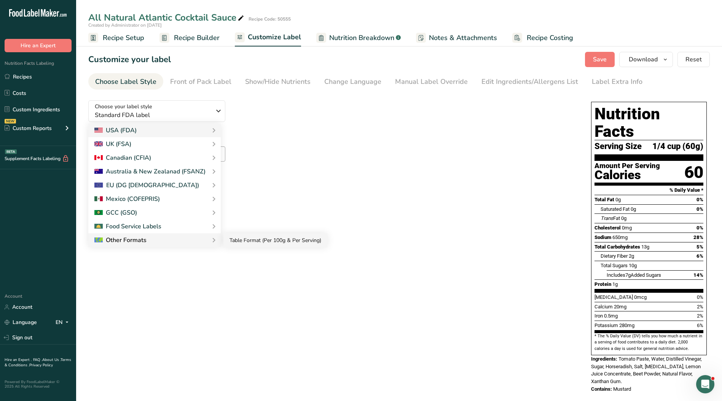
click at [231, 241] on link "Table Format (Per 100g & Per Serving)" at bounding box center [276, 240] width 104 height 14
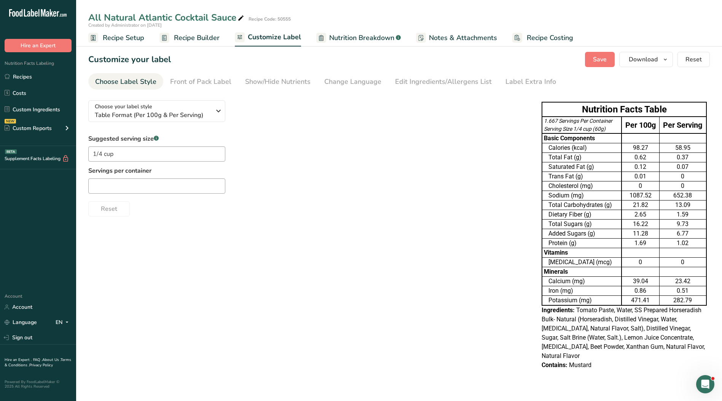
click at [242, 241] on div "Choose your label style Table Format (Per 100g & Per Serving) USA (FDA) Standar…" at bounding box center [399, 235] width 622 height 283
click at [155, 182] on input "text" at bounding box center [156, 185] width 137 height 15
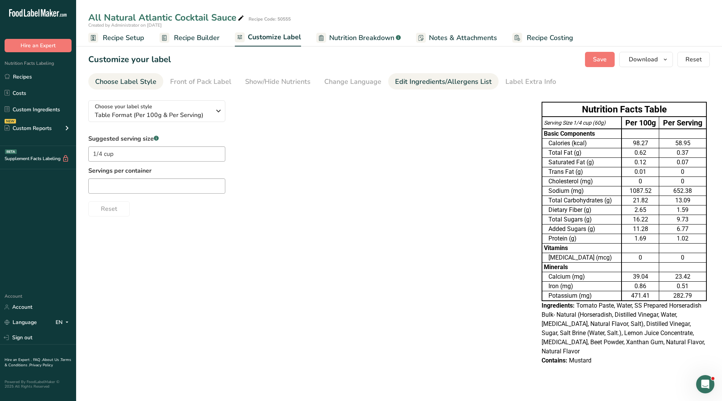
drag, startPoint x: 420, startPoint y: 80, endPoint x: 404, endPoint y: 80, distance: 16.0
click at [420, 80] on div "Edit Ingredients/Allergens List" at bounding box center [443, 82] width 97 height 10
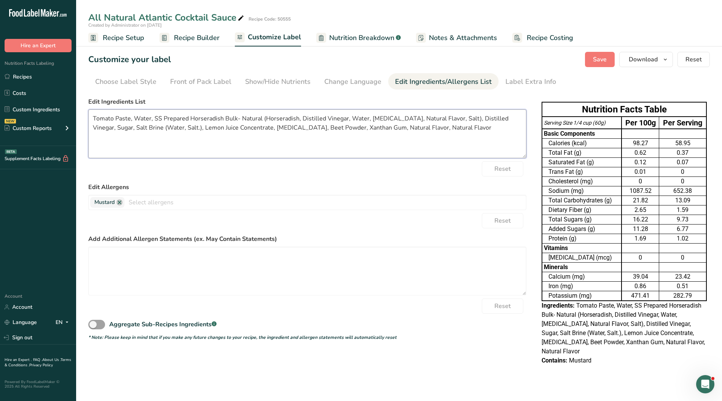
click at [312, 133] on textarea "Tomato Paste, Water, SS Prepared Horseradish Bulk- Natural (Horseradish, Distil…" at bounding box center [307, 133] width 438 height 49
drag, startPoint x: 349, startPoint y: 123, endPoint x: 71, endPoint y: 109, distance: 278.4
click at [71, 109] on div ".a-20{fill:#fff;} Hire an Expert Nutrition Facts Labeling Recipes Costs Custom …" at bounding box center [361, 200] width 722 height 401
paste textarea "Distilled Vinegar, Sugar, Horseradish, Salt, [MEDICAL_DATA], Lemon Juice Concen…"
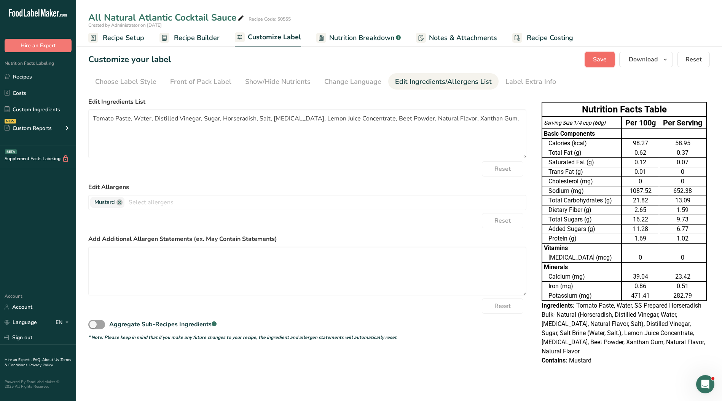
click at [602, 60] on span "Save" at bounding box center [600, 59] width 14 height 9
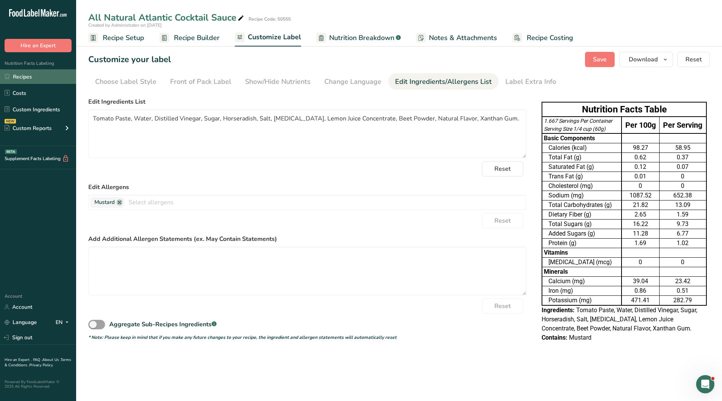
click at [30, 80] on link "Recipes" at bounding box center [38, 76] width 76 height 14
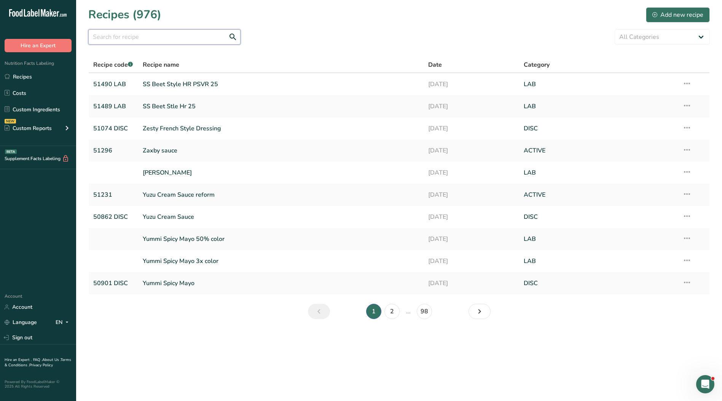
click at [141, 36] on input "text" at bounding box center [164, 36] width 152 height 15
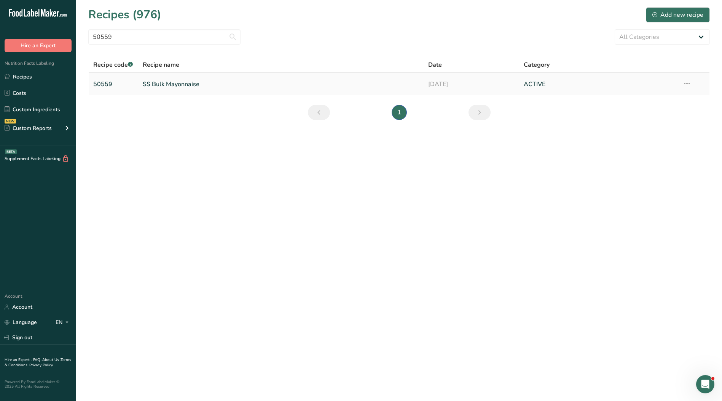
click at [157, 88] on link "SS Bulk Mayonnaise" at bounding box center [281, 84] width 277 height 16
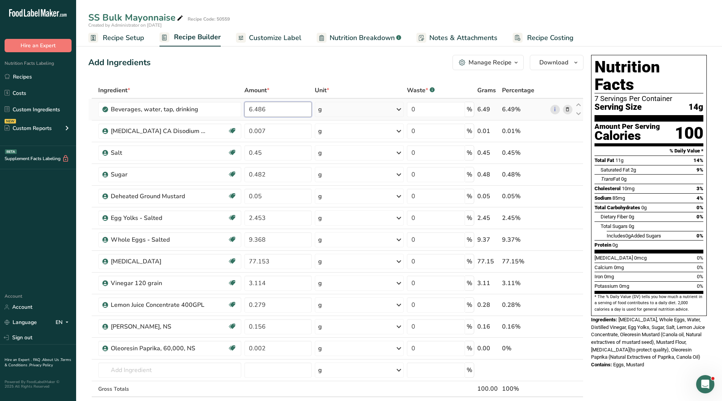
click at [267, 110] on input "6.486" at bounding box center [278, 109] width 67 height 15
click at [286, 126] on div "Ingredient * Amount * Unit * Waste * .a-a{fill:#347362;}.b-a{fill:#fff;} Grams …" at bounding box center [335, 255] width 495 height 346
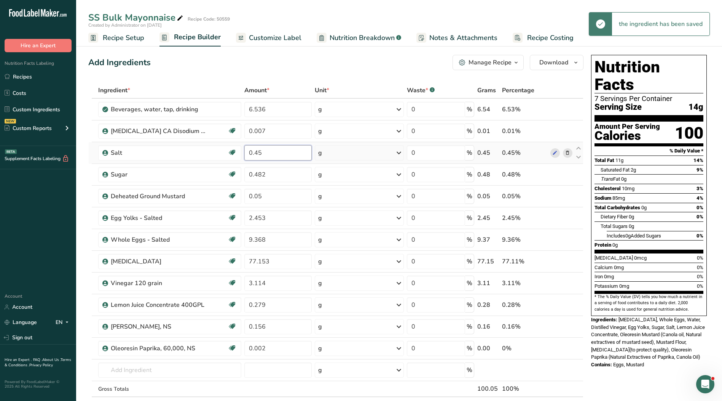
click at [285, 153] on div "Ingredient * Amount * Unit * Waste * .a-a{fill:#347362;}.b-a{fill:#fff;} Grams …" at bounding box center [335, 255] width 495 height 346
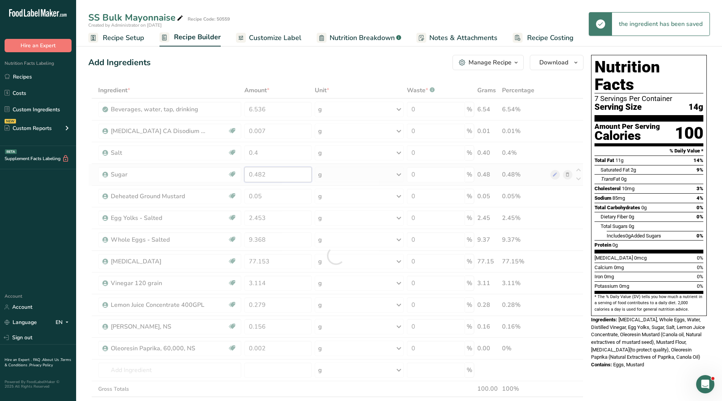
click at [286, 171] on div "Ingredient * Amount * Unit * Waste * .a-a{fill:#347362;}.b-a{fill:#fff;} Grams …" at bounding box center [335, 255] width 495 height 346
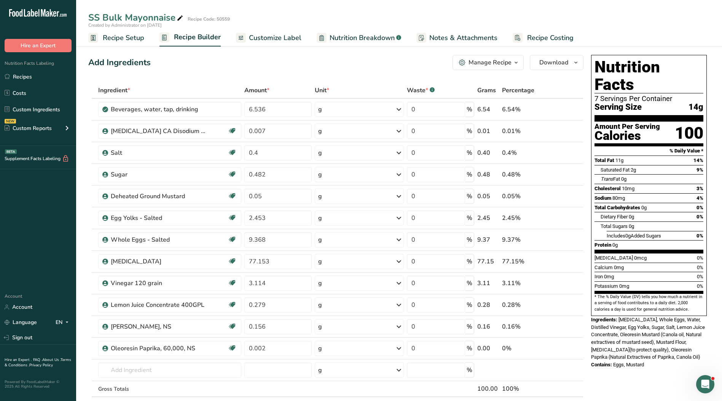
click at [268, 35] on span "Customize Label" at bounding box center [275, 38] width 53 height 10
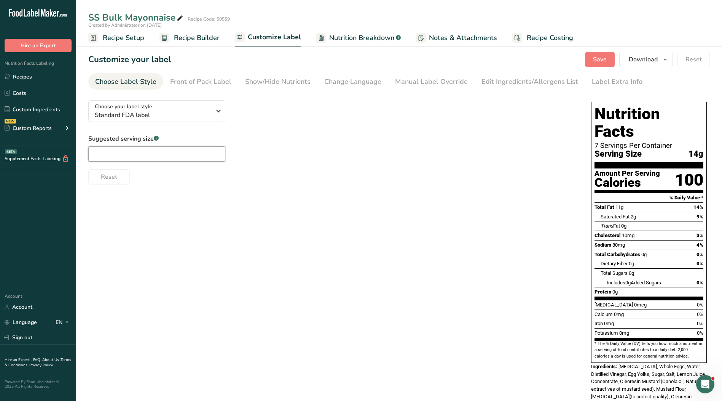
click at [107, 152] on input "text" at bounding box center [156, 153] width 137 height 15
click at [413, 88] on link "Manual Label Override" at bounding box center [431, 81] width 73 height 17
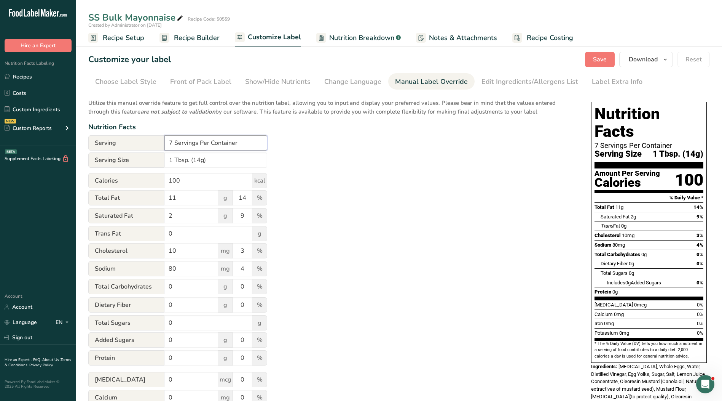
drag, startPoint x: 247, startPoint y: 145, endPoint x: 149, endPoint y: 148, distance: 98.7
click at [149, 148] on div "Serving 7 Servings Per Container" at bounding box center [177, 142] width 179 height 15
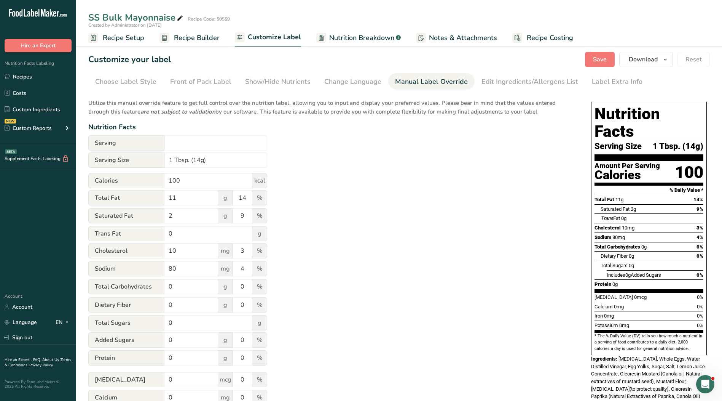
drag, startPoint x: 142, startPoint y: 83, endPoint x: 170, endPoint y: 109, distance: 38.3
click at [142, 83] on div "Choose Label Style" at bounding box center [125, 82] width 61 height 10
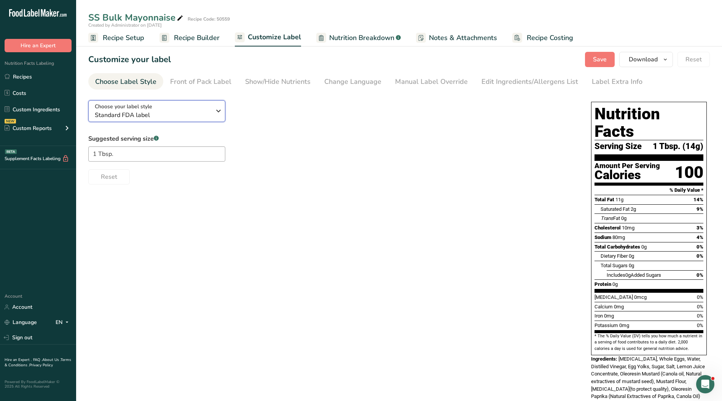
drag, startPoint x: 190, startPoint y: 113, endPoint x: 205, endPoint y: 182, distance: 70.1
click at [190, 115] on span "Standard FDA label" at bounding box center [153, 114] width 116 height 9
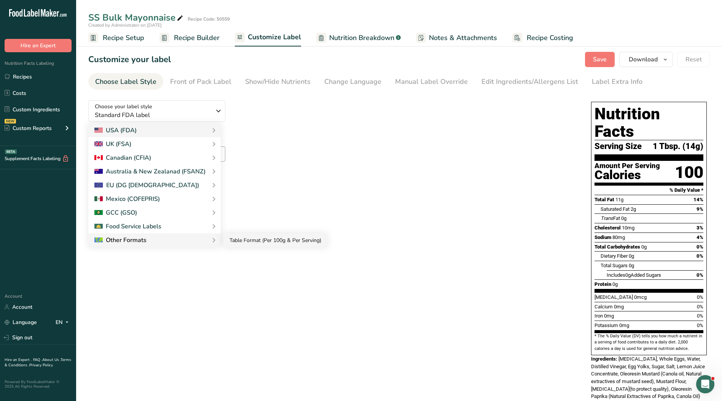
click at [243, 238] on link "Table Format (Per 100g & Per Serving)" at bounding box center [276, 240] width 104 height 14
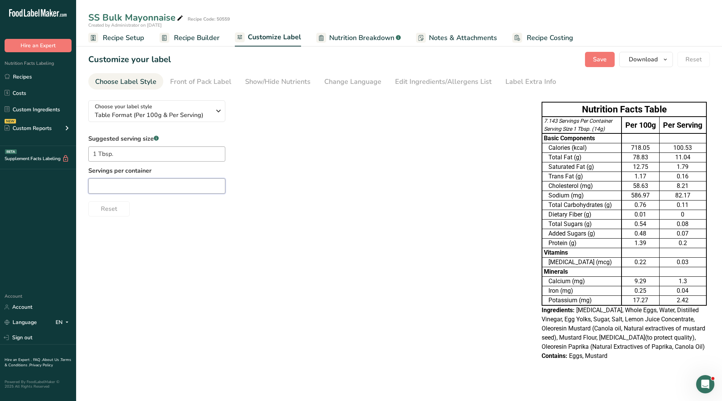
click at [165, 181] on input "text" at bounding box center [156, 185] width 137 height 15
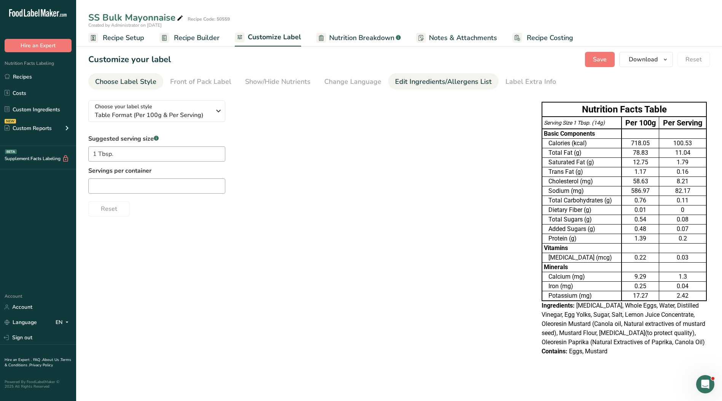
click at [408, 80] on div "Edit Ingredients/Allergens List" at bounding box center [443, 82] width 97 height 10
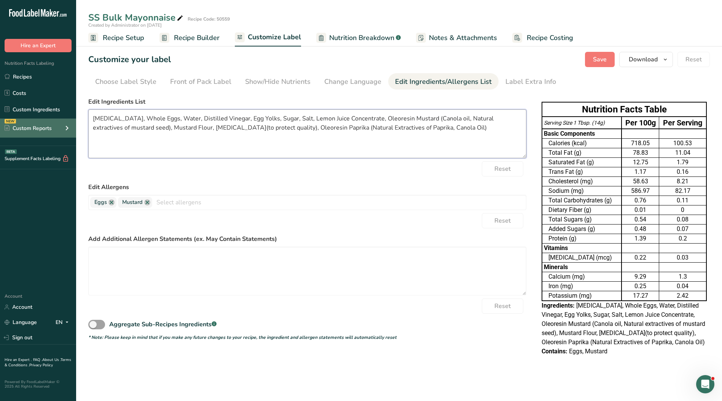
drag, startPoint x: 479, startPoint y: 130, endPoint x: 70, endPoint y: 118, distance: 409.2
click at [70, 118] on div ".a-20{fill:#fff;} Hire an Expert Nutrition Facts Labeling Recipes Costs Custom …" at bounding box center [361, 200] width 722 height 401
paste textarea "and Egg Yolks, Water, Distilled Vinegar, Salt, Sugar, Lemon Juice Concentrate, …"
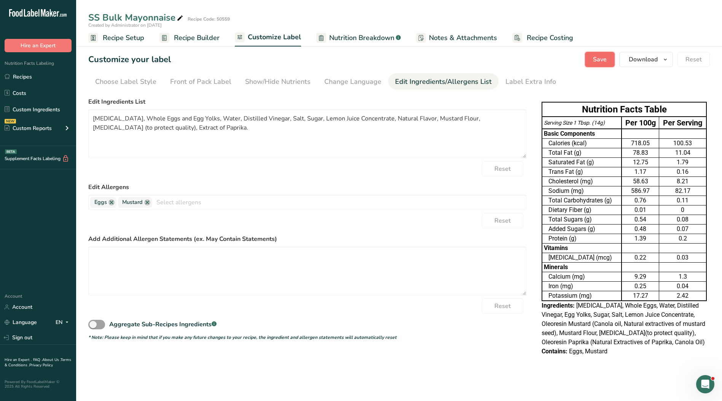
click at [602, 60] on span "Save" at bounding box center [600, 59] width 14 height 9
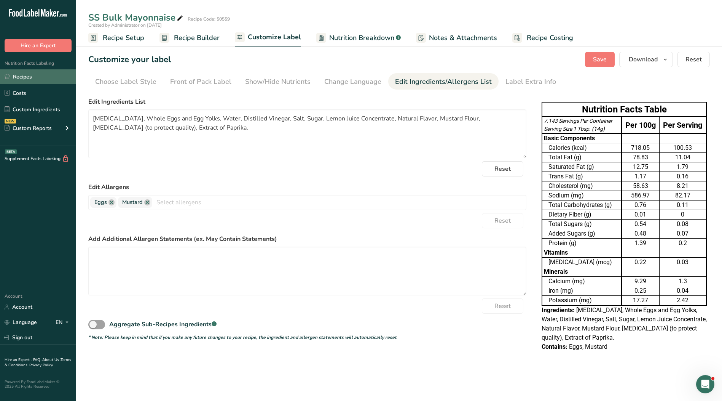
click at [39, 76] on link "Recipes" at bounding box center [38, 76] width 76 height 14
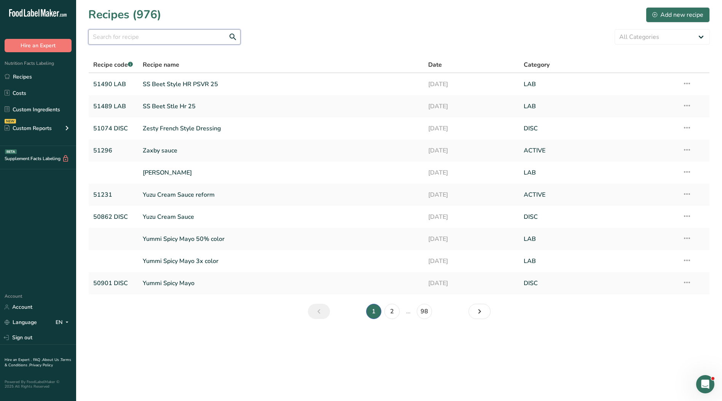
click at [174, 40] on input "text" at bounding box center [164, 36] width 152 height 15
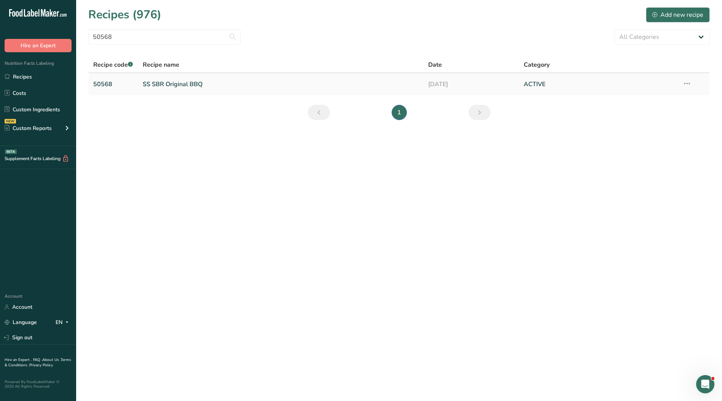
click at [190, 80] on link "SS SBR Original BBQ" at bounding box center [281, 84] width 277 height 16
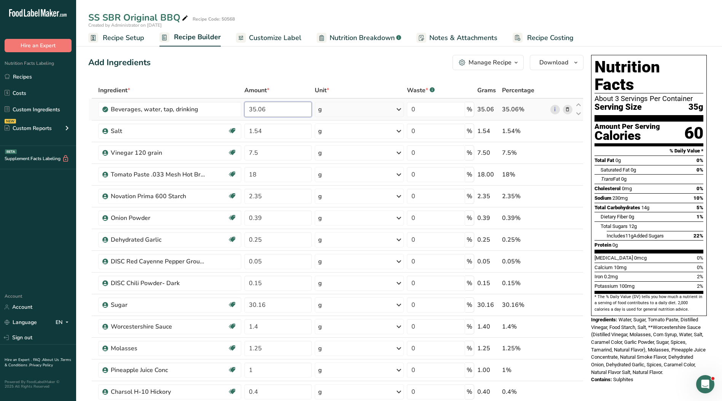
click at [275, 113] on input "35.06" at bounding box center [278, 109] width 67 height 15
drag, startPoint x: 276, startPoint y: 110, endPoint x: 206, endPoint y: 107, distance: 69.8
click at [206, 107] on tr "Beverages, water, tap, drinking 35.06 g Portions 1 fl oz 1 serving 8 fl oz 1 li…" at bounding box center [336, 110] width 495 height 22
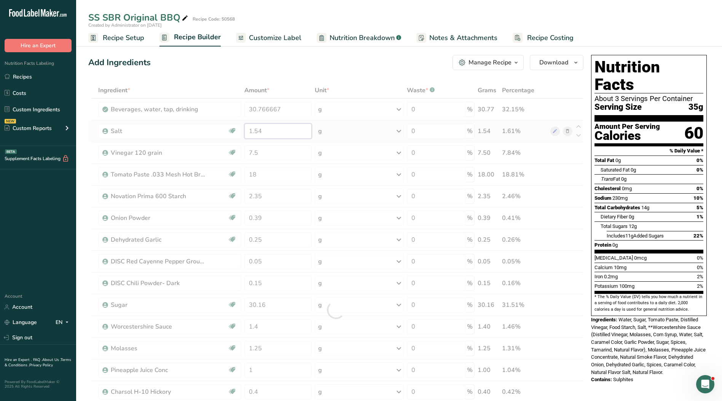
click at [278, 131] on div "Ingredient * Amount * Unit * Waste * .a-a{fill:#347362;}.b-a{fill:#fff;} Grams …" at bounding box center [335, 309] width 495 height 455
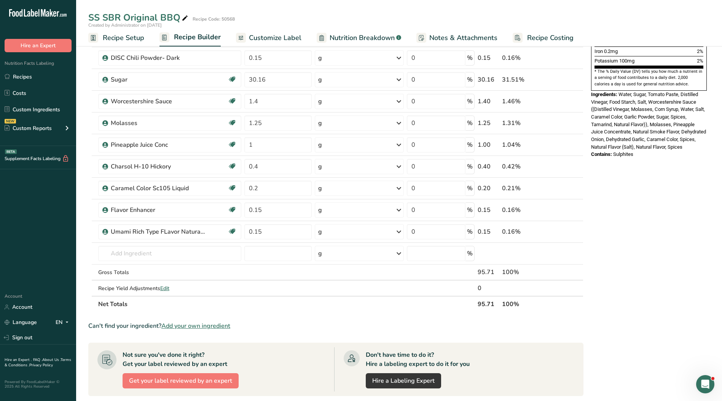
scroll to position [267, 0]
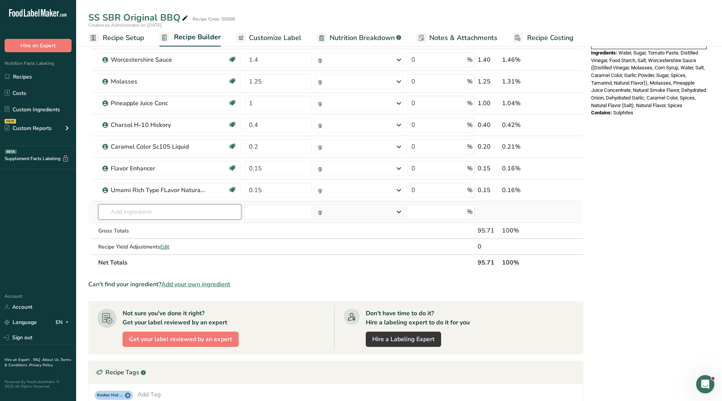
click at [136, 208] on div "Ingredient * Amount * Unit * Waste * .a-a{fill:#347362;}.b-a{fill:#fff;} Grams …" at bounding box center [335, 43] width 495 height 455
click at [161, 210] on input "text" at bounding box center [169, 211] width 143 height 15
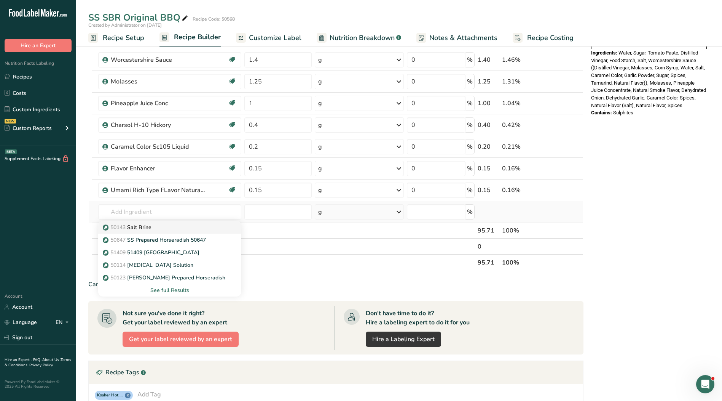
click at [126, 228] on span "50143" at bounding box center [117, 227] width 15 height 7
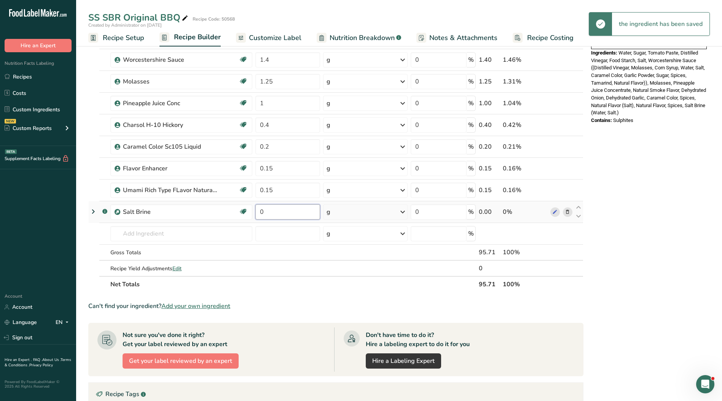
click at [265, 213] on input "0" at bounding box center [288, 211] width 65 height 15
click at [282, 240] on div "Ingredient * Amount * Unit * Waste * .a-a{fill:#347362;}.b-a{fill:#fff;} Grams …" at bounding box center [335, 54] width 495 height 476
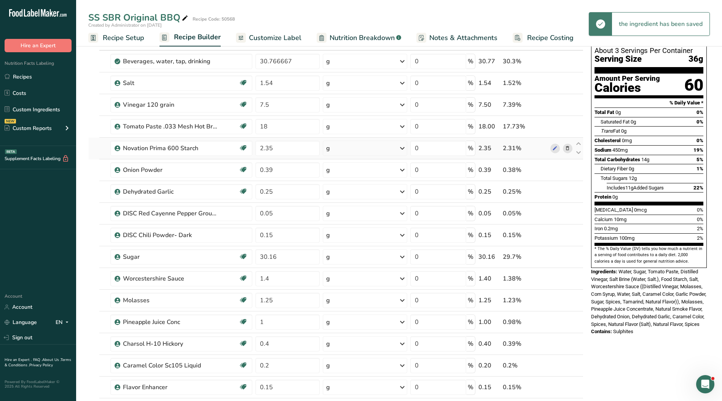
scroll to position [0, 0]
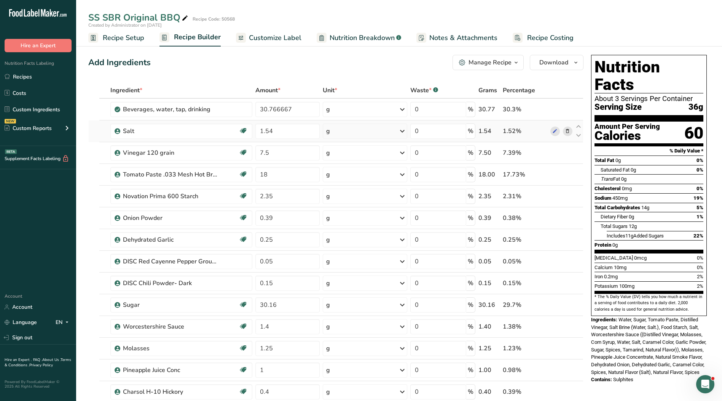
click at [567, 132] on icon at bounding box center [567, 131] width 5 height 8
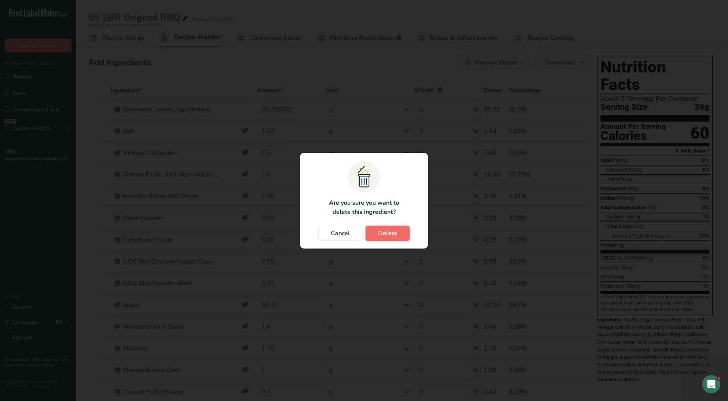
click at [392, 234] on span "Delete" at bounding box center [387, 233] width 19 height 9
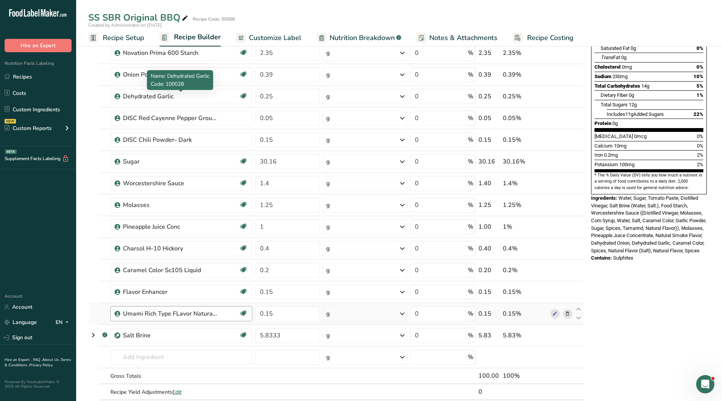
scroll to position [152, 0]
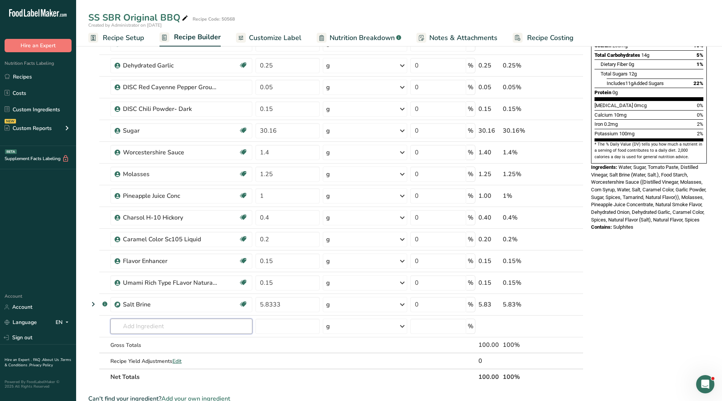
click at [155, 323] on input "text" at bounding box center [181, 325] width 142 height 15
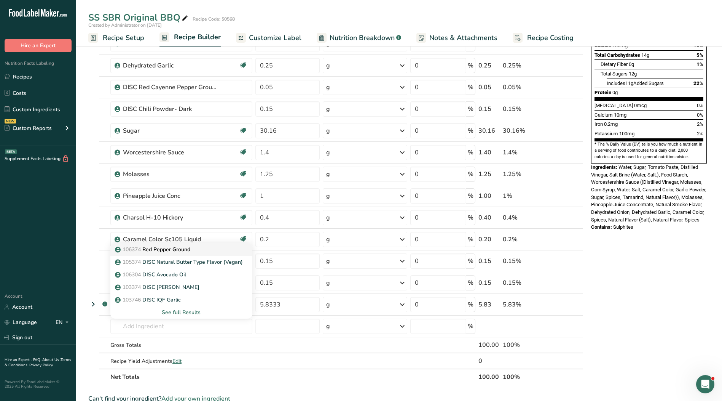
click at [182, 250] on p "106374 Red Pepper Ground" at bounding box center [154, 249] width 74 height 8
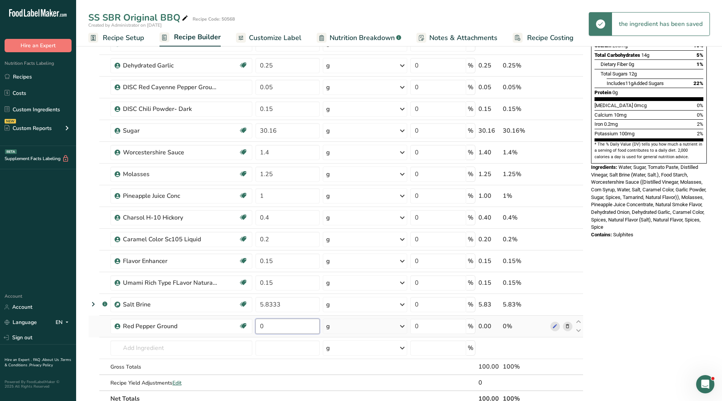
click at [276, 329] on input "0" at bounding box center [288, 325] width 65 height 15
click at [216, 342] on div "Ingredient * Amount * Unit * Waste * .a-a{fill:#347362;}.b-a{fill:#fff;} Grams …" at bounding box center [335, 168] width 495 height 476
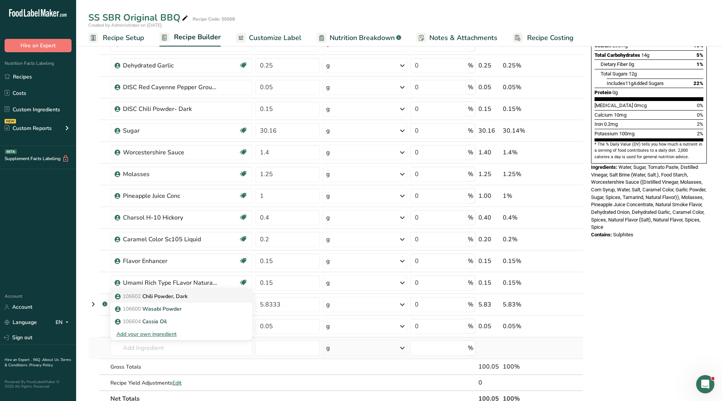
click at [184, 296] on p "106602 Chili Powder, Dark" at bounding box center [152, 296] width 71 height 8
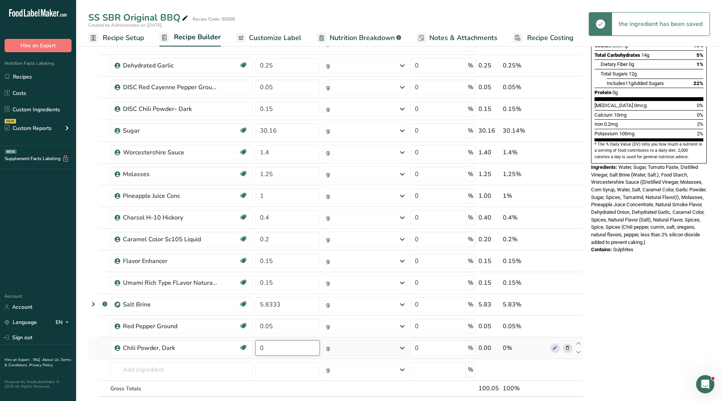
click at [277, 351] on input "0" at bounding box center [288, 347] width 65 height 15
click at [281, 366] on div "Ingredient * Amount * Unit * Waste * .a-a{fill:#347362;}.b-a{fill:#fff;} Grams …" at bounding box center [335, 179] width 495 height 498
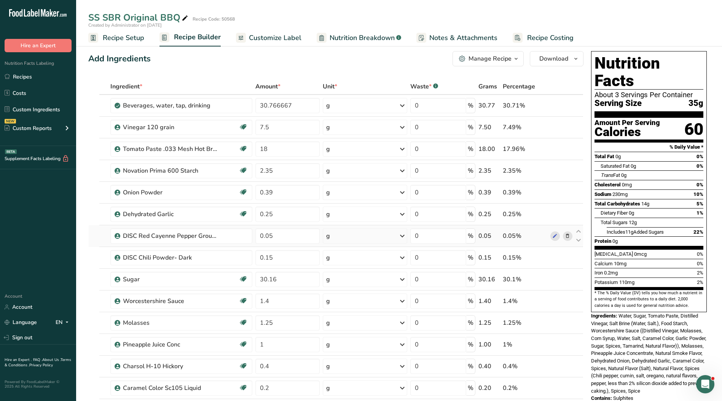
scroll to position [0, 0]
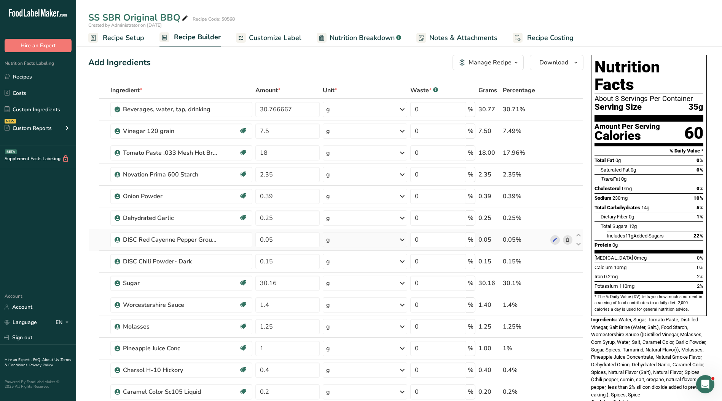
click at [567, 240] on icon at bounding box center [567, 240] width 5 height 8
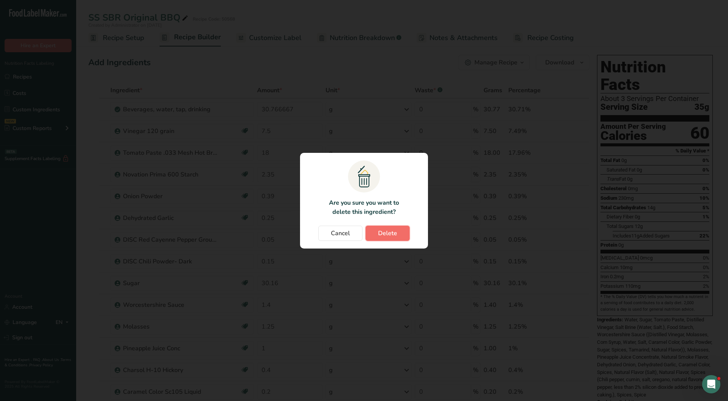
click at [398, 233] on button "Delete" at bounding box center [388, 232] width 44 height 15
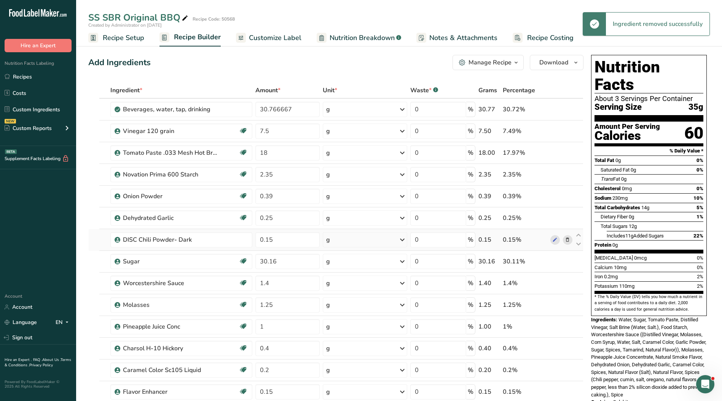
click at [568, 243] on icon at bounding box center [567, 240] width 5 height 8
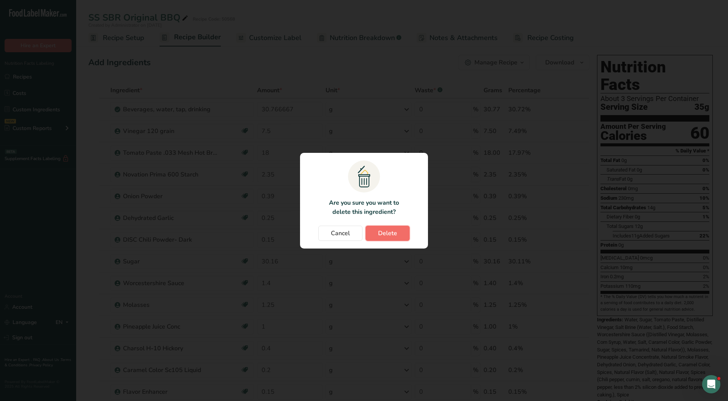
click at [399, 232] on button "Delete" at bounding box center [388, 232] width 44 height 15
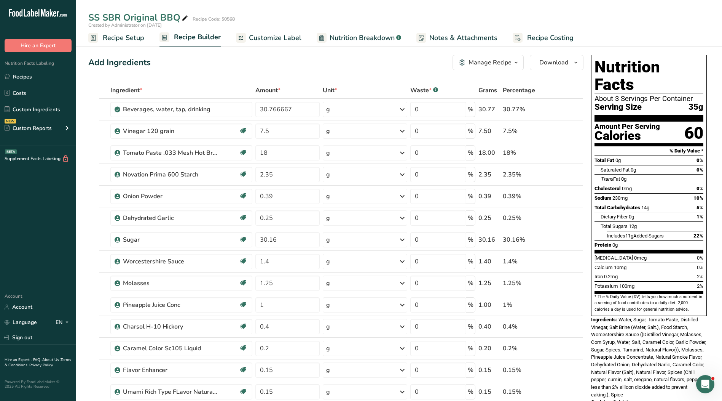
click at [273, 37] on span "Customize Label" at bounding box center [275, 38] width 53 height 10
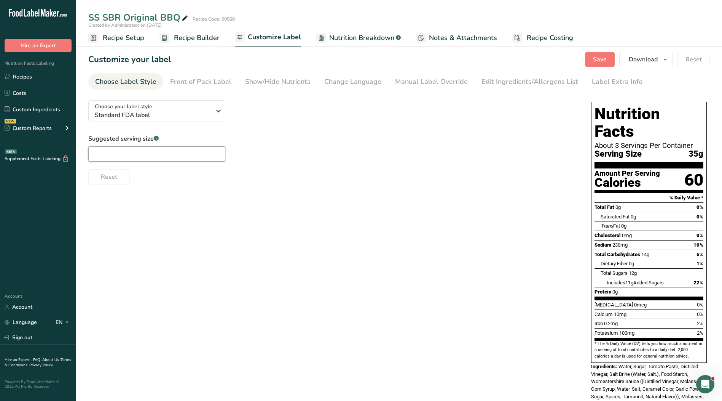
click at [171, 154] on input "text" at bounding box center [156, 153] width 137 height 15
click at [427, 82] on div "Manual Label Override" at bounding box center [431, 82] width 73 height 10
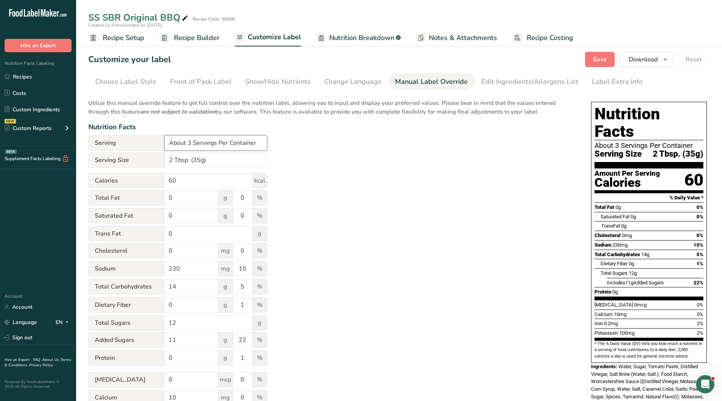
drag, startPoint x: 264, startPoint y: 140, endPoint x: 125, endPoint y: 142, distance: 138.6
click at [125, 142] on div "Serving About 3 Servings Per Container" at bounding box center [177, 142] width 179 height 15
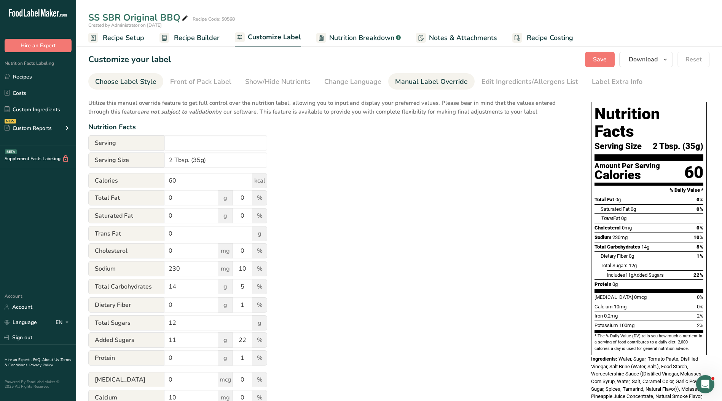
click at [116, 81] on div "Choose Label Style" at bounding box center [125, 82] width 61 height 10
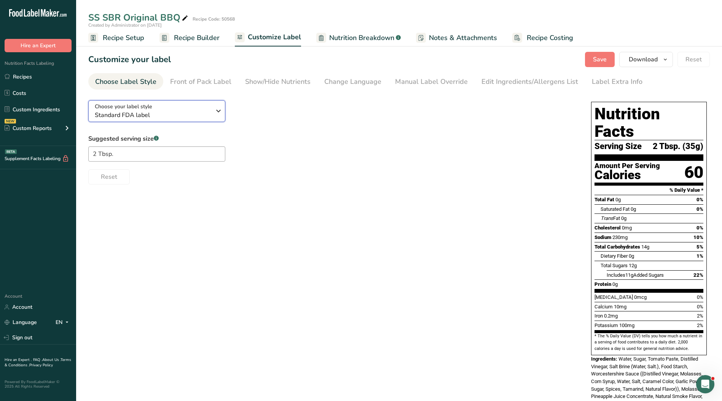
click at [178, 111] on span "Standard FDA label" at bounding box center [153, 114] width 116 height 9
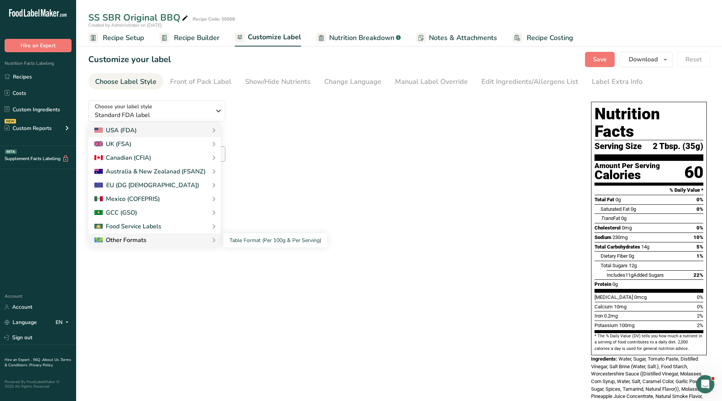
click at [209, 244] on icon at bounding box center [213, 240] width 9 height 14
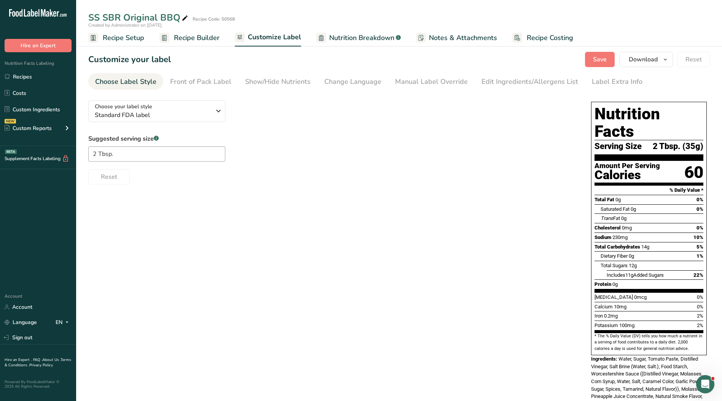
click at [244, 244] on div "Choose your label style Standard FDA label USA (FDA) Standard FDA label Tabular…" at bounding box center [399, 273] width 622 height 358
click at [171, 115] on span "Standard FDA label" at bounding box center [153, 114] width 116 height 9
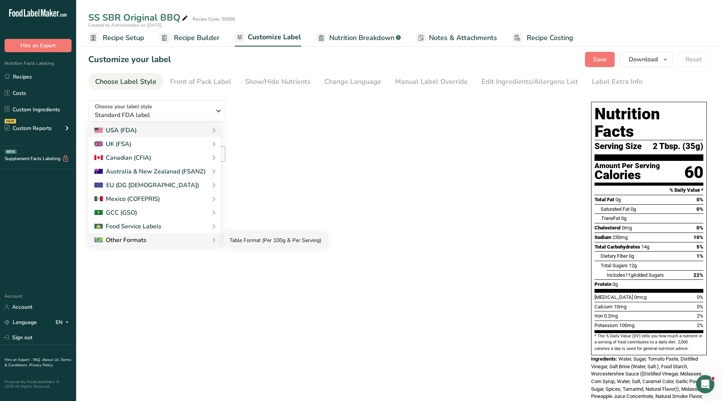
click at [257, 243] on link "Table Format (Per 100g & Per Serving)" at bounding box center [276, 240] width 104 height 14
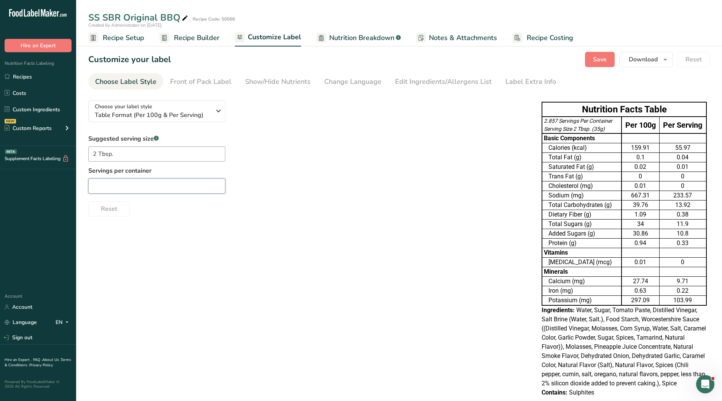
click at [166, 179] on input "text" at bounding box center [156, 185] width 137 height 15
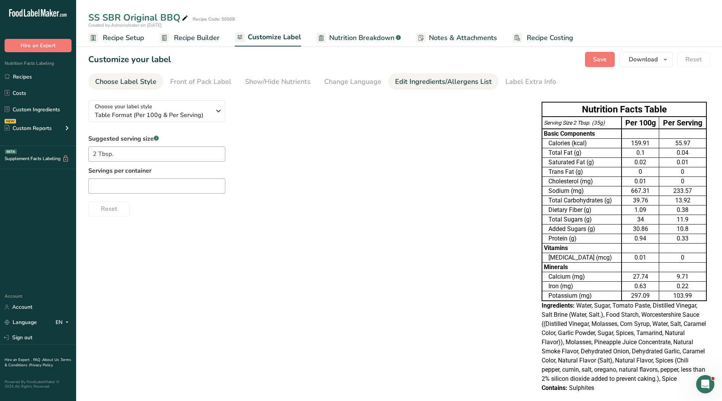
click at [454, 80] on div "Edit Ingredients/Allergens List" at bounding box center [443, 82] width 97 height 10
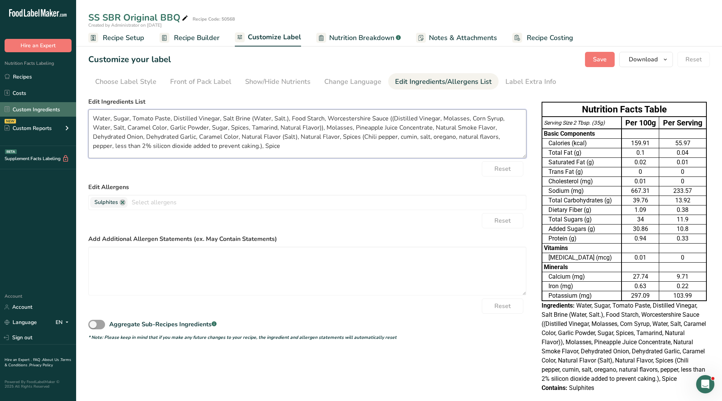
drag, startPoint x: 237, startPoint y: 147, endPoint x: 76, endPoint y: 113, distance: 165.2
click at [76, 113] on div ".a-20{fill:#fff;} Hire an Expert Nutrition Facts Labeling Recipes Costs Custom …" at bounding box center [361, 206] width 722 height 412
paste textarea "Corn Starch, Salt, Worcestershire Sauce (Distilled Vinegar, Molasses, Corn Syru…"
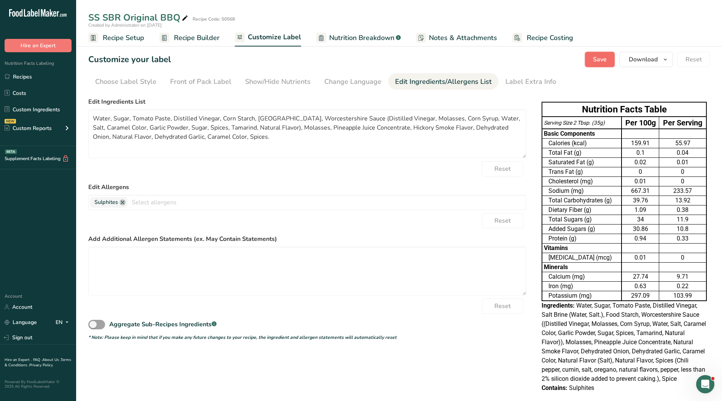
click at [605, 60] on span "Save" at bounding box center [600, 59] width 14 height 9
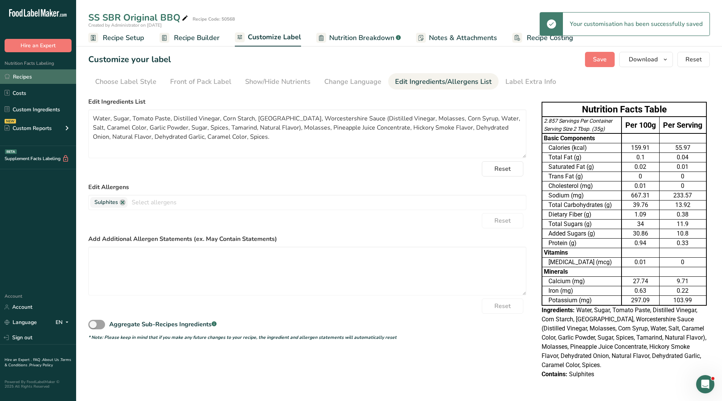
click at [26, 79] on link "Recipes" at bounding box center [38, 76] width 76 height 14
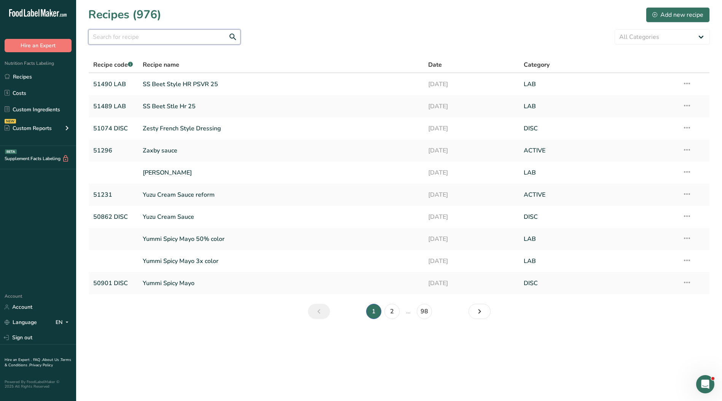
click at [143, 37] on input "text" at bounding box center [164, 36] width 152 height 15
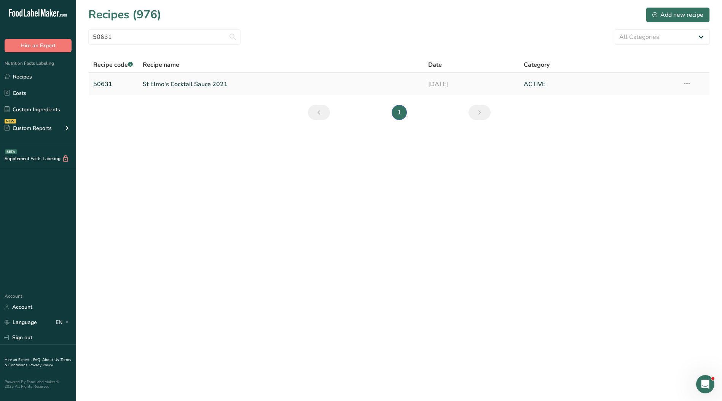
click at [182, 87] on link "St Elmo's Cocktail Sauce 2021" at bounding box center [281, 84] width 277 height 16
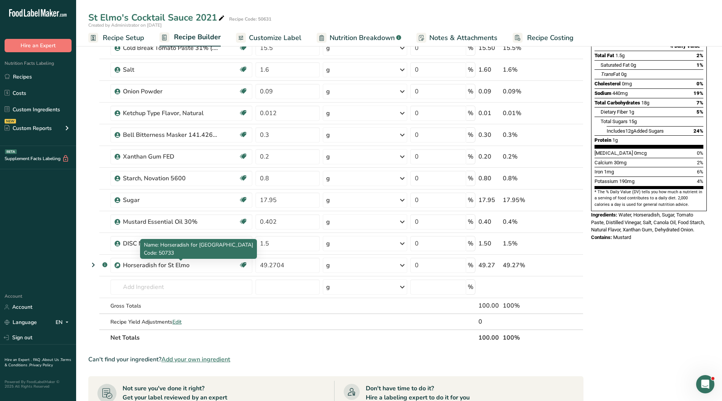
scroll to position [114, 0]
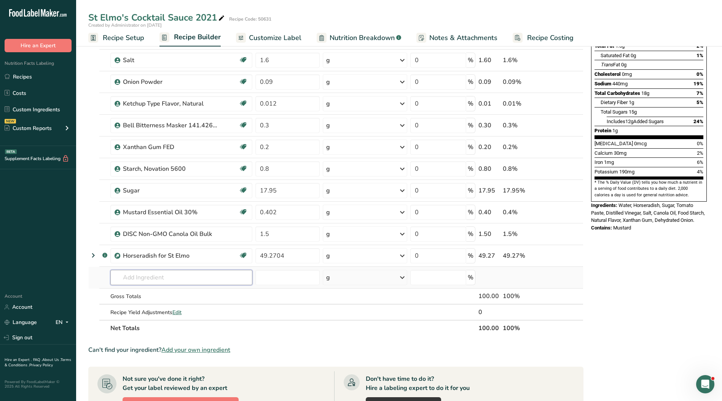
click at [145, 281] on input "text" at bounding box center [181, 277] width 142 height 15
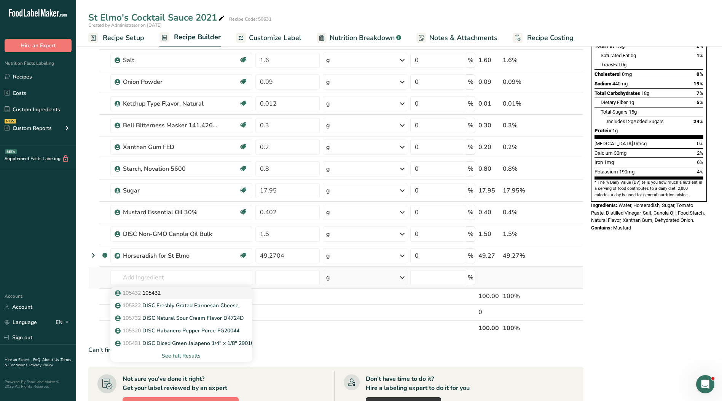
click at [157, 296] on p "105432 105432" at bounding box center [139, 293] width 44 height 8
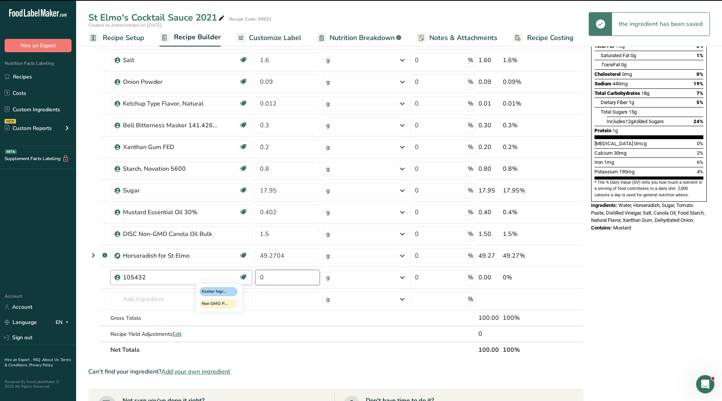
drag, startPoint x: 277, startPoint y: 278, endPoint x: 240, endPoint y: 276, distance: 37.4
click at [240, 276] on tr "105432 Kosher Ingredient Non GMO Project Verified 0 g Weight Units g kg mg See …" at bounding box center [336, 278] width 495 height 22
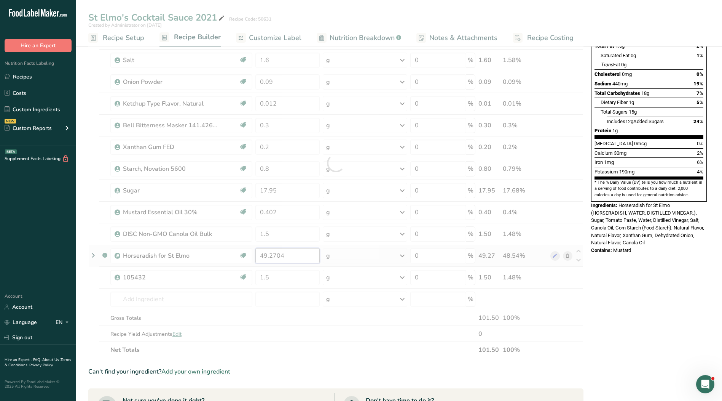
click at [305, 253] on div "Ingredient * Amount * Unit * Waste * .a-a{fill:#347362;}.b-a{fill:#fff;} Grams …" at bounding box center [335, 163] width 495 height 390
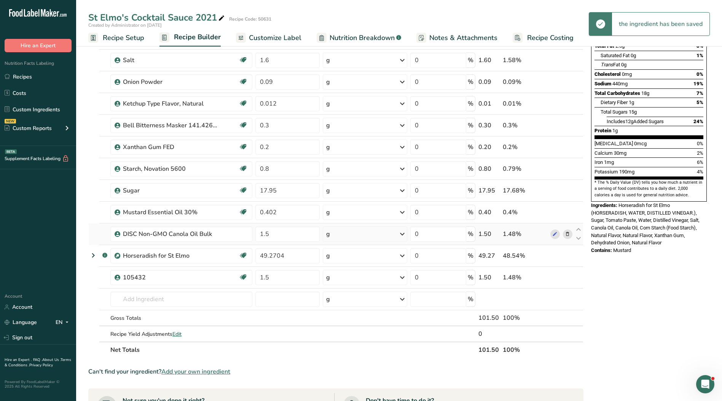
click at [567, 233] on div "Ingredient * Amount * Unit * Waste * .a-a{fill:#347362;}.b-a{fill:#fff;} Grams …" at bounding box center [335, 163] width 495 height 390
click at [566, 236] on icon at bounding box center [567, 234] width 5 height 8
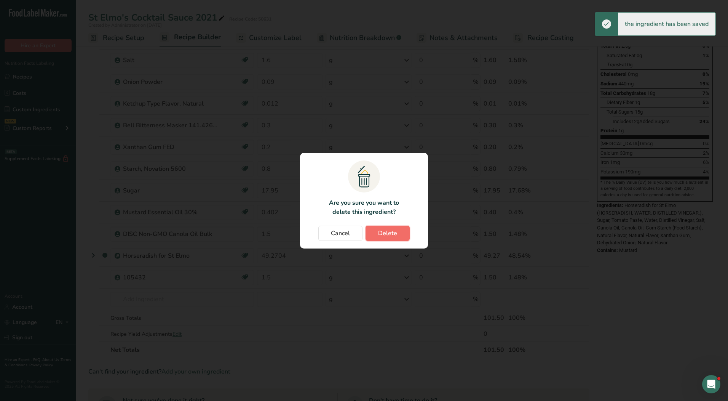
click at [377, 235] on button "Delete" at bounding box center [388, 232] width 44 height 15
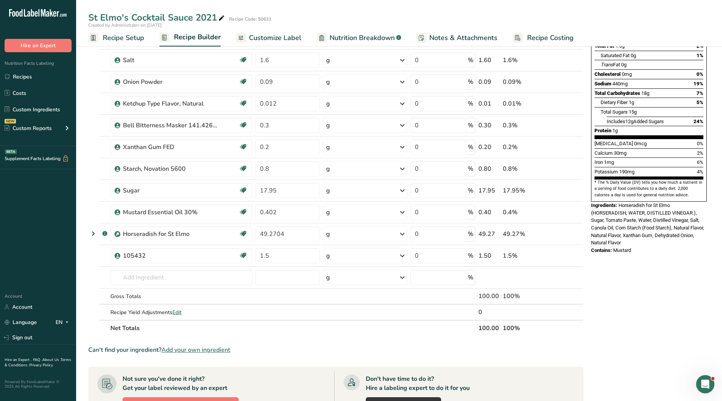
click at [280, 39] on span "Customize Label" at bounding box center [275, 38] width 53 height 10
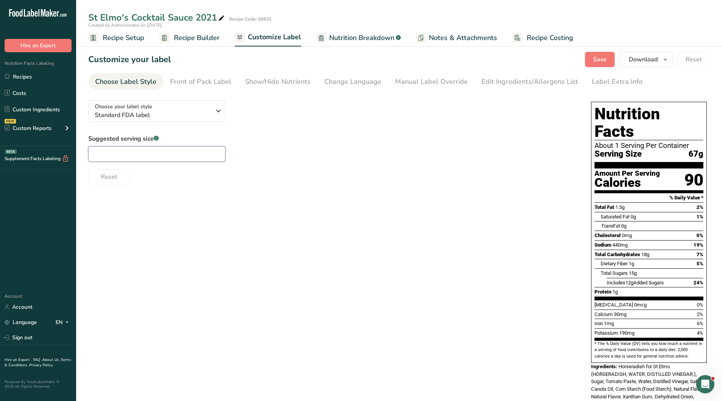
click at [162, 153] on input "text" at bounding box center [156, 153] width 137 height 15
click at [435, 78] on div "Manual Label Override" at bounding box center [431, 82] width 73 height 10
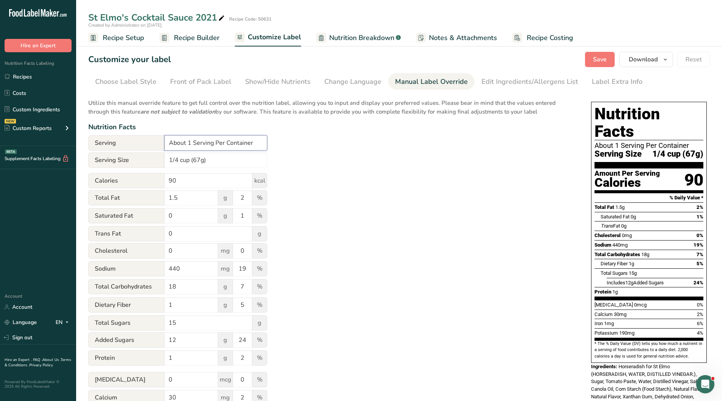
drag, startPoint x: 253, startPoint y: 142, endPoint x: 120, endPoint y: 146, distance: 133.0
click at [117, 142] on div "Serving About 1 Serving Per Container" at bounding box center [177, 142] width 179 height 15
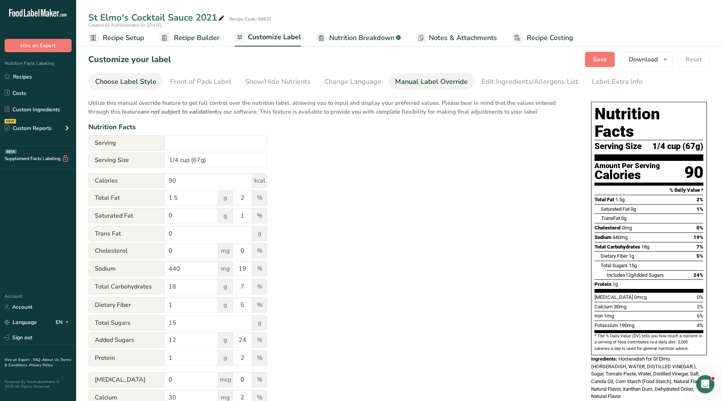
click at [132, 78] on div "Choose Label Style" at bounding box center [125, 82] width 61 height 10
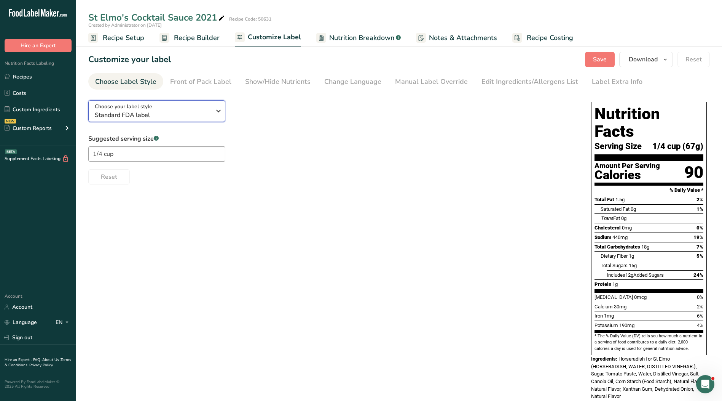
click at [187, 114] on span "Standard FDA label" at bounding box center [153, 114] width 116 height 9
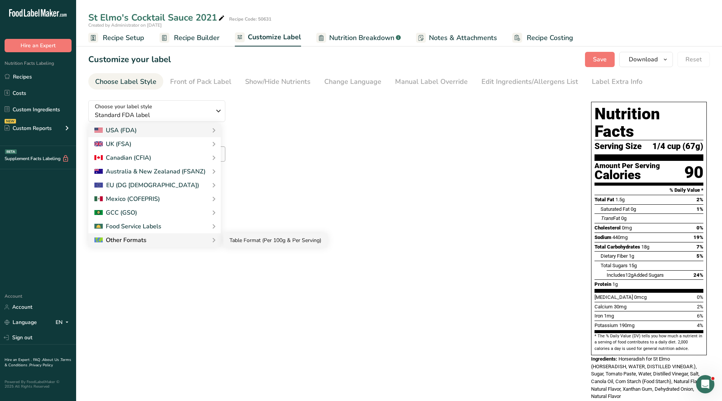
click at [252, 241] on link "Table Format (Per 100g & Per Serving)" at bounding box center [276, 240] width 104 height 14
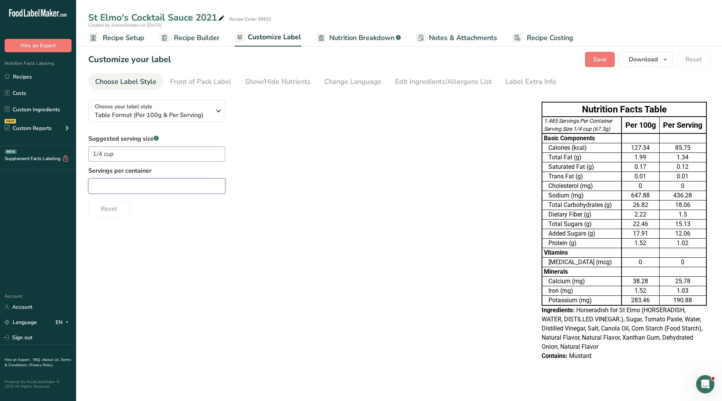
click at [191, 189] on input "text" at bounding box center [156, 185] width 137 height 15
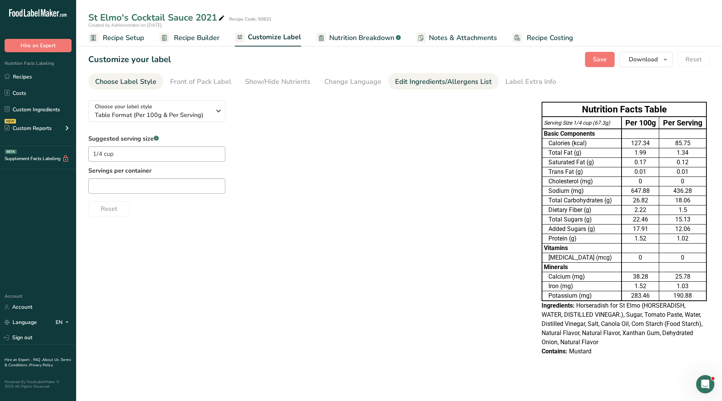
click at [431, 82] on div "Edit Ingredients/Allergens List" at bounding box center [443, 82] width 97 height 10
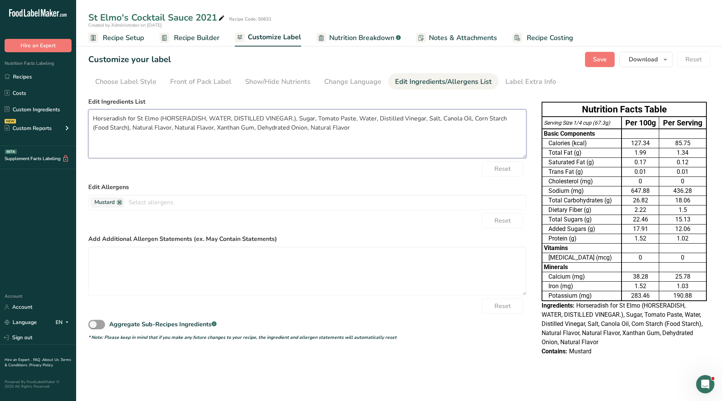
drag, startPoint x: 350, startPoint y: 131, endPoint x: 33, endPoint y: 118, distance: 317.5
click at [33, 118] on div ".a-20{fill:#fff;} Hire an Expert Nutrition Facts Labeling Recipes Costs Custom …" at bounding box center [361, 200] width 722 height 401
paste textarea ", Distilled Vinegar, Water, Sugar, Tomato Paste, Salt, Canola Oil, Corn Starch,…"
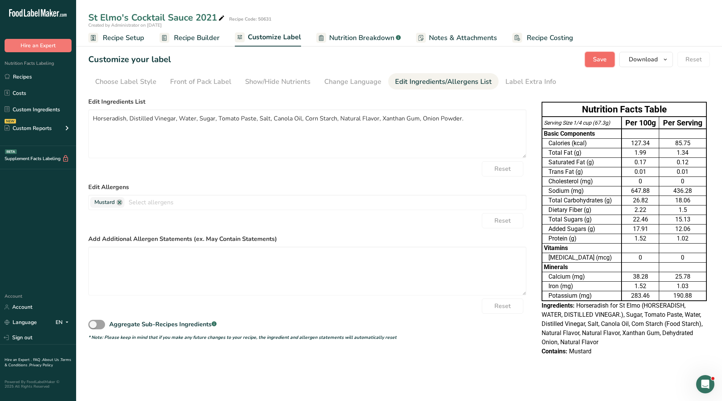
click at [596, 58] on span "Save" at bounding box center [600, 59] width 14 height 9
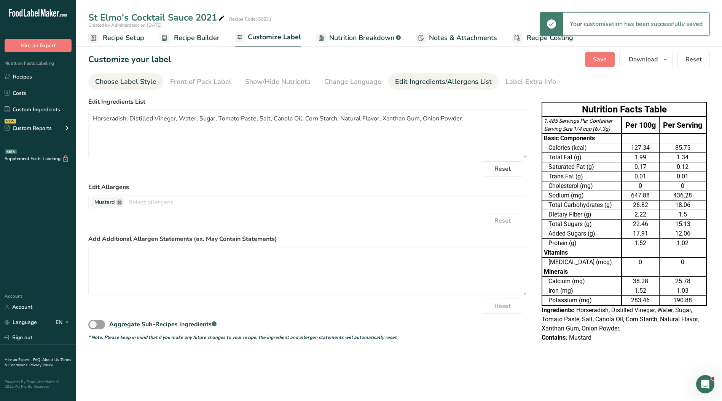
click at [123, 86] on div "Choose Label Style" at bounding box center [125, 82] width 61 height 10
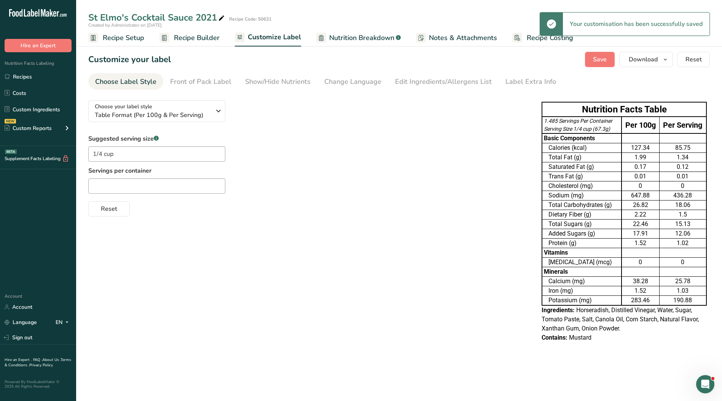
click at [180, 37] on span "Recipe Builder" at bounding box center [197, 38] width 46 height 10
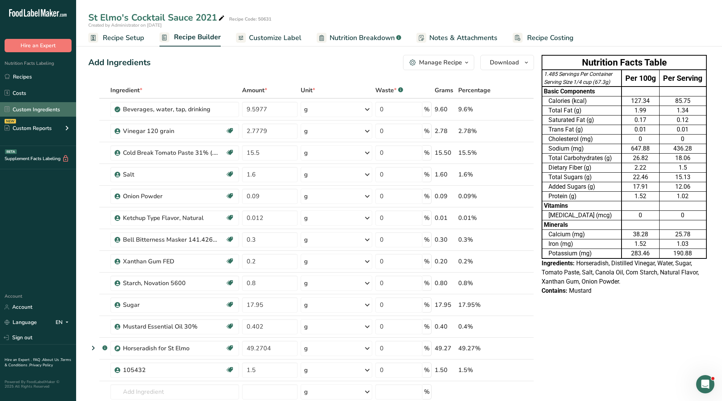
click at [36, 108] on link "Custom Ingredients" at bounding box center [38, 109] width 76 height 14
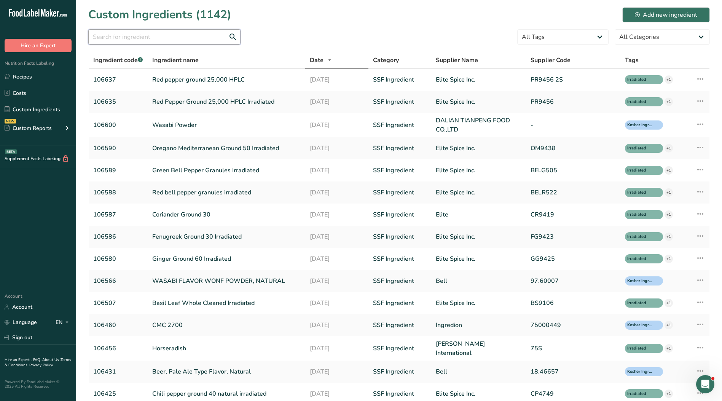
click at [177, 39] on input "text" at bounding box center [164, 36] width 152 height 15
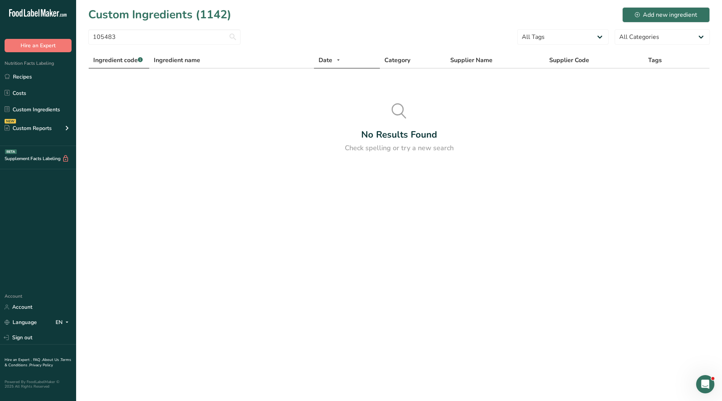
click at [112, 58] on span "Ingredient code .a-a{fill:#347362;}.b-a{fill:#fff;}" at bounding box center [118, 60] width 50 height 8
drag, startPoint x: 140, startPoint y: 38, endPoint x: 82, endPoint y: 37, distance: 57.5
click at [82, 37] on section "Custom Ingredients (1142) Add new ingredient 105483 All Tags Irradiated Kosher …" at bounding box center [399, 82] width 646 height 165
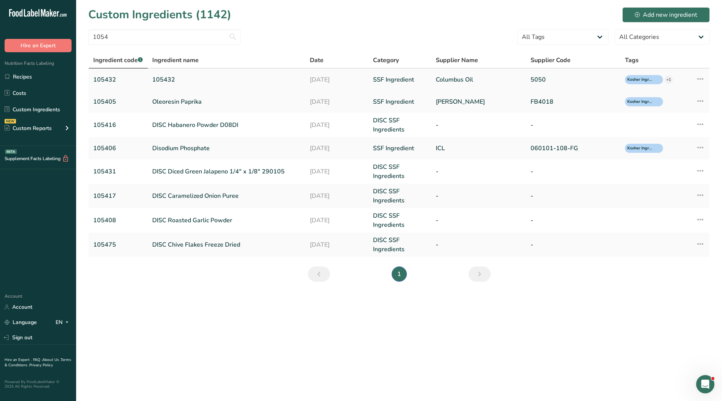
click at [168, 82] on link "105432" at bounding box center [226, 79] width 149 height 9
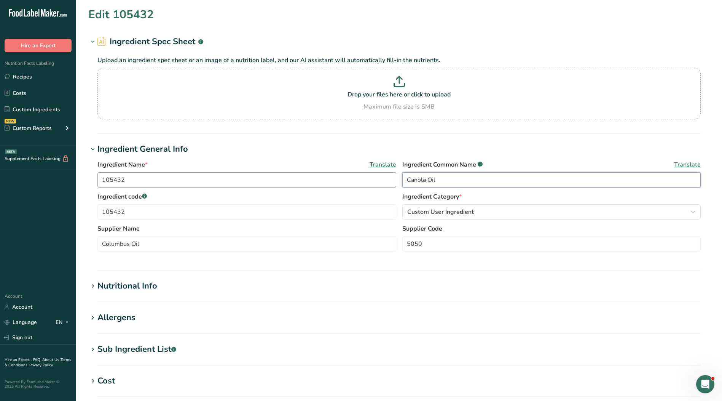
drag, startPoint x: 453, startPoint y: 179, endPoint x: 339, endPoint y: 185, distance: 113.6
click at [339, 185] on div "Ingredient Name * Translate 105432 Ingredient Common Name .a-a{fill:#347362;}.b…" at bounding box center [399, 176] width 604 height 32
drag, startPoint x: 136, startPoint y: 179, endPoint x: 6, endPoint y: 177, distance: 130.3
click at [5, 178] on div ".a-20{fill:#fff;} Hire an Expert Nutrition Facts Labeling Recipes Costs Custom …" at bounding box center [361, 292] width 722 height 584
paste input "Canola Oil"
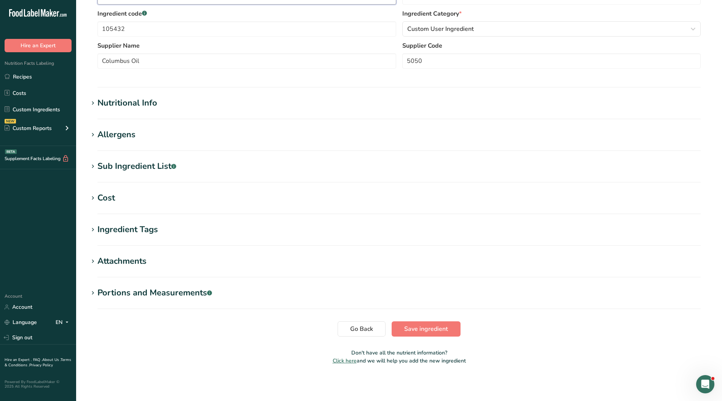
scroll to position [183, 0]
click at [441, 324] on span "Save ingredient" at bounding box center [426, 328] width 44 height 9
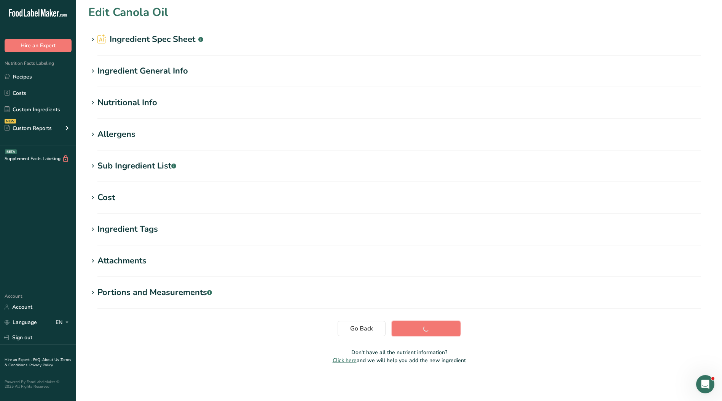
scroll to position [2, 0]
